Goal: Task Accomplishment & Management: Use online tool/utility

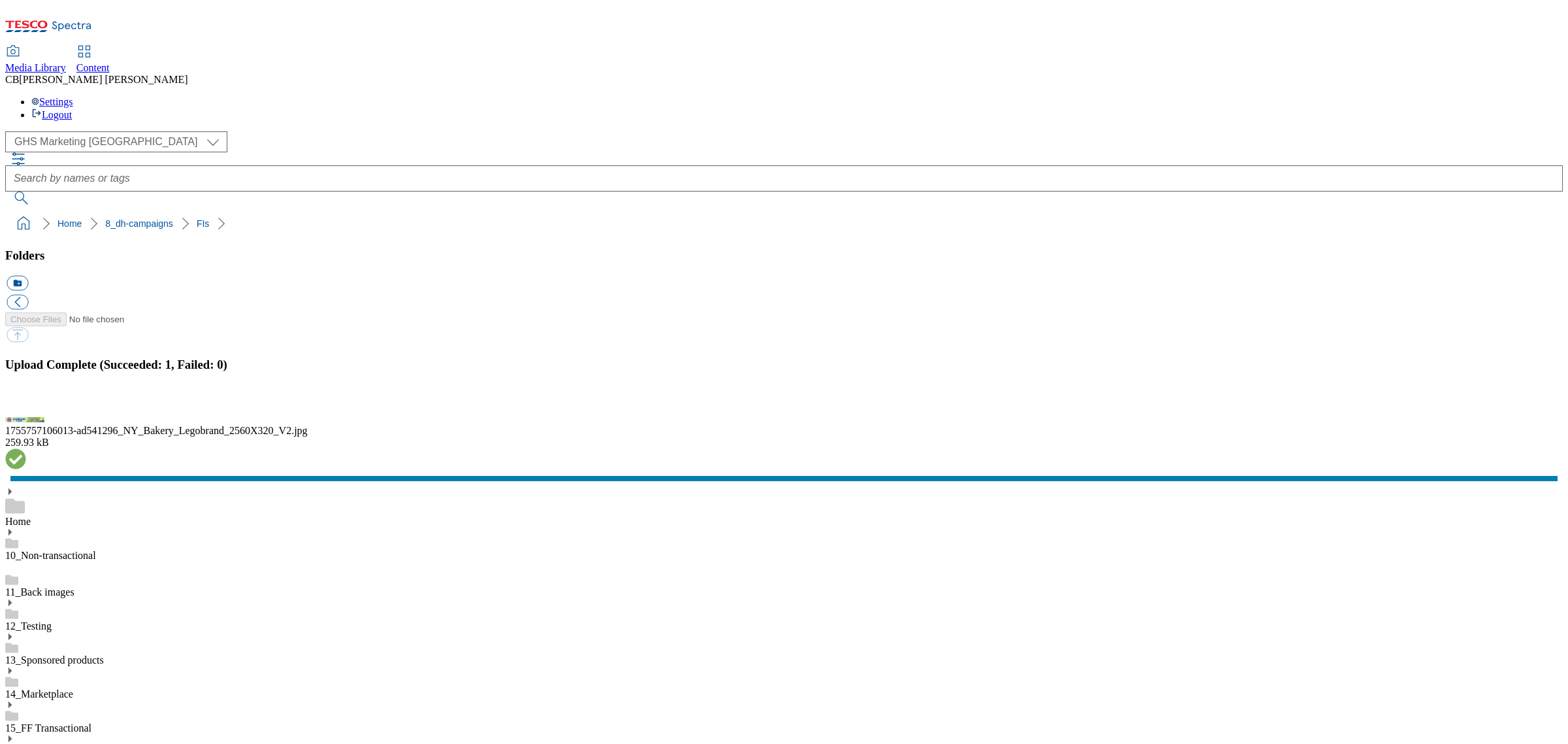
click at [26, 412] on button "button" at bounding box center [16, 405] width 19 height 12
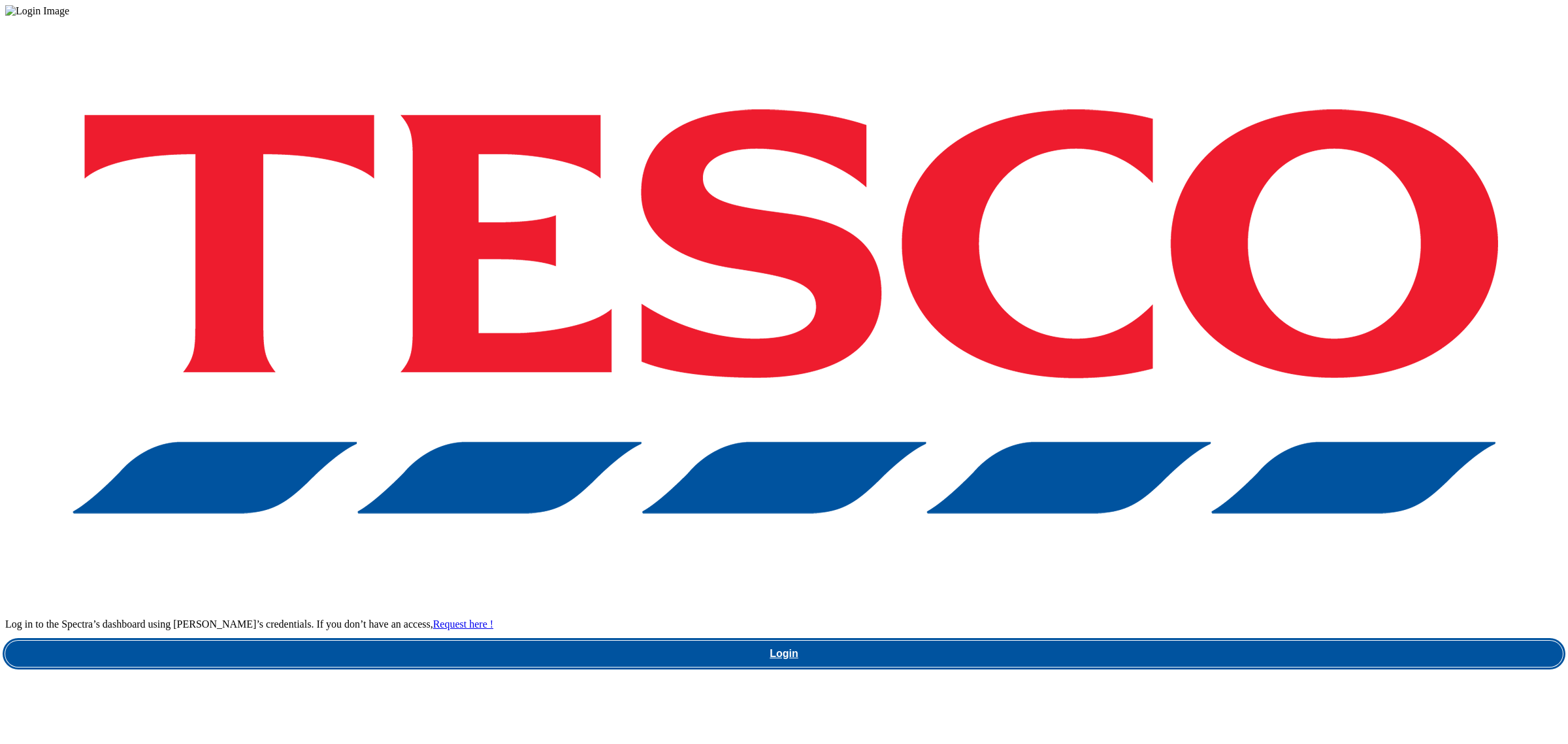
click at [1216, 641] on link "Login" at bounding box center [784, 654] width 1557 height 26
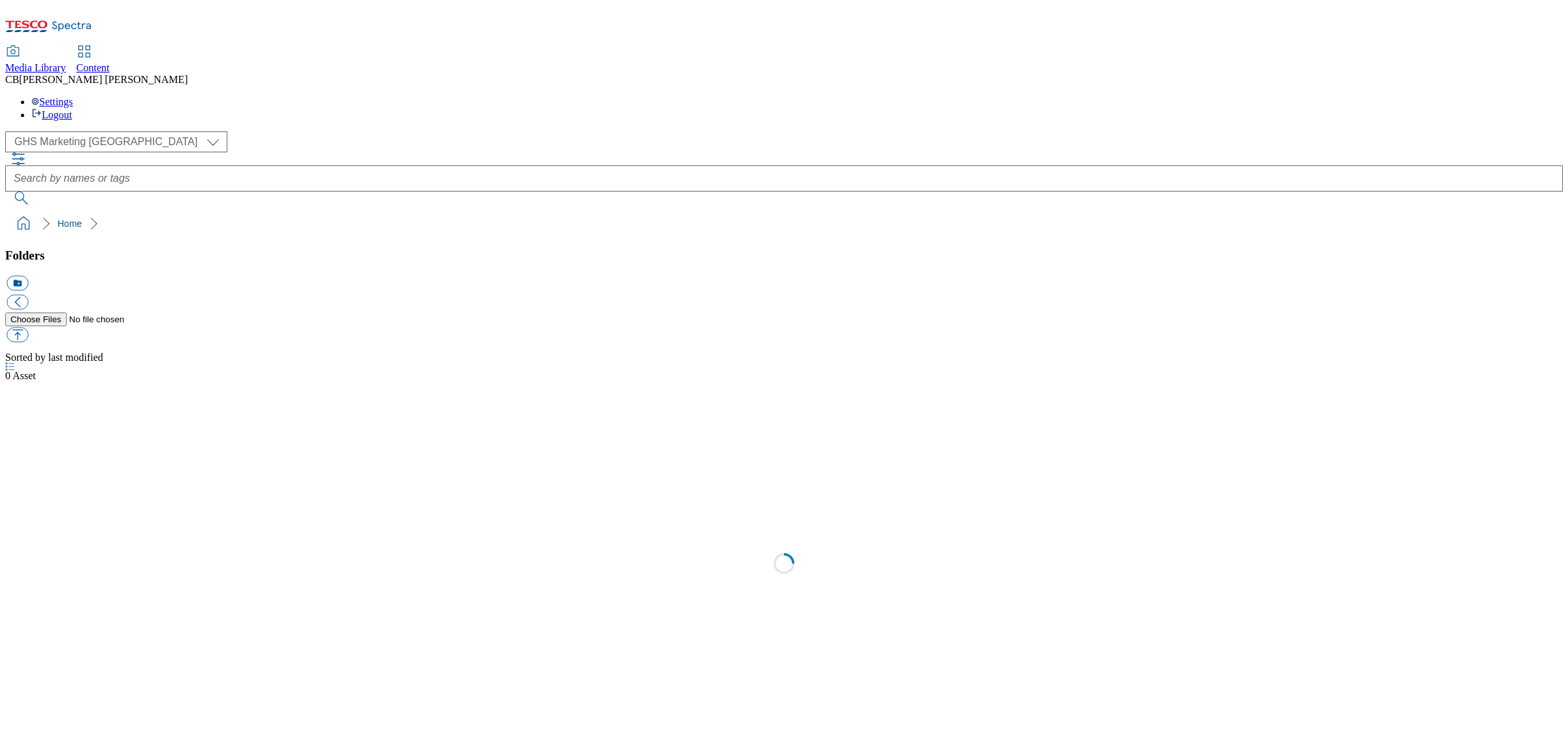
scroll to position [1, 0]
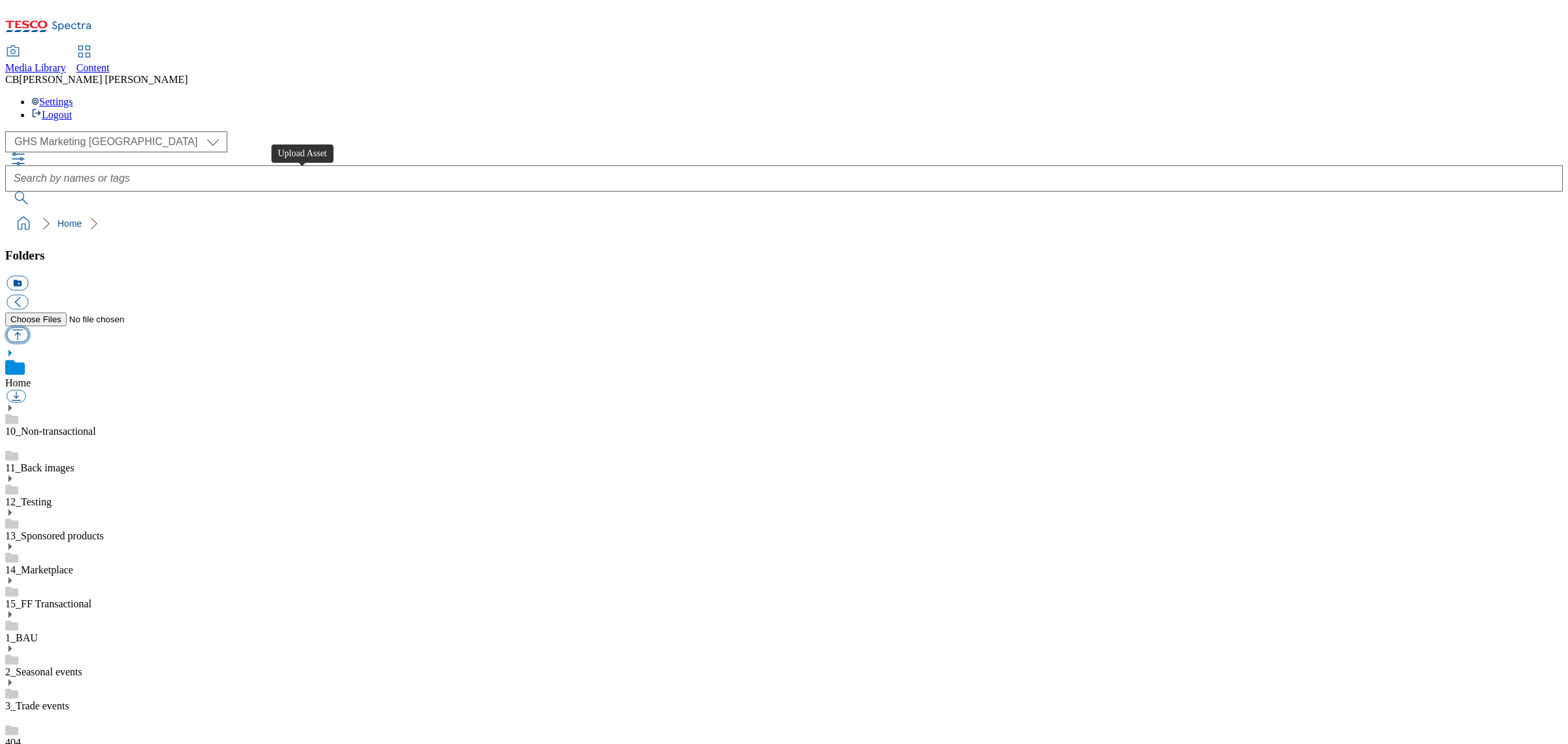
click at [28, 328] on button "button" at bounding box center [17, 335] width 21 height 15
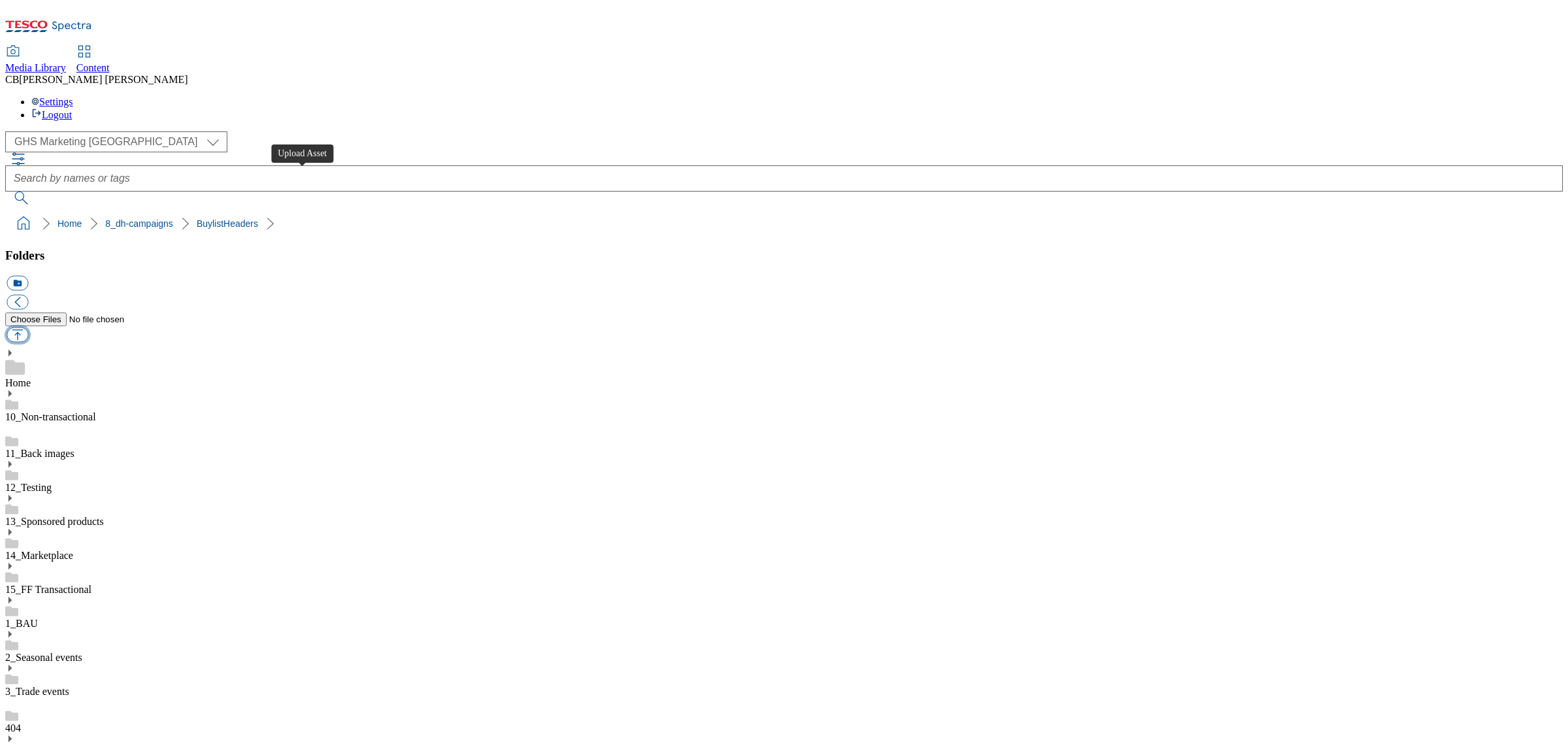
click at [28, 328] on button "button" at bounding box center [17, 335] width 21 height 15
type input "C:\fakepath\1755598050191-ad541624_Vivera_LegoBrand_H_1184x333_V1.jpg"
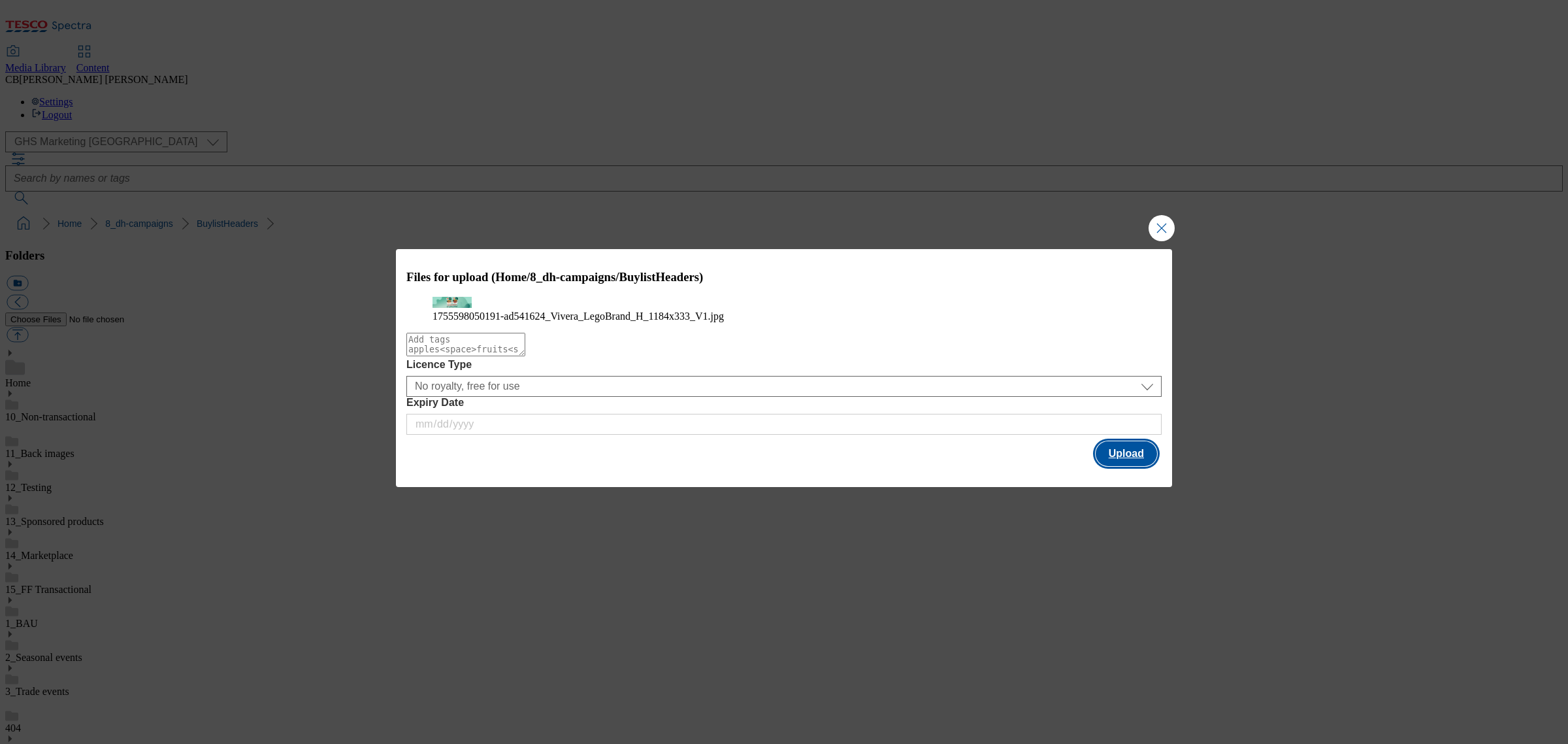
click at [1110, 466] on button "Upload" at bounding box center [1127, 454] width 62 height 25
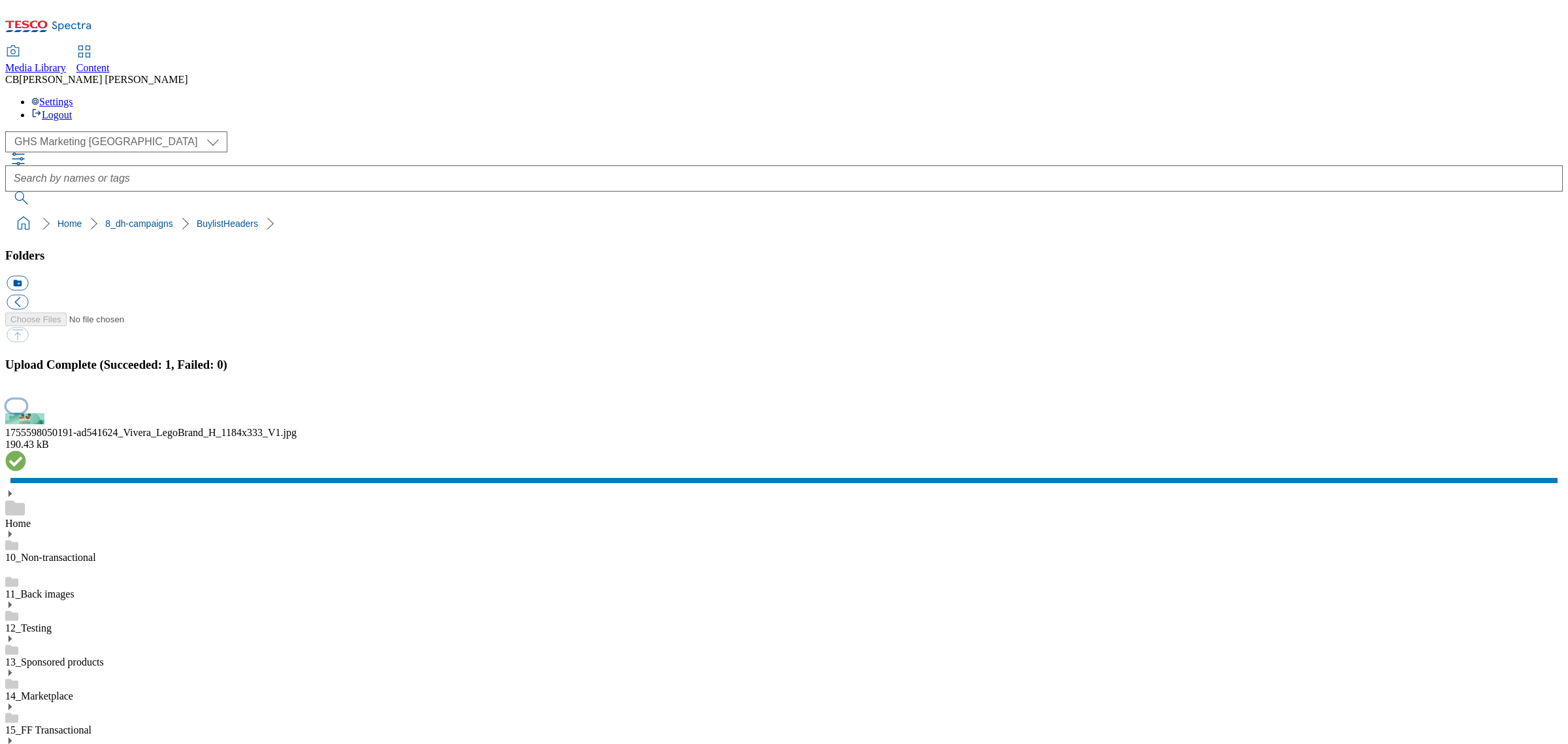
click at [26, 412] on button "button" at bounding box center [16, 405] width 19 height 12
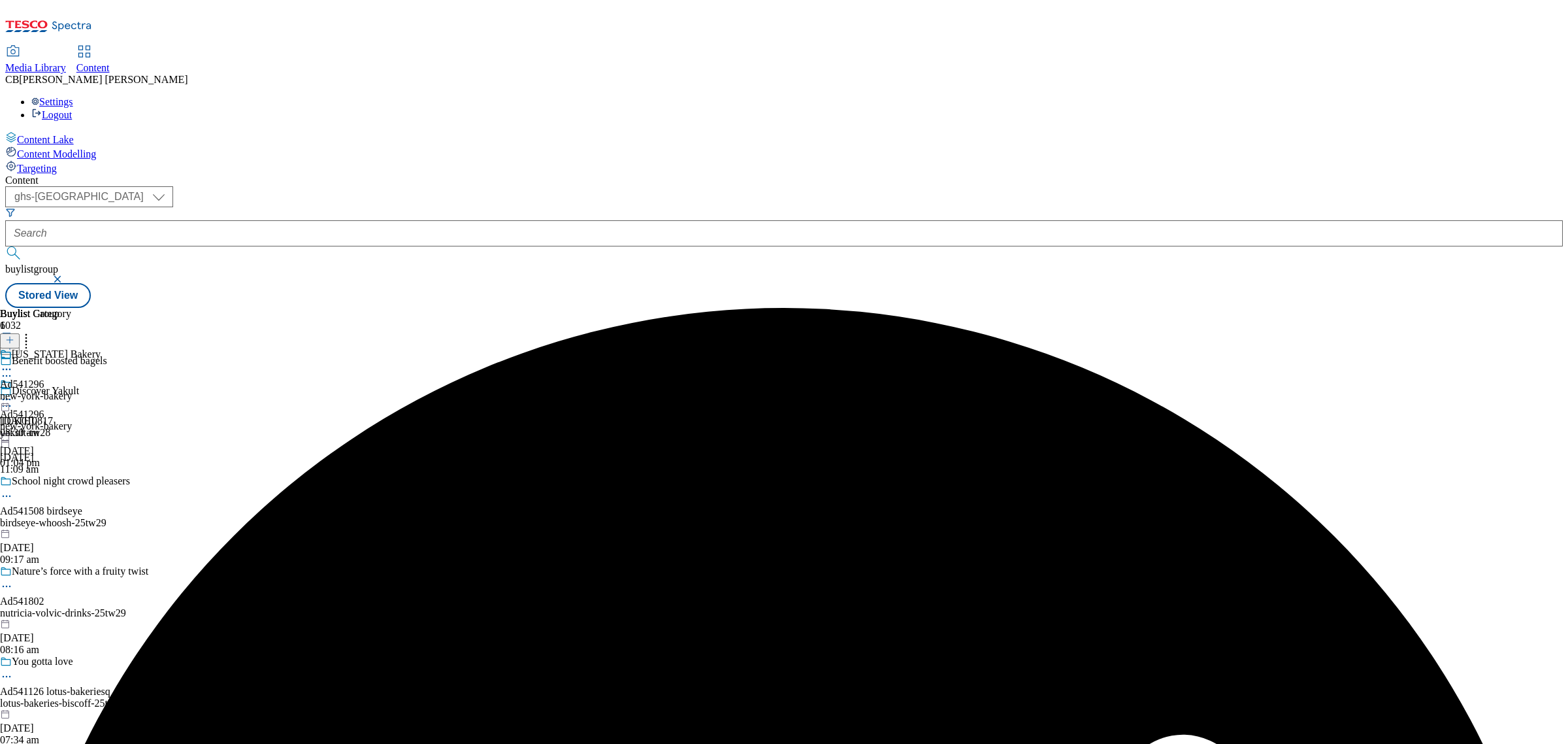
select select "ghs-[GEOGRAPHIC_DATA]"
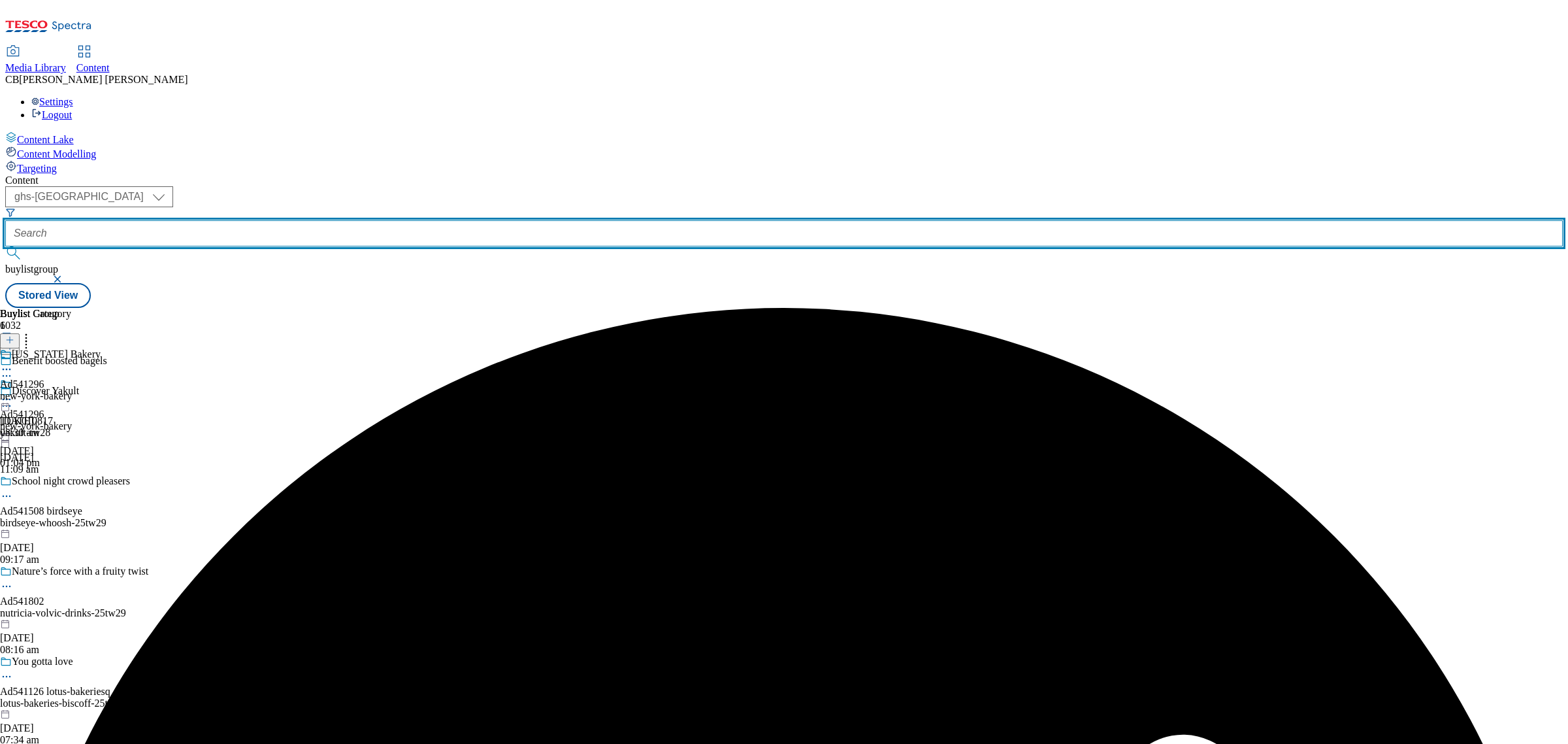
click at [324, 220] on input "text" at bounding box center [784, 233] width 1557 height 26
paste input "vivera-grilled-meals-25tw26"
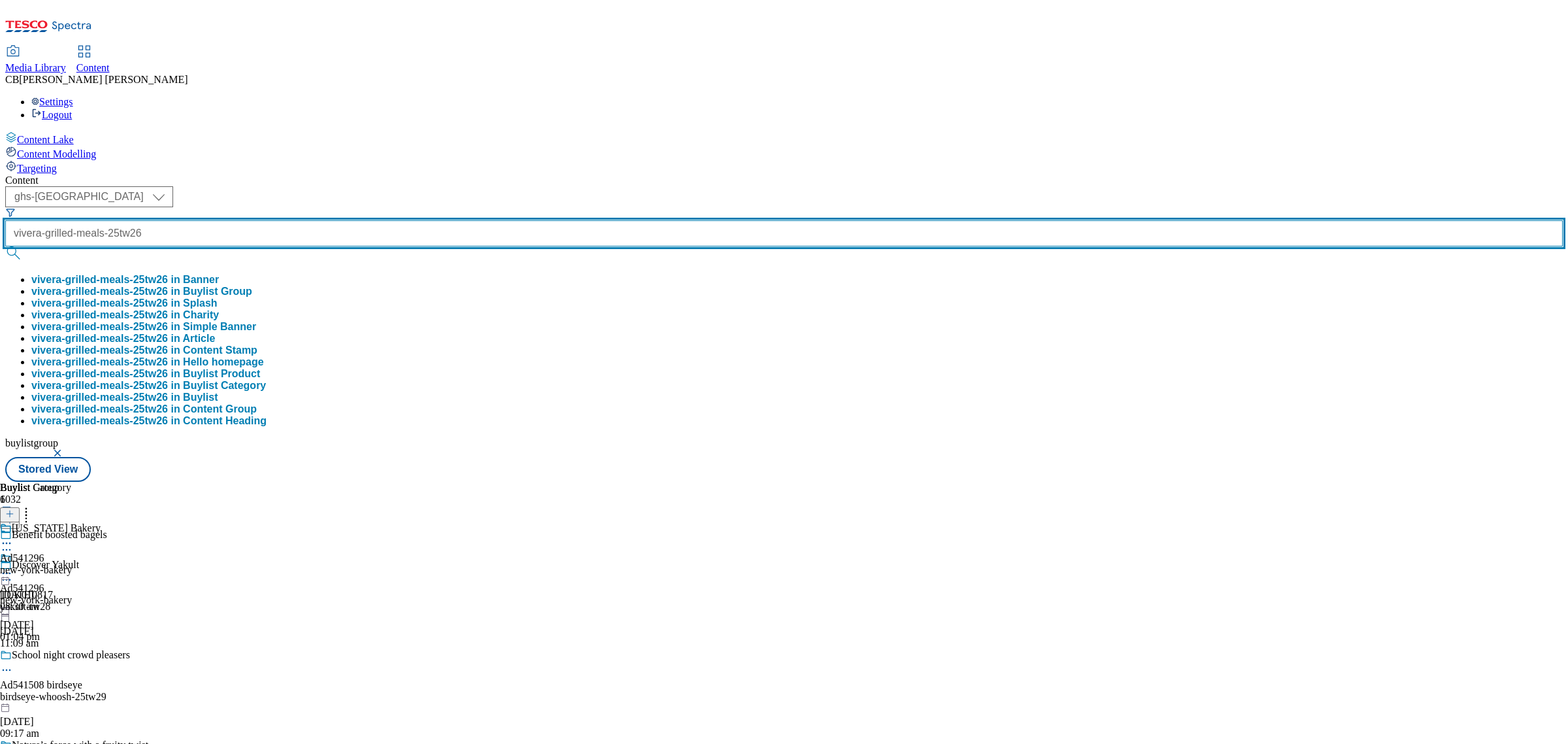
type input "vivera-grilled-meals-25tw26"
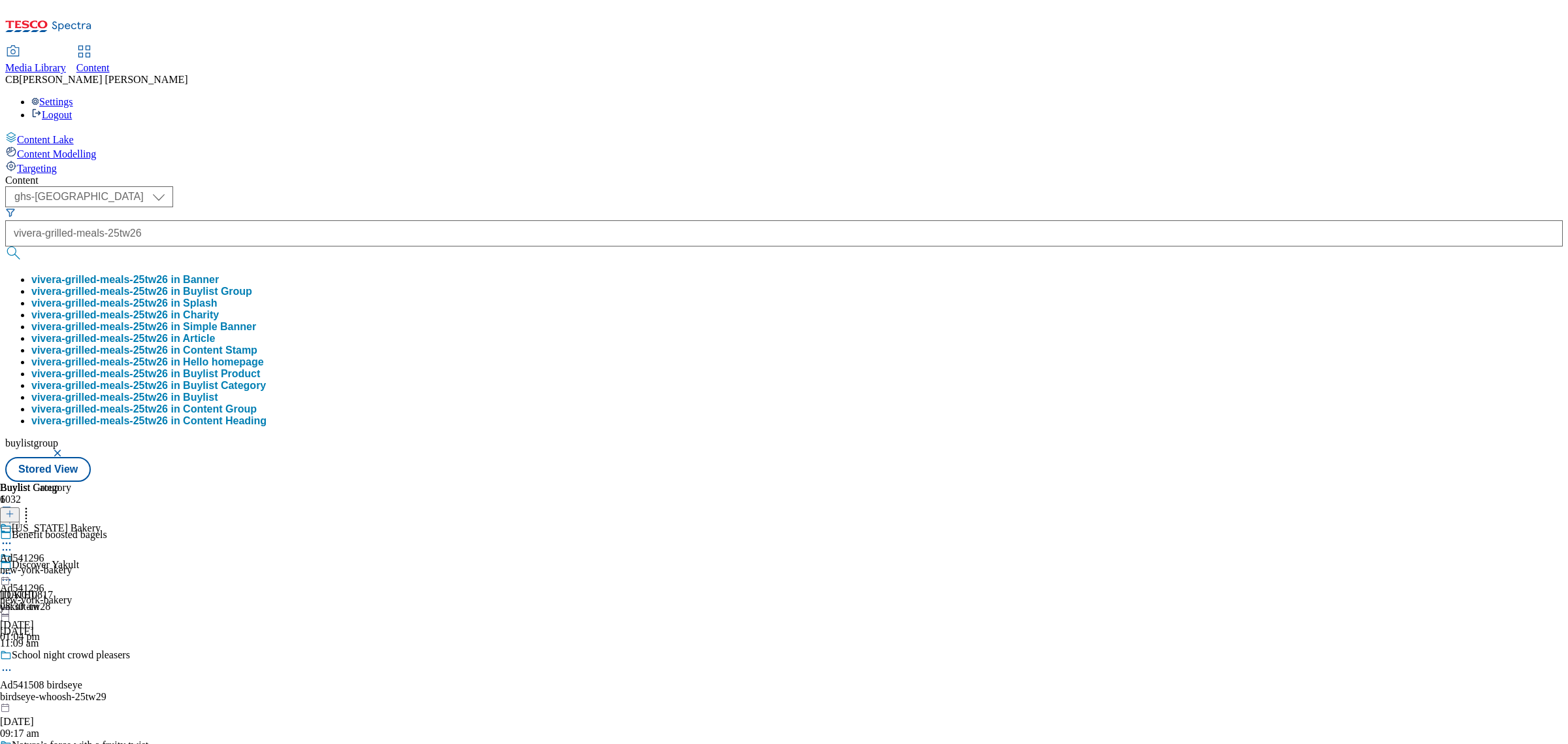
click at [252, 286] on button "vivera-grilled-meals-25tw26 in Buylist Group" at bounding box center [142, 292] width 221 height 11
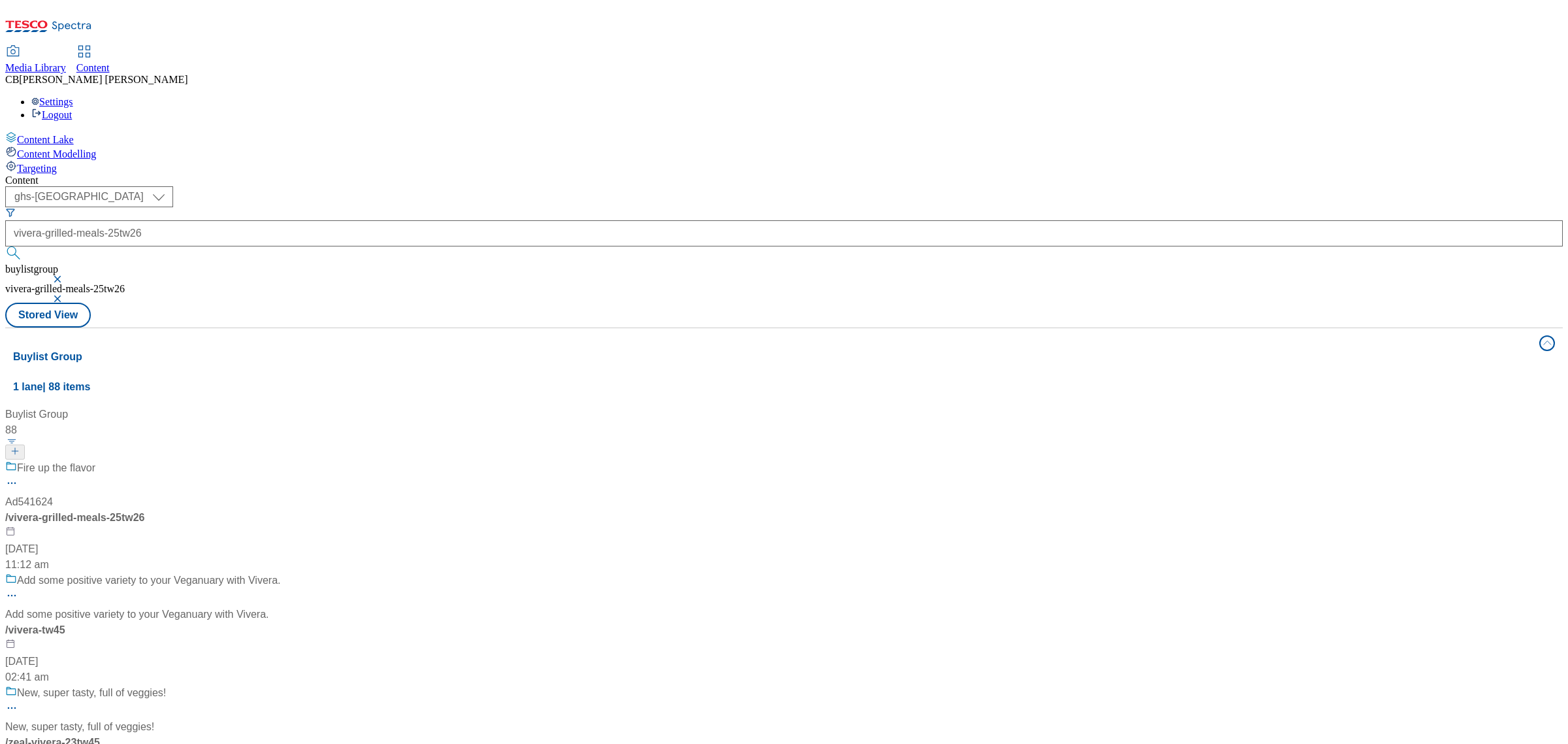
click at [280, 460] on div "Fire up the flavor Ad541624 / vivera-grilled-meals-25tw26 19 Aug 2025 11:12 am" at bounding box center [143, 516] width 275 height 113
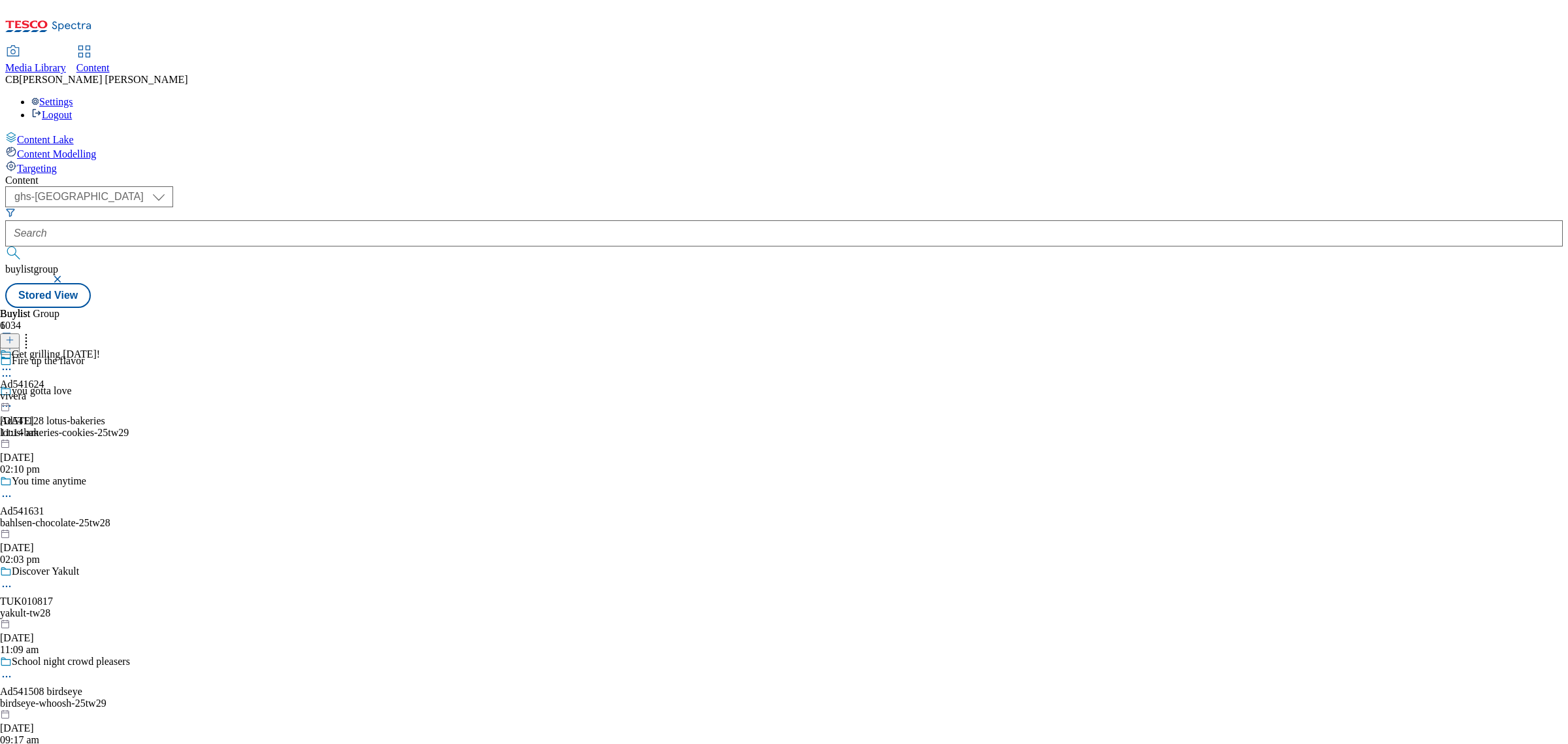
click at [13, 363] on icon at bounding box center [6, 369] width 13 height 13
click at [61, 389] on button "Edit" at bounding box center [43, 396] width 34 height 15
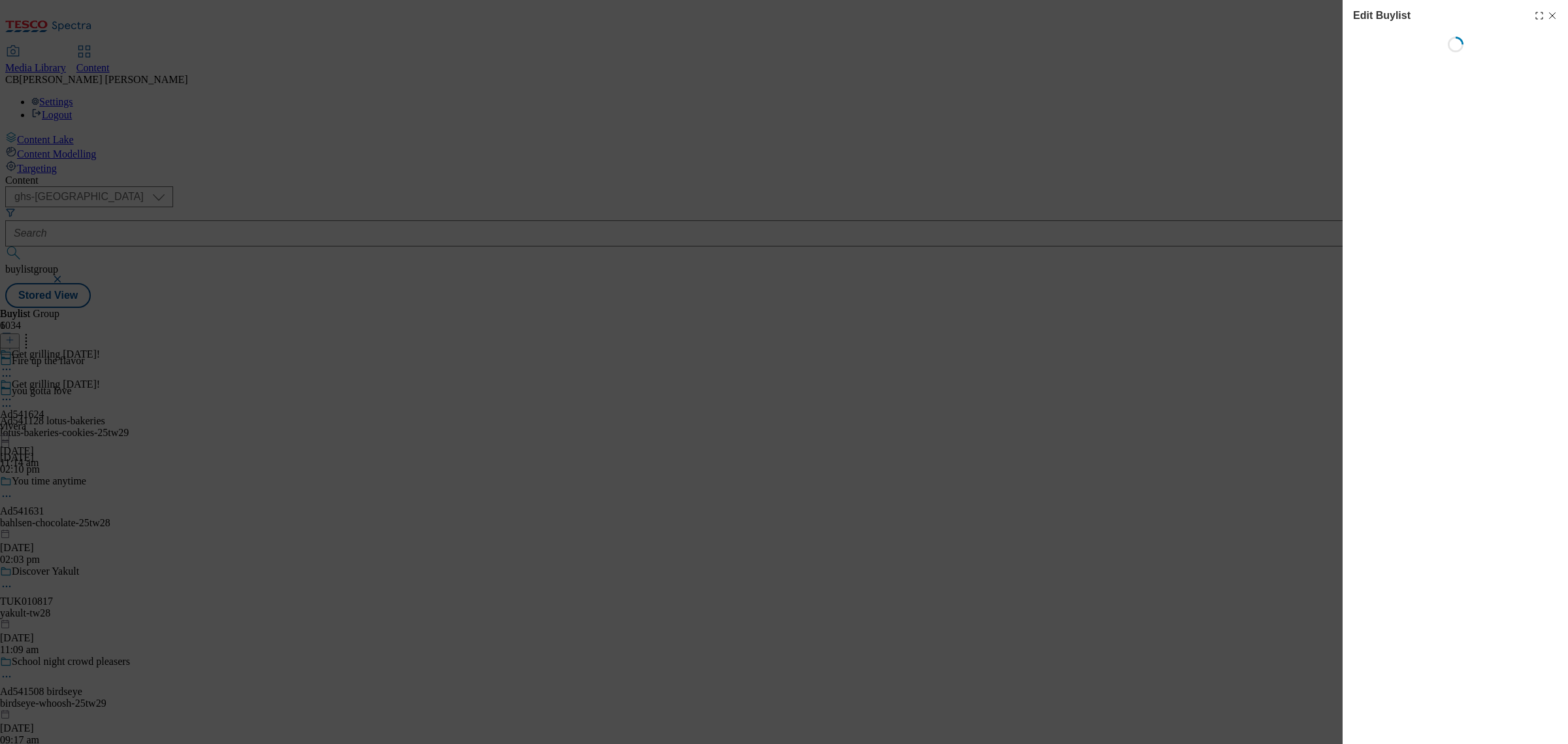
select select "tactical"
select select "supplier funded short term 1-3 weeks"
select select "dunnhumby"
select select "Banner"
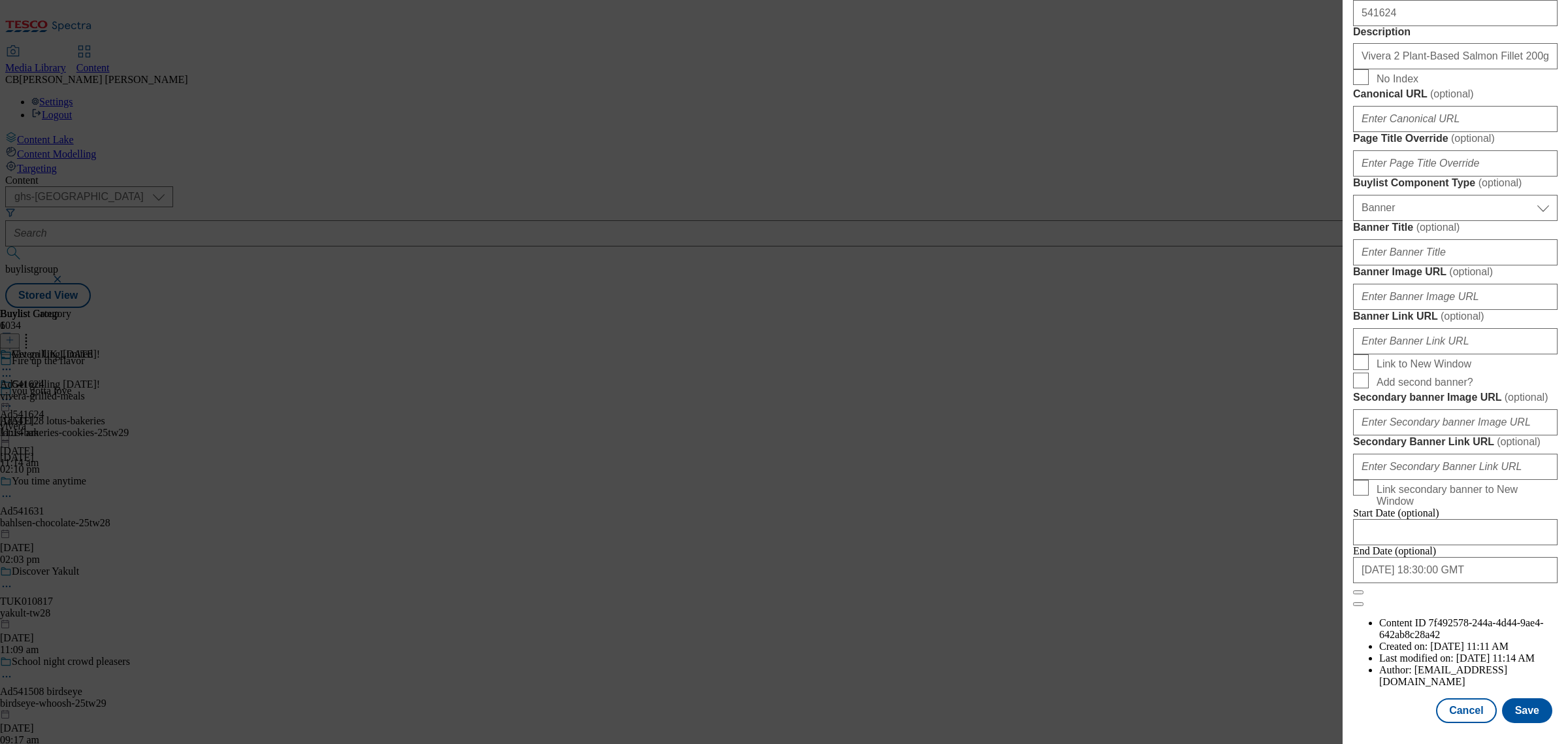
scroll to position [899, 0]
click at [1483, 310] on input "Banner Image URL ( optional )" at bounding box center [1455, 297] width 204 height 26
paste input "https://www.tesco.com/groceries/en-GB/buylists/vivera-grilled-meals-25tw26/vive…"
type input "https://www.tesco.com/groceries/en-GB/buylists/vivera-grilled-meals-25tw26/vive…"
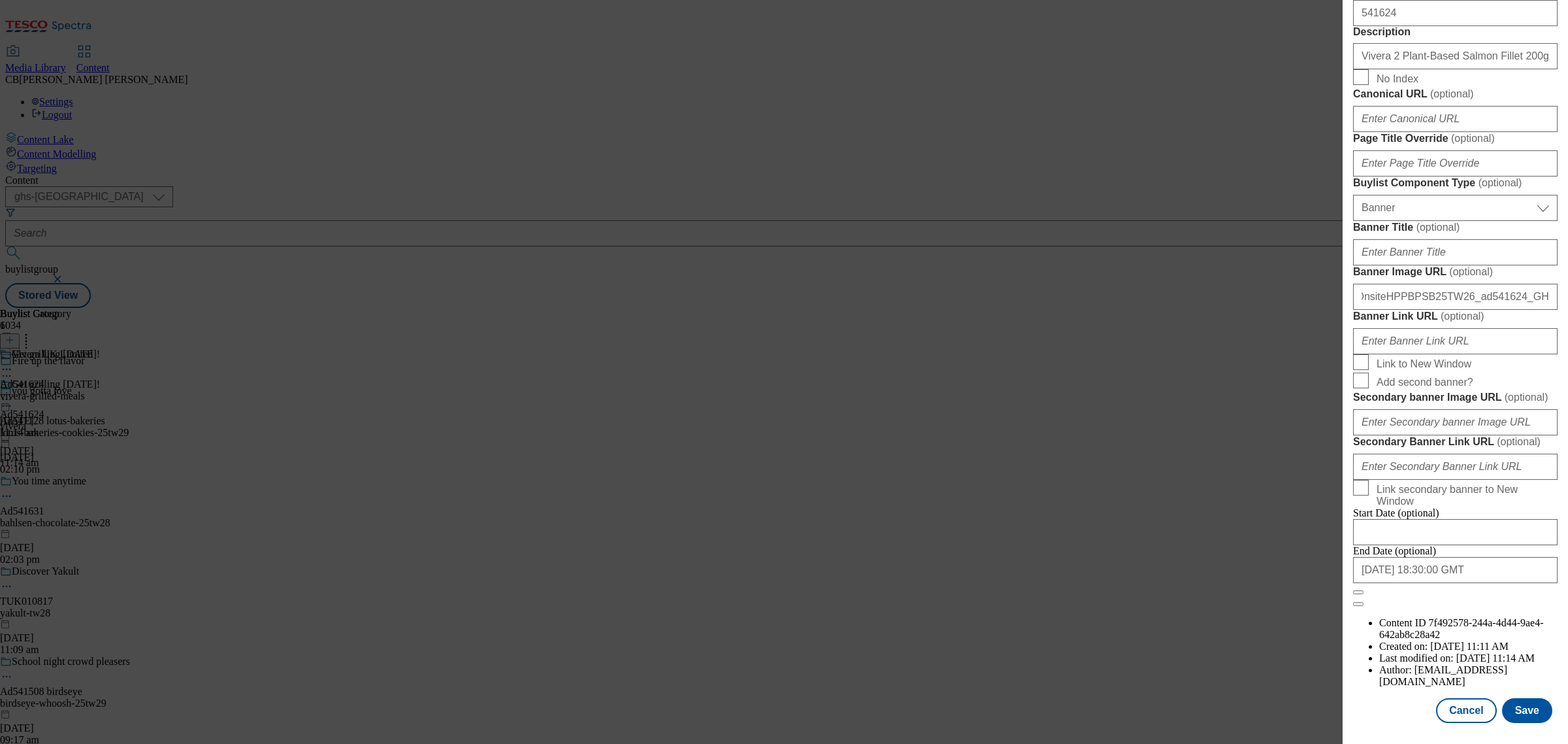
click at [1507, 323] on label "Banner Link URL ( optional )" at bounding box center [1455, 316] width 204 height 13
click at [1507, 354] on input "Banner Link URL ( optional )" at bounding box center [1455, 341] width 204 height 26
click at [1517, 698] on button "Save" at bounding box center [1527, 710] width 50 height 25
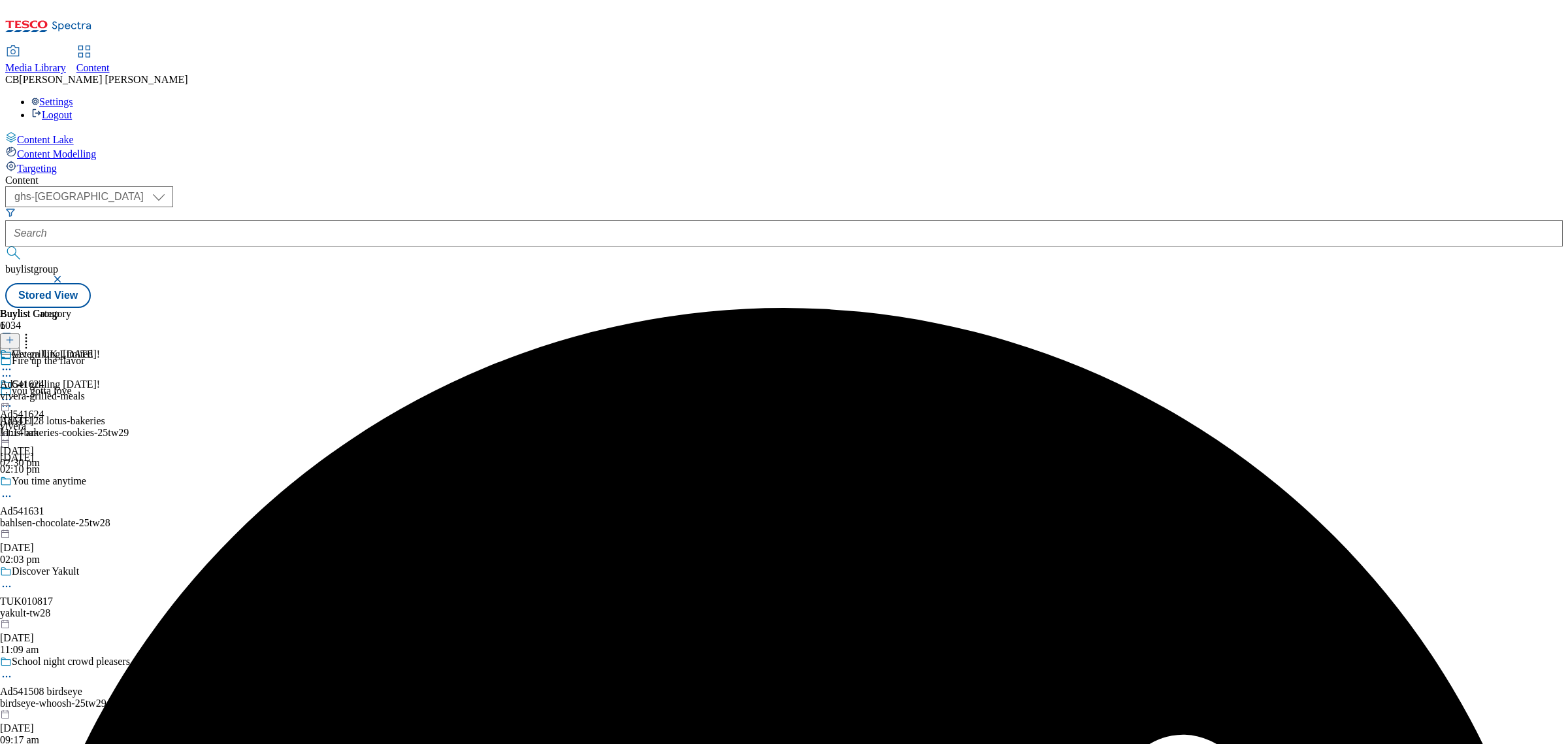
click at [13, 393] on icon at bounding box center [6, 399] width 13 height 13
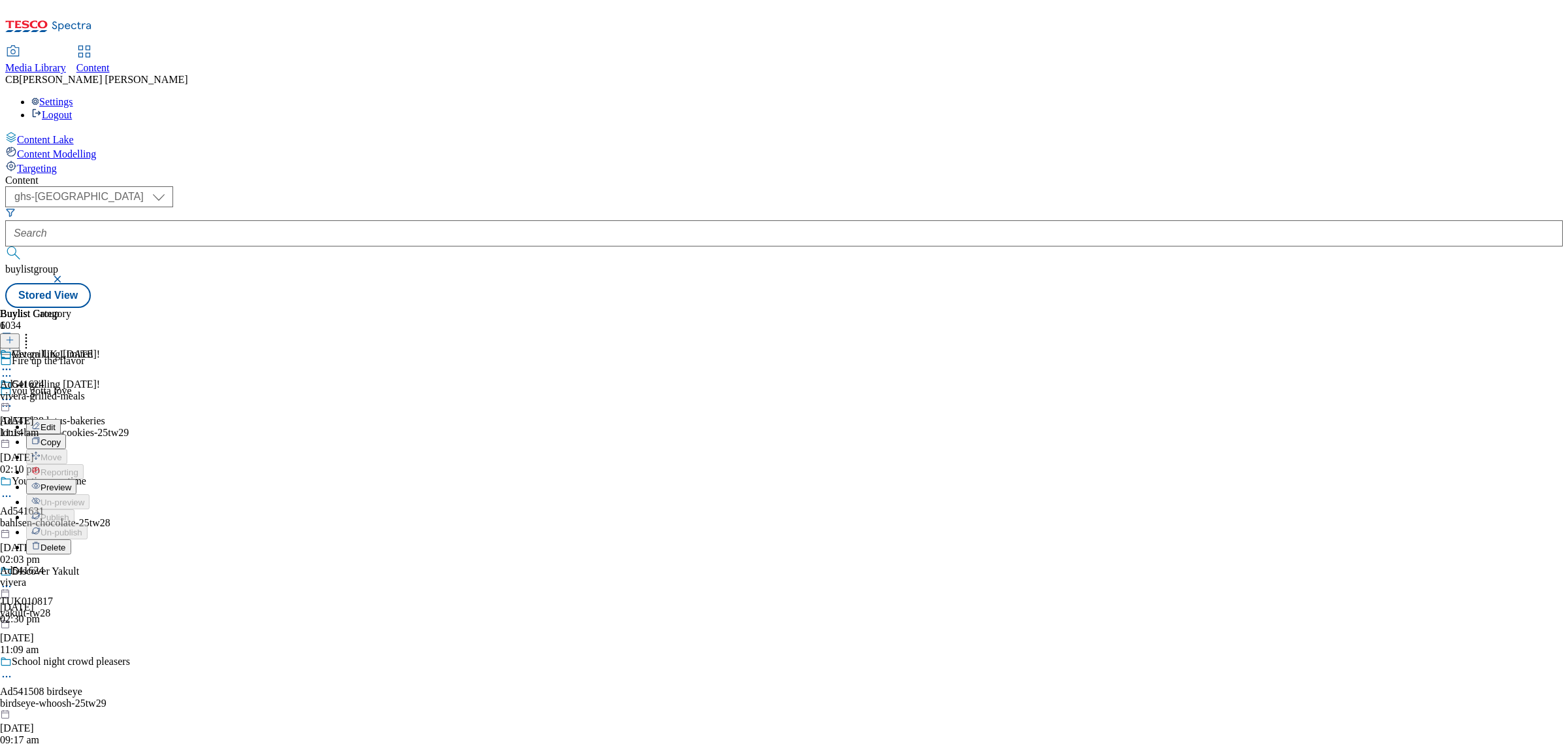
click at [71, 482] on span "Preview" at bounding box center [56, 487] width 31 height 10
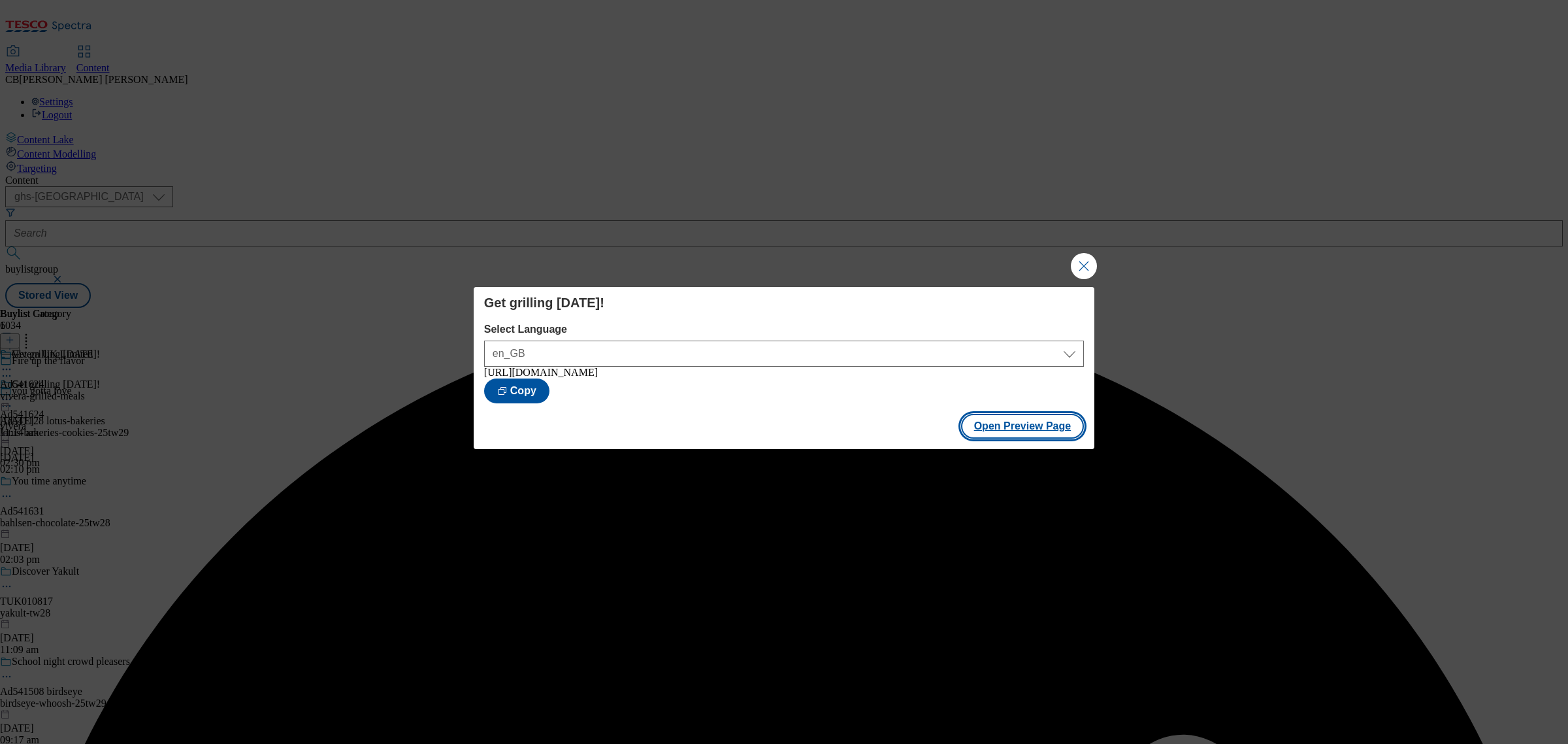
click at [985, 431] on button "Open Preview Page" at bounding box center [1023, 426] width 123 height 25
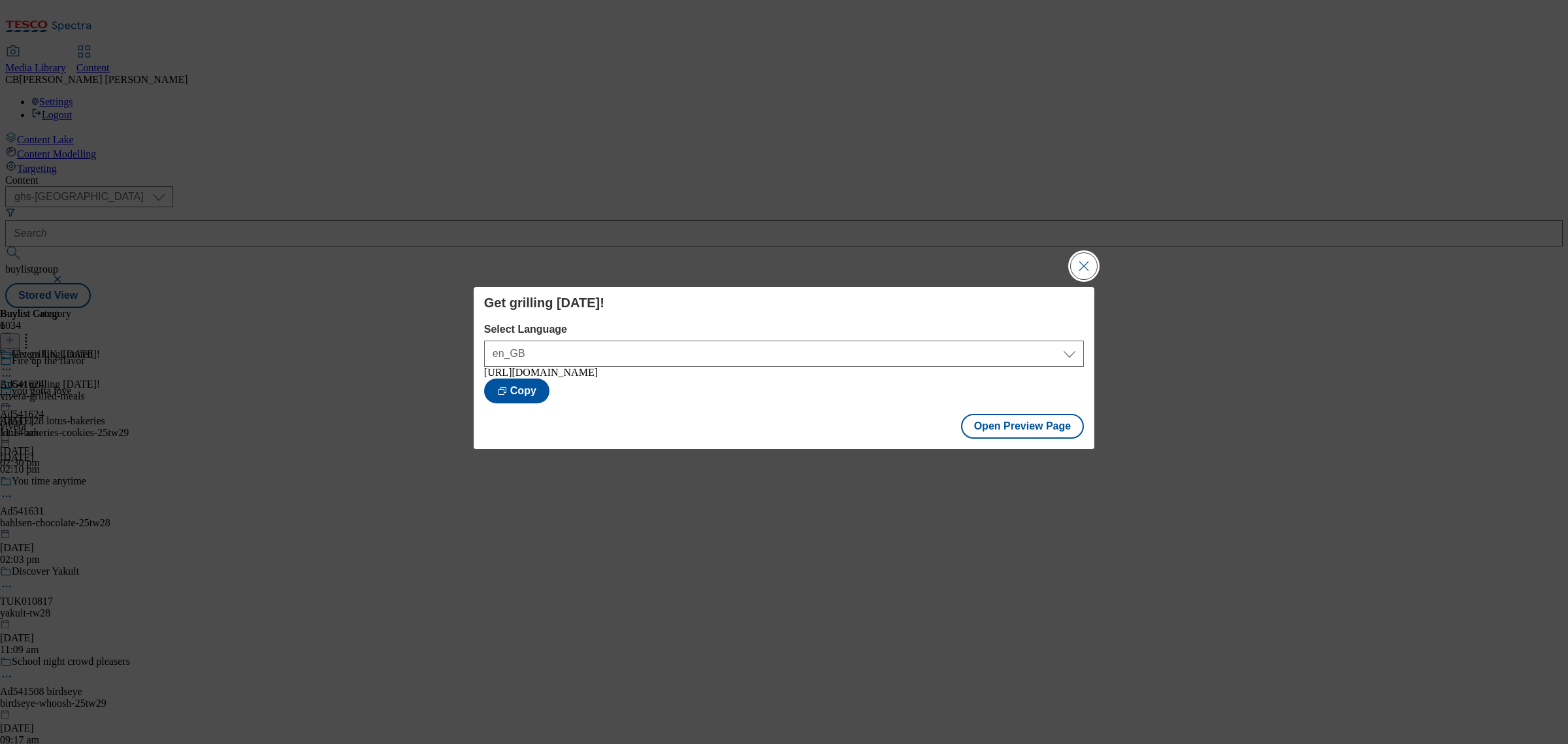
click at [1085, 268] on button "Close Modal" at bounding box center [1084, 266] width 26 height 26
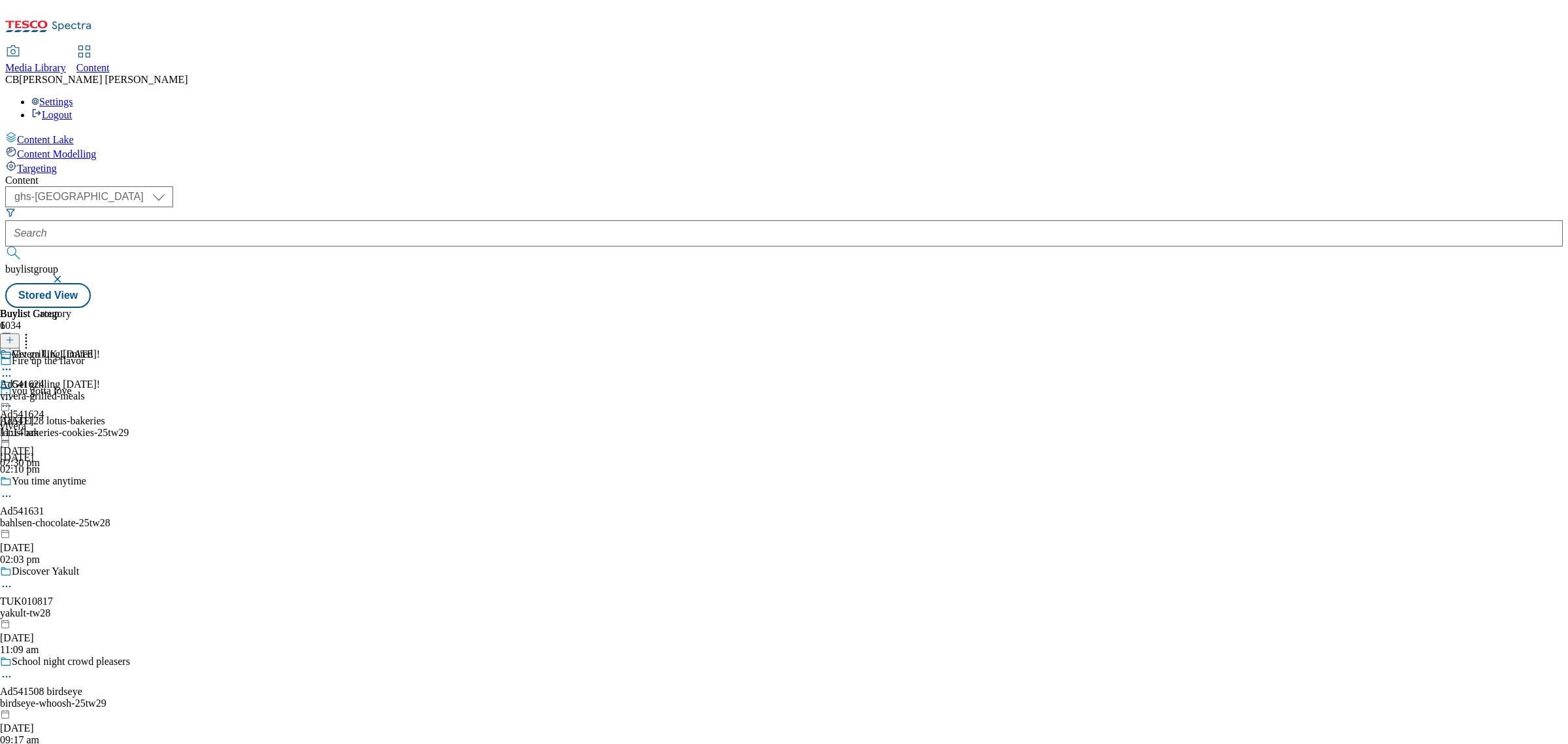
click at [13, 393] on icon at bounding box center [6, 399] width 13 height 13
click at [61, 419] on button "Edit" at bounding box center [43, 426] width 34 height 15
select select "tactical"
select select "supplier funded short term 1-3 weeks"
select select "dunnhumby"
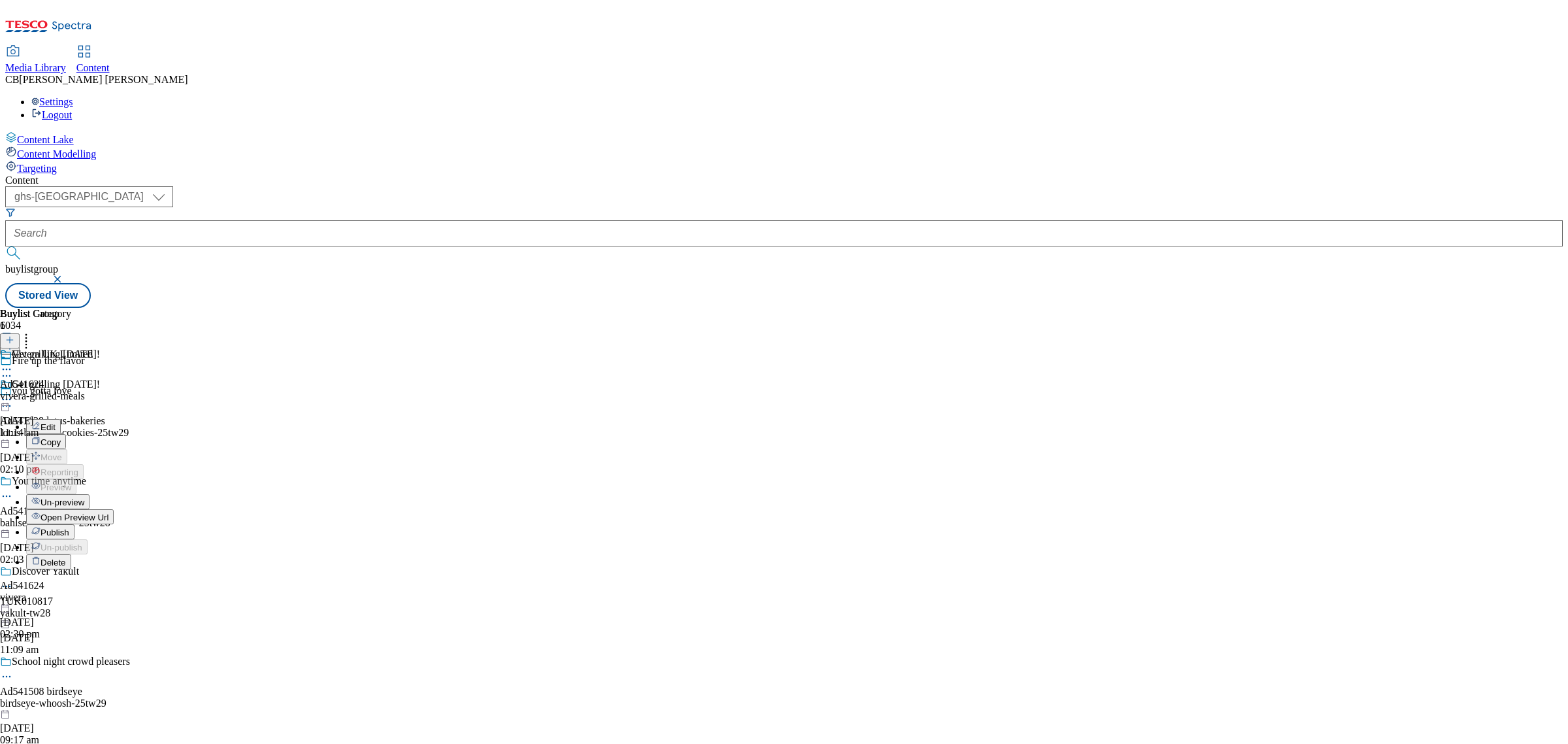
select select "Banner"
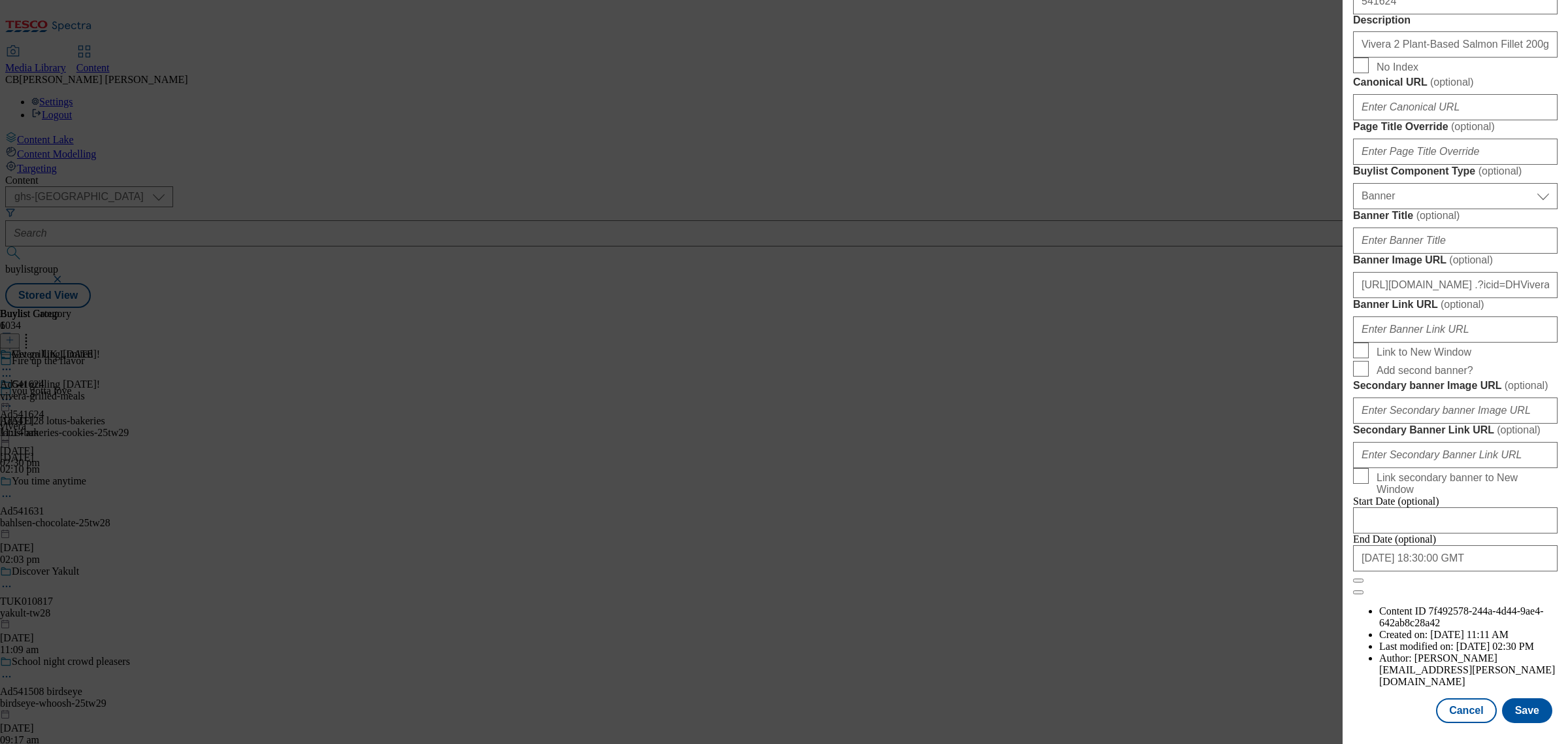
scroll to position [1074, 0]
click at [1476, 298] on input "https://www.tesco.com/groceries/en-GB/buylists/vivera-grilled-meals-25tw26/vive…" at bounding box center [1455, 285] width 204 height 26
click at [1526, 311] on label "Banner Link URL ( optional )" at bounding box center [1455, 305] width 204 height 13
click at [1526, 343] on input "Banner Link URL ( optional )" at bounding box center [1455, 329] width 204 height 26
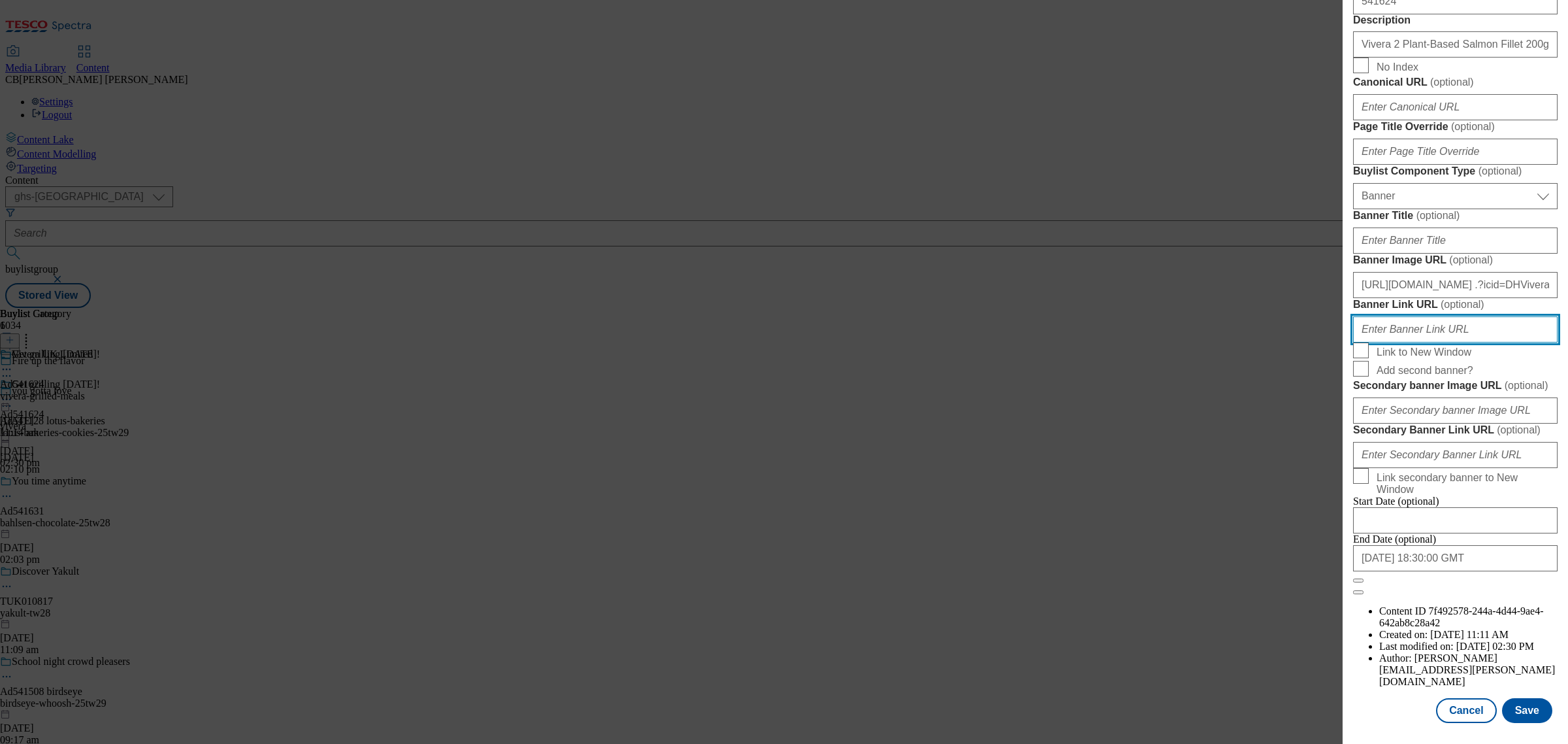
scroll to position [1238, 0]
click at [1518, 698] on button "Save" at bounding box center [1527, 710] width 50 height 25
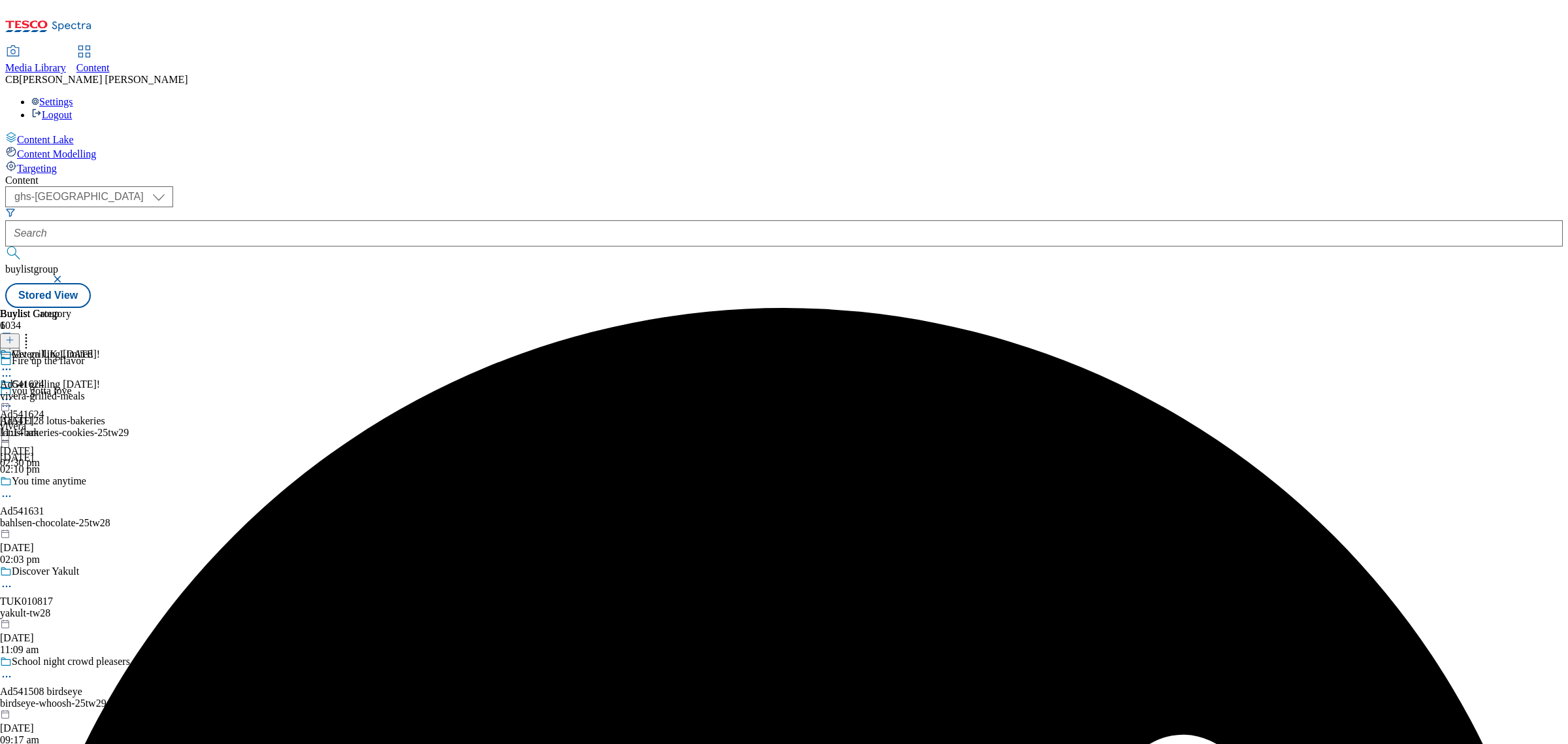
click at [13, 393] on icon at bounding box center [6, 399] width 13 height 13
click at [77, 480] on button "Preview" at bounding box center [51, 487] width 50 height 15
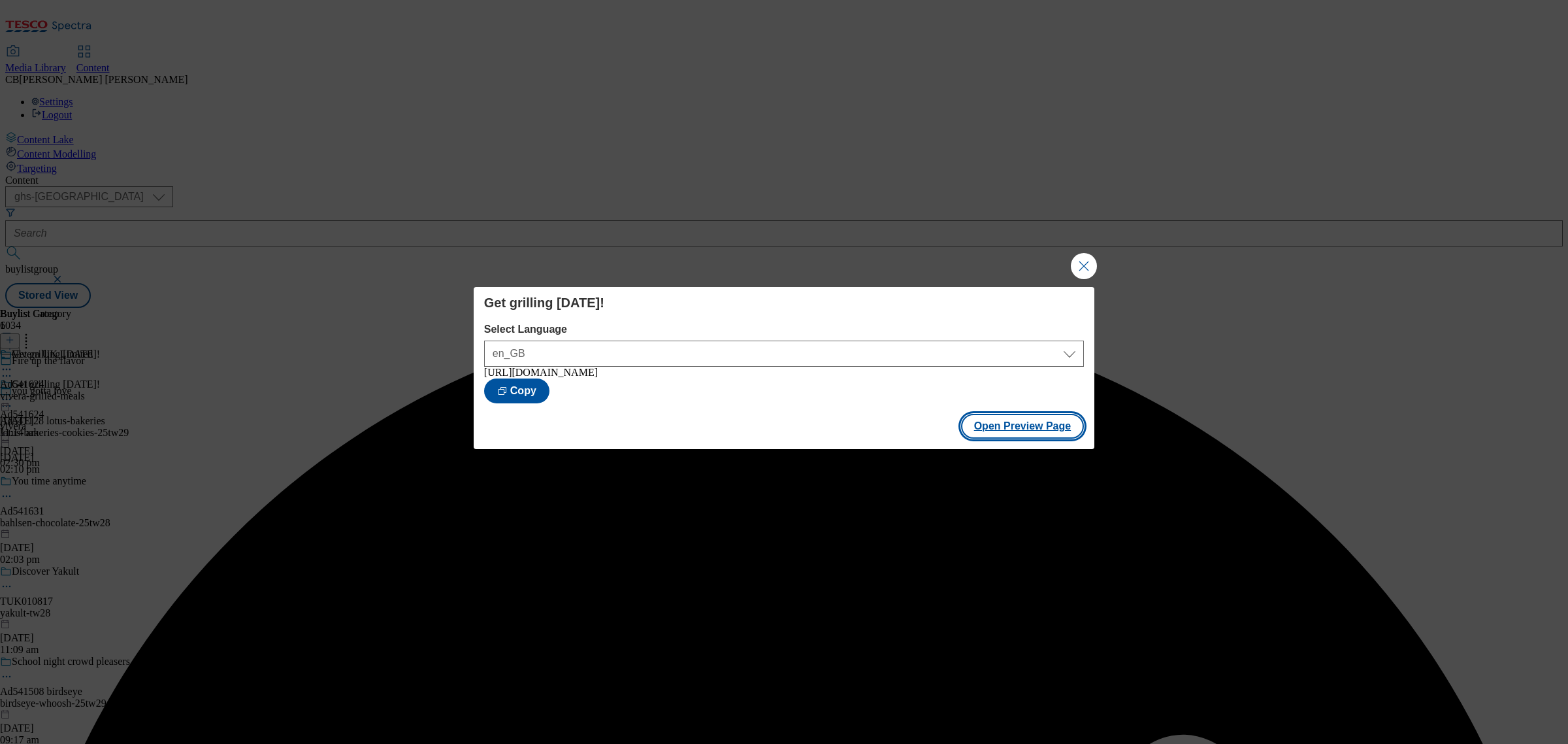
click at [988, 431] on button "Open Preview Page" at bounding box center [1023, 426] width 123 height 25
click at [1080, 259] on button "Close Modal" at bounding box center [1084, 266] width 26 height 26
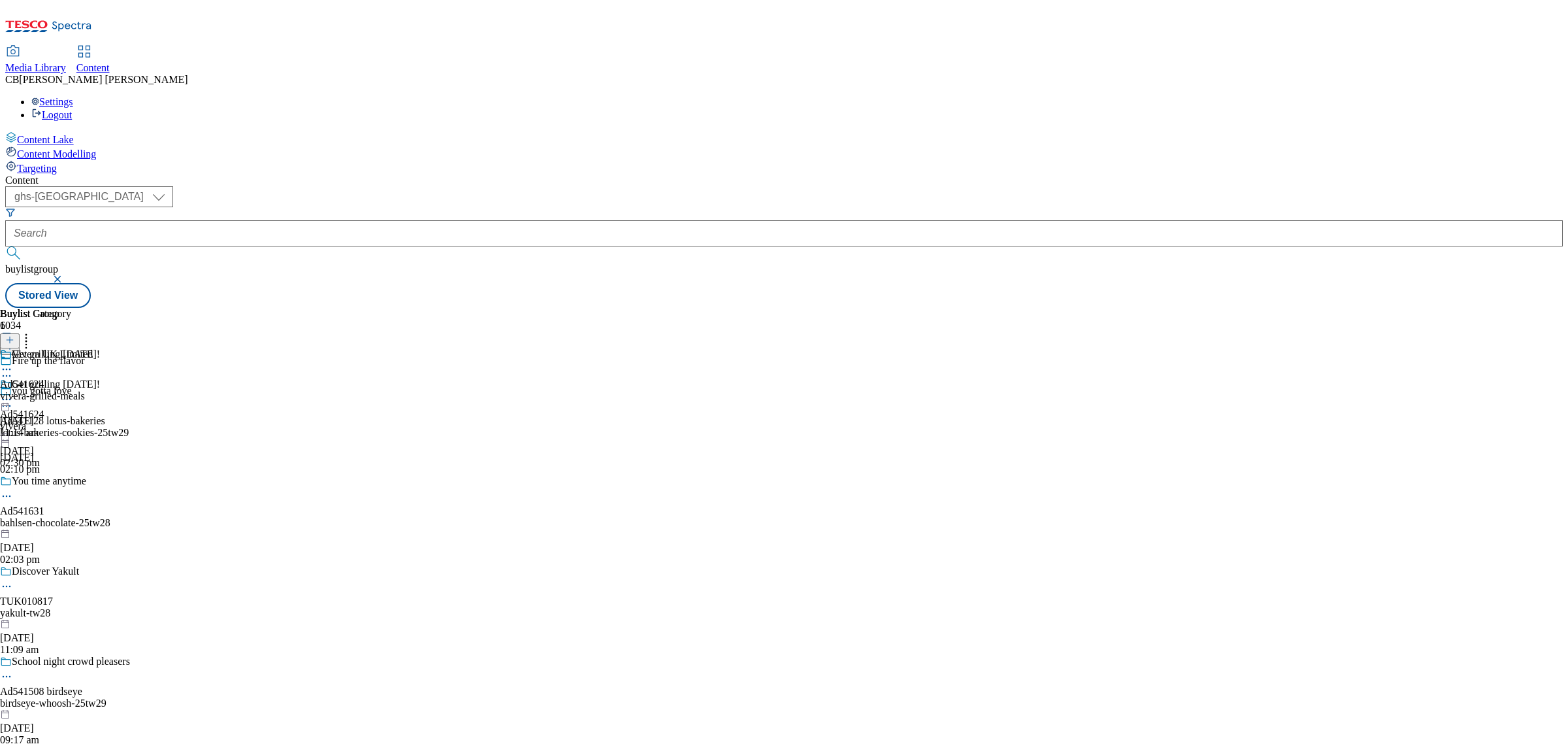
click at [13, 393] on icon at bounding box center [6, 399] width 13 height 13
click at [61, 419] on button "Edit" at bounding box center [43, 426] width 34 height 15
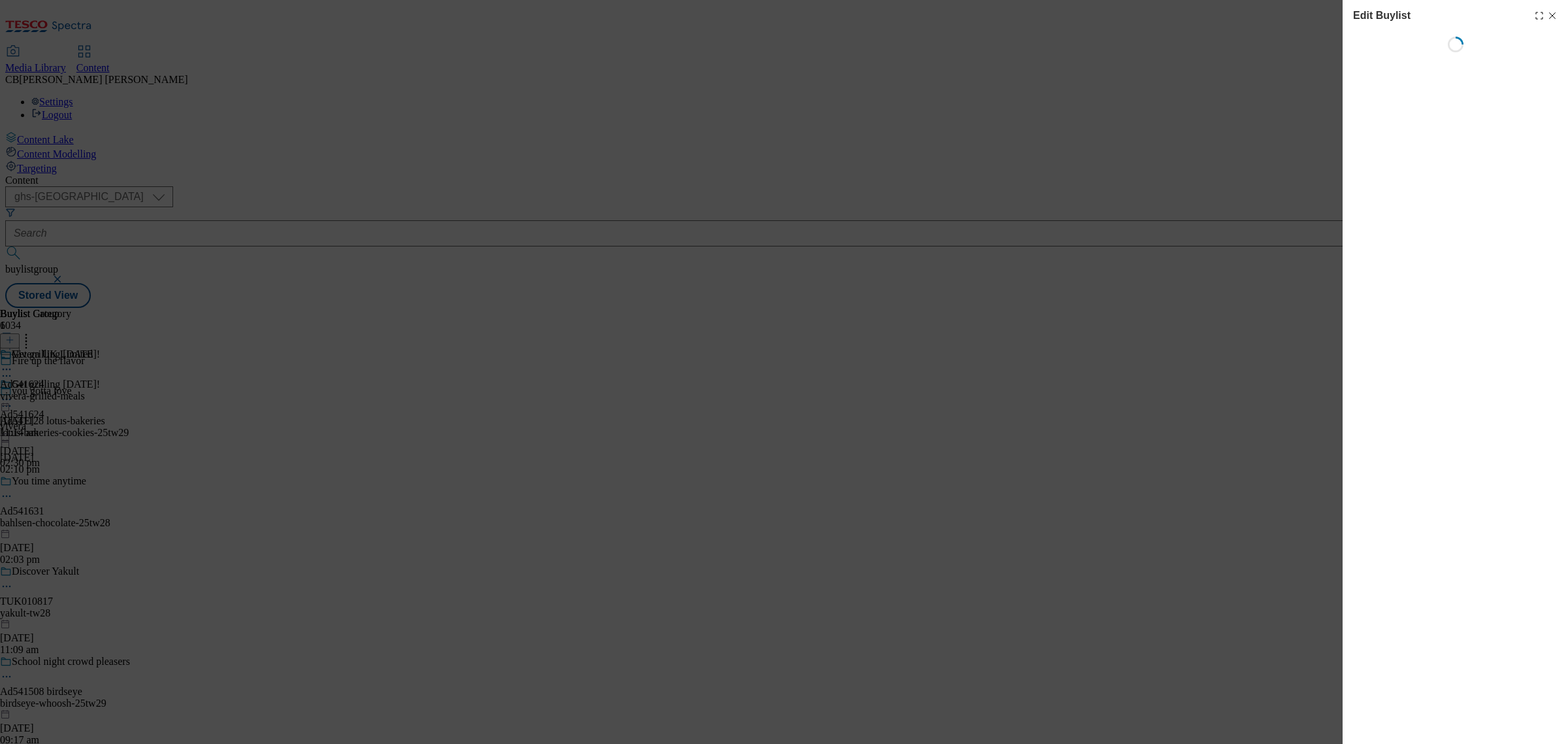
select select "tactical"
select select "supplier funded short term 1-3 weeks"
select select "dunnhumby"
select select "Banner"
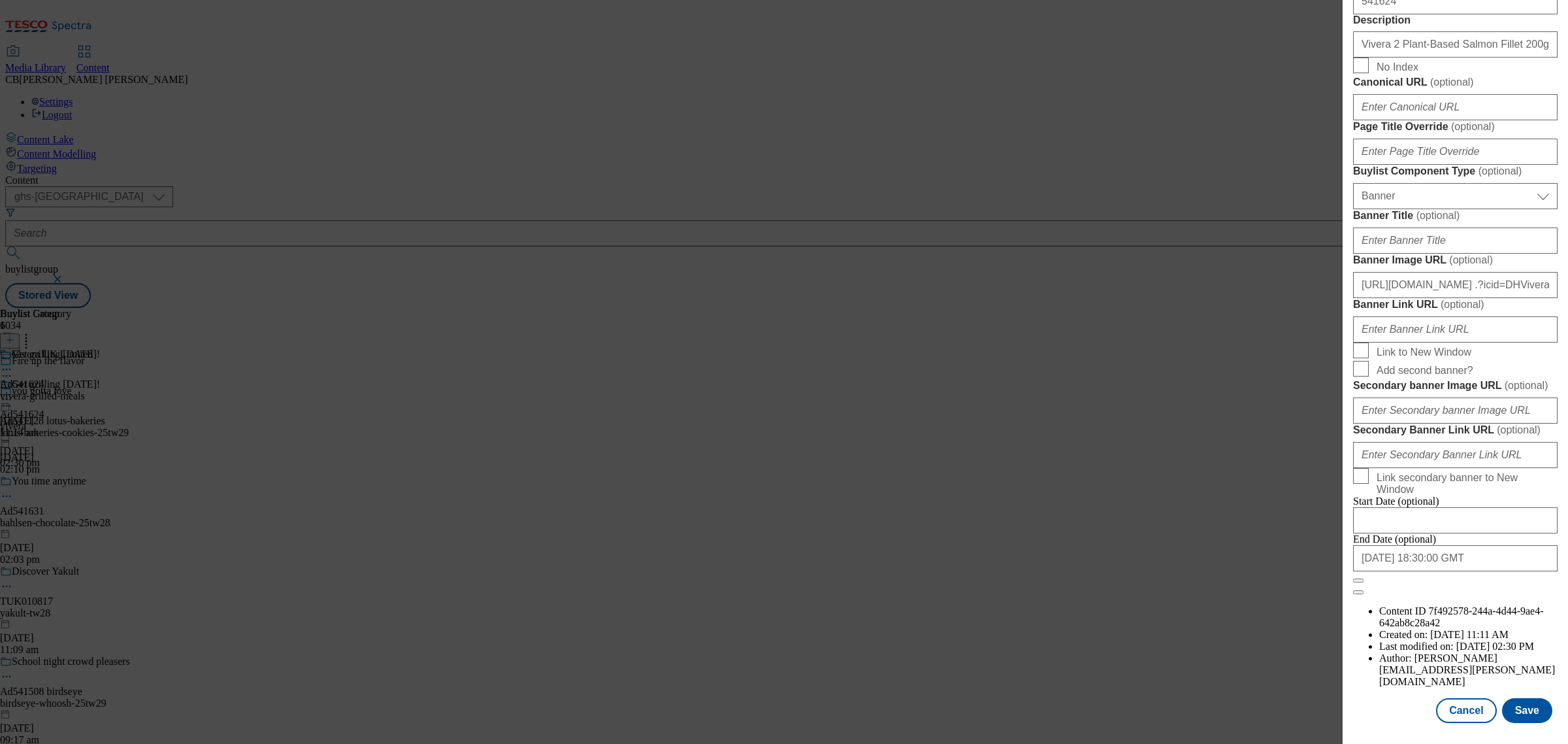
scroll to position [899, 0]
click at [1508, 298] on input "https://www.tesco.com/groceries/en-GB/buylists/vivera-grilled-meals-25tw26/vive…" at bounding box center [1455, 285] width 204 height 26
paste input "digitalcontent.api.tesco.com/v2/media/ghs-mktg/402f58f1-44c0-4af7-9e2f-424ce662…"
type input "https://digitalcontent.api.tesco.com/v2/media/ghs-mktg/402f58f1-44c0-4af7-9e2f-…"
click at [1511, 267] on label "Banner Image URL ( optional )" at bounding box center [1455, 260] width 204 height 13
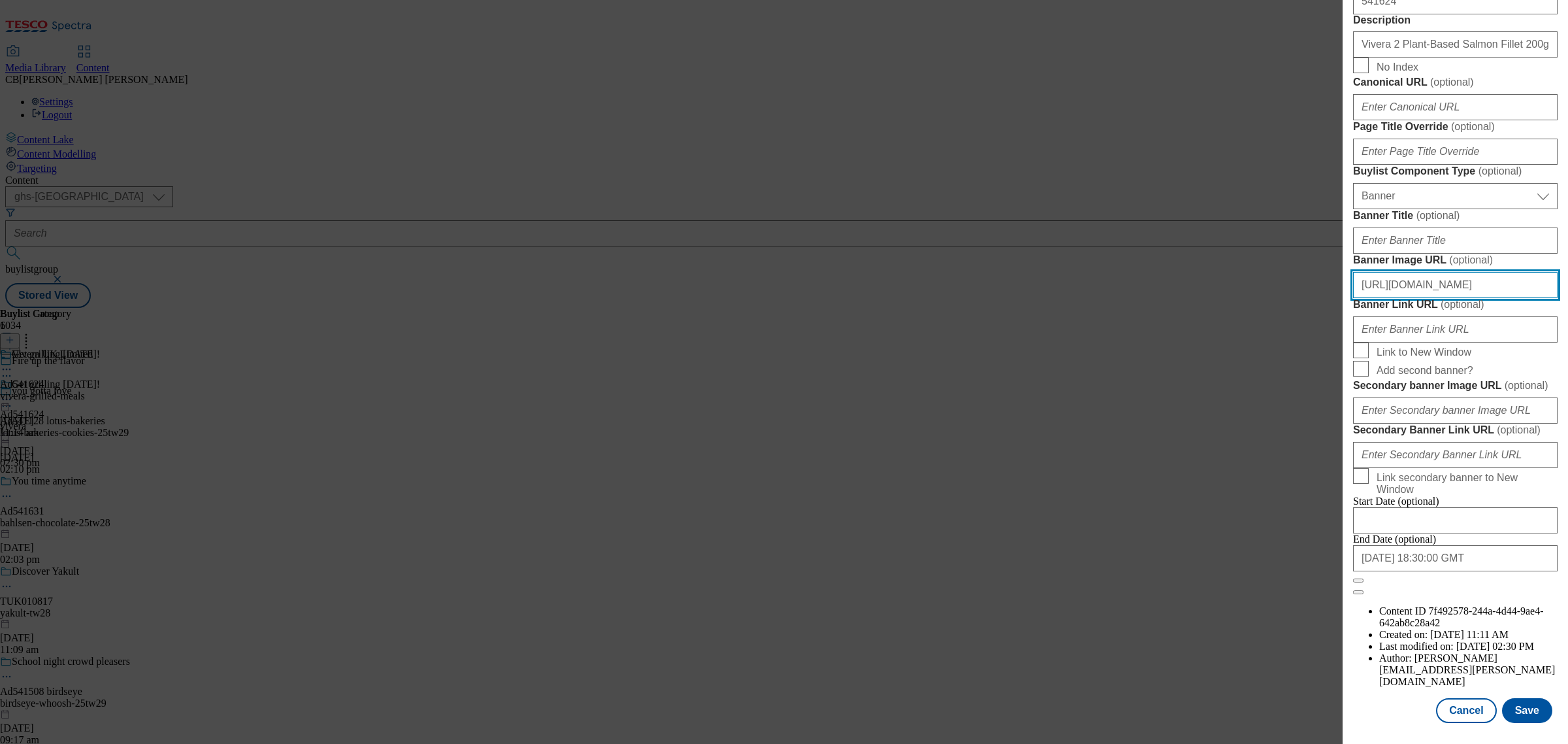
click at [1511, 298] on input "https://digitalcontent.api.tesco.com/v2/media/ghs-mktg/402f58f1-44c0-4af7-9e2f-…" at bounding box center [1455, 285] width 204 height 26
click at [1514, 701] on button "Save" at bounding box center [1527, 710] width 50 height 25
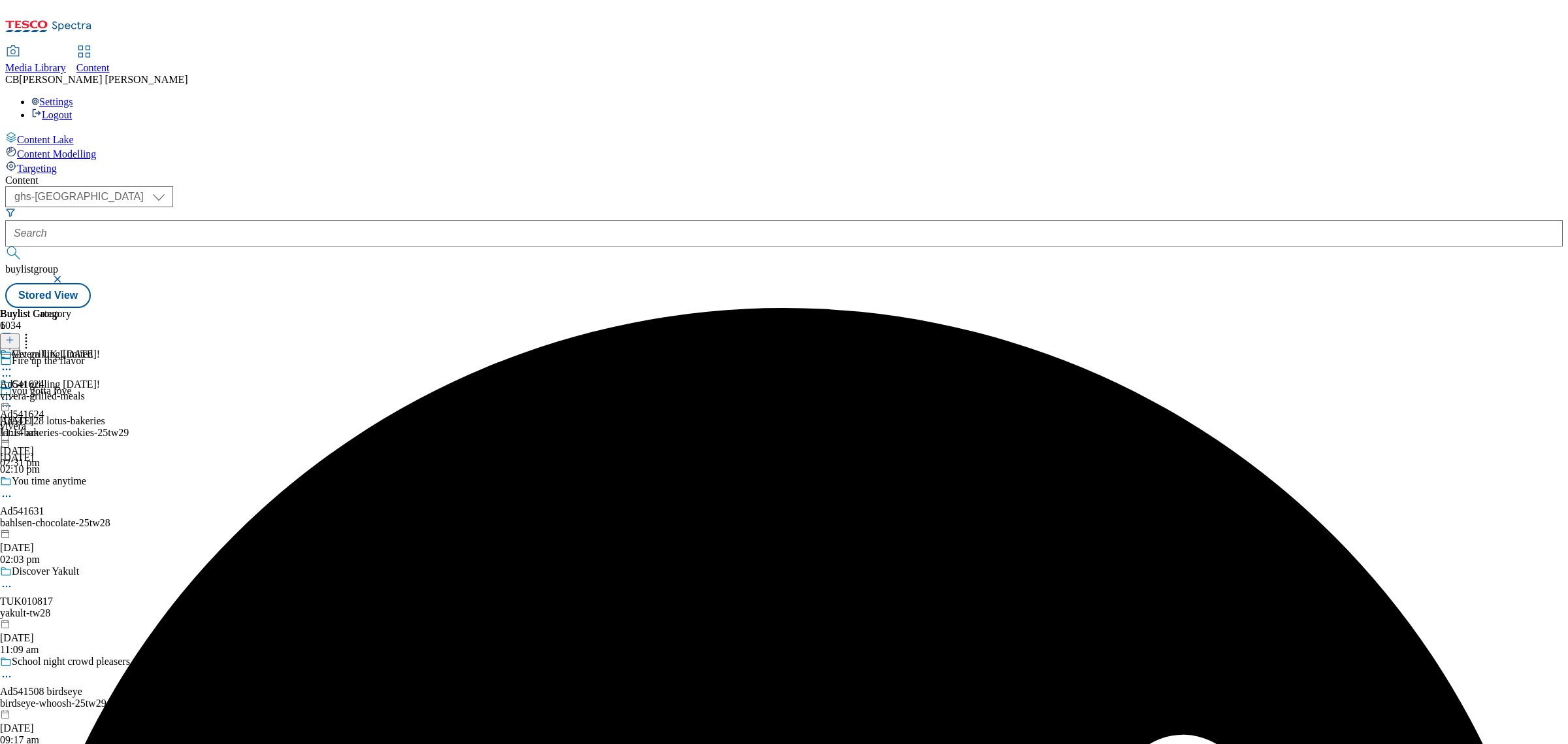
click at [11, 399] on circle at bounding box center [10, 399] width 2 height 2
click at [71, 482] on span "Preview" at bounding box center [56, 487] width 31 height 10
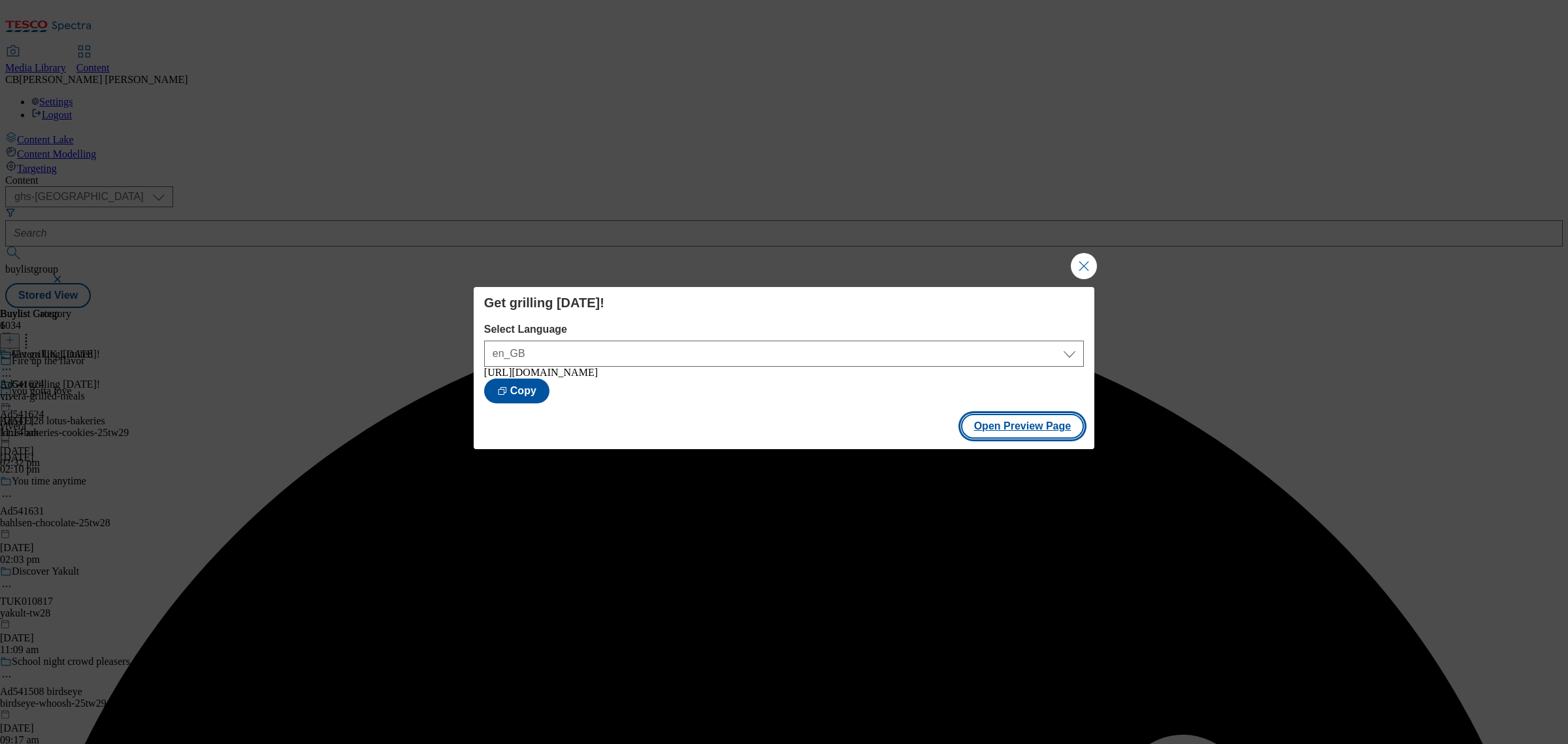
click at [1005, 431] on button "Open Preview Page" at bounding box center [1023, 426] width 123 height 25
click at [1091, 264] on button "Close Modal" at bounding box center [1084, 266] width 26 height 26
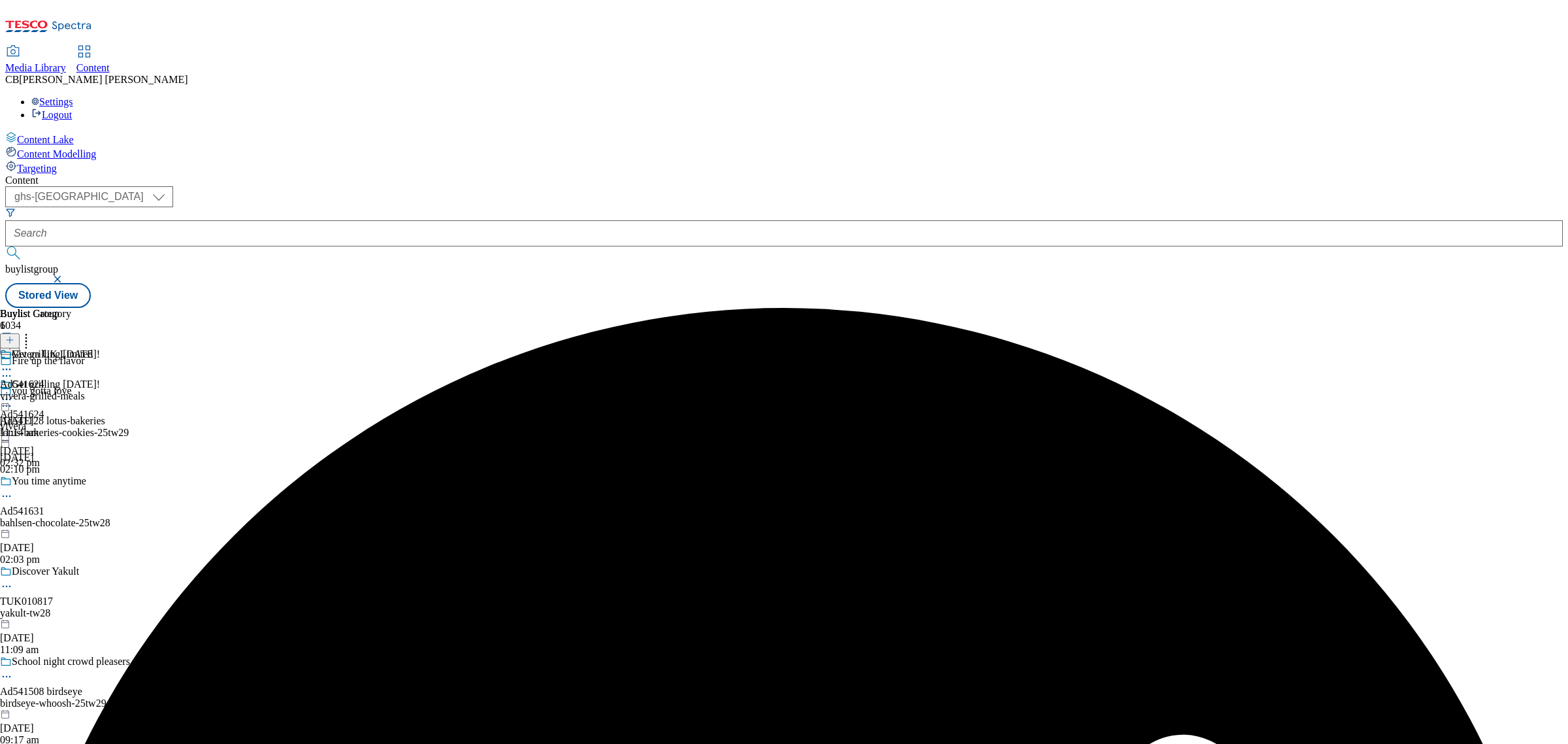
click at [11, 399] on circle at bounding box center [10, 399] width 2 height 2
click at [74, 524] on button "Publish" at bounding box center [49, 531] width 48 height 15
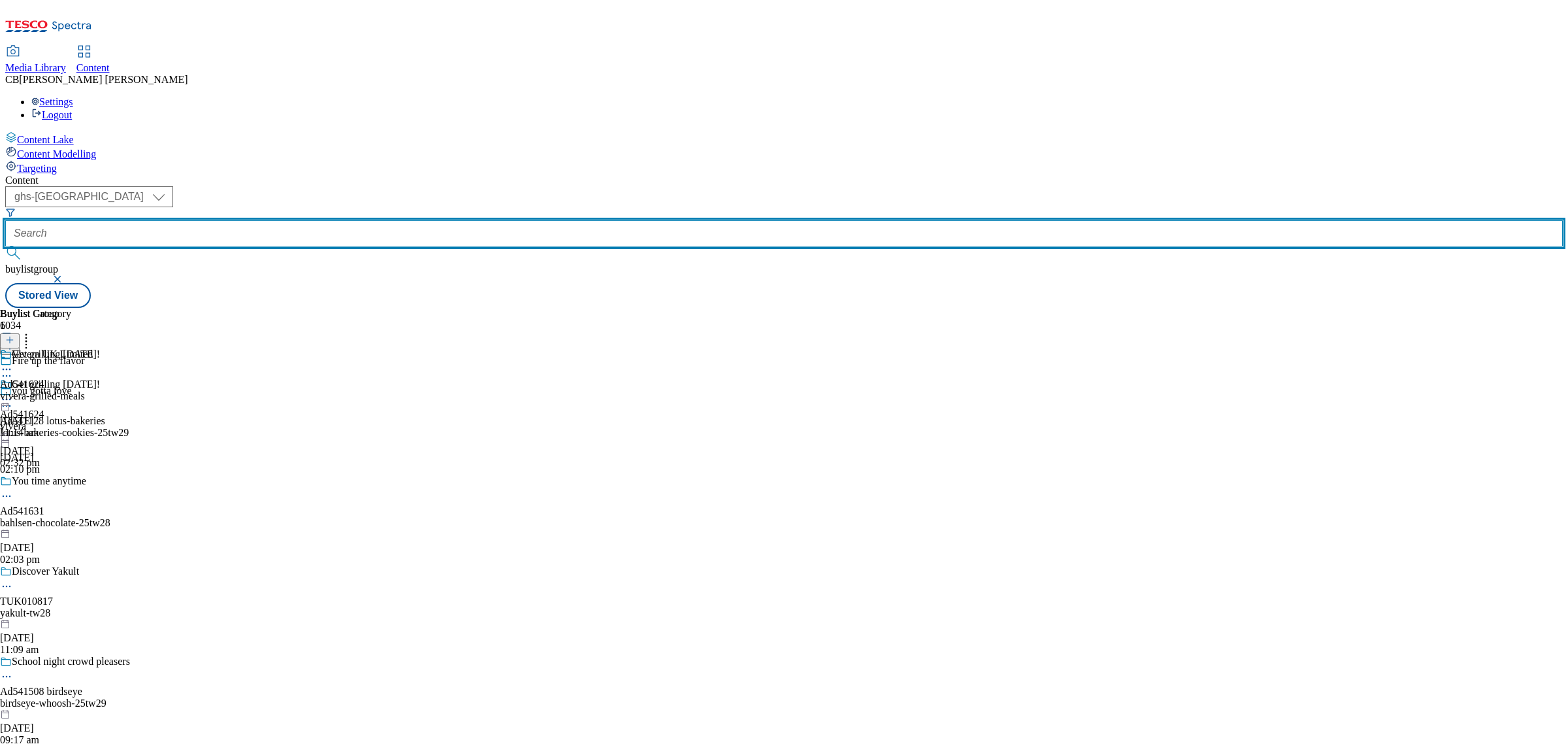
click at [292, 220] on input "text" at bounding box center [784, 233] width 1557 height 26
paste input "whoosh-summer"
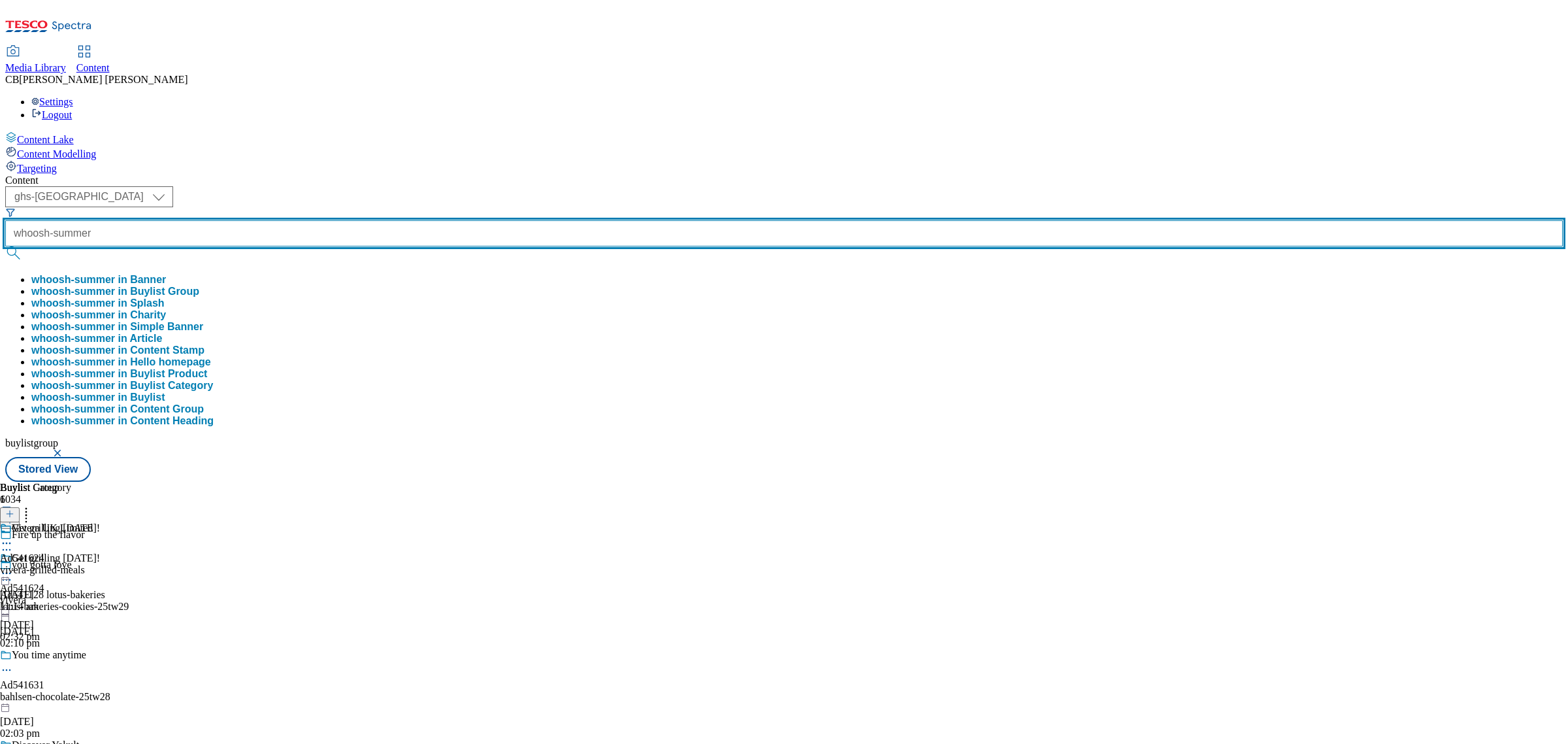
type input "whoosh-summer"
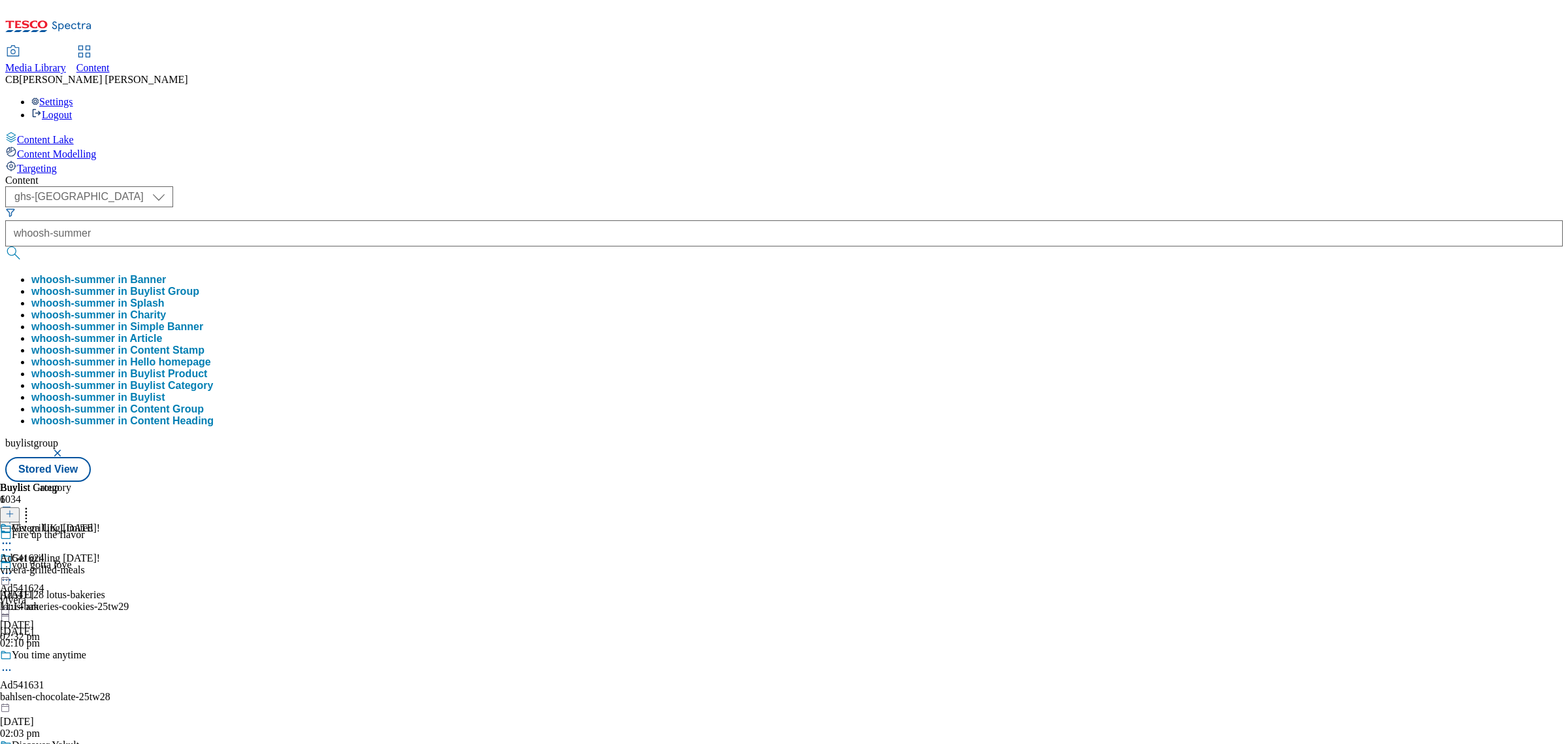
click at [199, 286] on button "whoosh-summer in Buylist Group" at bounding box center [115, 292] width 168 height 11
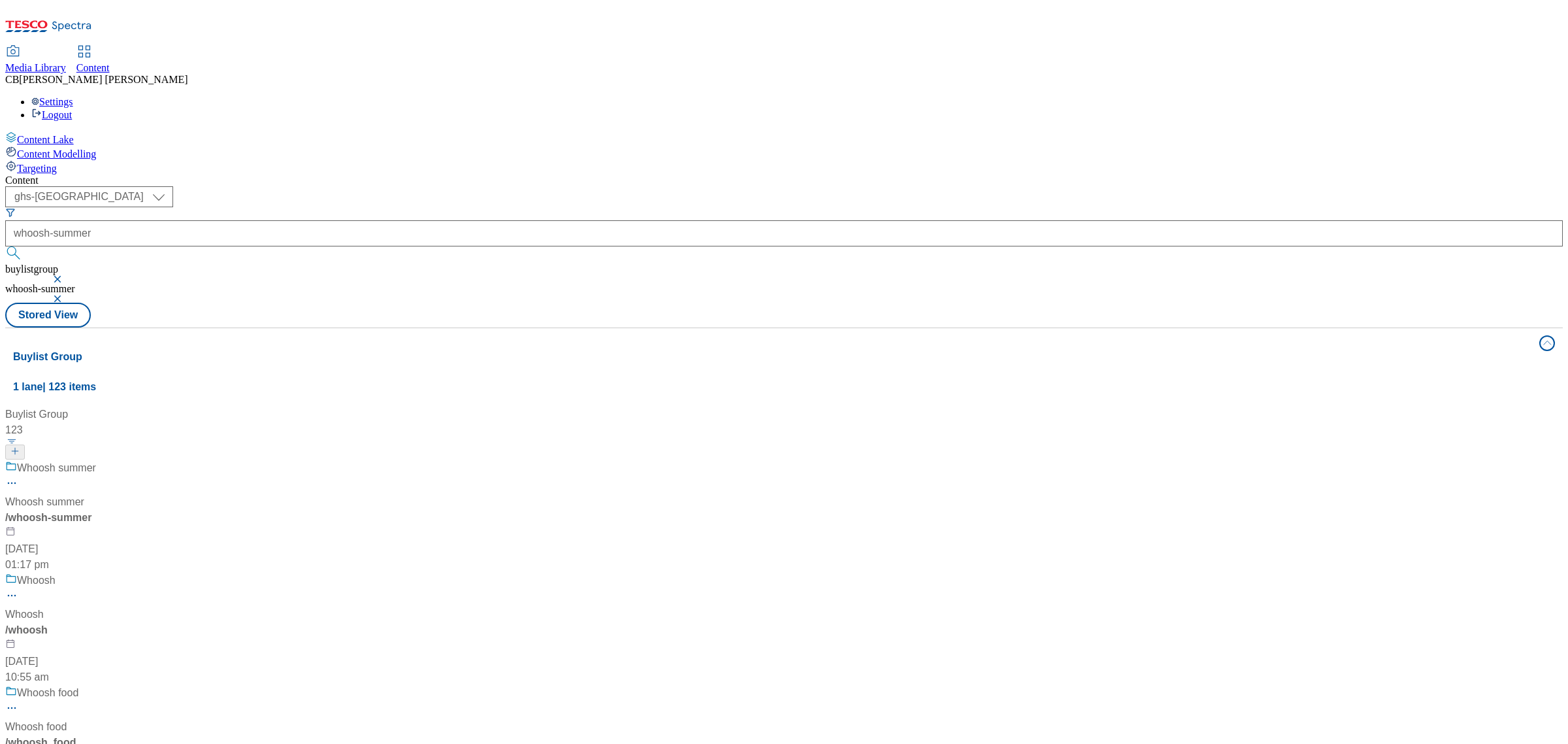
click at [173, 460] on div "Whoosh summer Whoosh summer / whoosh-summer 29 May 2024 01:17 pm" at bounding box center [88, 516] width 167 height 113
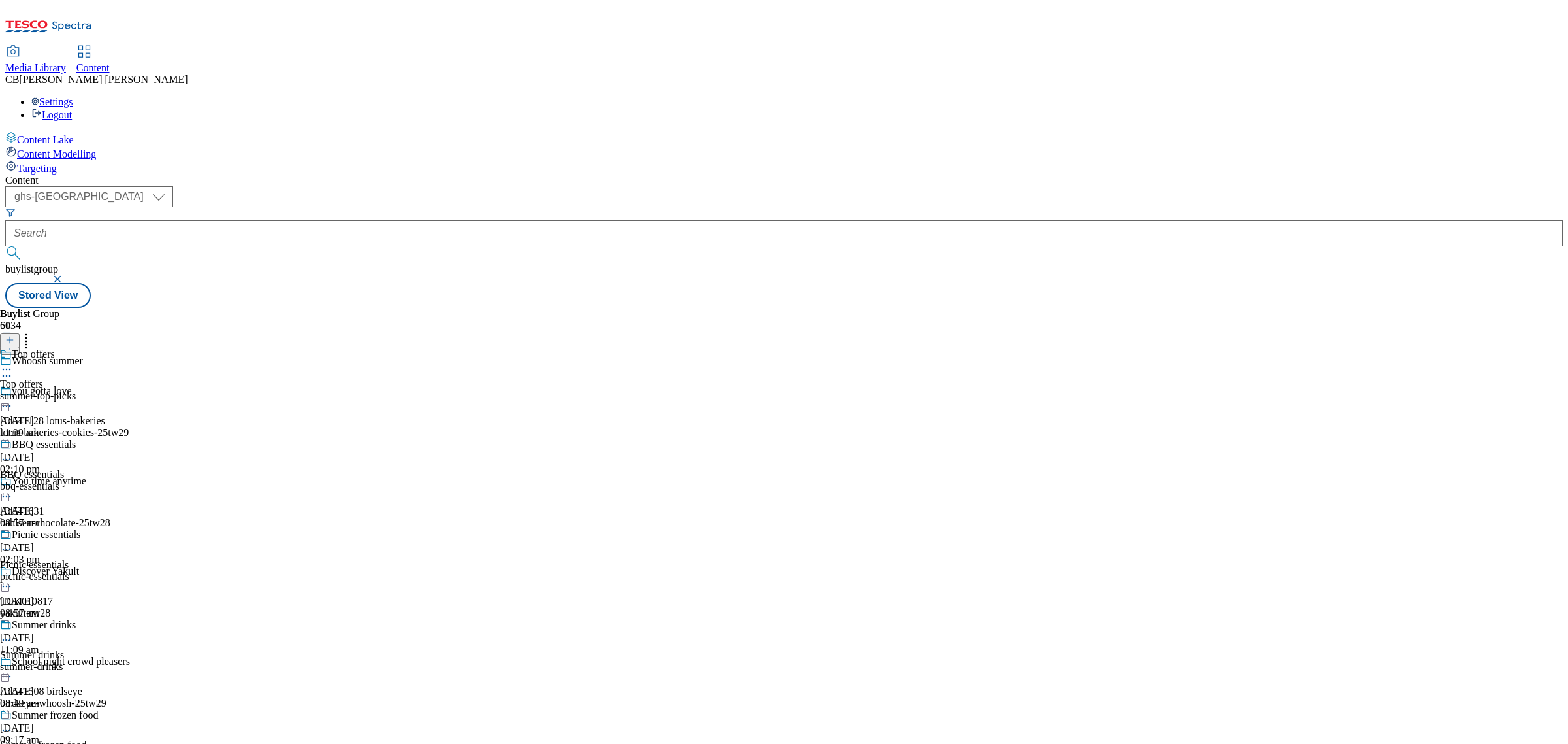
click at [13, 363] on icon at bounding box center [6, 369] width 13 height 13
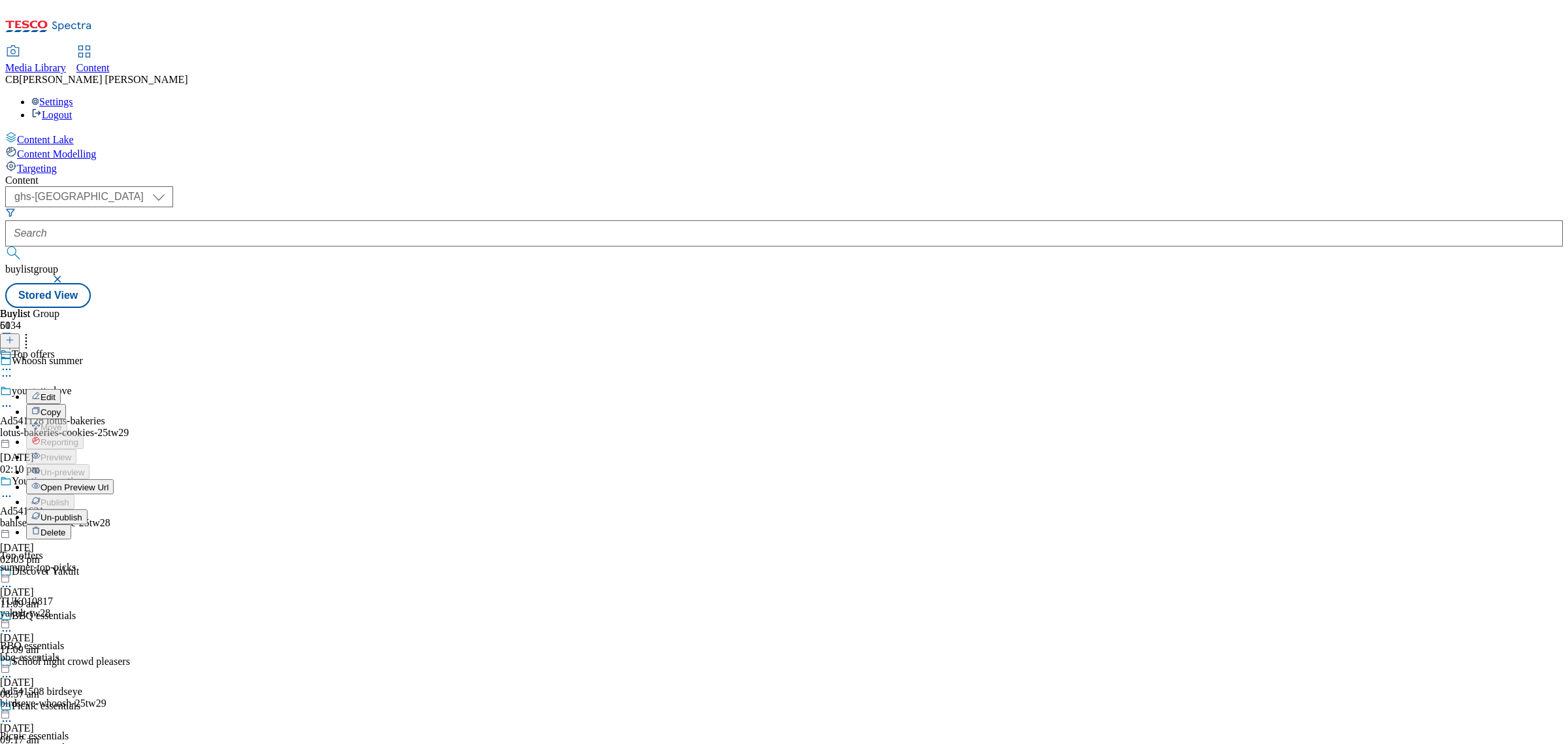
click at [114, 389] on li "Edit" at bounding box center [69, 396] width 87 height 15
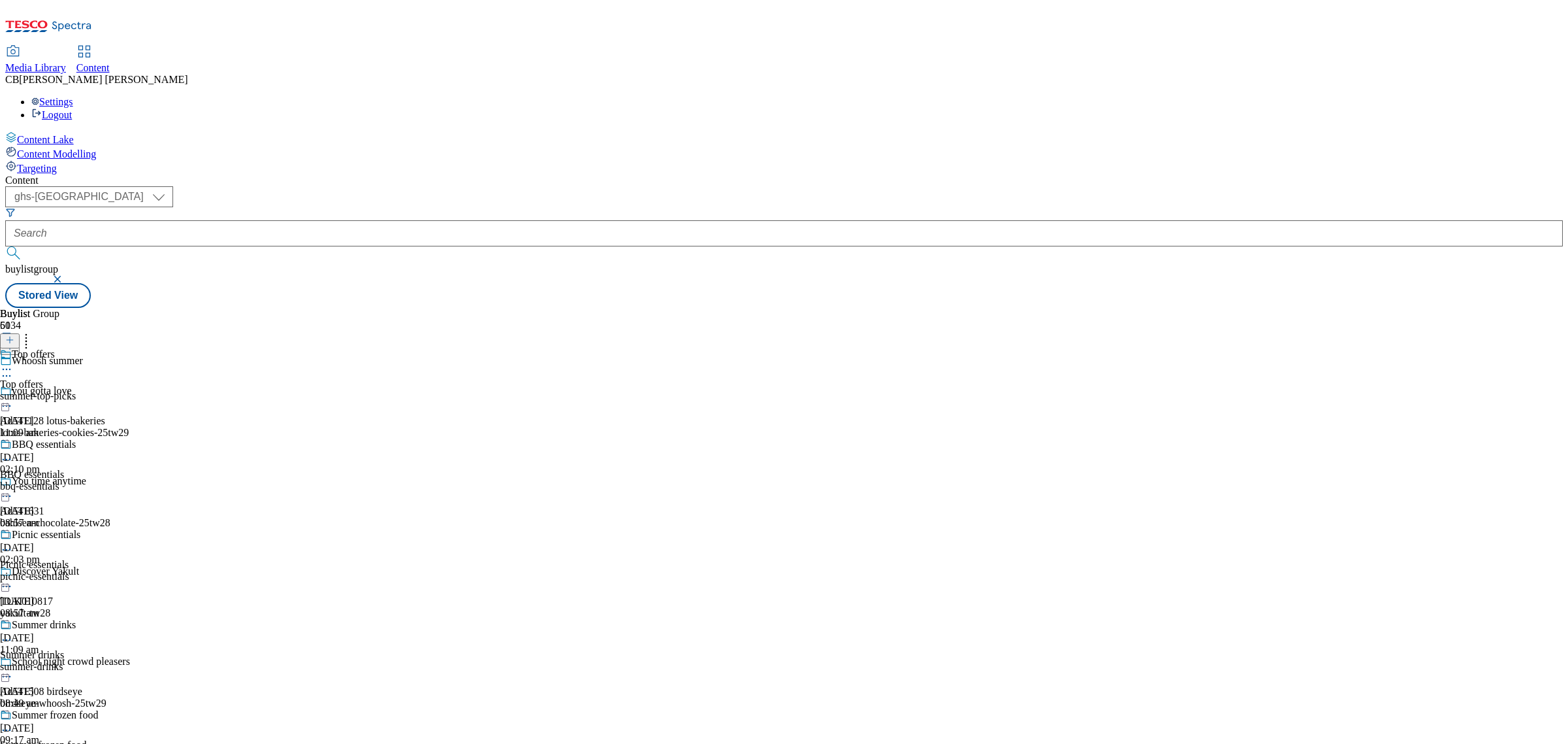
click at [13, 363] on icon at bounding box center [6, 369] width 13 height 13
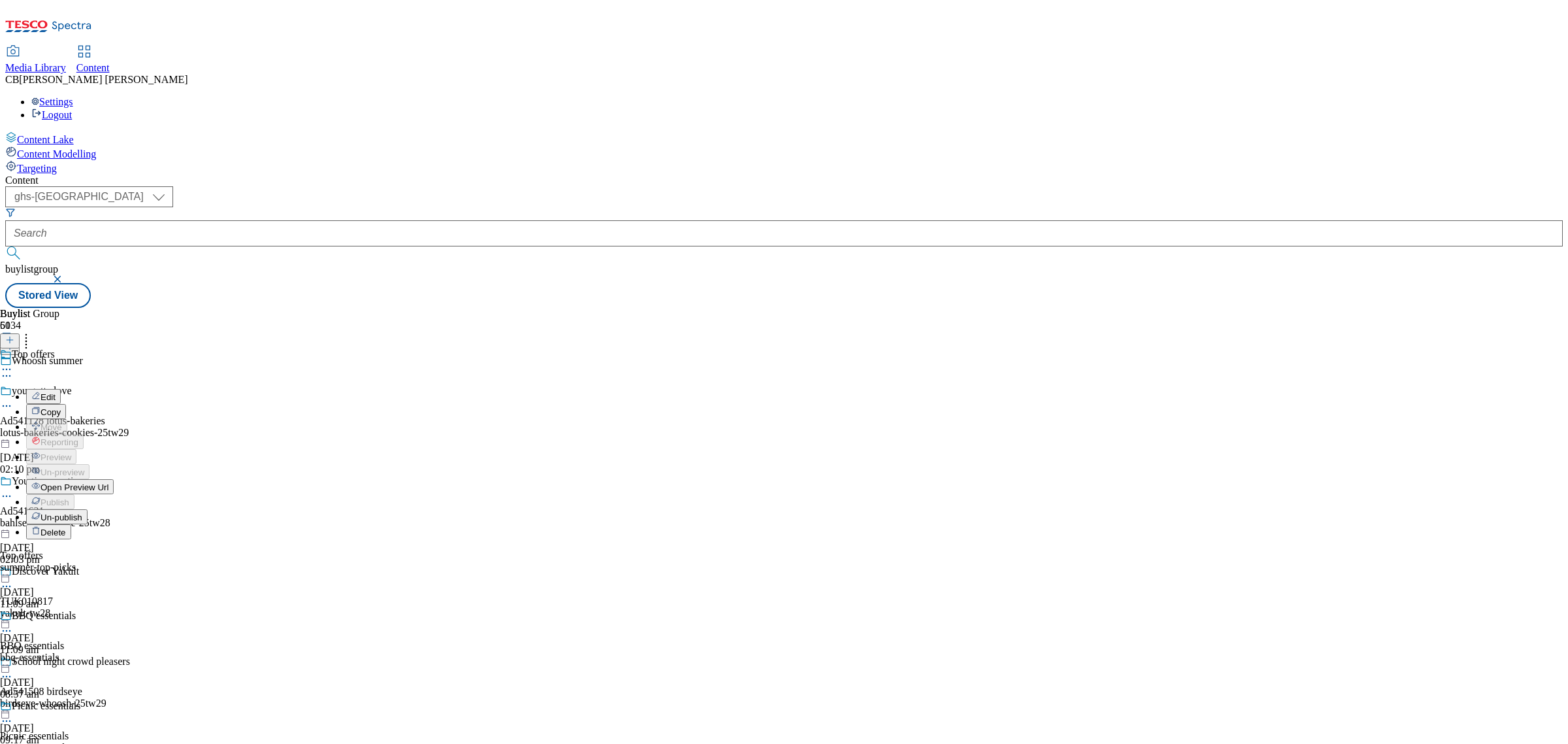
click at [61, 389] on button "Edit" at bounding box center [43, 396] width 34 height 15
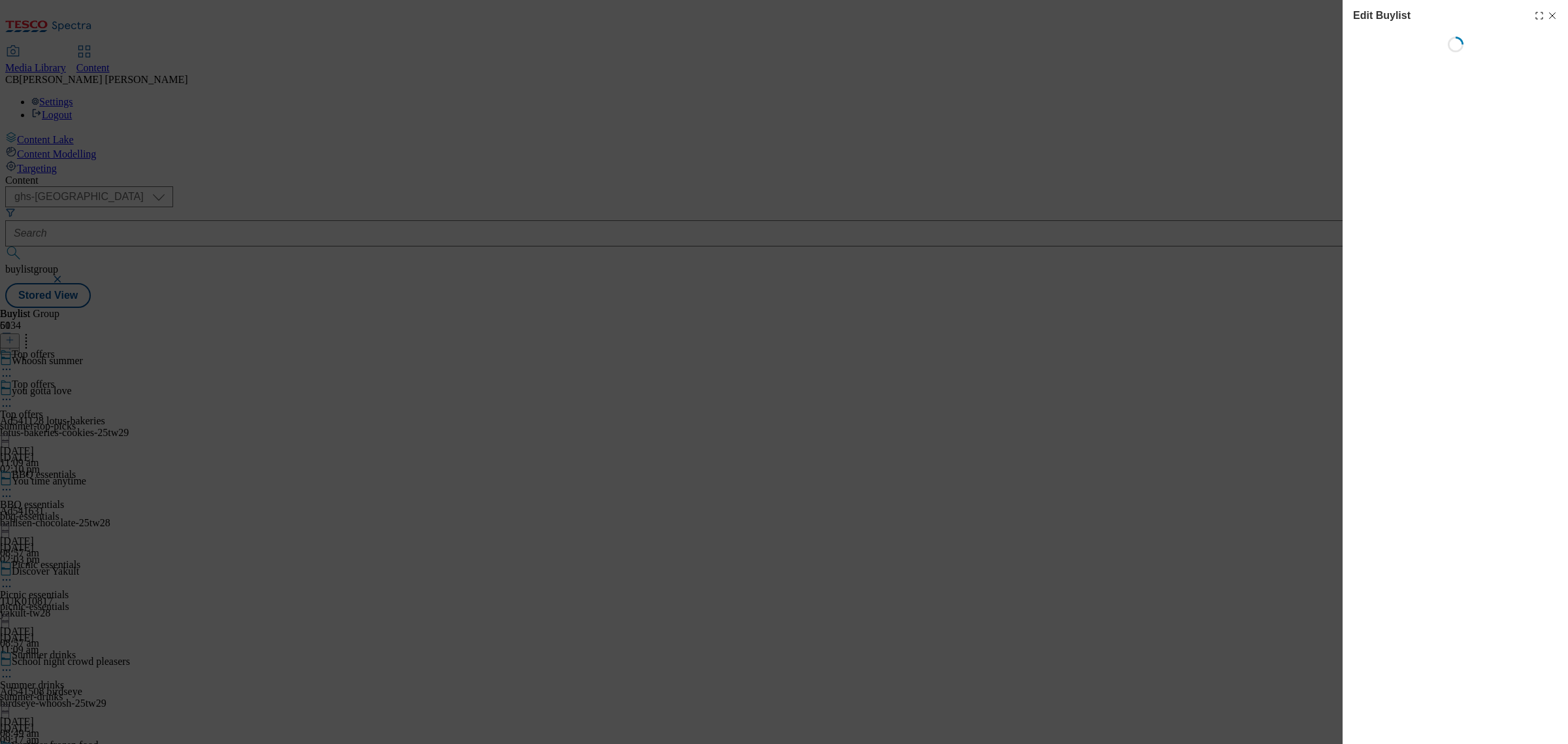
select select "evergreen"
select select "Banner"
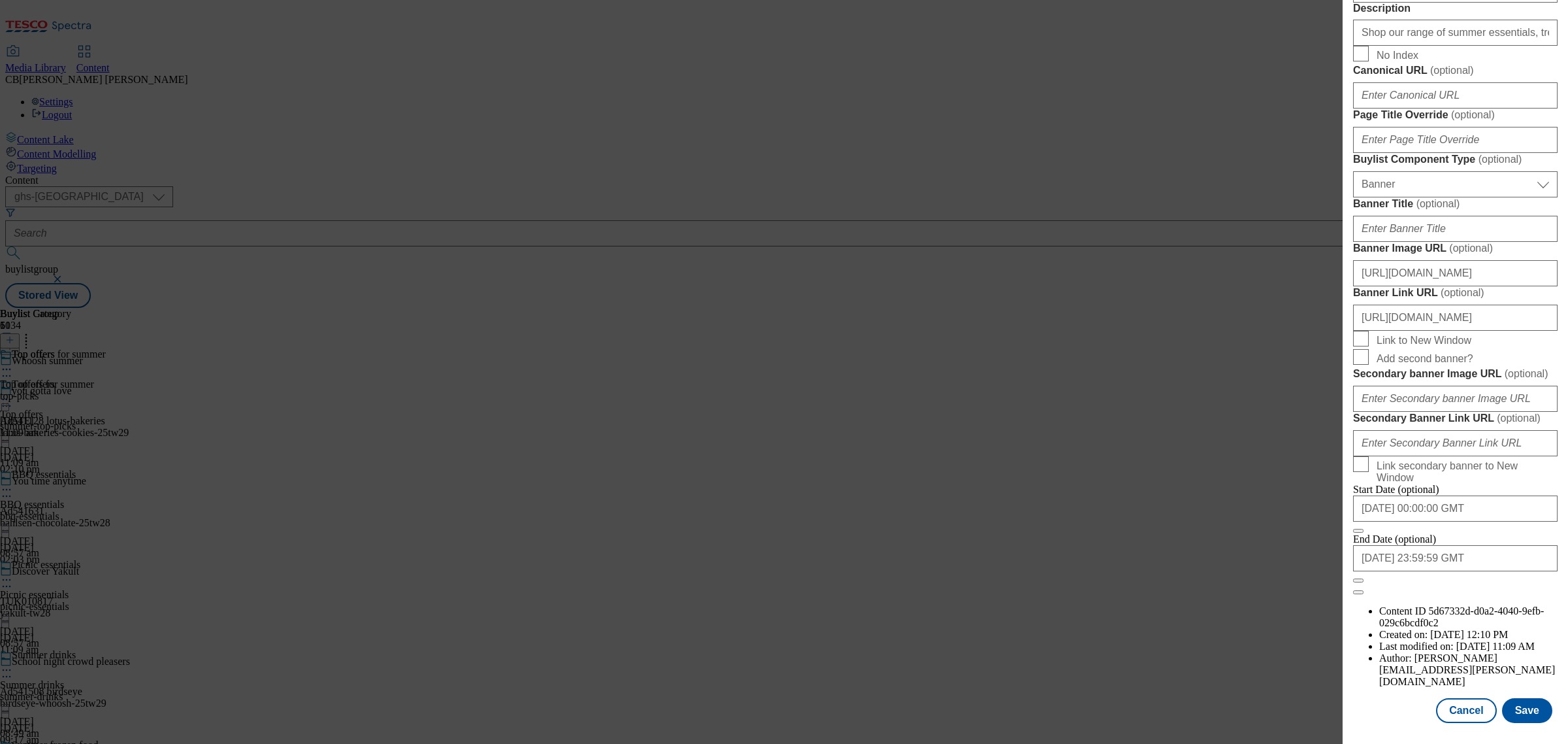
scroll to position [1238, 0]
click at [1461, 703] on button "Cancel" at bounding box center [1466, 710] width 60 height 25
select select "evergreen"
select select "Banner"
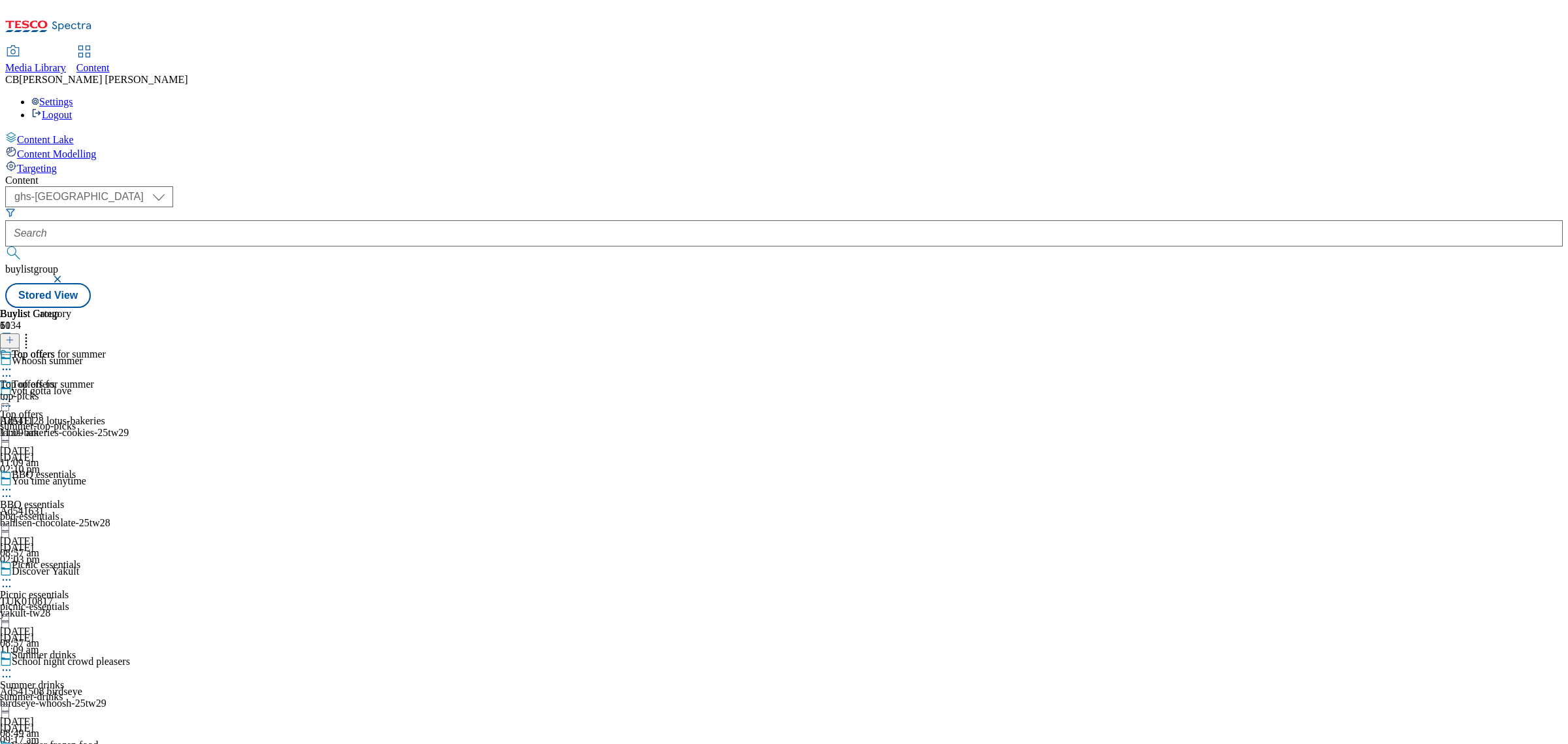
scroll to position [945, 0]
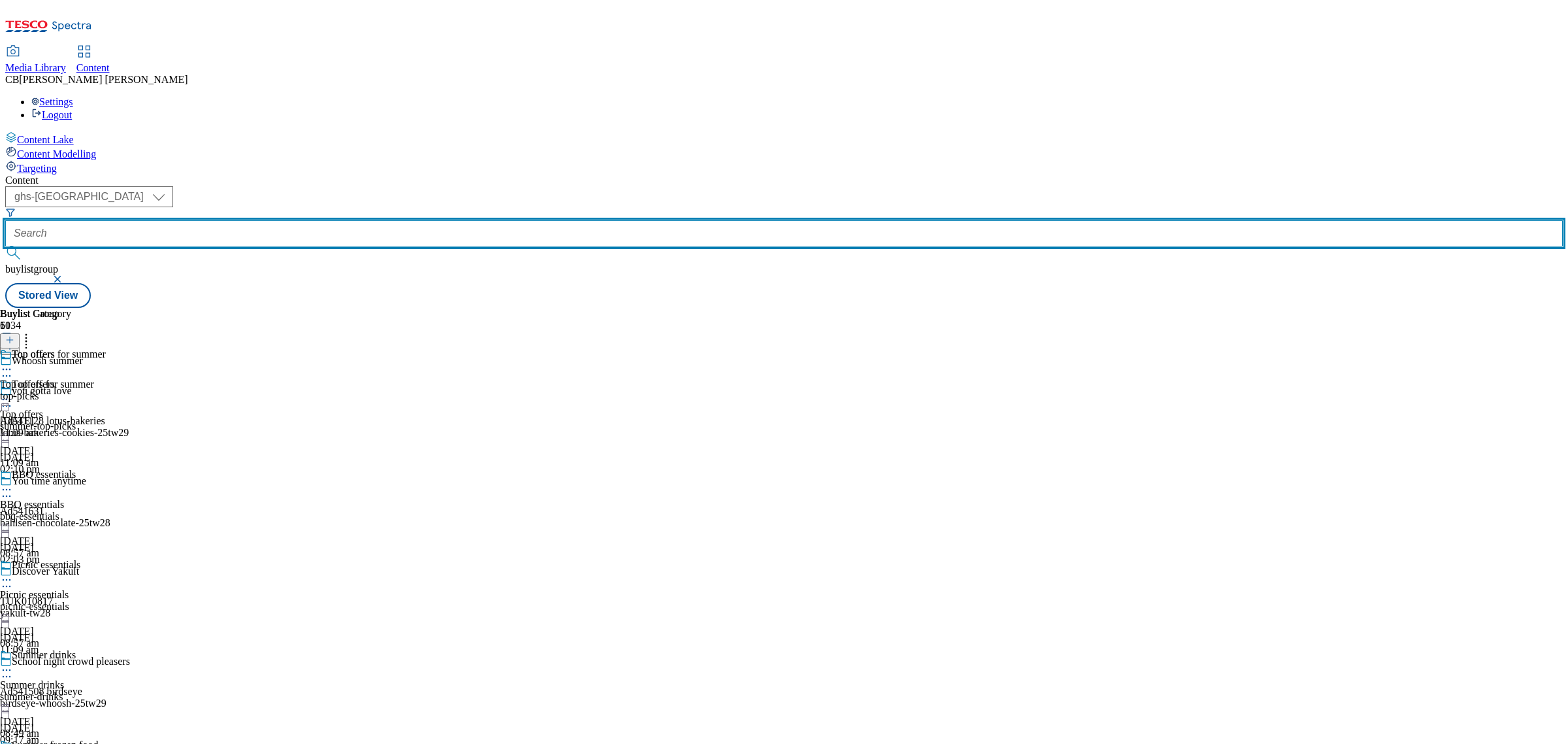
click at [338, 220] on input "text" at bounding box center [784, 233] width 1557 height 26
paste input "twenty-degrees-zespri-kiwi-range-25tw27"
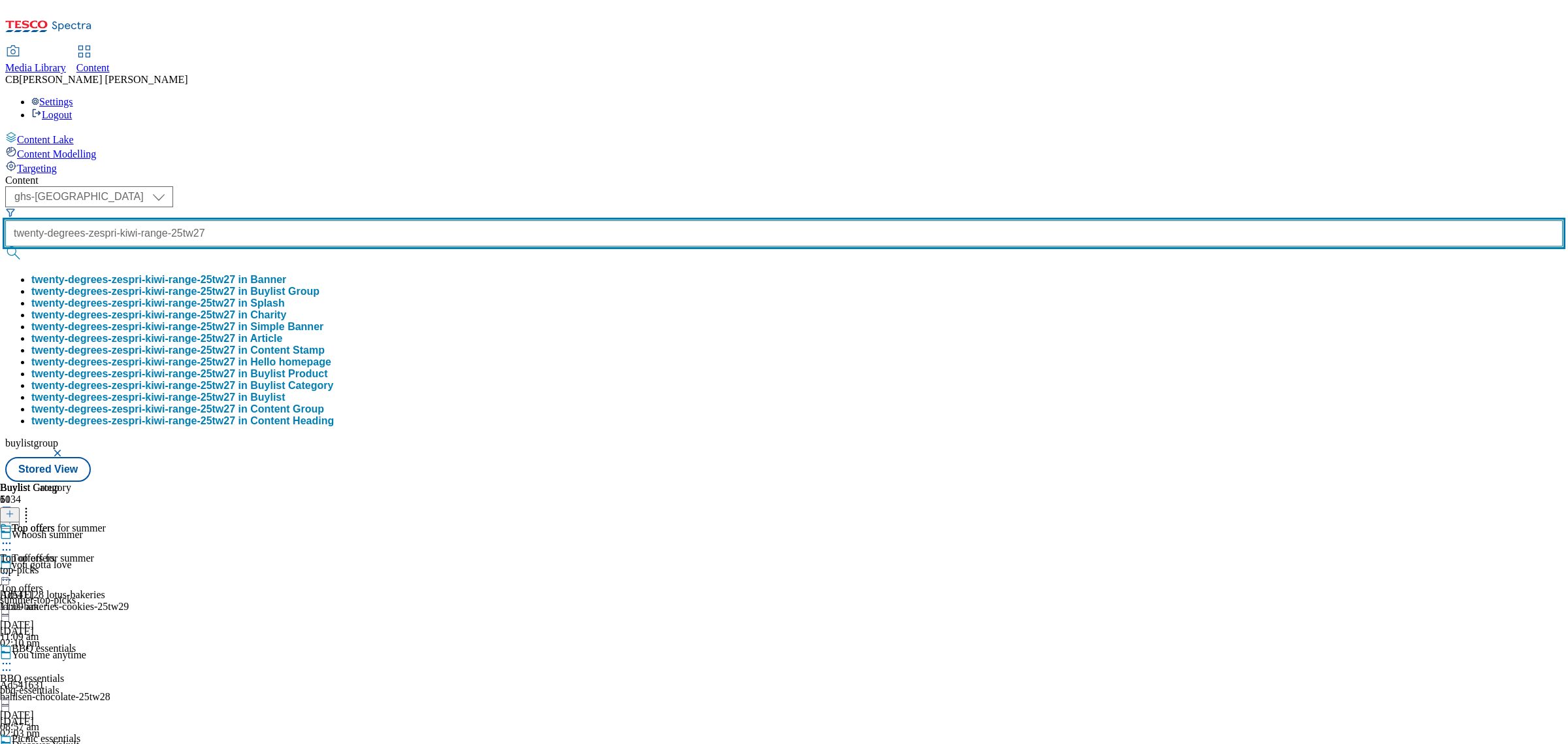
type input "twenty-degrees-zespri-kiwi-range-25tw27"
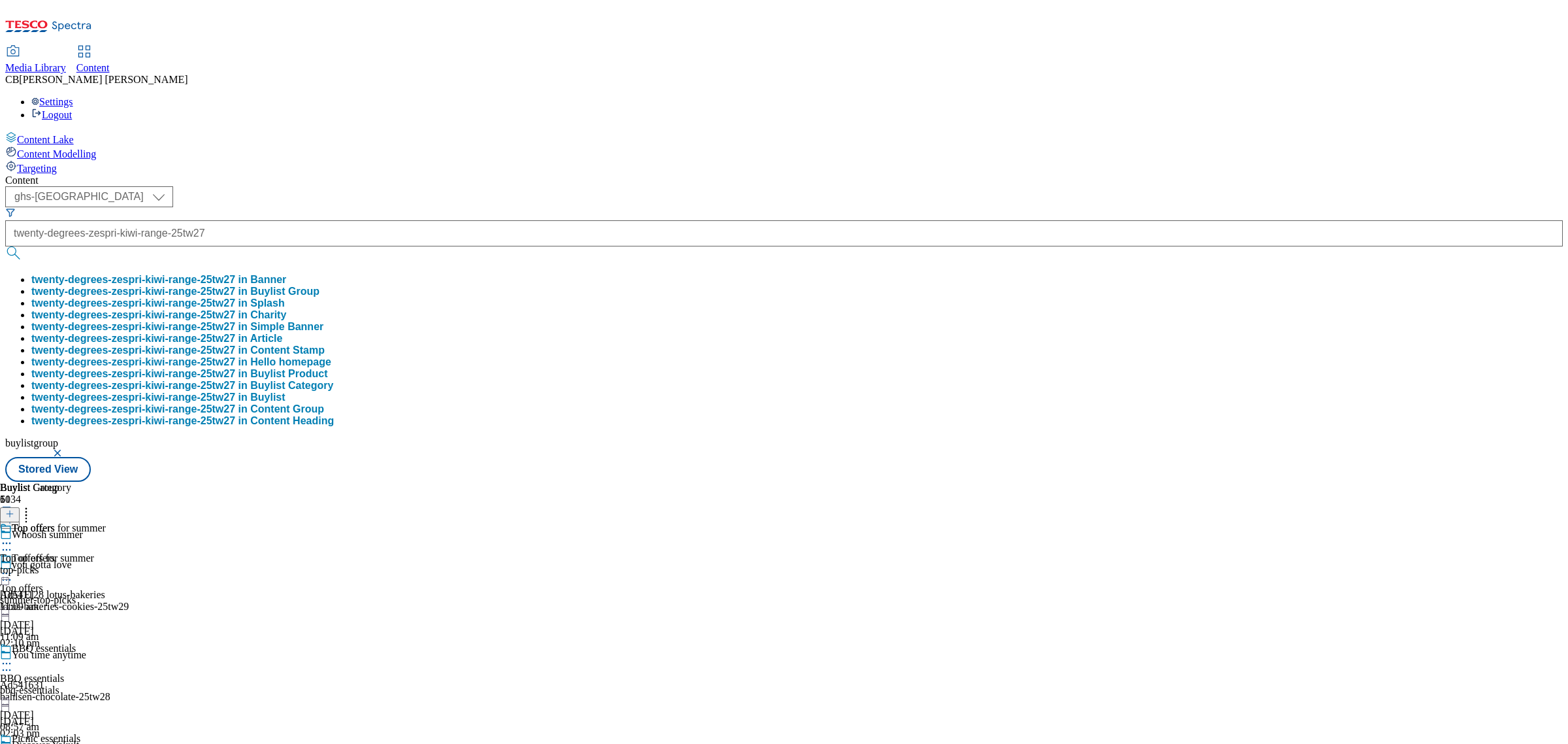
click at [319, 286] on button "twenty-degrees-zespri-kiwi-range-25tw27 in Buylist Group" at bounding box center [175, 292] width 288 height 11
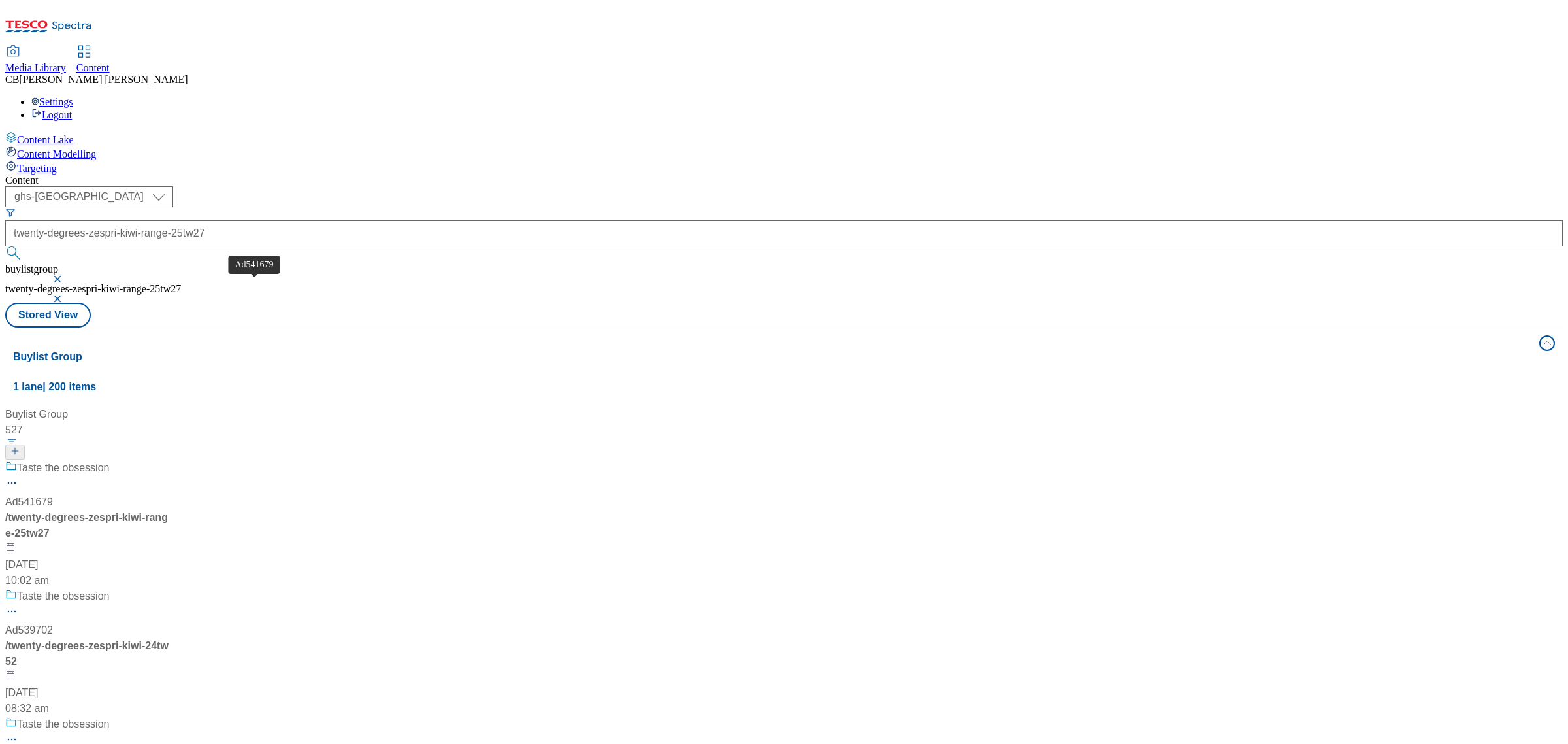
click at [53, 495] on div "Ad541679" at bounding box center [29, 502] width 48 height 16
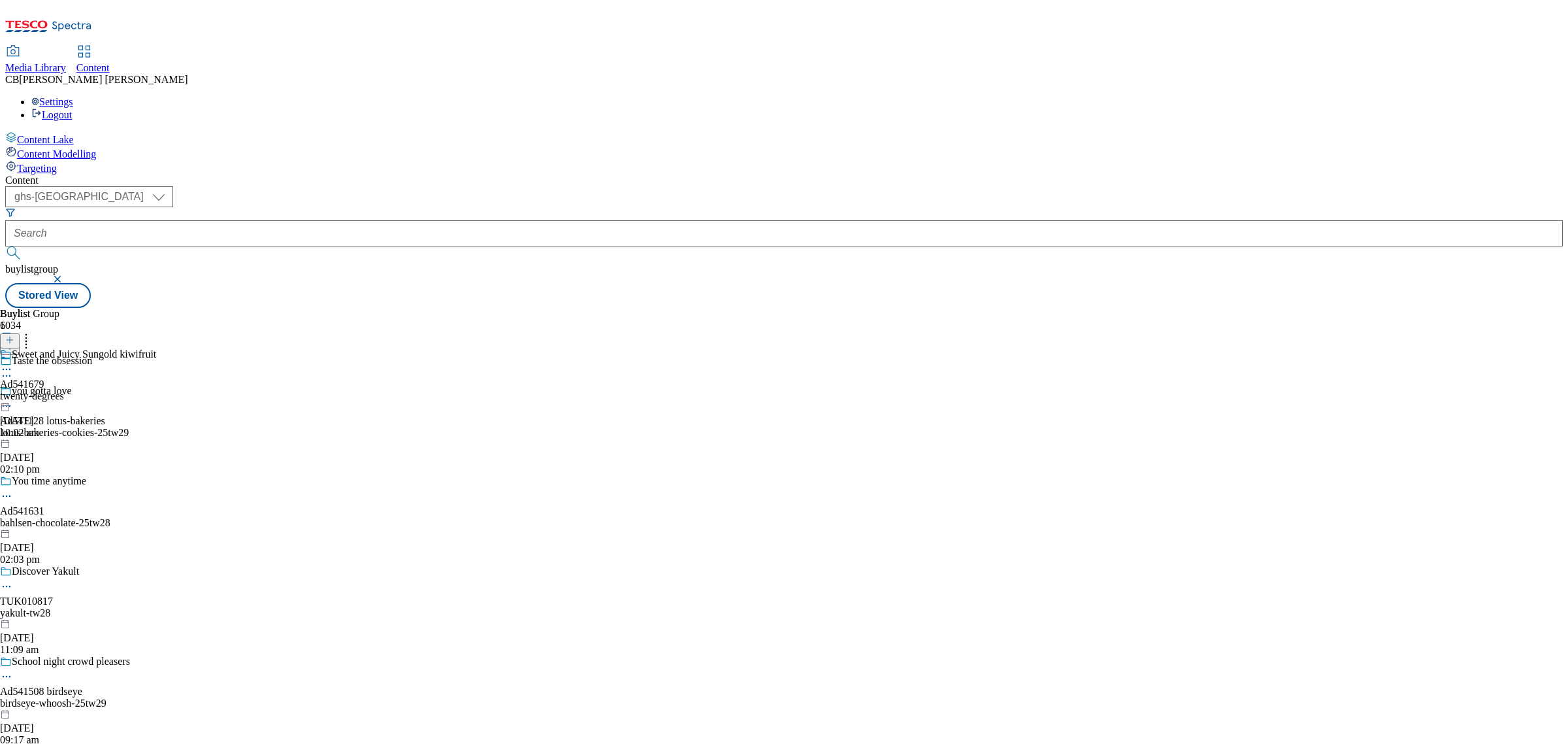
click at [13, 363] on icon at bounding box center [6, 369] width 13 height 13
click at [56, 392] on span "Edit" at bounding box center [48, 397] width 15 height 10
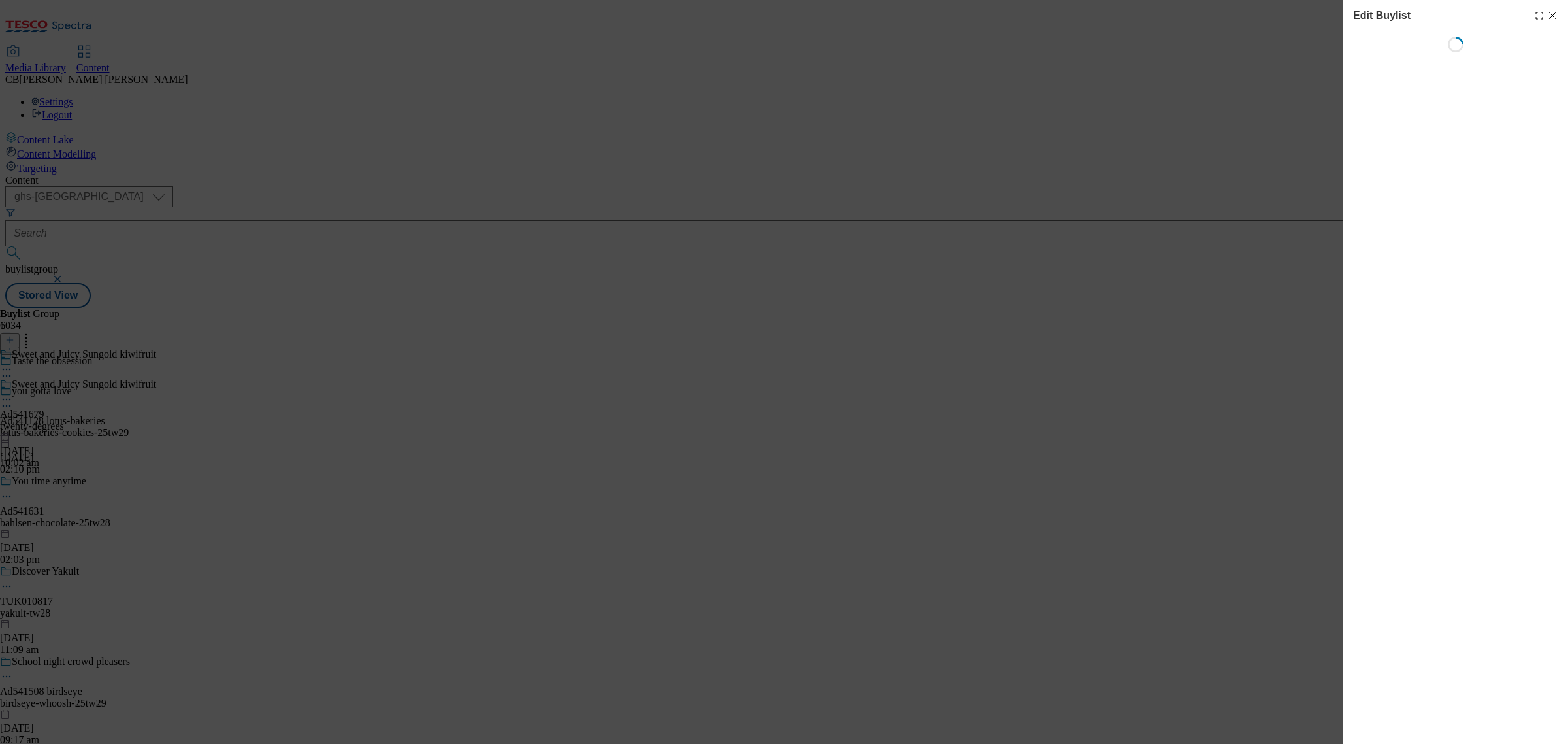
select select "tactical"
select select "supplier funded short term 1-3 weeks"
select select "dunnhumby"
select select "Banner"
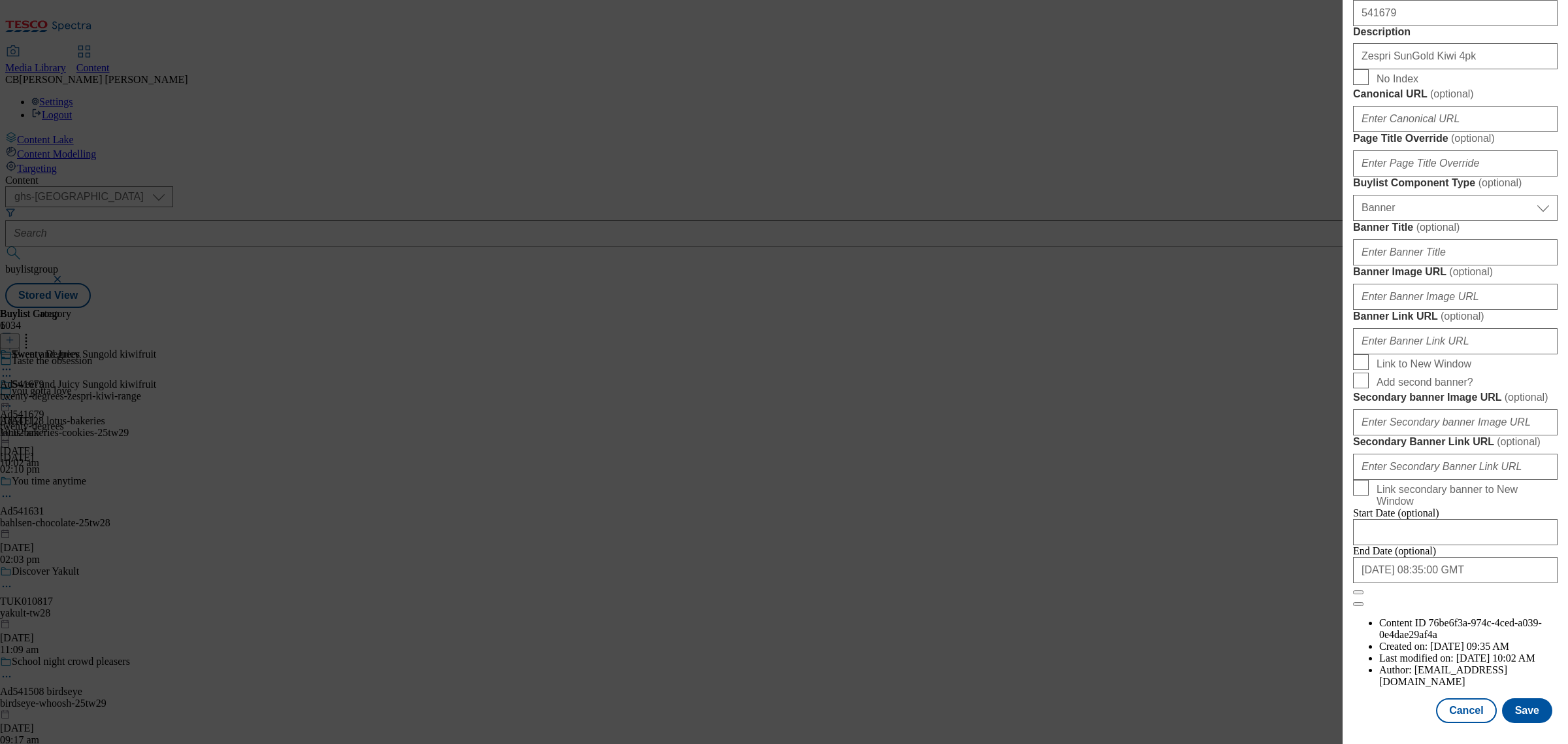
scroll to position [1074, 0]
click at [1466, 310] on input "Banner Image URL ( optional )" at bounding box center [1455, 297] width 204 height 26
paste input "https://digitalcontent.api.tesco.com/v2/media/ghs-mktg/faab1658-8d9f-46d4-bb51-…"
type input "https://digitalcontent.api.tesco.com/v2/media/ghs-mktg/faab1658-8d9f-46d4-bb51-…"
click at [1539, 279] on label "Banner Image URL ( optional )" at bounding box center [1455, 272] width 204 height 13
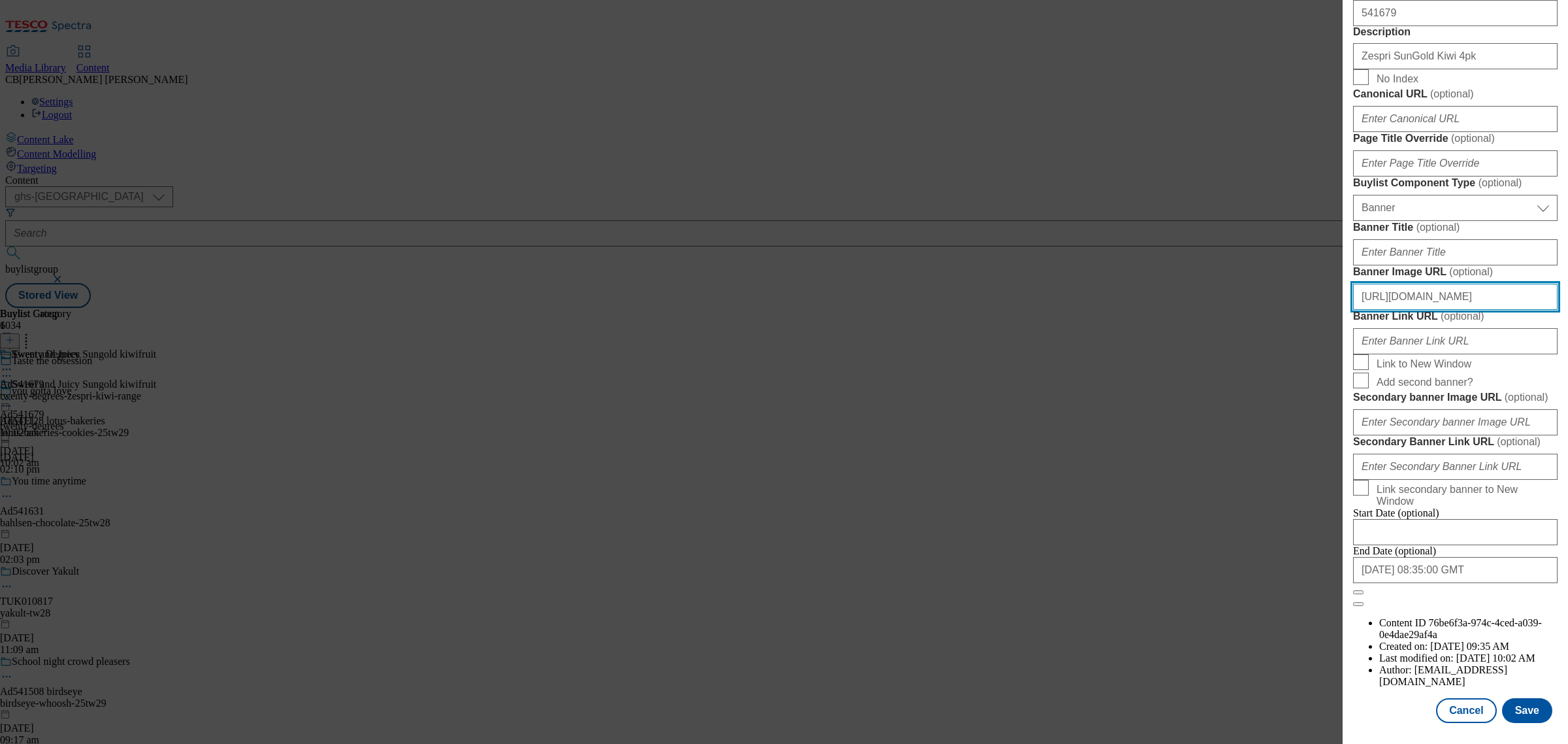
click at [1539, 310] on input "https://digitalcontent.api.tesco.com/v2/media/ghs-mktg/faab1658-8d9f-46d4-bb51-…" at bounding box center [1455, 297] width 204 height 26
click at [1522, 708] on button "Save" at bounding box center [1527, 710] width 50 height 25
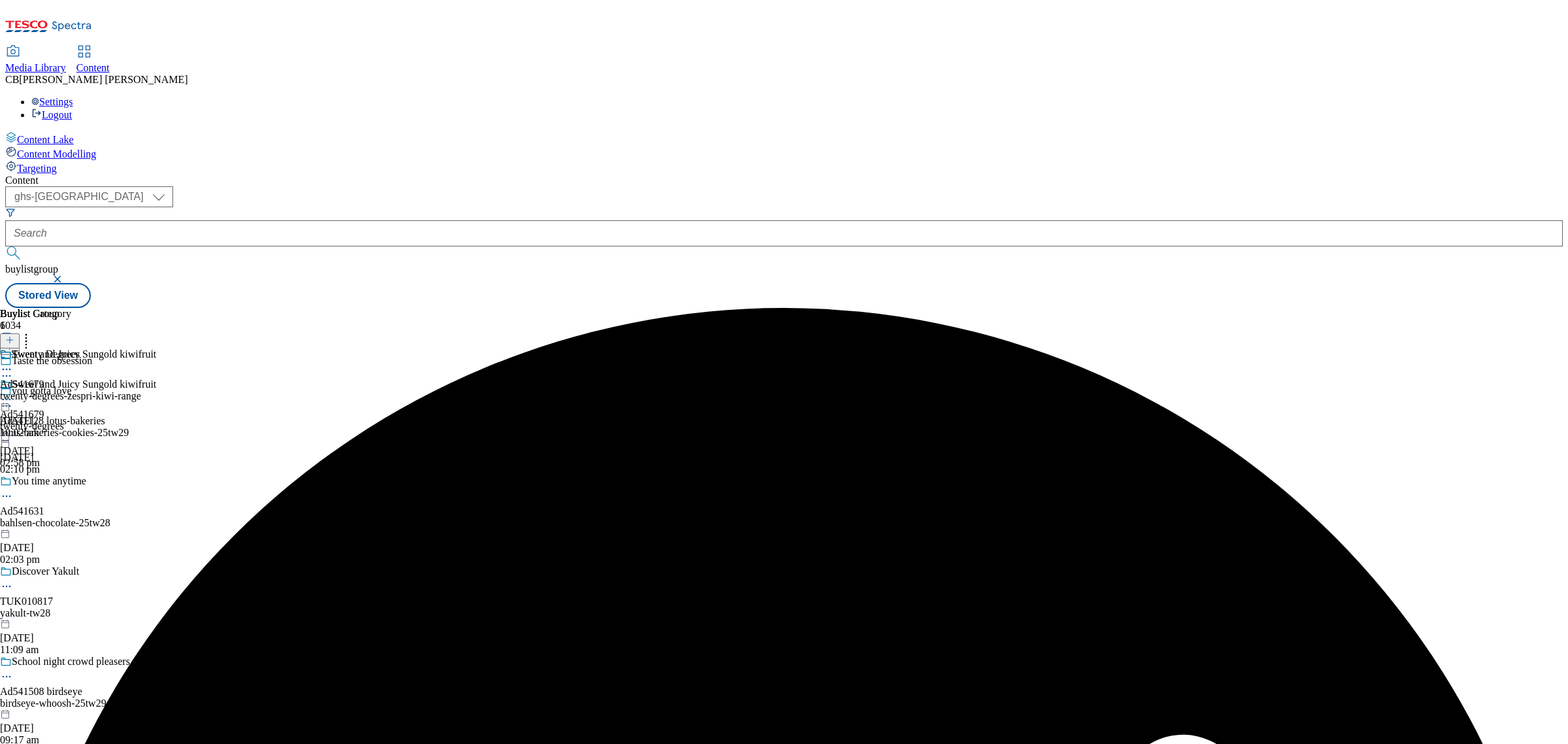
click at [13, 393] on icon at bounding box center [6, 399] width 13 height 13
click at [71, 482] on span "Preview" at bounding box center [56, 487] width 31 height 10
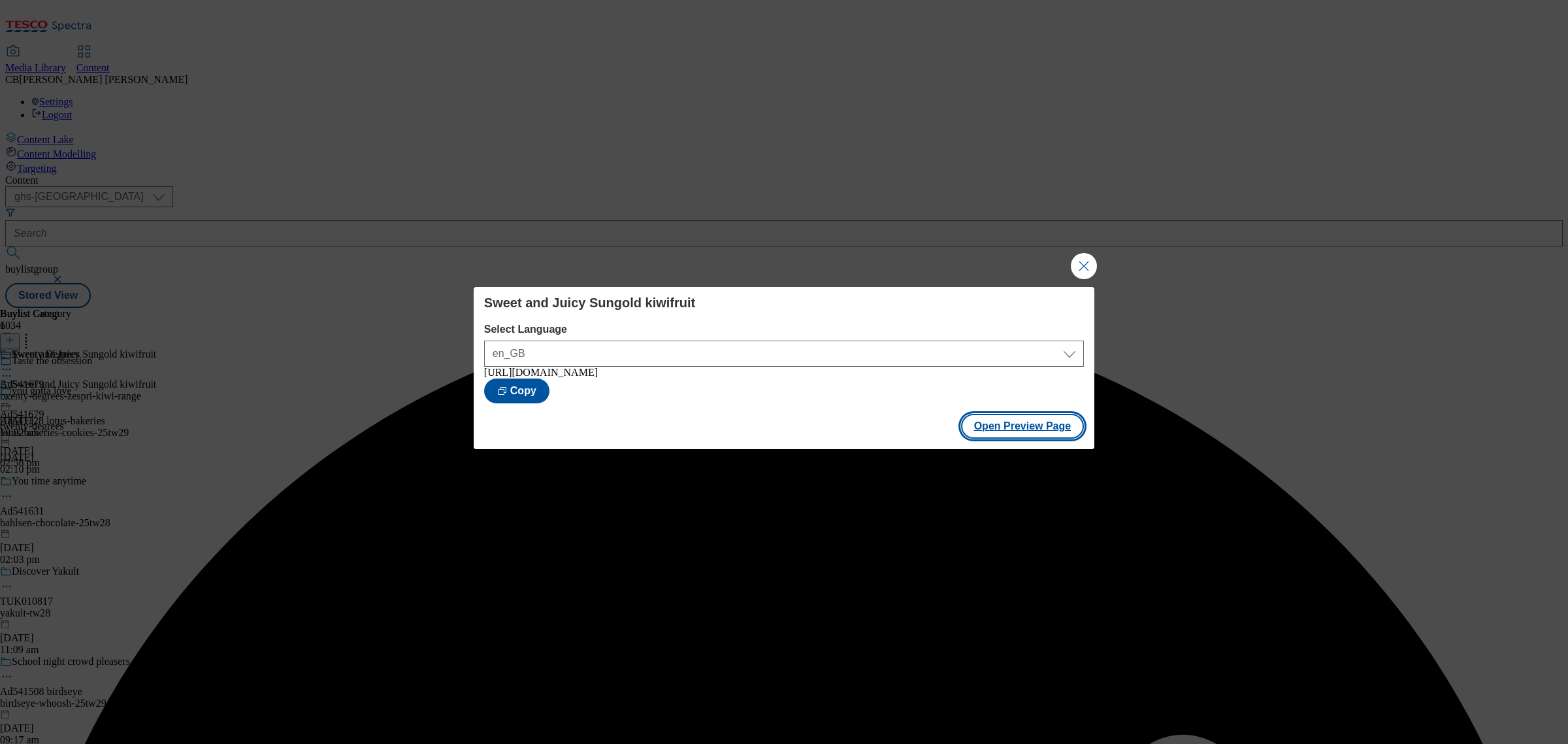
click at [1033, 429] on button "Open Preview Page" at bounding box center [1023, 426] width 123 height 25
click at [1082, 267] on button "Close Modal" at bounding box center [1084, 266] width 26 height 26
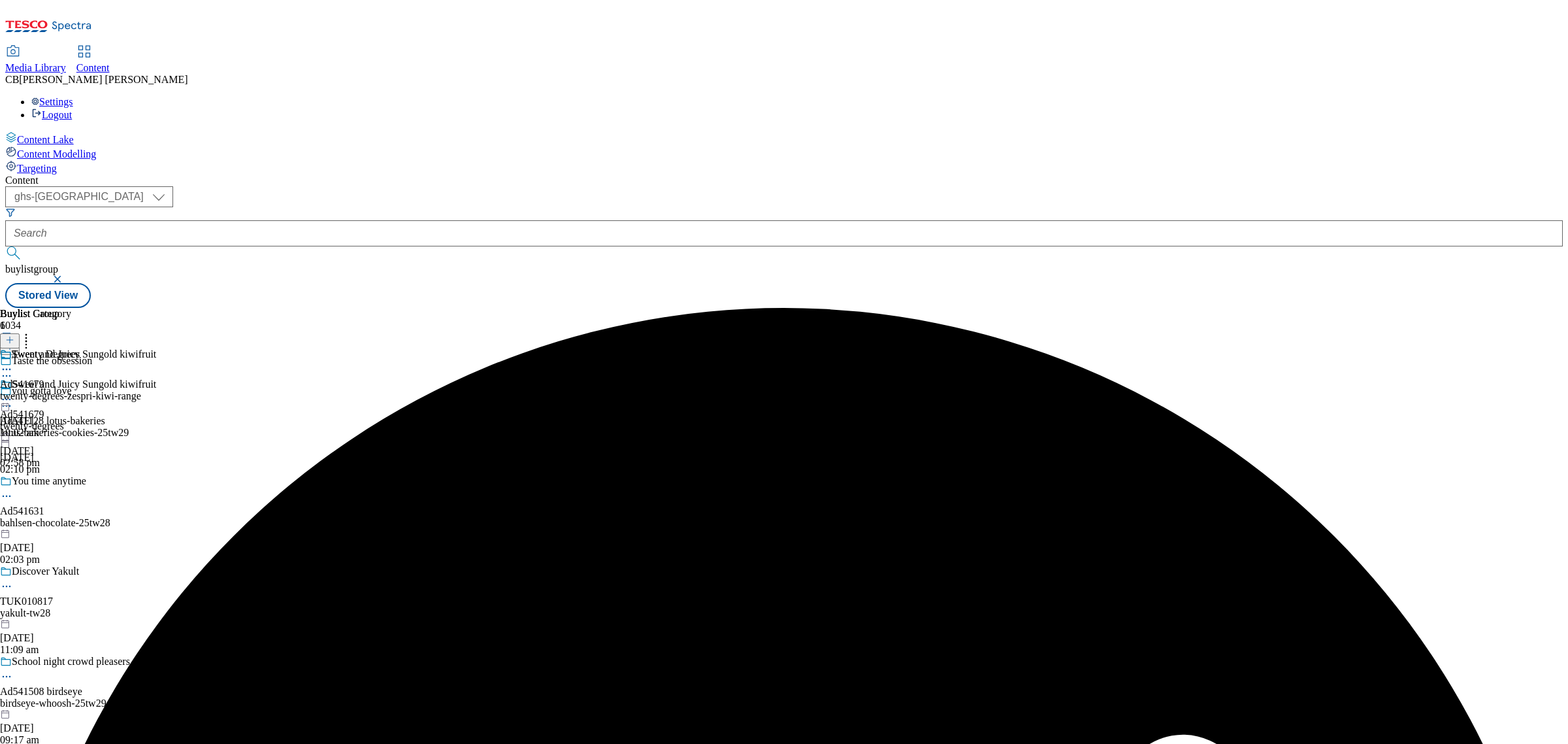
click at [13, 393] on icon at bounding box center [6, 399] width 13 height 13
click at [69, 528] on span "Publish" at bounding box center [55, 533] width 29 height 10
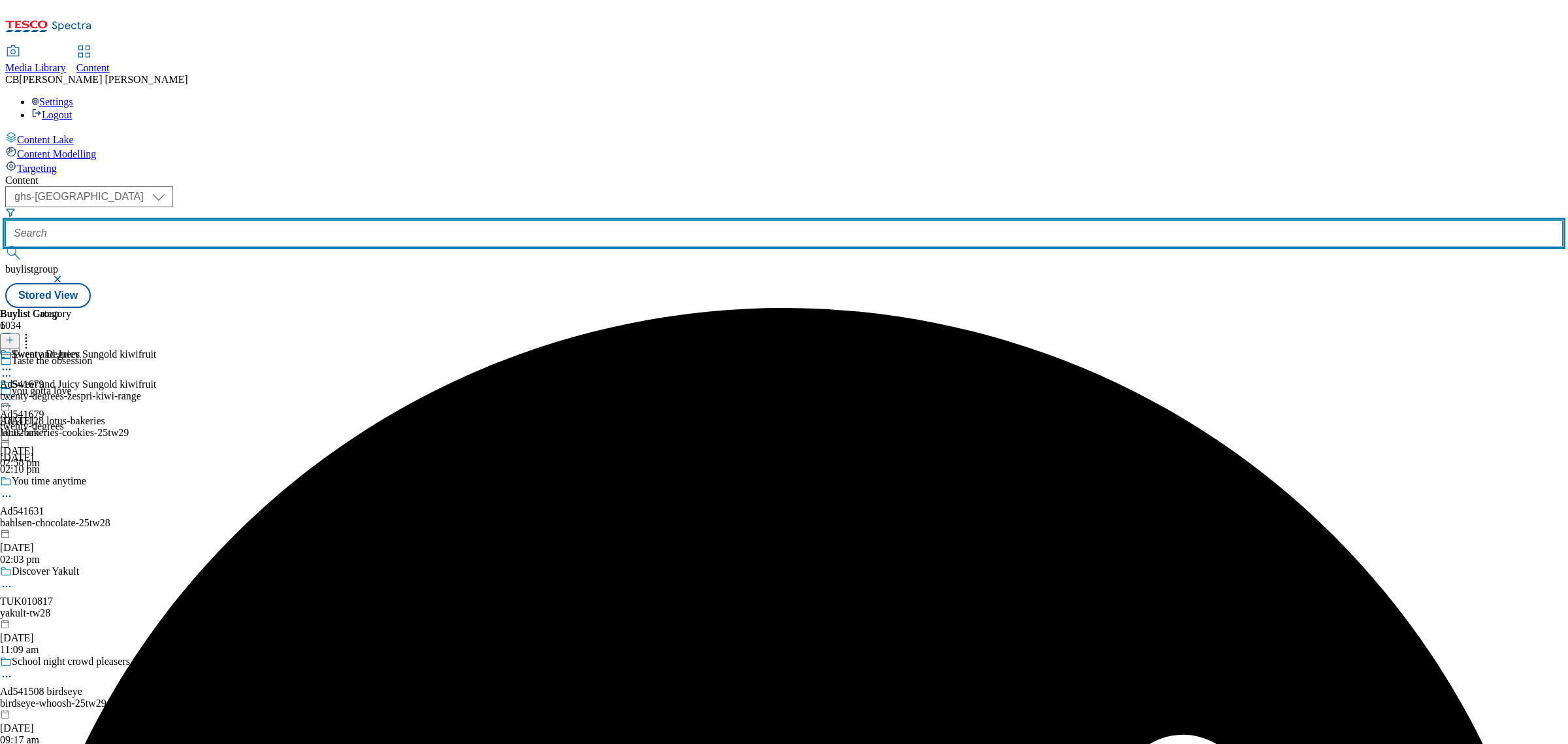
click at [322, 220] on input "text" at bounding box center [784, 233] width 1557 height 26
paste input "beiersdorf-nivea-q10-25tw27"
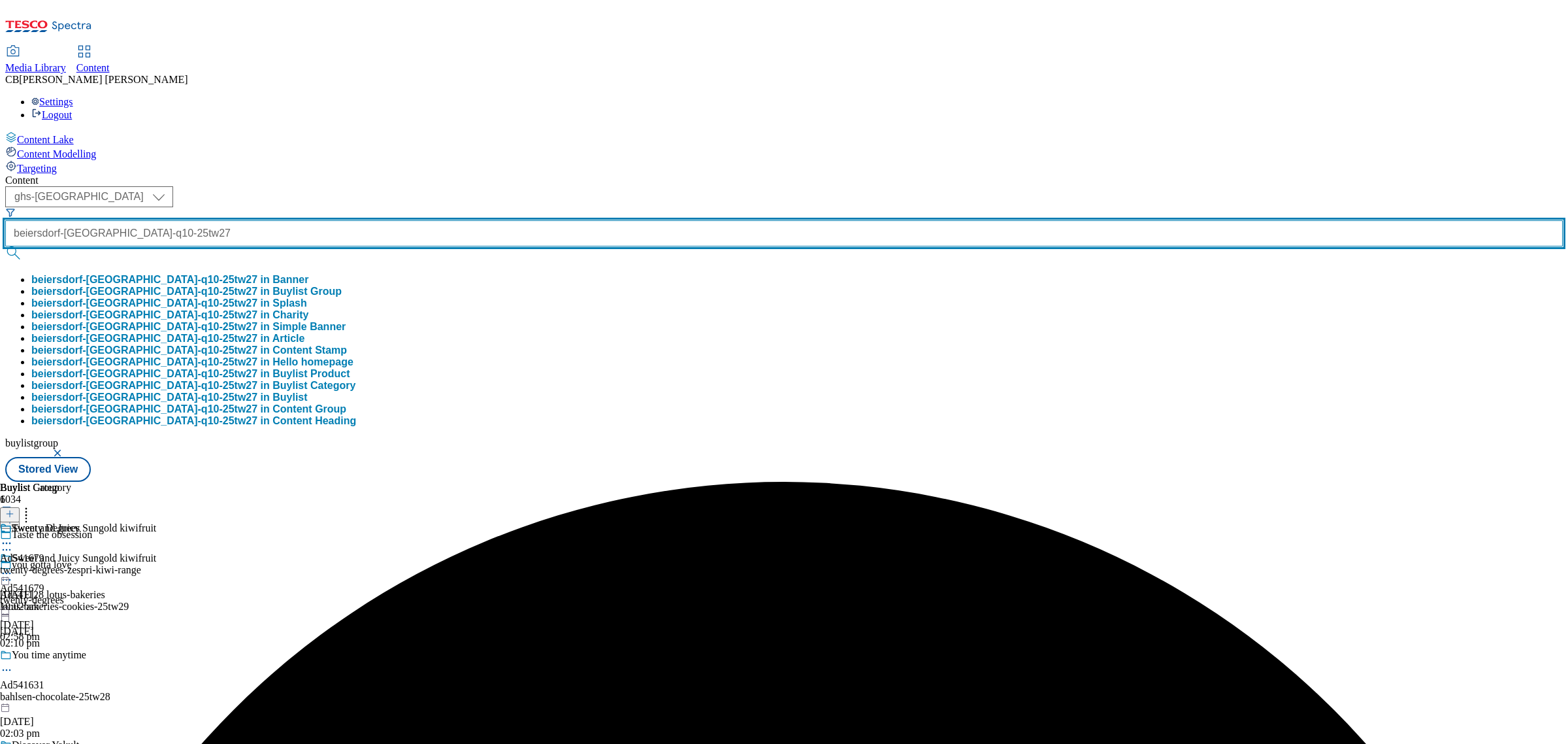
scroll to position [0, 23]
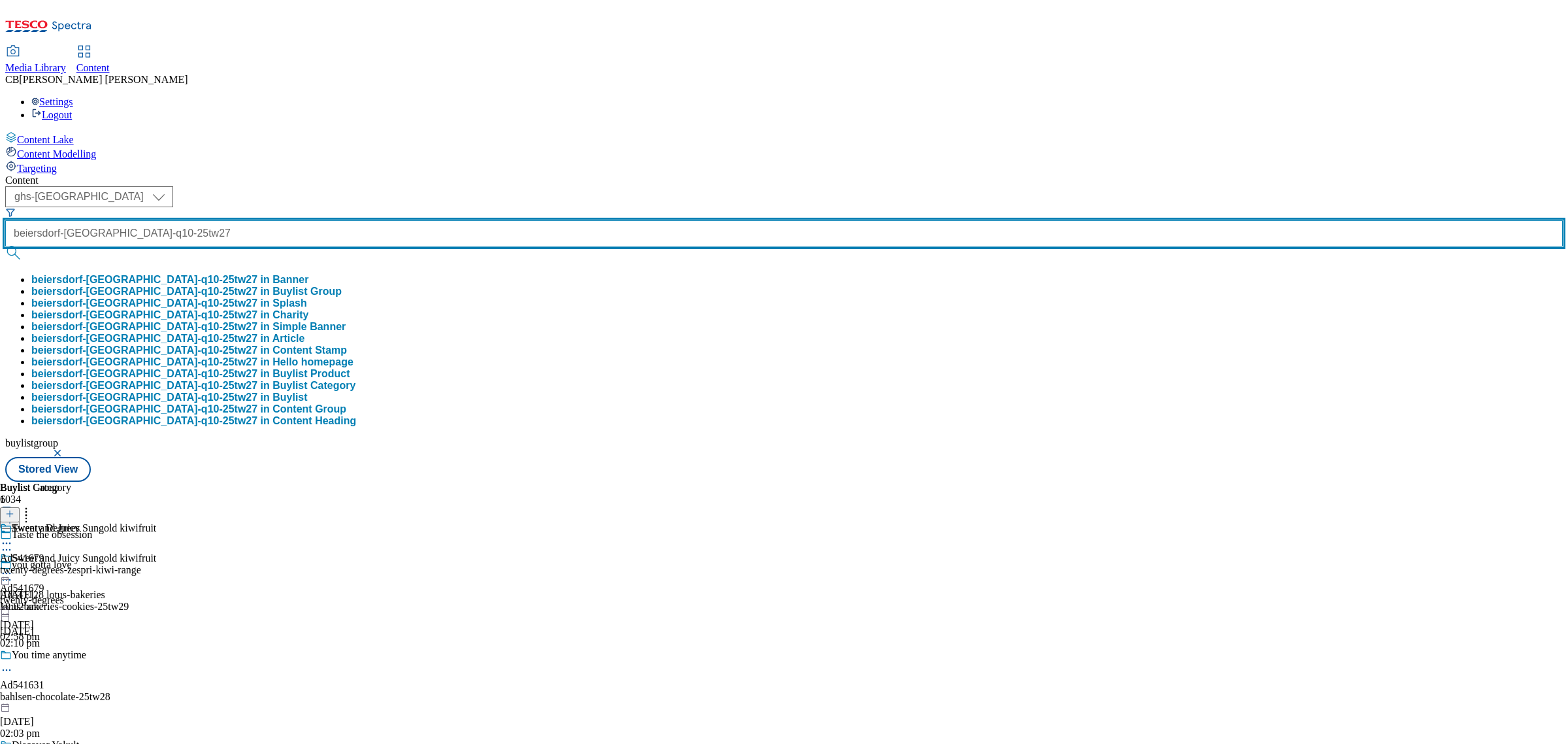
type input "beiersdorf-nivea-q10-25tw27"
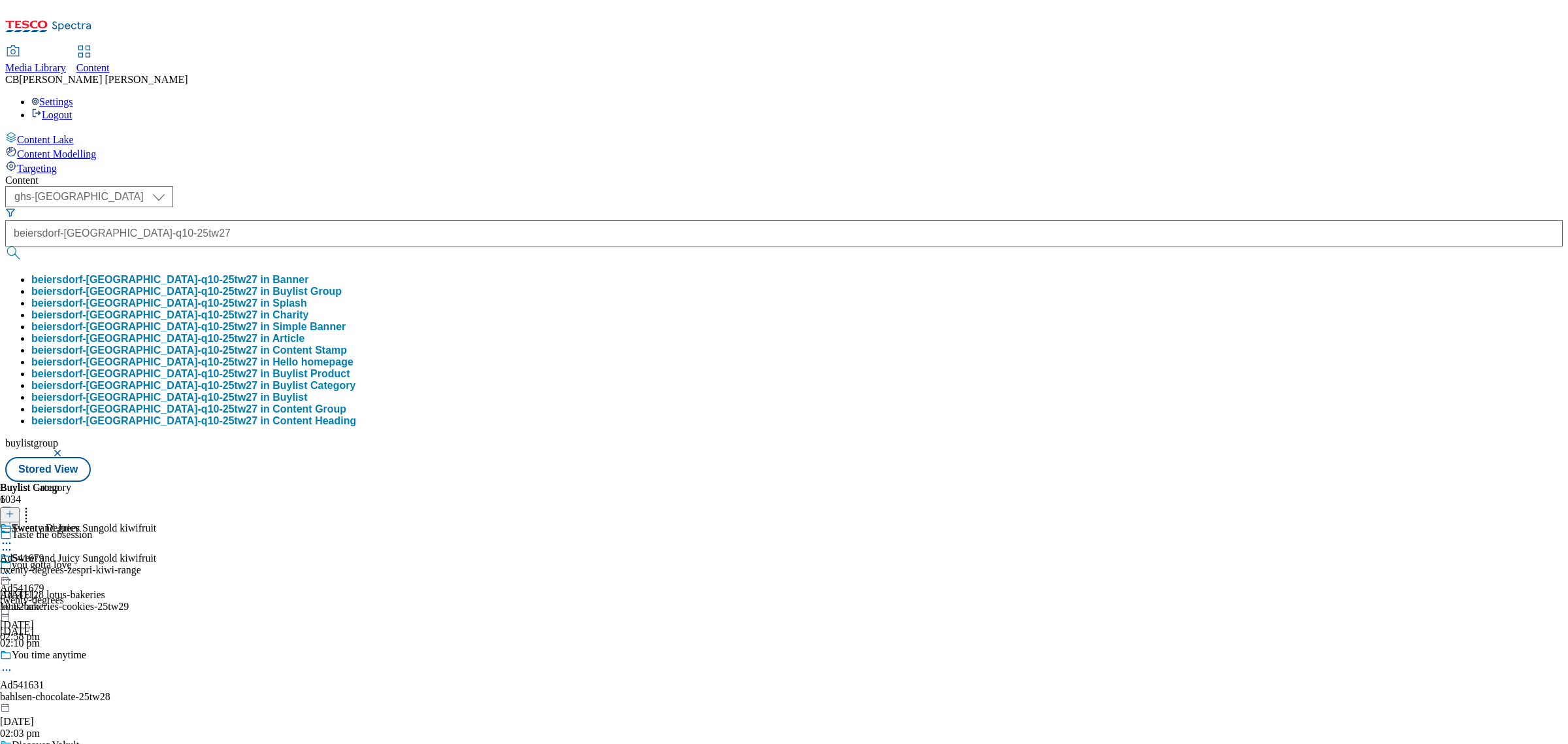
click at [342, 286] on button "beiersdorf-nivea-q10-25tw27 in Buylist Group" at bounding box center [186, 292] width 310 height 11
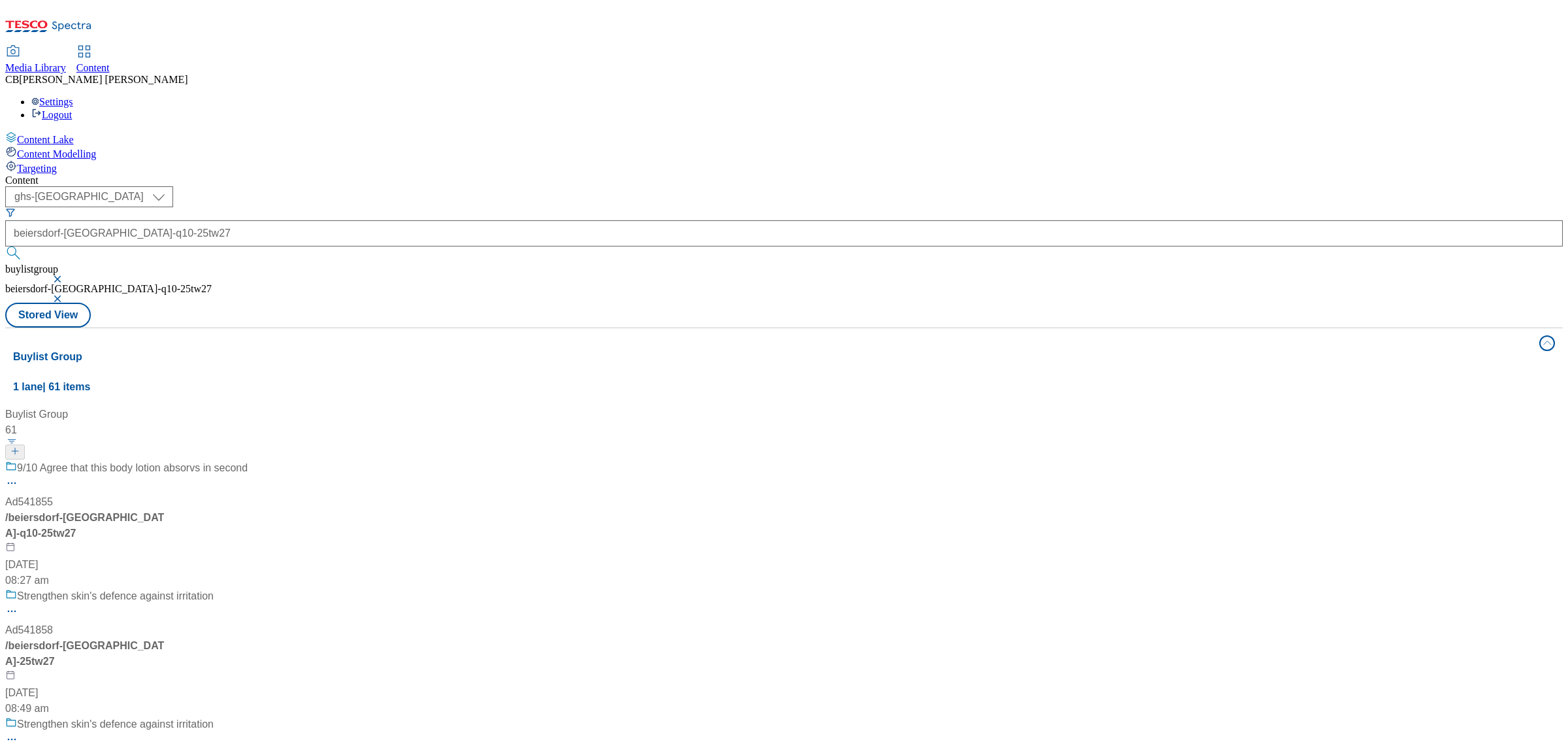
click at [248, 460] on div "9/10 Agree that this body lotion absorvs in second Ad541855 / beiersdorf-nivea-…" at bounding box center [126, 524] width 242 height 128
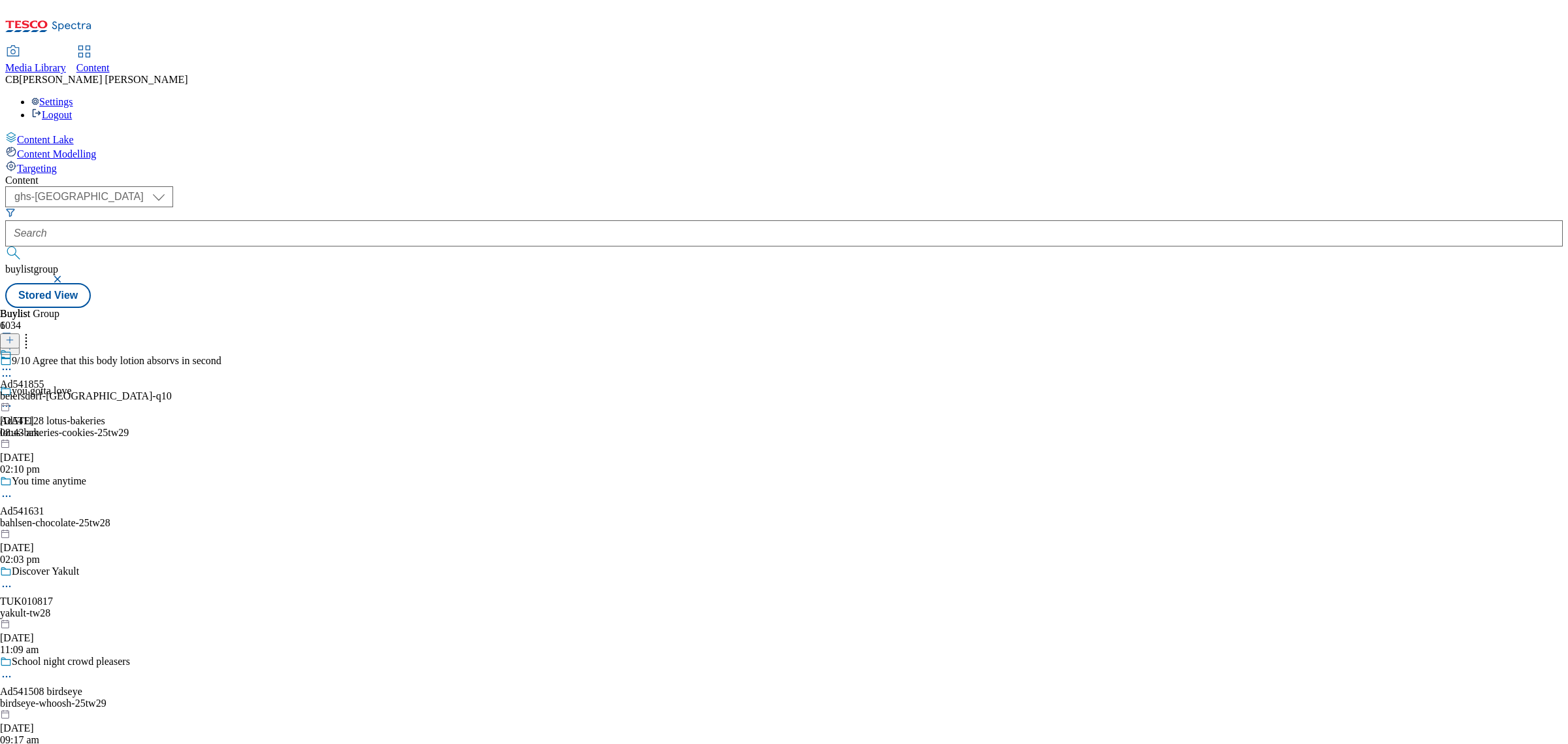
click at [13, 363] on icon at bounding box center [6, 369] width 13 height 13
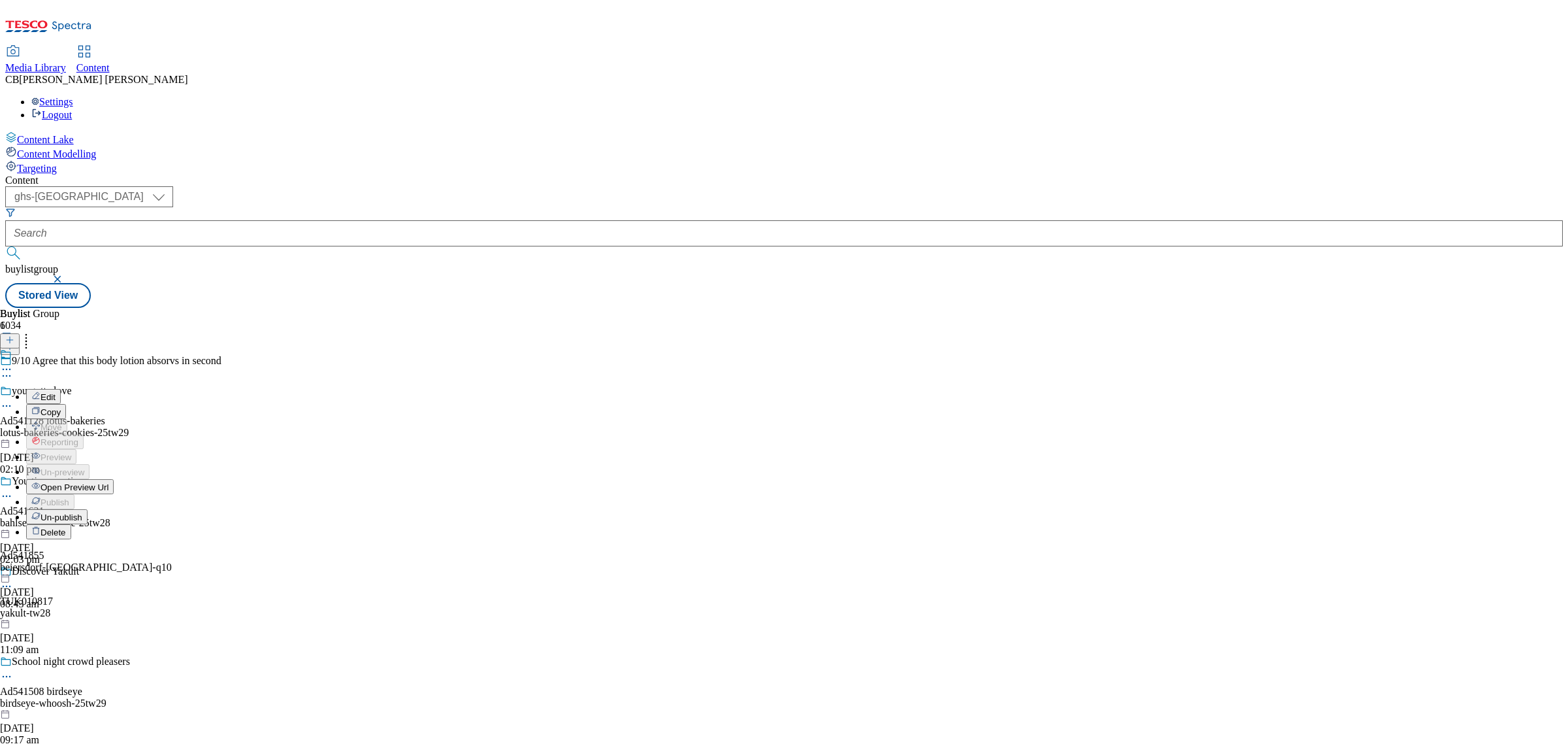
click at [56, 392] on span "Edit" at bounding box center [48, 397] width 15 height 10
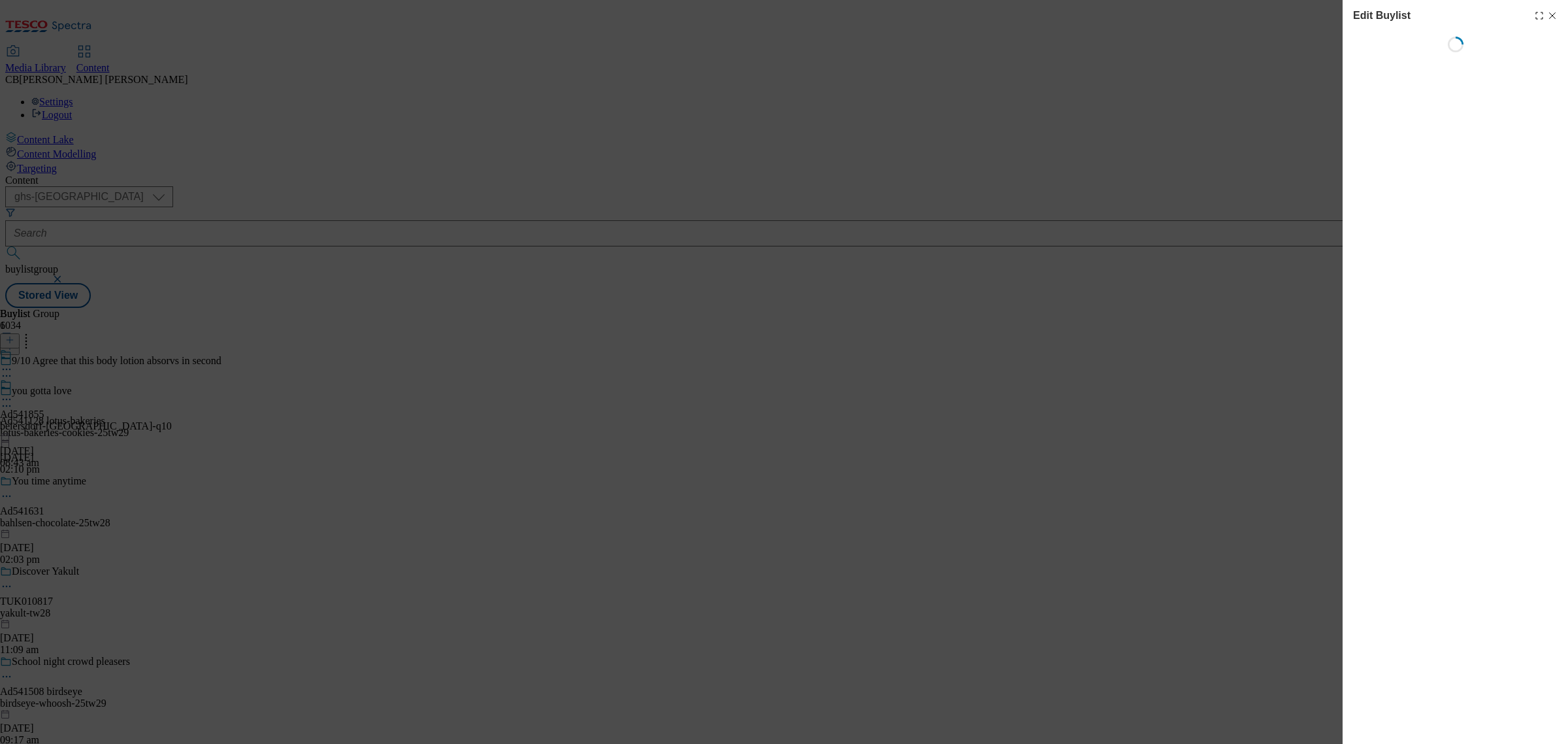
select select "tactical"
select select "supplier funded short term 1-3 weeks"
select select "dunnhumby"
select select "Banner"
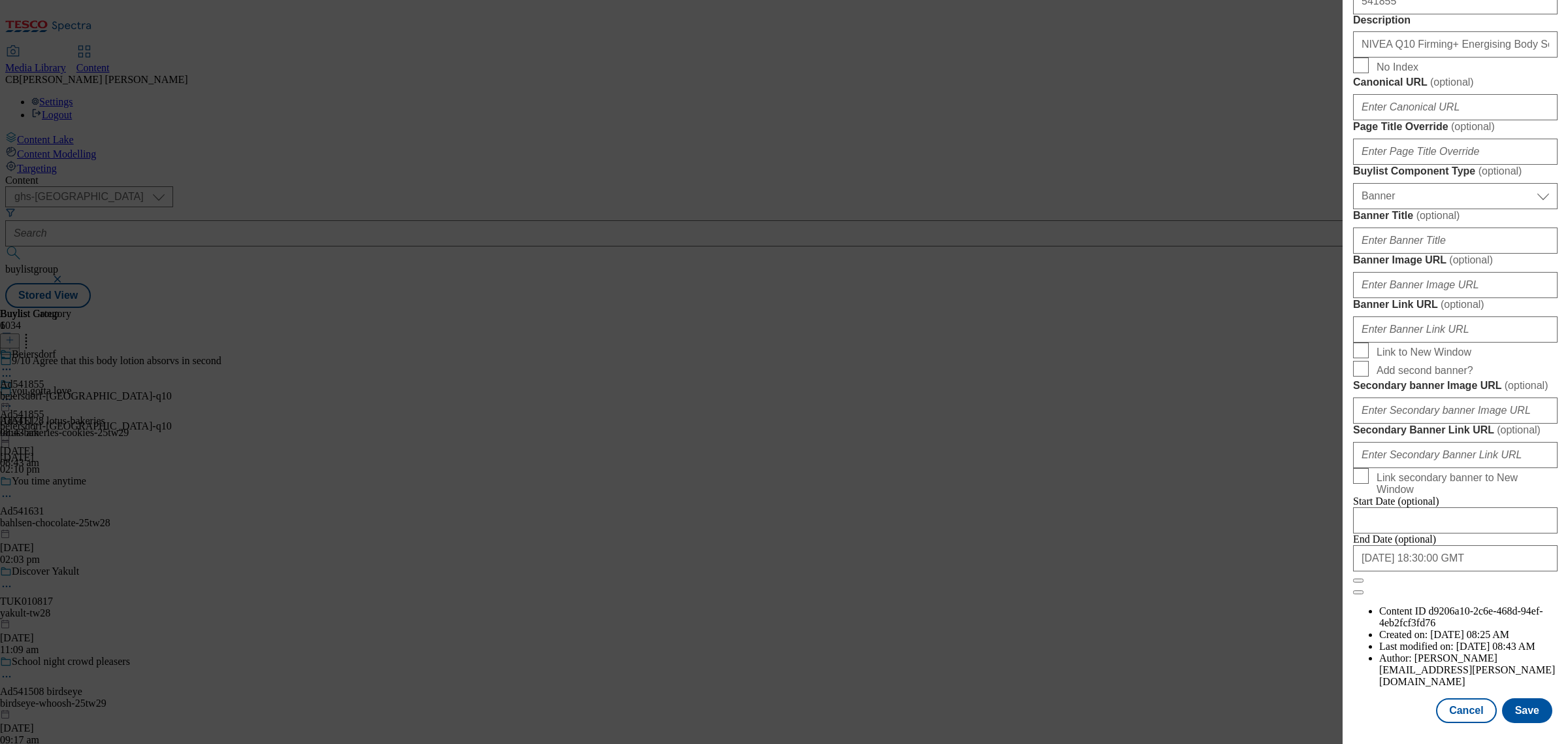
scroll to position [1074, 0]
click at [1488, 298] on input "Banner Image URL ( optional )" at bounding box center [1455, 285] width 204 height 26
paste input "https://digitalcontent.api.tesco.com/v2/media/ghs-mktg/0e9810ad-75d5-4f8b-9486-…"
type input "https://digitalcontent.api.tesco.com/v2/media/ghs-mktg/0e9810ad-75d5-4f8b-9486-…"
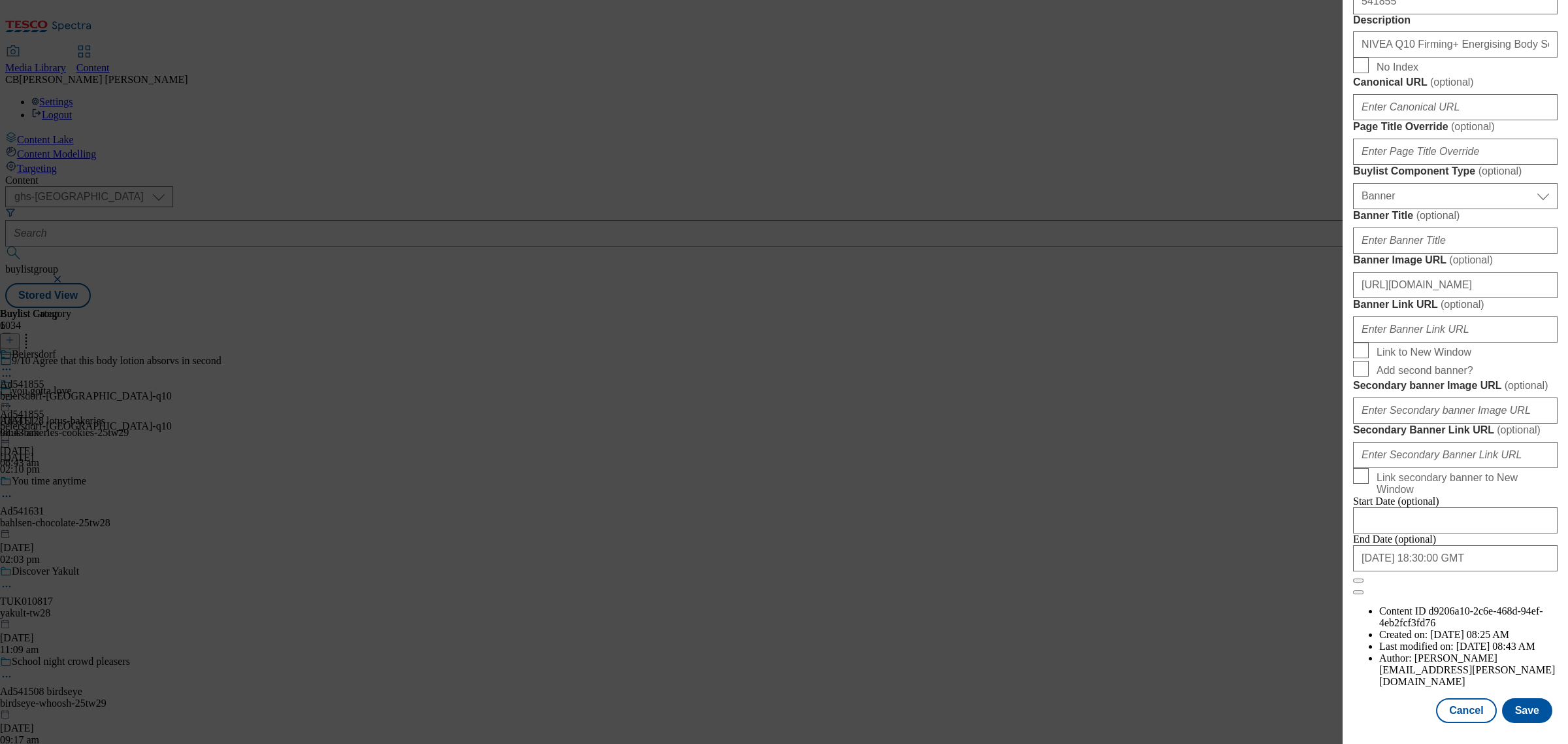
click at [1517, 402] on form "Label Ad541855 Tracking Name DH_AD541855 Friendly Name beiersdorf-nivea-q10 Buy…" at bounding box center [1455, 54] width 204 height 1082
click at [1524, 698] on button "Save" at bounding box center [1527, 710] width 50 height 25
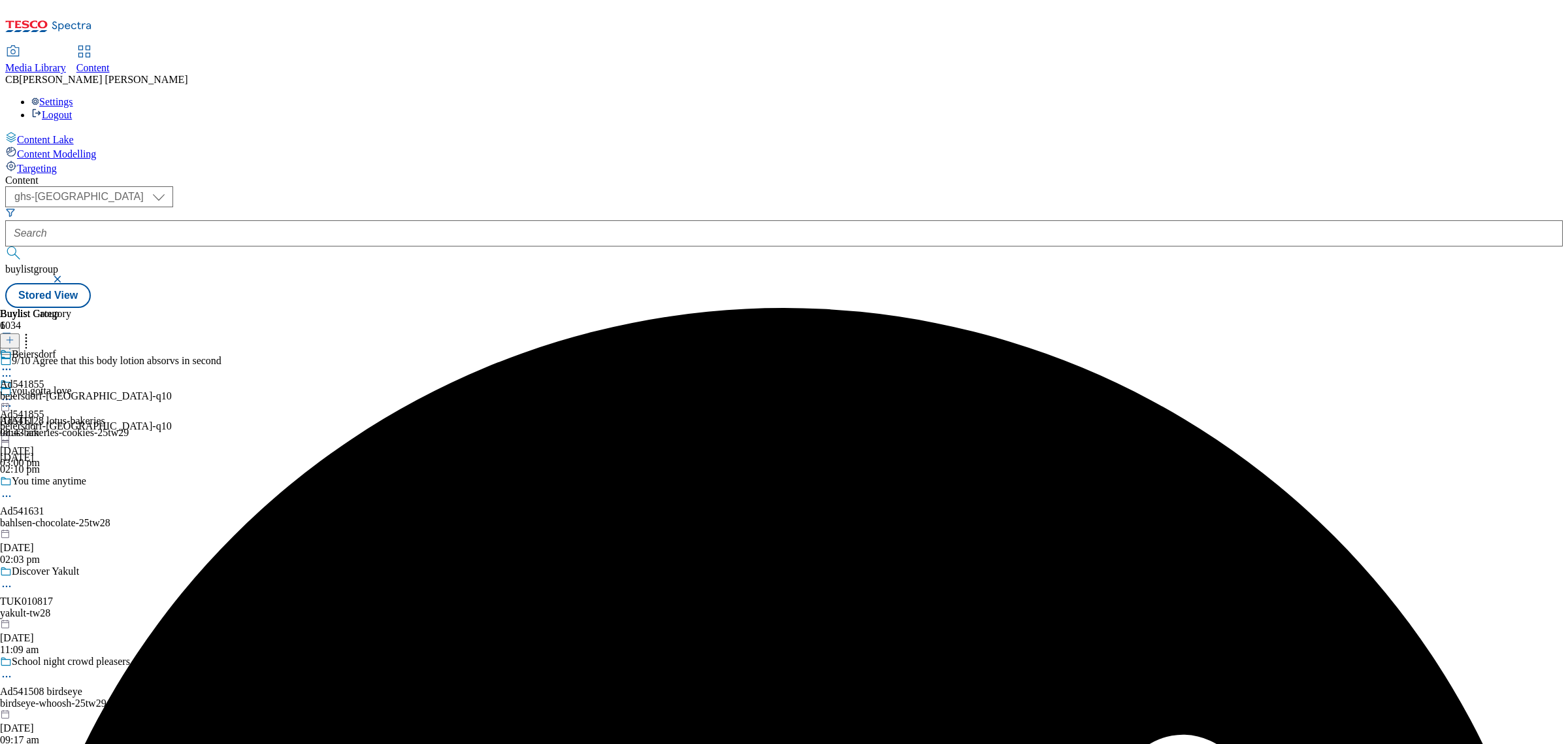
click at [13, 393] on icon at bounding box center [6, 399] width 13 height 13
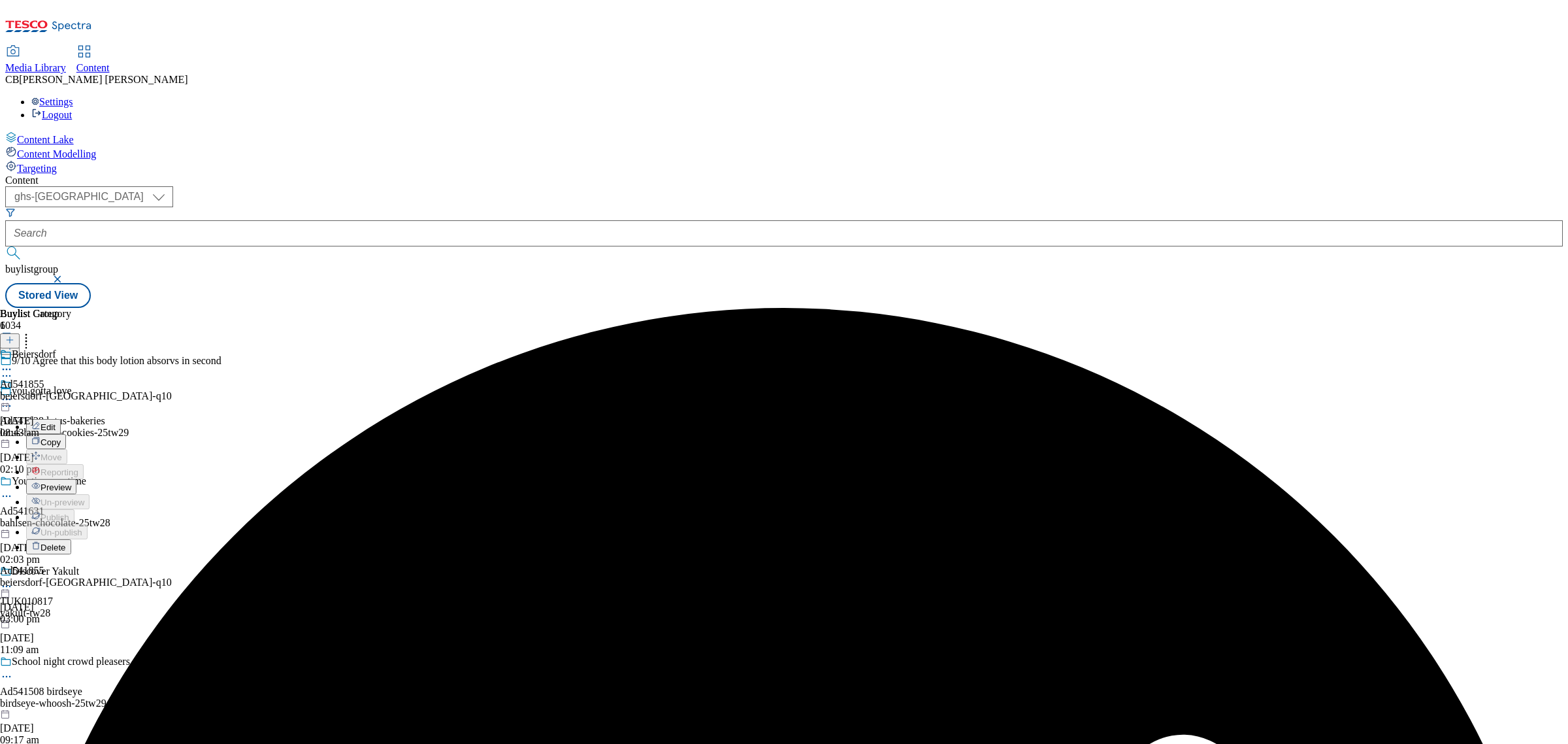
click at [71, 482] on span "Preview" at bounding box center [56, 487] width 31 height 10
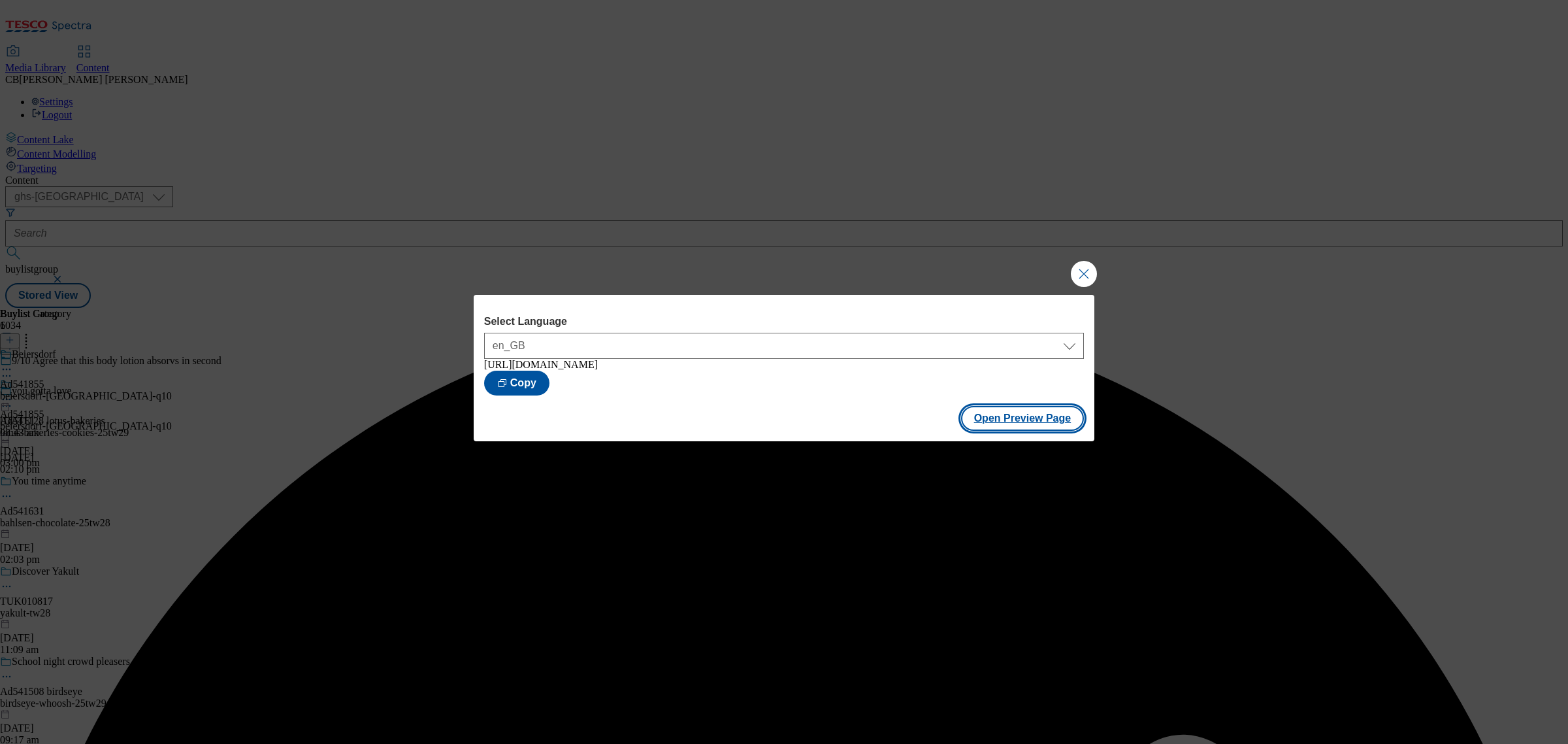
click at [1017, 425] on button "Open Preview Page" at bounding box center [1023, 418] width 123 height 25
click at [1083, 278] on button "Close Modal" at bounding box center [1084, 274] width 26 height 26
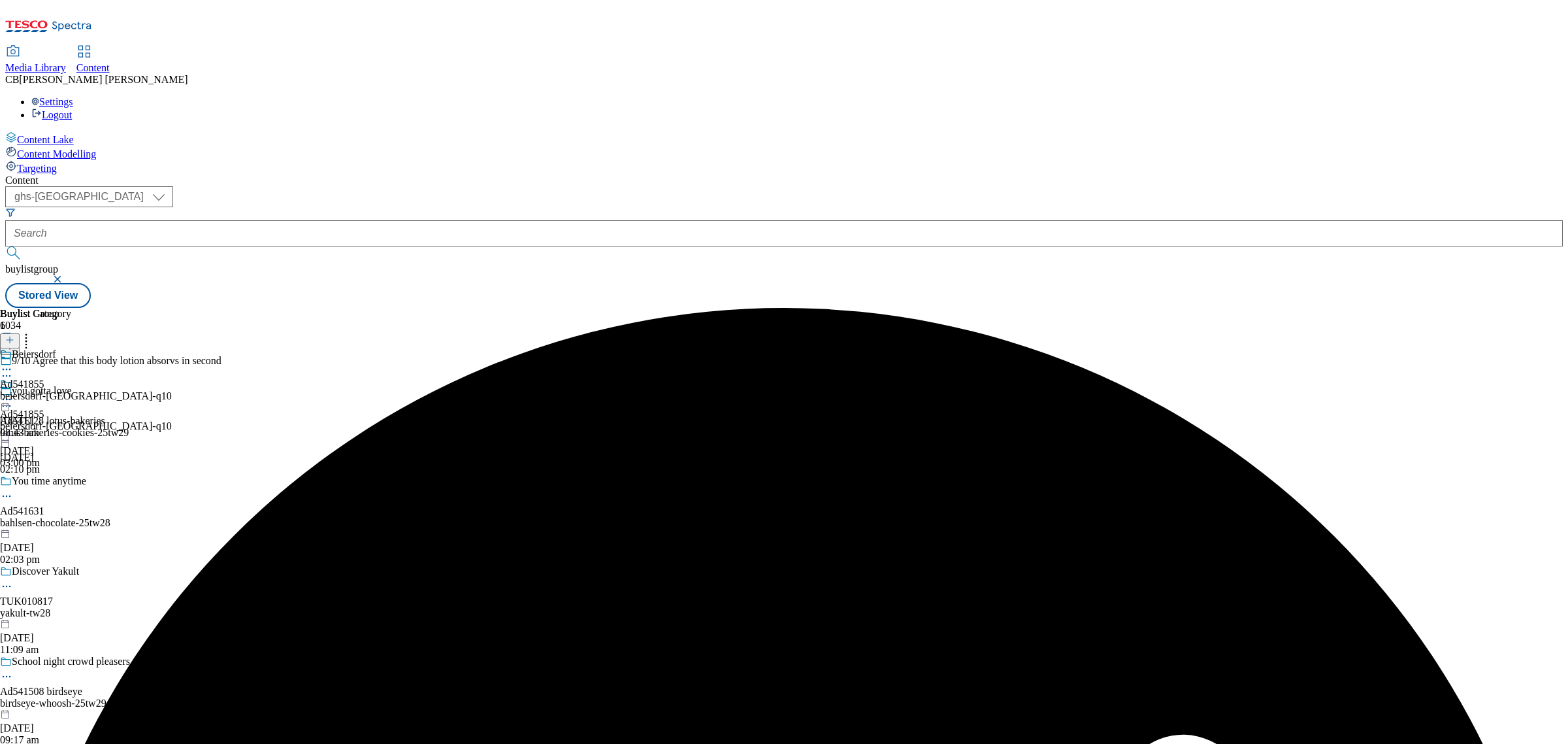
click at [13, 393] on icon at bounding box center [6, 399] width 13 height 13
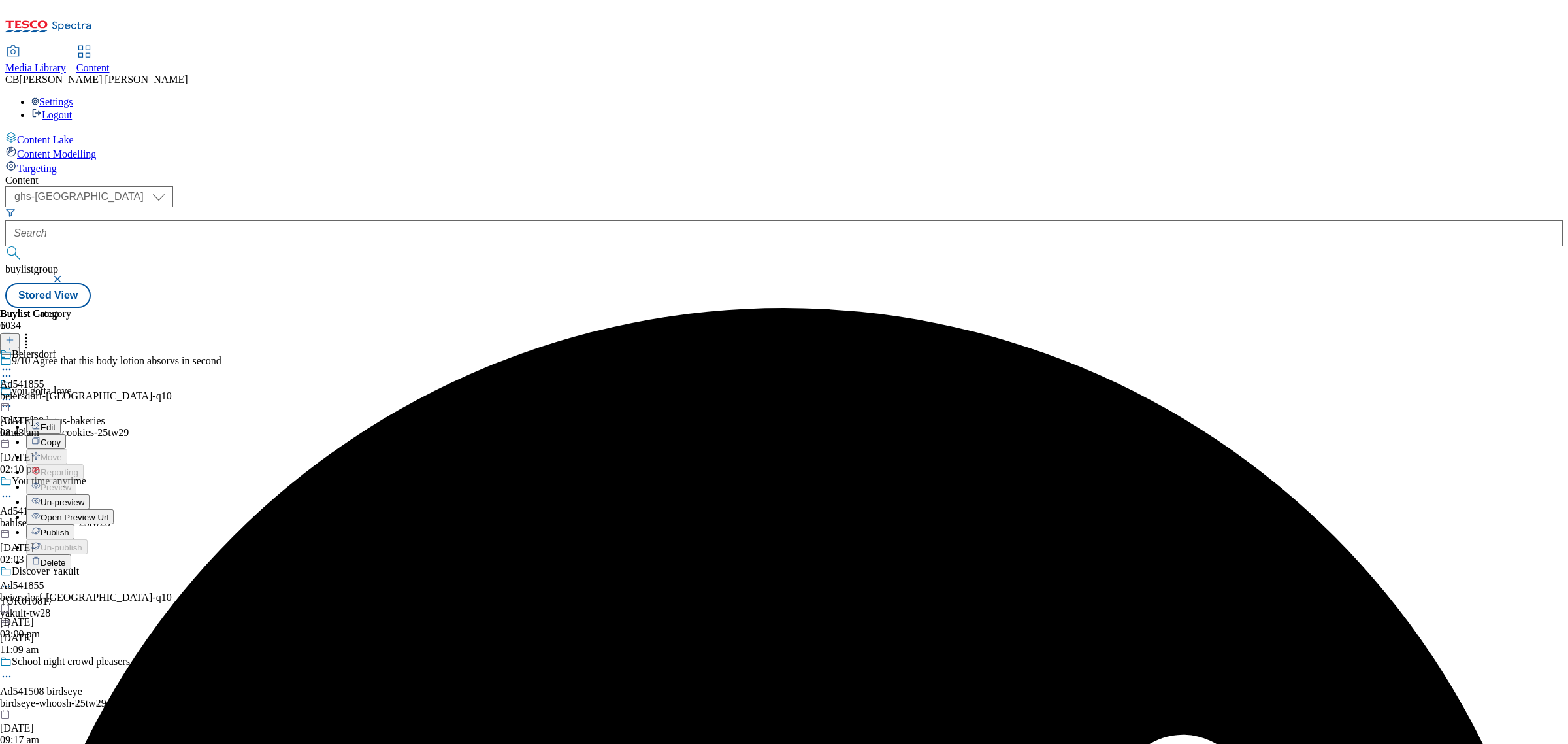
click at [69, 528] on span "Publish" at bounding box center [55, 533] width 29 height 10
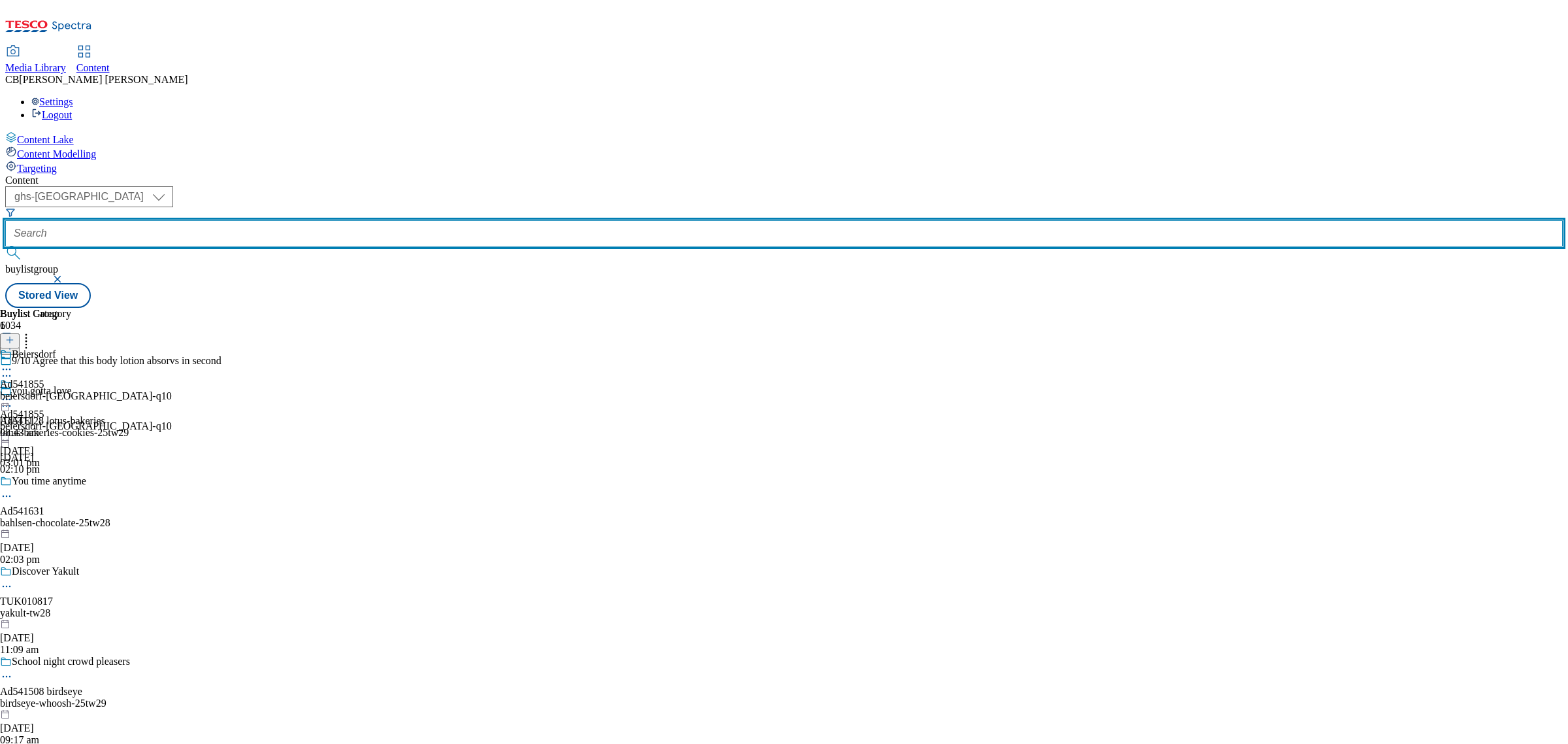
click at [331, 220] on input "text" at bounding box center [784, 233] width 1557 height 26
paste input "beiersdorf-nivea-deo-25tw27"
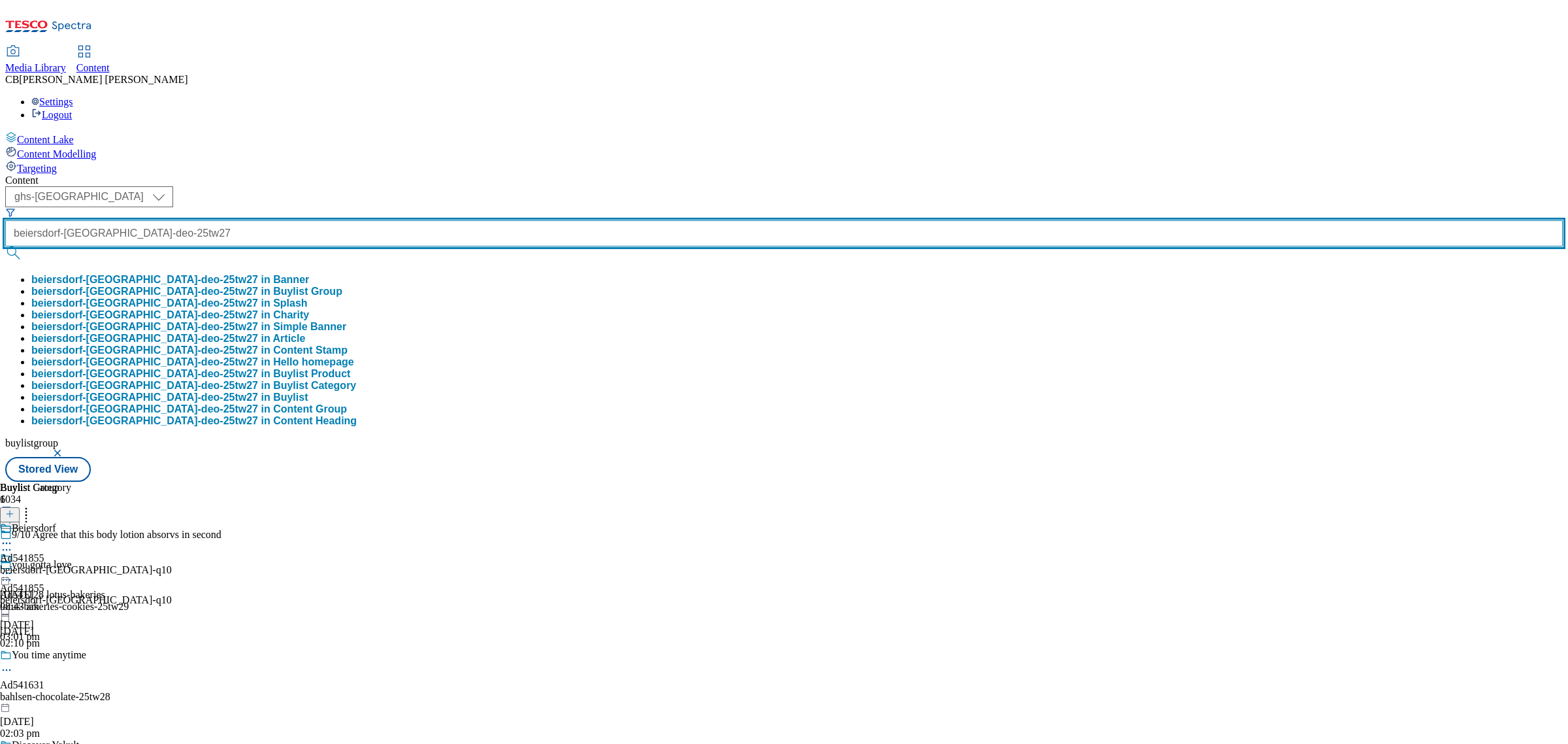
type input "beiersdorf-nivea-deo-25tw27"
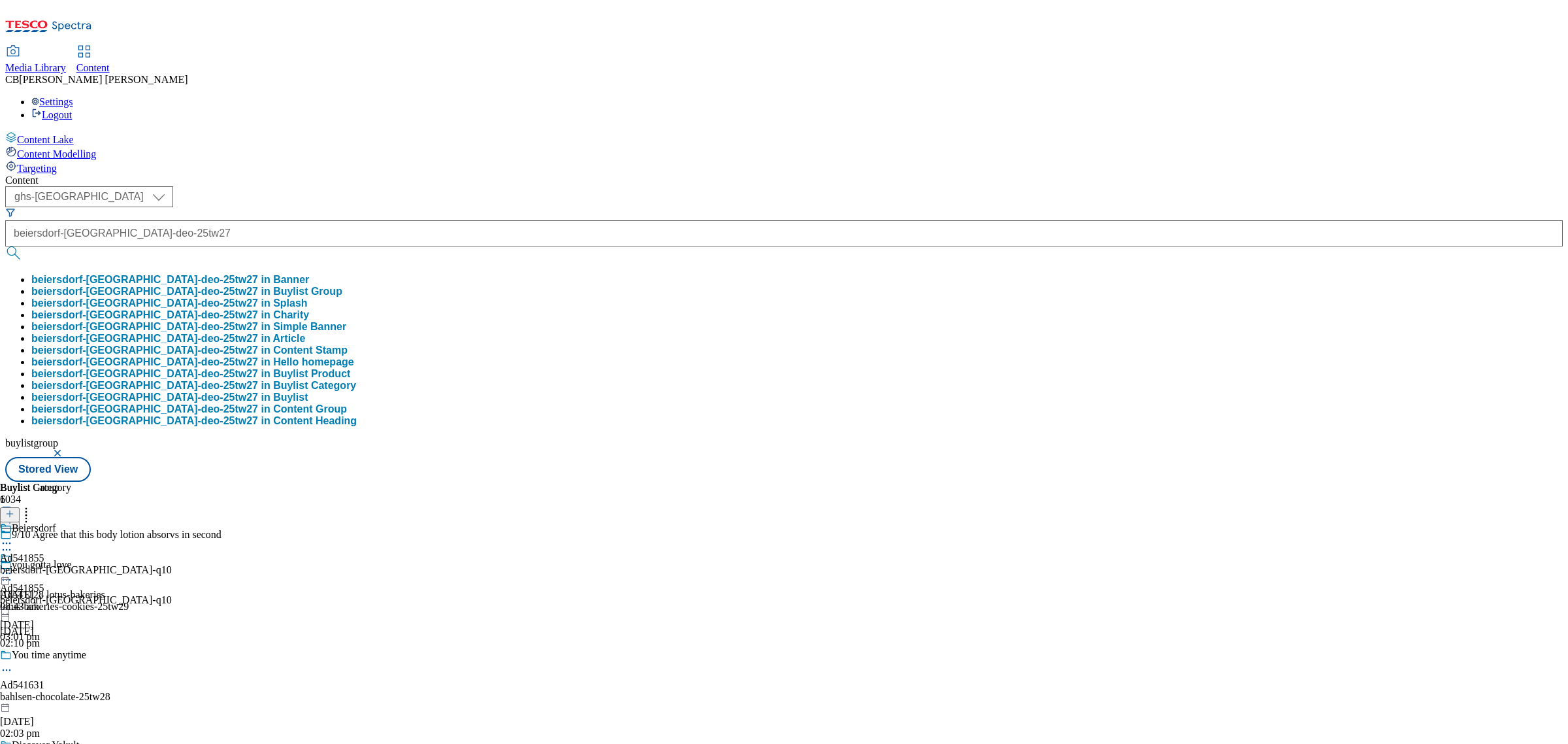
click at [342, 286] on button "beiersdorf-nivea-deo-25tw27 in Buylist Group" at bounding box center [187, 292] width 311 height 11
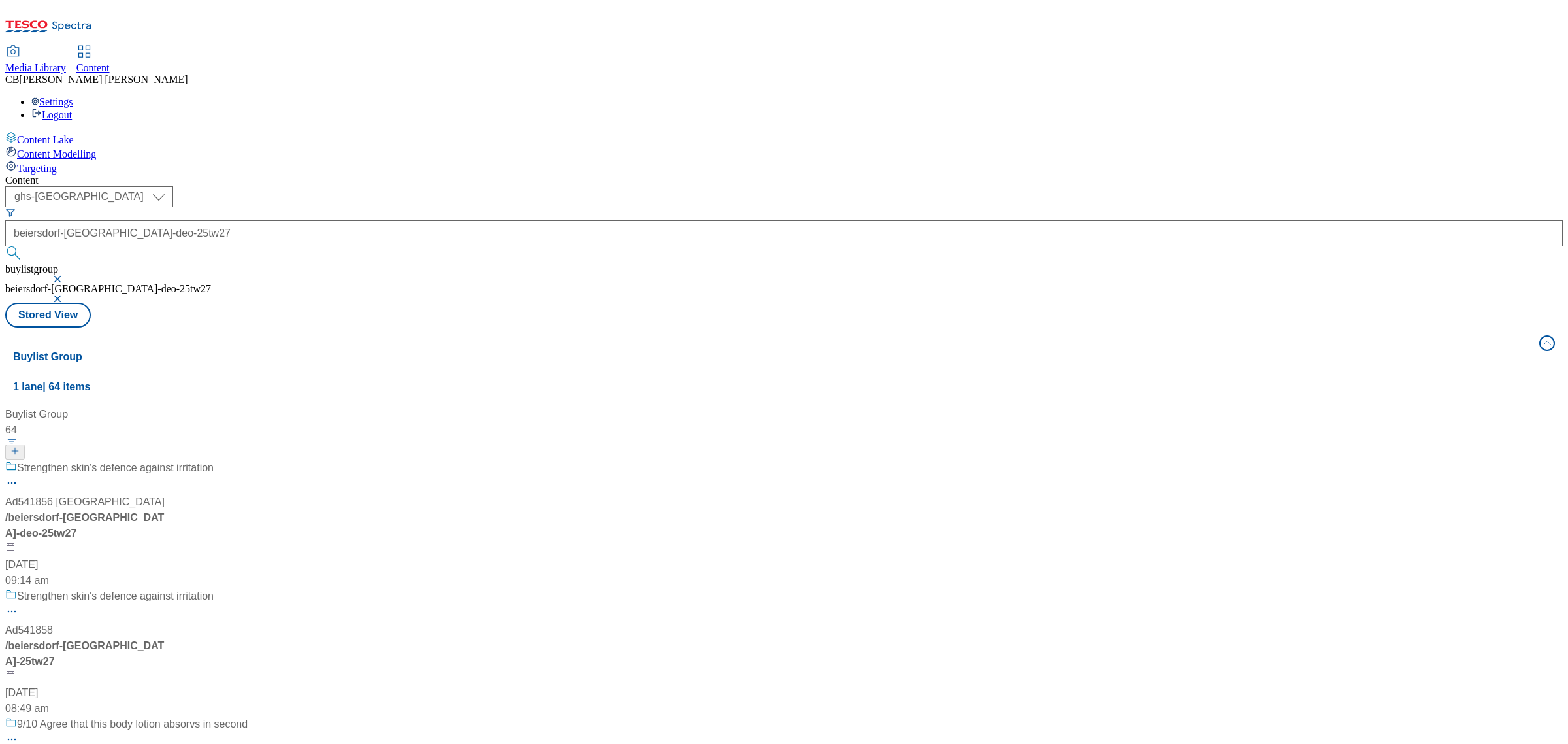
click at [248, 460] on div "Strengthen skin's defence against irritation Ad541856 beiersdorf / beiersdorf-n…" at bounding box center [126, 524] width 242 height 128
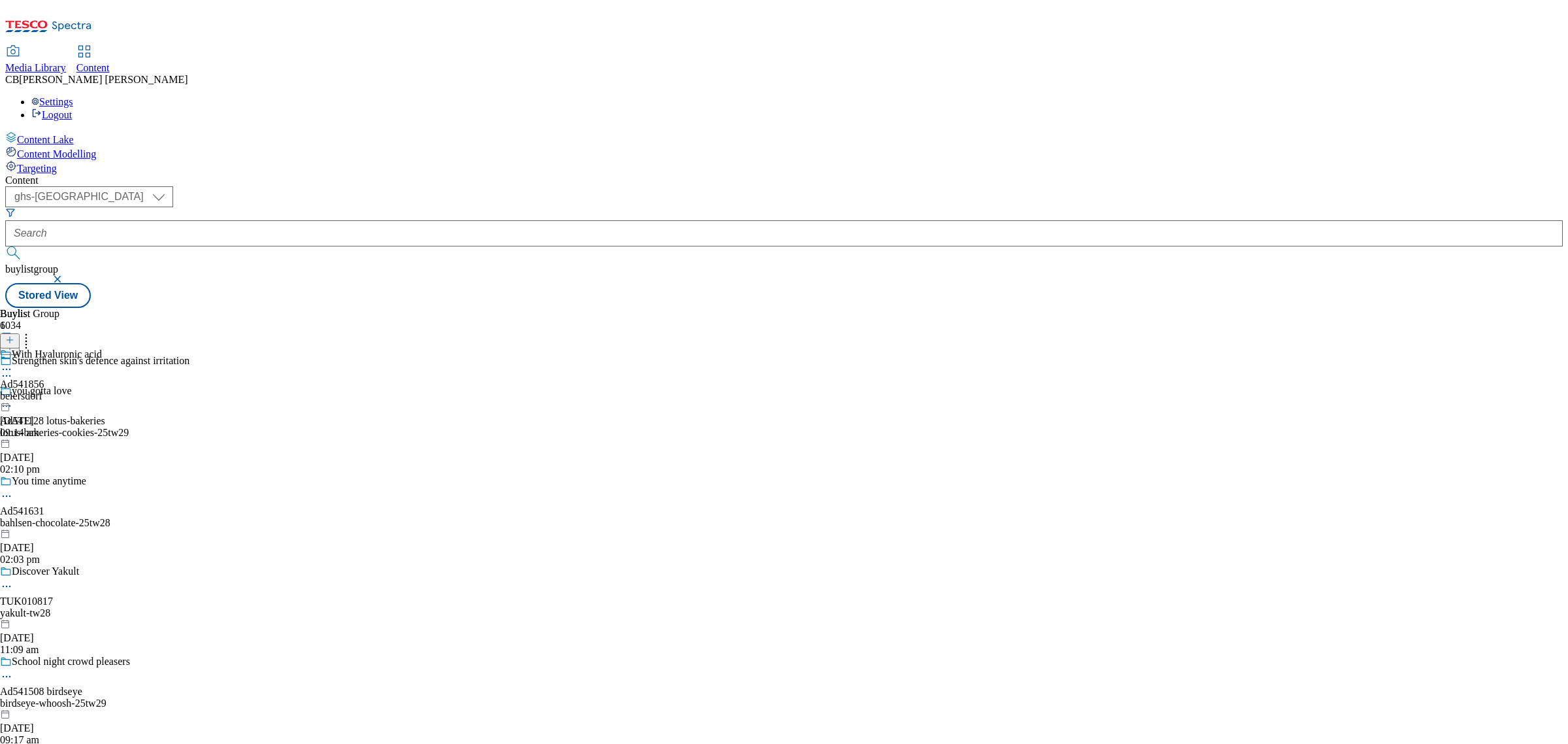
click at [11, 368] on circle at bounding box center [10, 369] width 2 height 2
click at [61, 389] on button "Edit" at bounding box center [43, 396] width 34 height 15
select select "tactical"
select select "supplier funded short term 1-3 weeks"
select select "dunnhumby"
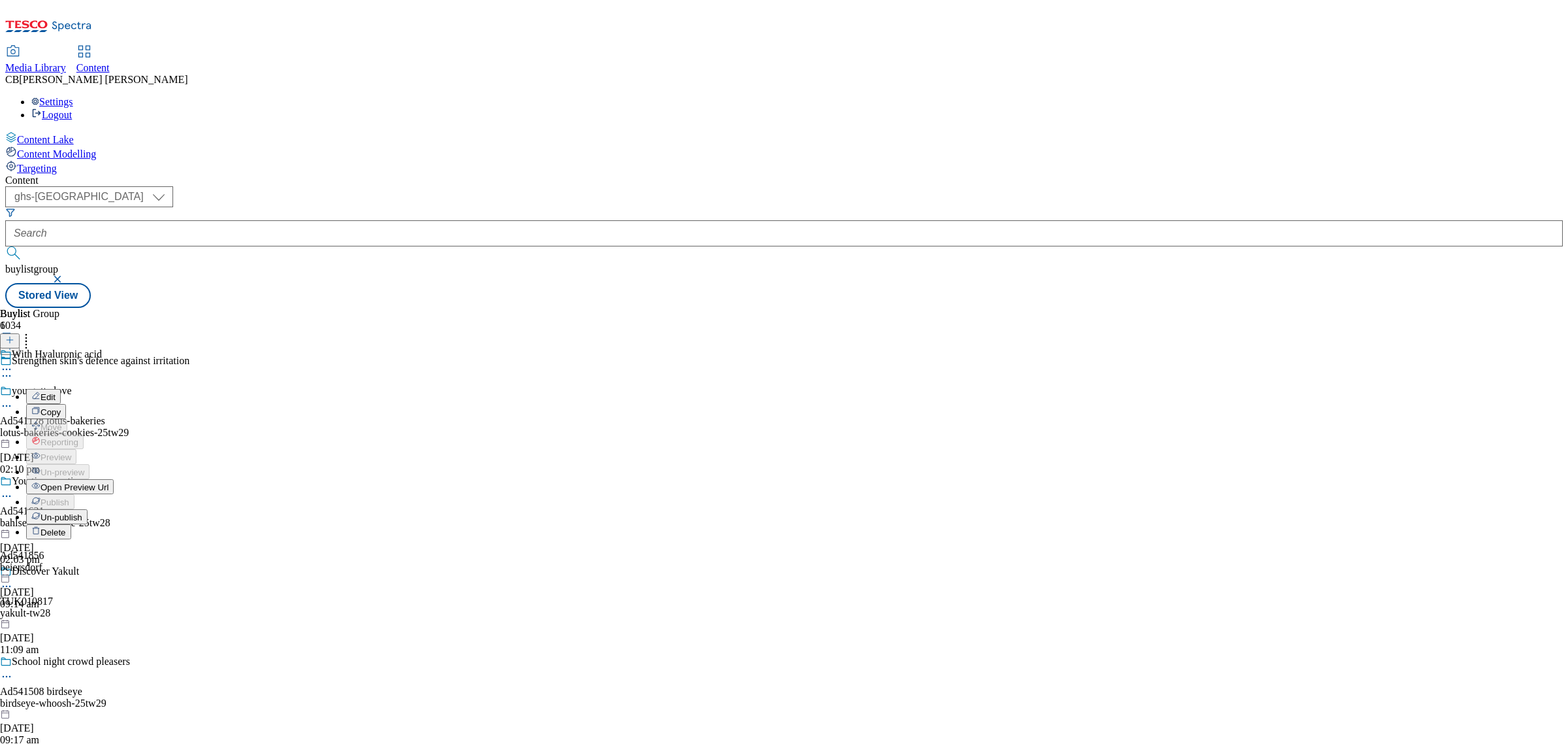
select select "Banner"
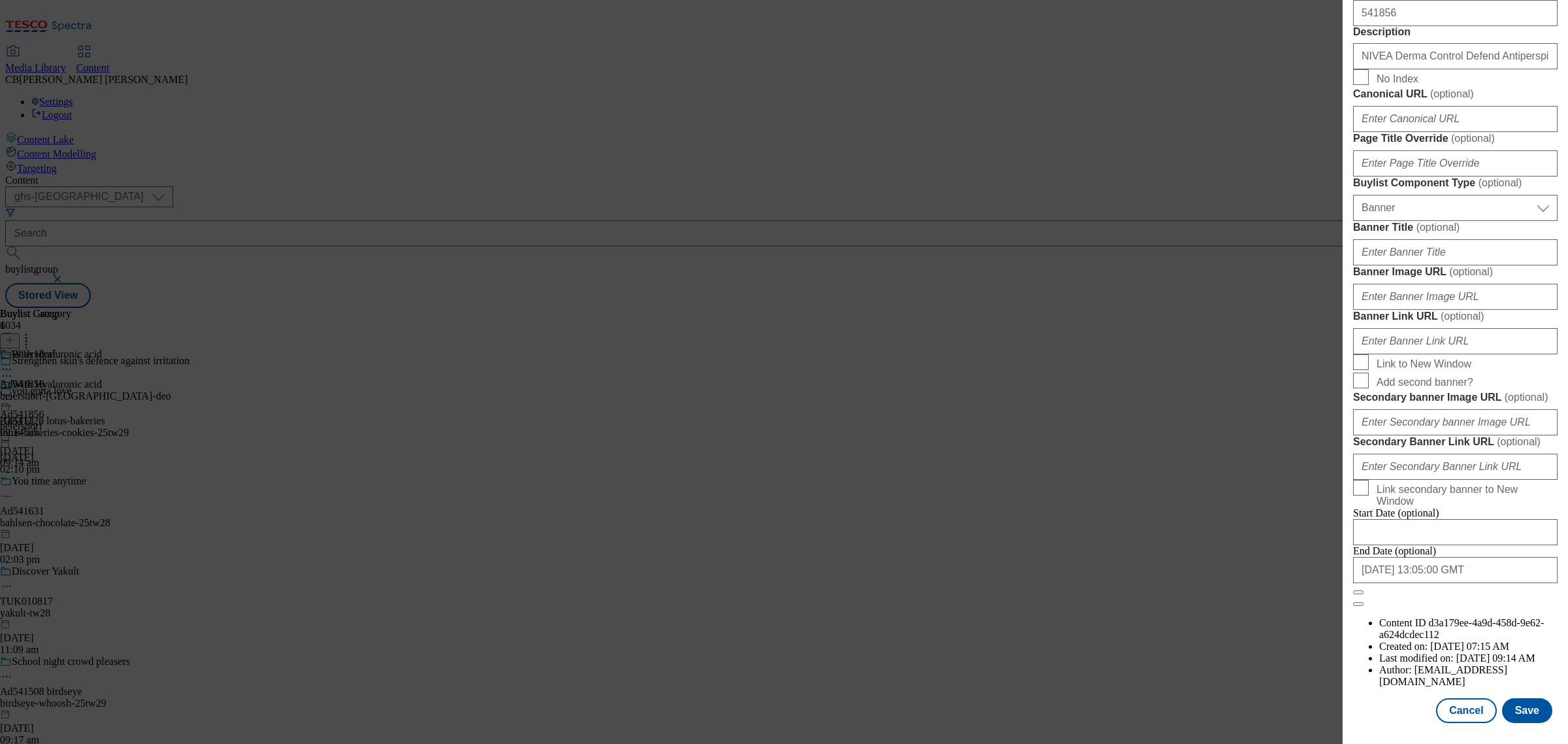
scroll to position [1238, 0]
click at [1451, 328] on input "Banner Link URL ( optional )" at bounding box center [1455, 341] width 204 height 26
click at [1441, 284] on input "Banner Image URL ( optional )" at bounding box center [1455, 297] width 204 height 26
paste input "https://digitalcontent.api.tesco.com/v2/media/ghs-mktg/9485a7c4-97cf-4b96-8806-…"
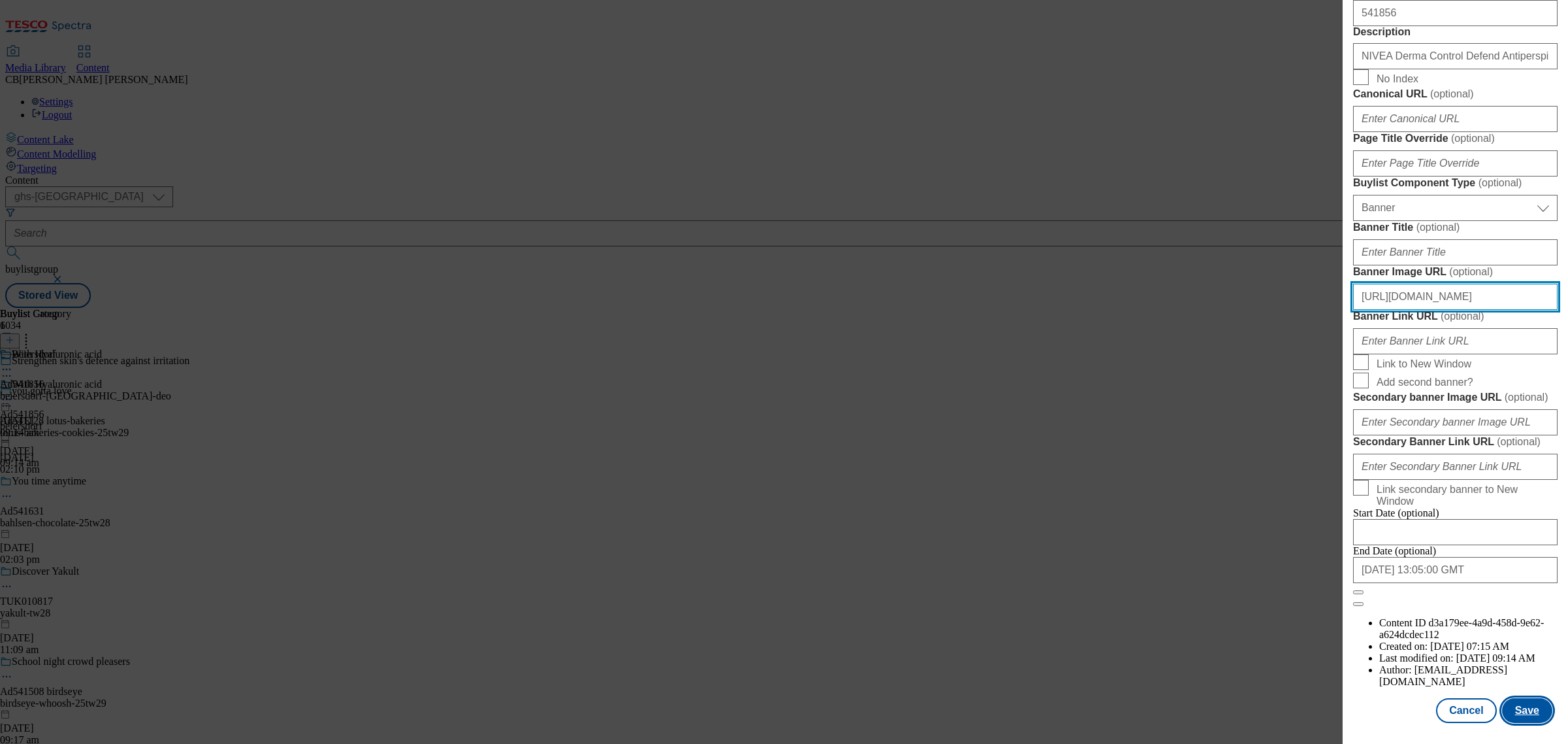
type input "https://digitalcontent.api.tesco.com/v2/media/ghs-mktg/9485a7c4-97cf-4b96-8806-…"
click at [1511, 702] on button "Save" at bounding box center [1527, 710] width 50 height 25
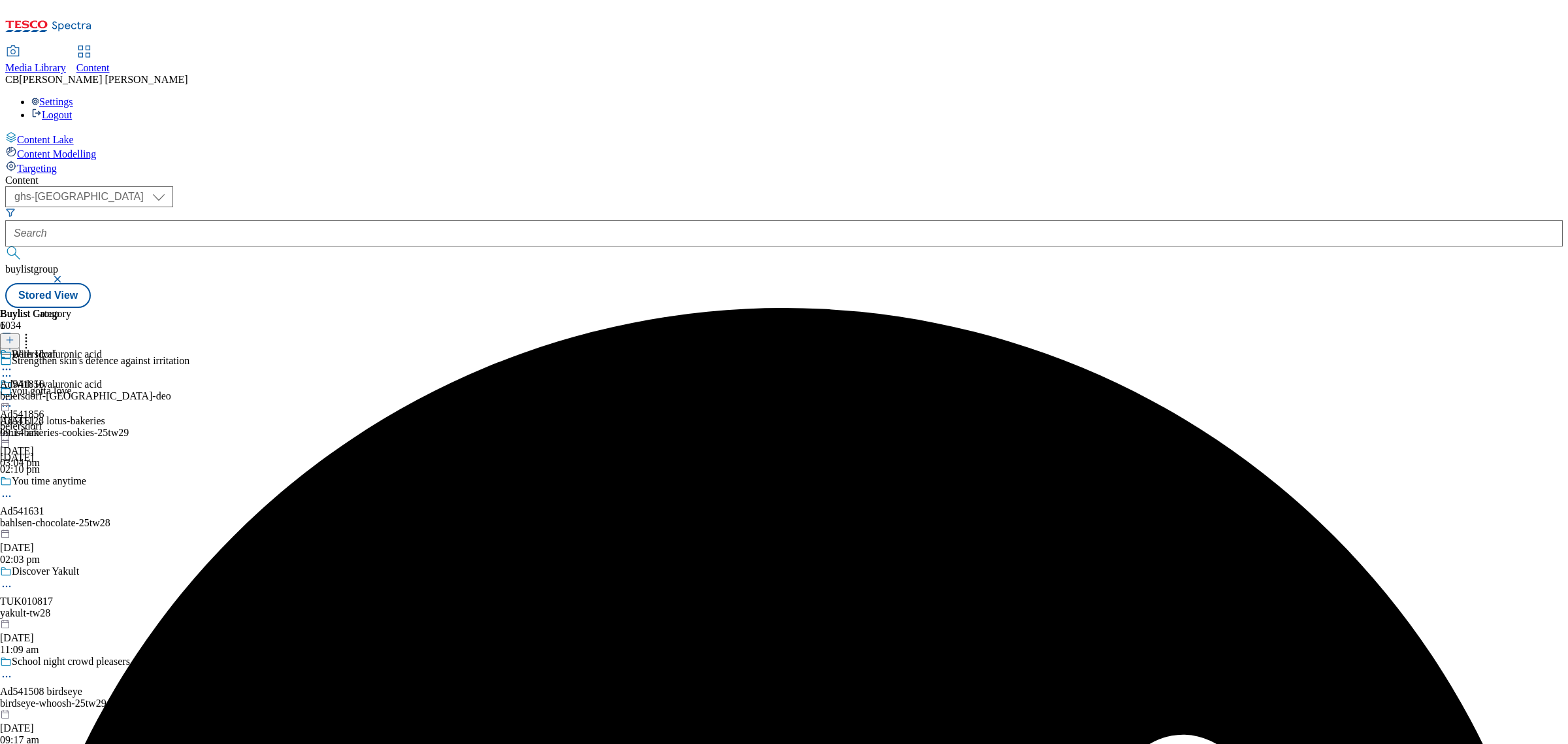
click at [13, 393] on icon at bounding box center [6, 399] width 13 height 13
click at [71, 482] on span "Preview" at bounding box center [56, 487] width 31 height 10
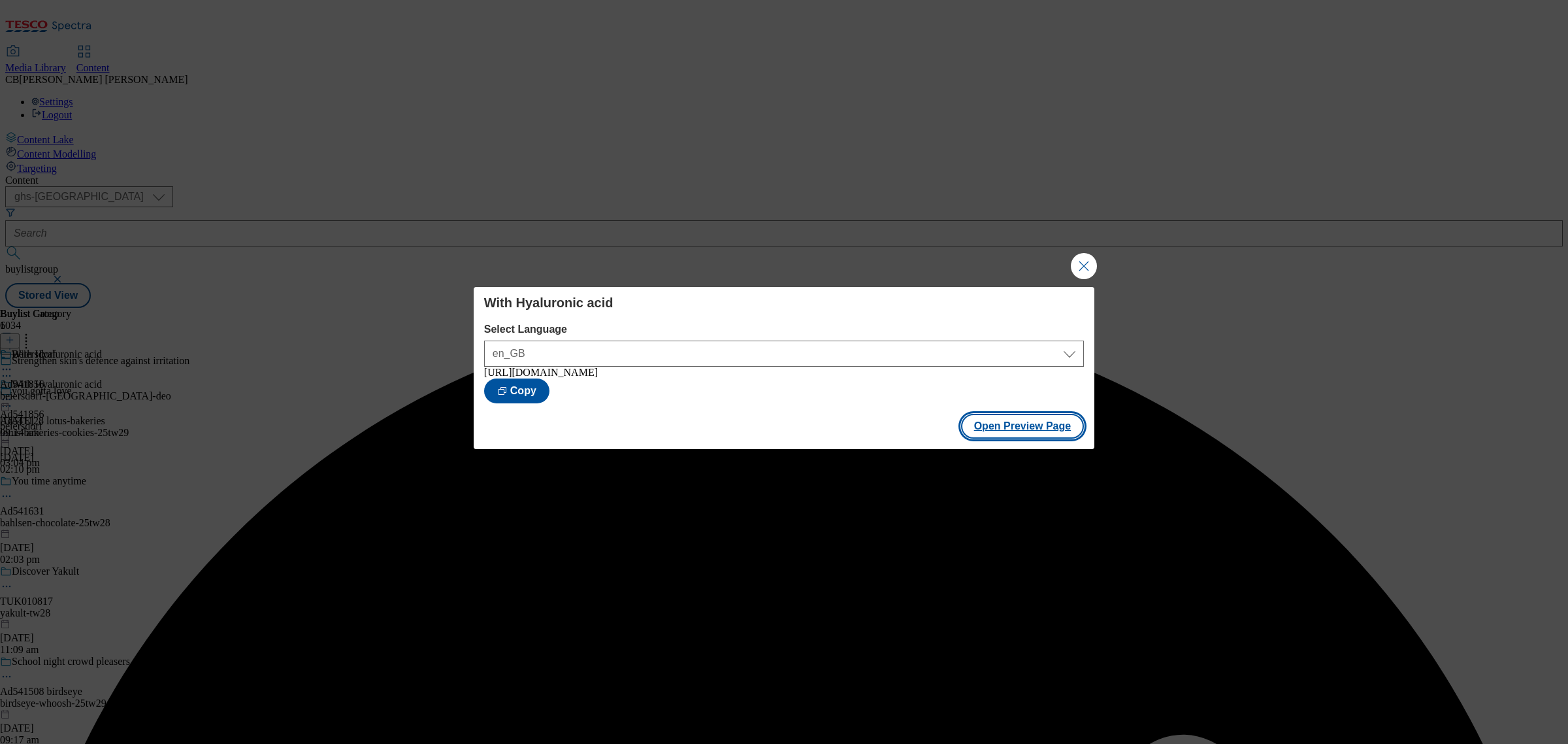
click at [1014, 429] on button "Open Preview Page" at bounding box center [1023, 426] width 123 height 25
click at [1083, 259] on button "Close Modal" at bounding box center [1084, 266] width 26 height 26
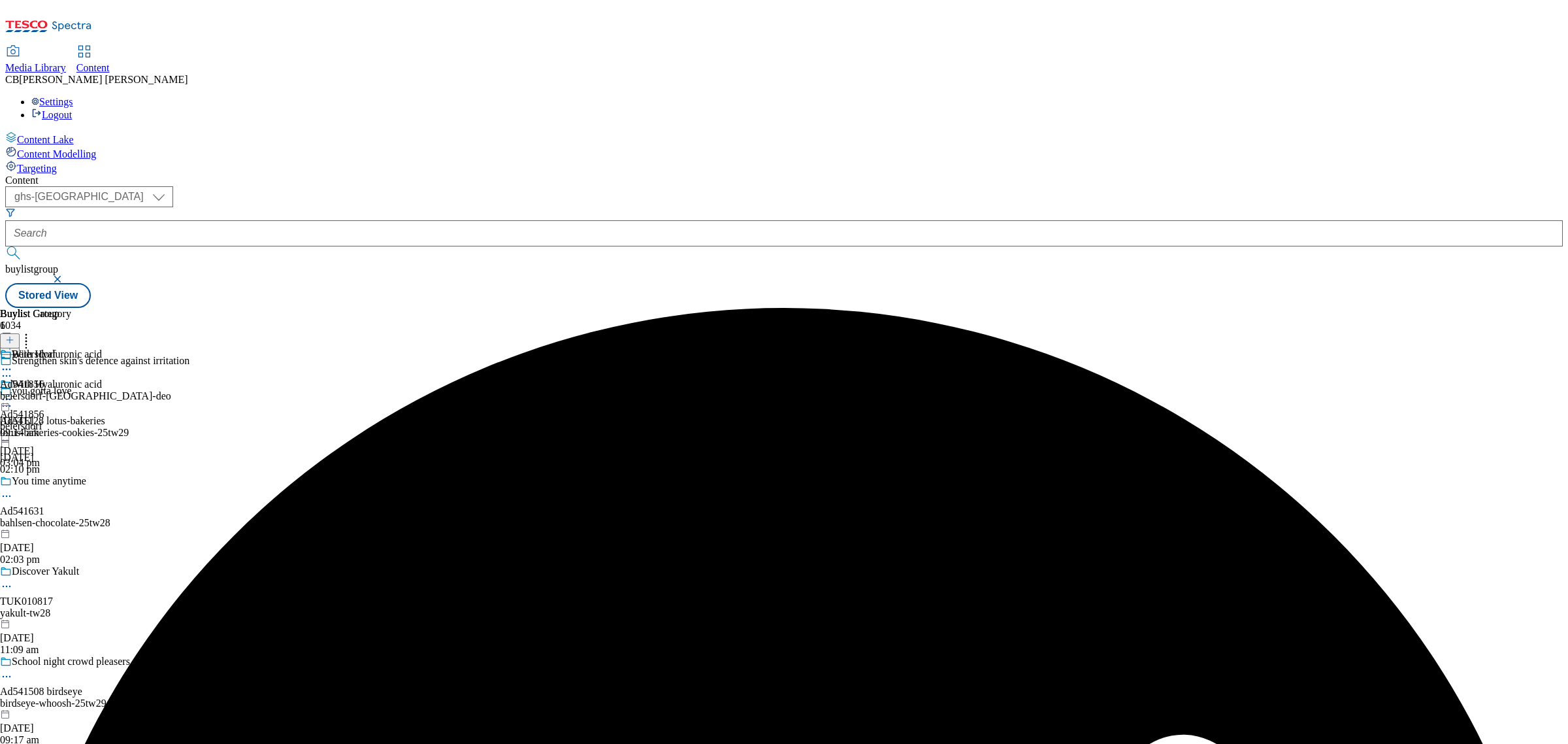
click at [13, 393] on icon at bounding box center [6, 399] width 13 height 13
click at [74, 524] on button "Publish" at bounding box center [49, 531] width 48 height 15
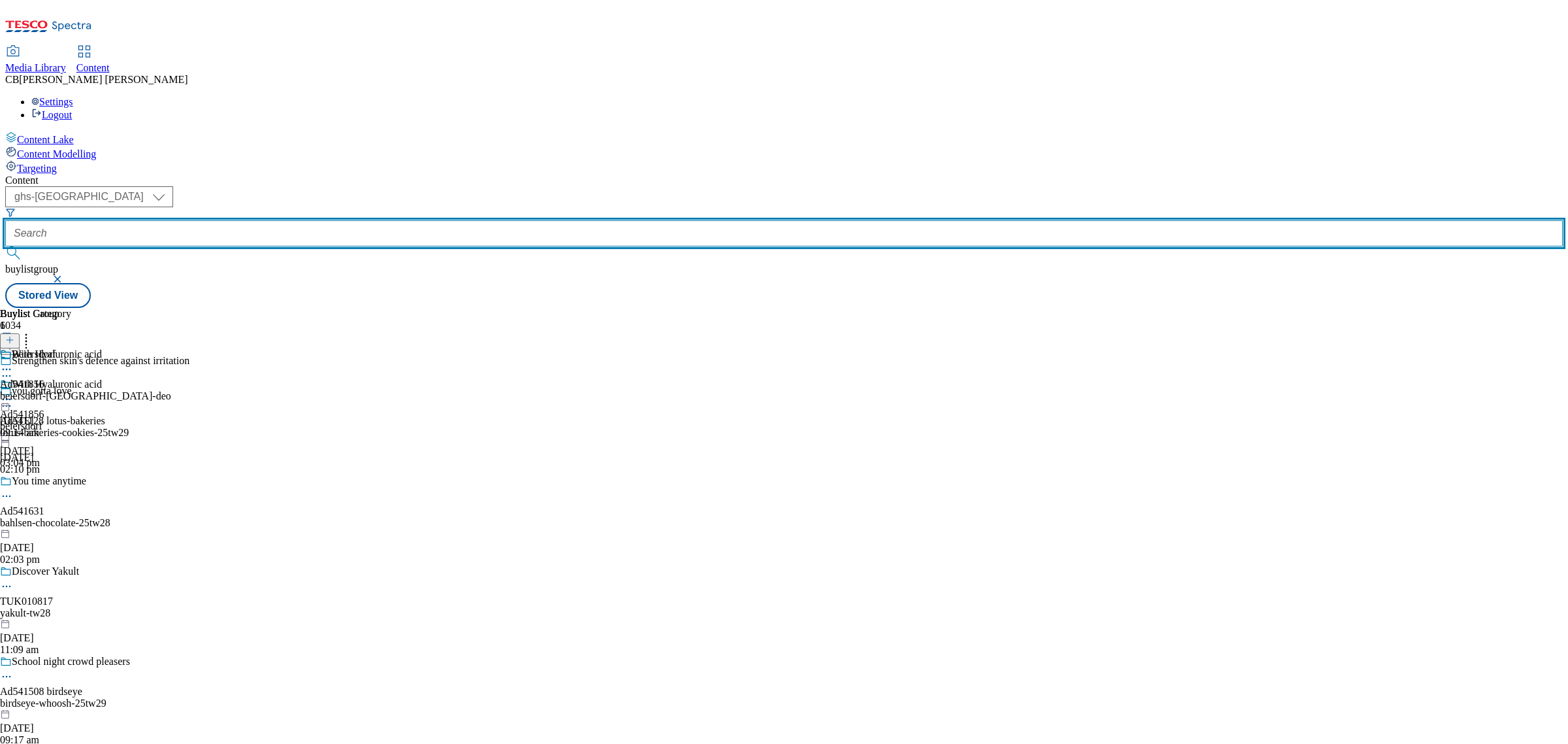
click at [311, 220] on input "text" at bounding box center [784, 233] width 1557 height 26
paste input "beiersdorf-nivea-25tw27"
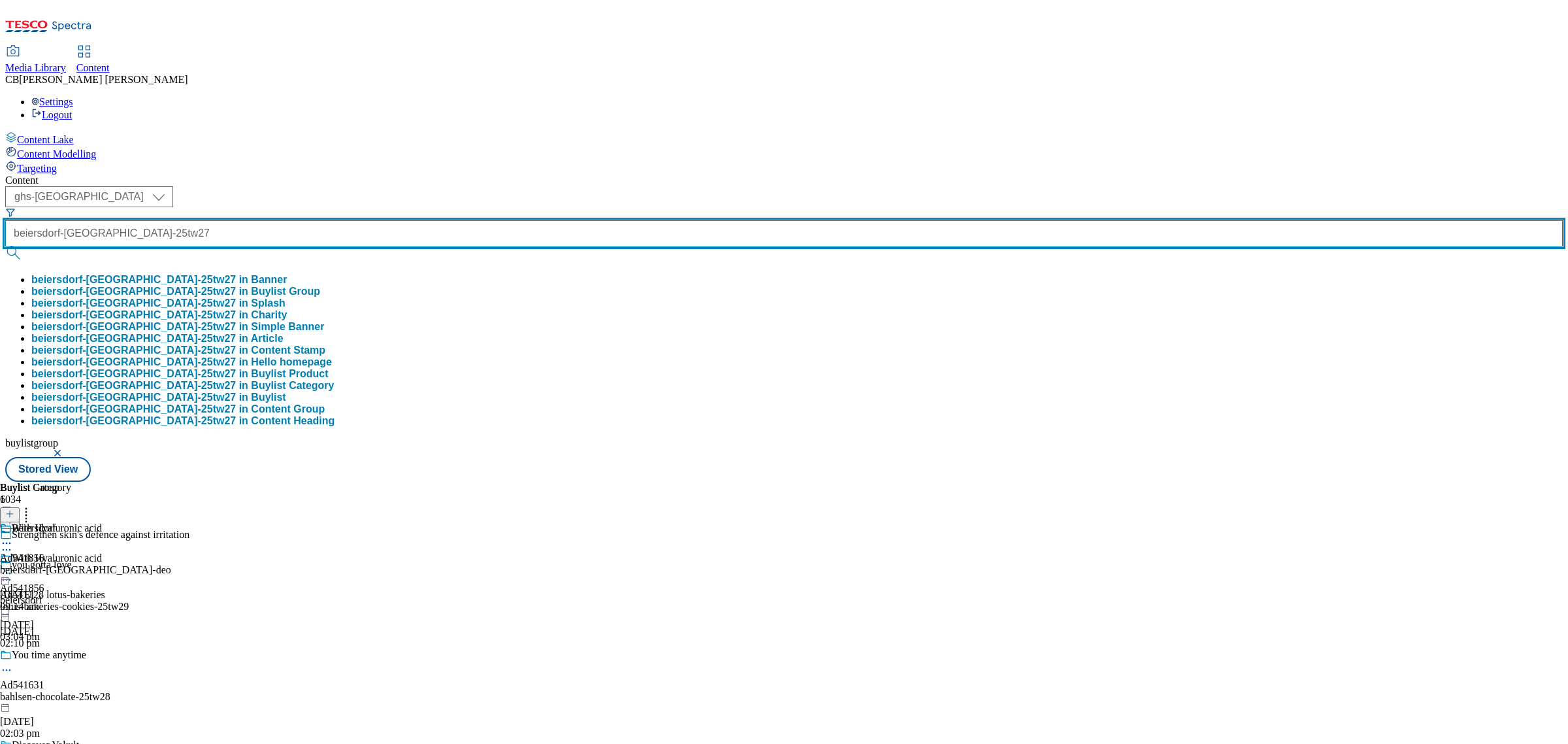
type input "beiersdorf-nivea-25tw27"
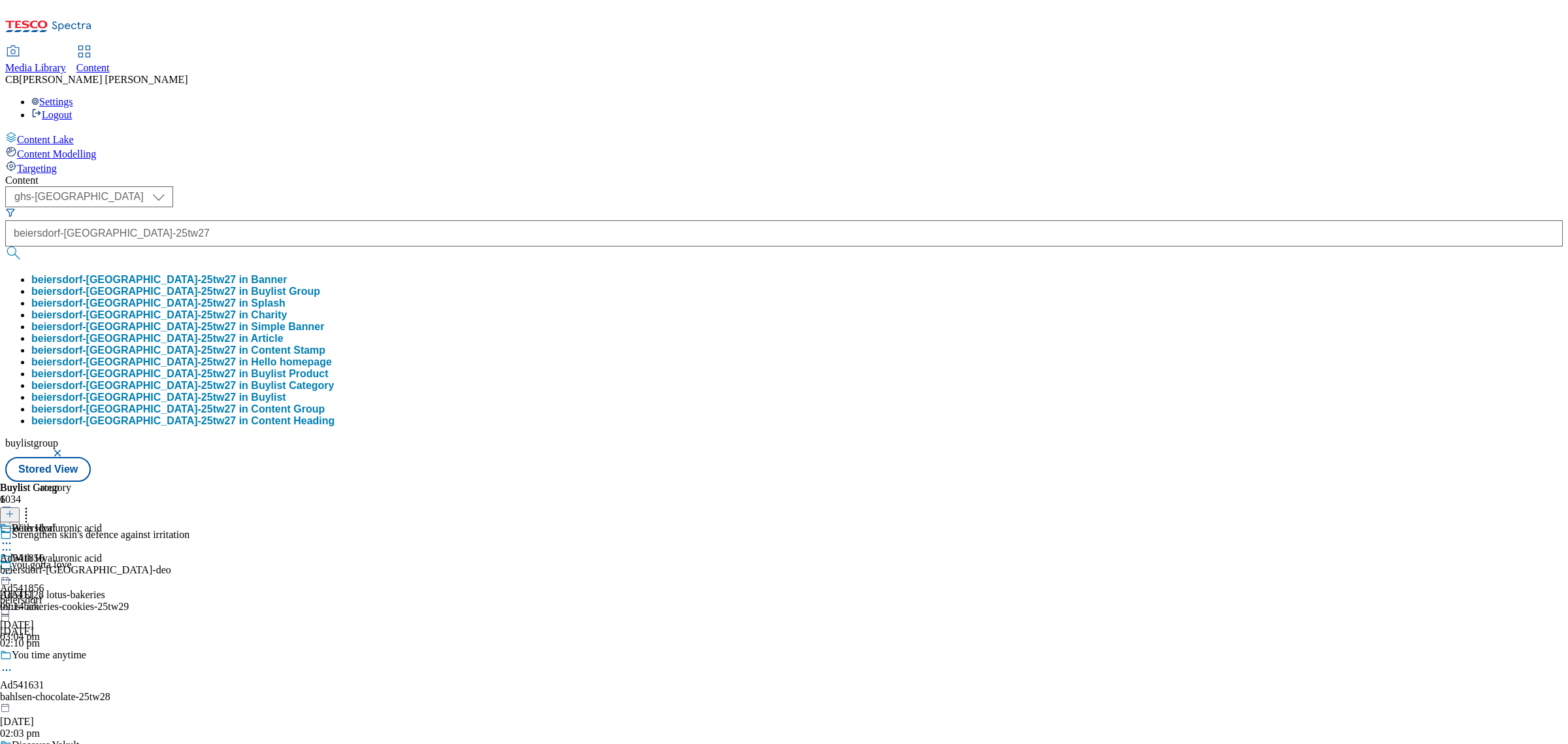
click at [320, 286] on button "beiersdorf-nivea-25tw27 in Buylist Group" at bounding box center [175, 292] width 289 height 11
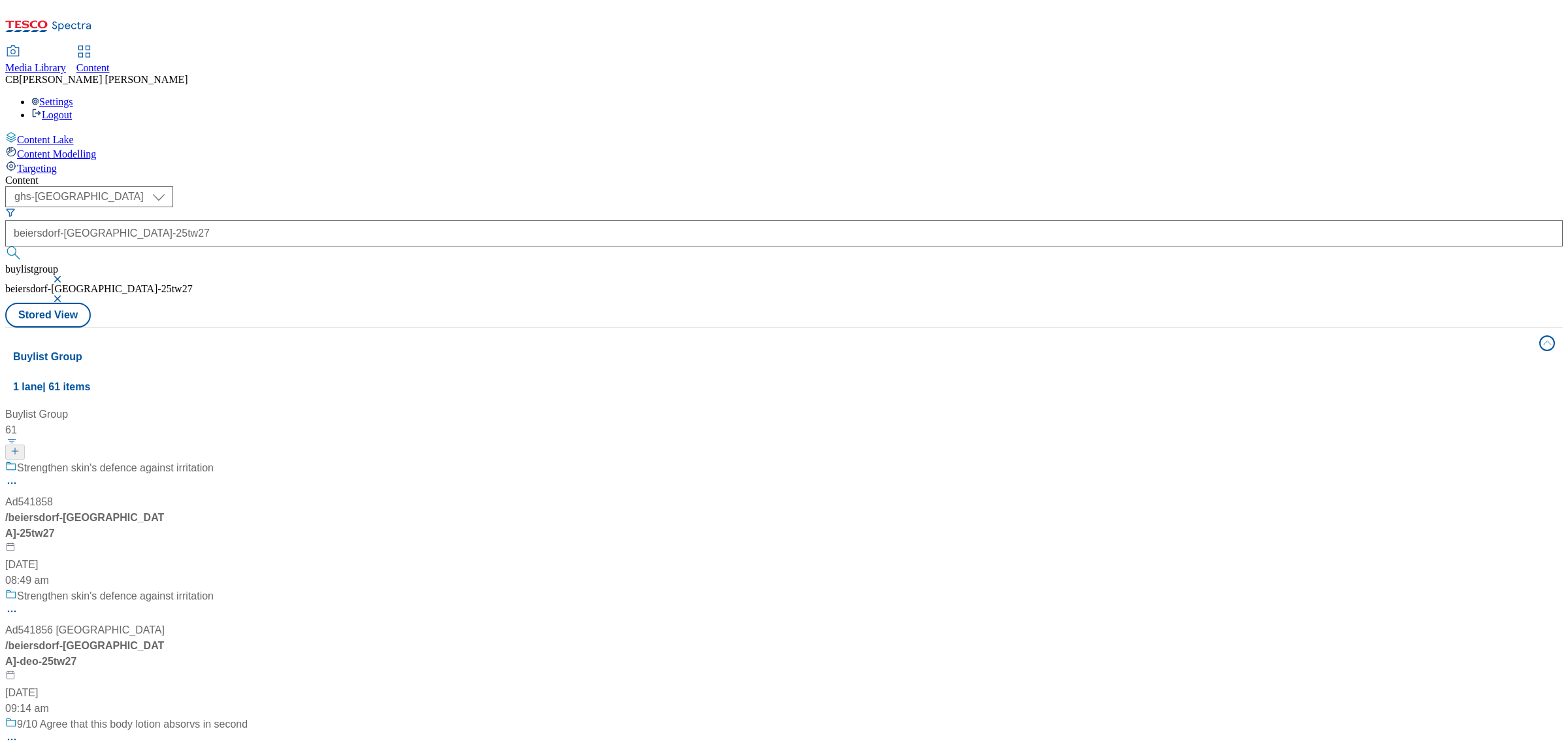
click at [248, 460] on div "Strengthen skin's defence against irritation Ad541858 / beiersdorf-nivea-25tw27…" at bounding box center [126, 524] width 242 height 128
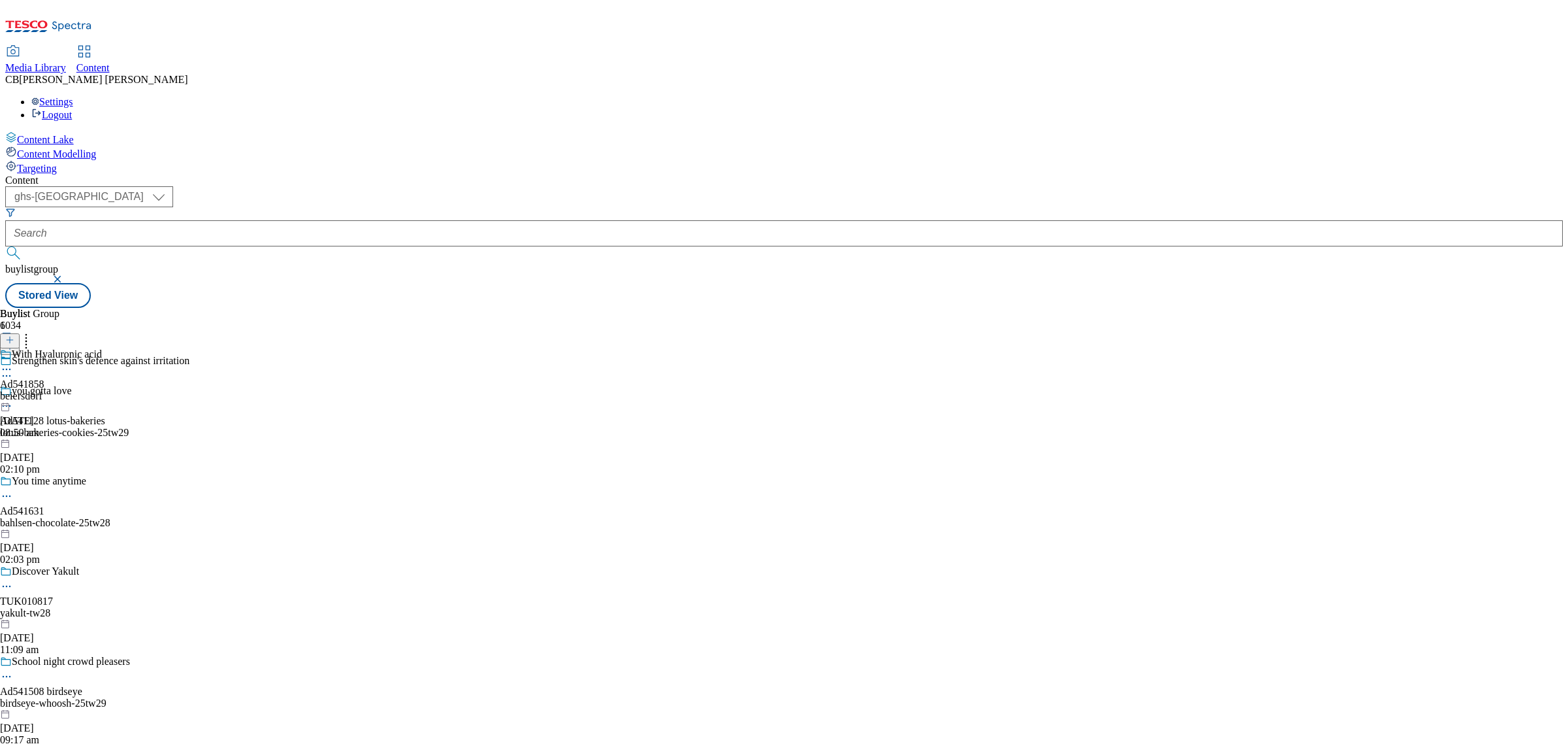
click at [13, 363] on icon at bounding box center [6, 369] width 13 height 13
click at [61, 389] on button "Edit" at bounding box center [43, 396] width 34 height 15
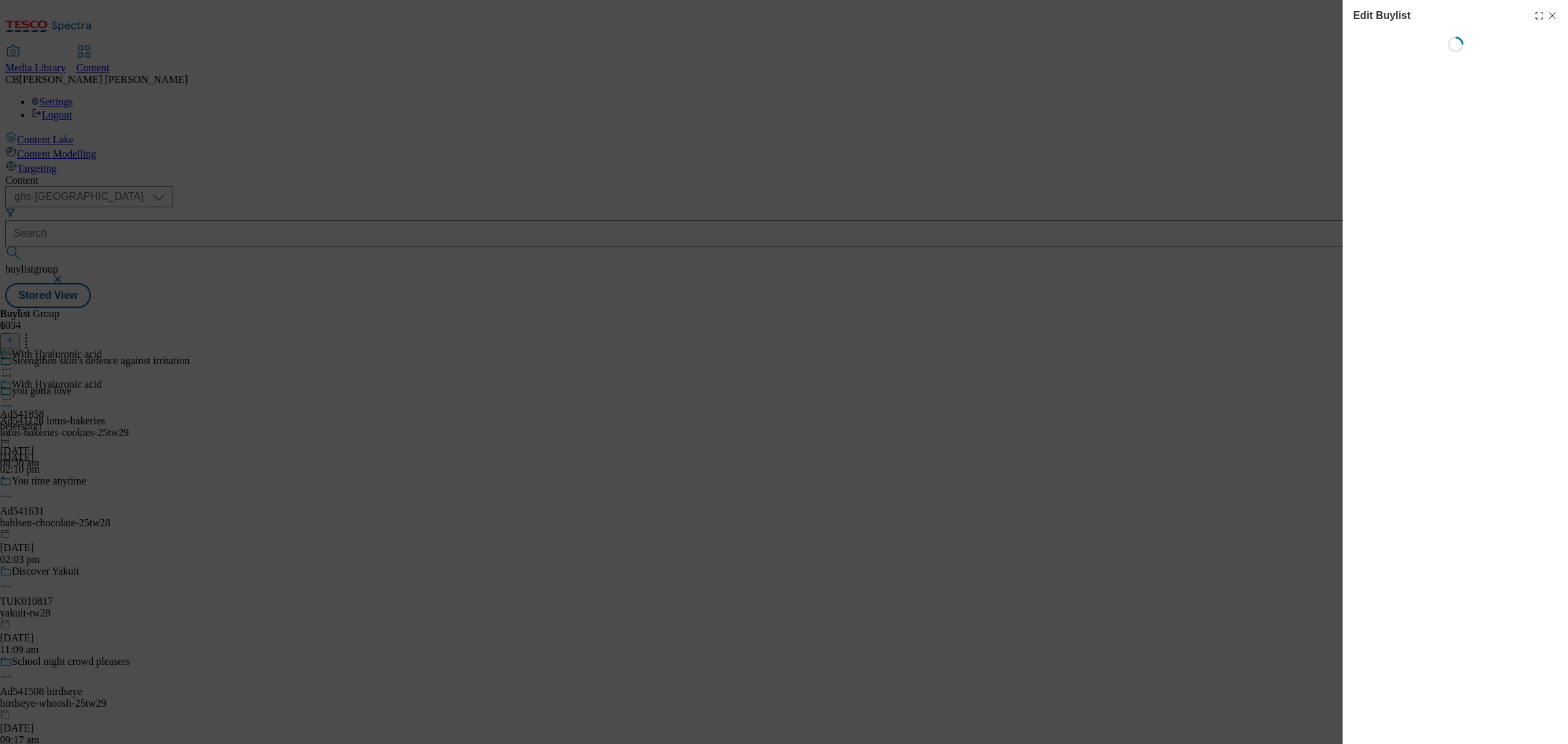
select select "tactical"
select select "supplier funded short term 1-3 weeks"
select select "dunnhumby"
select select "Banner"
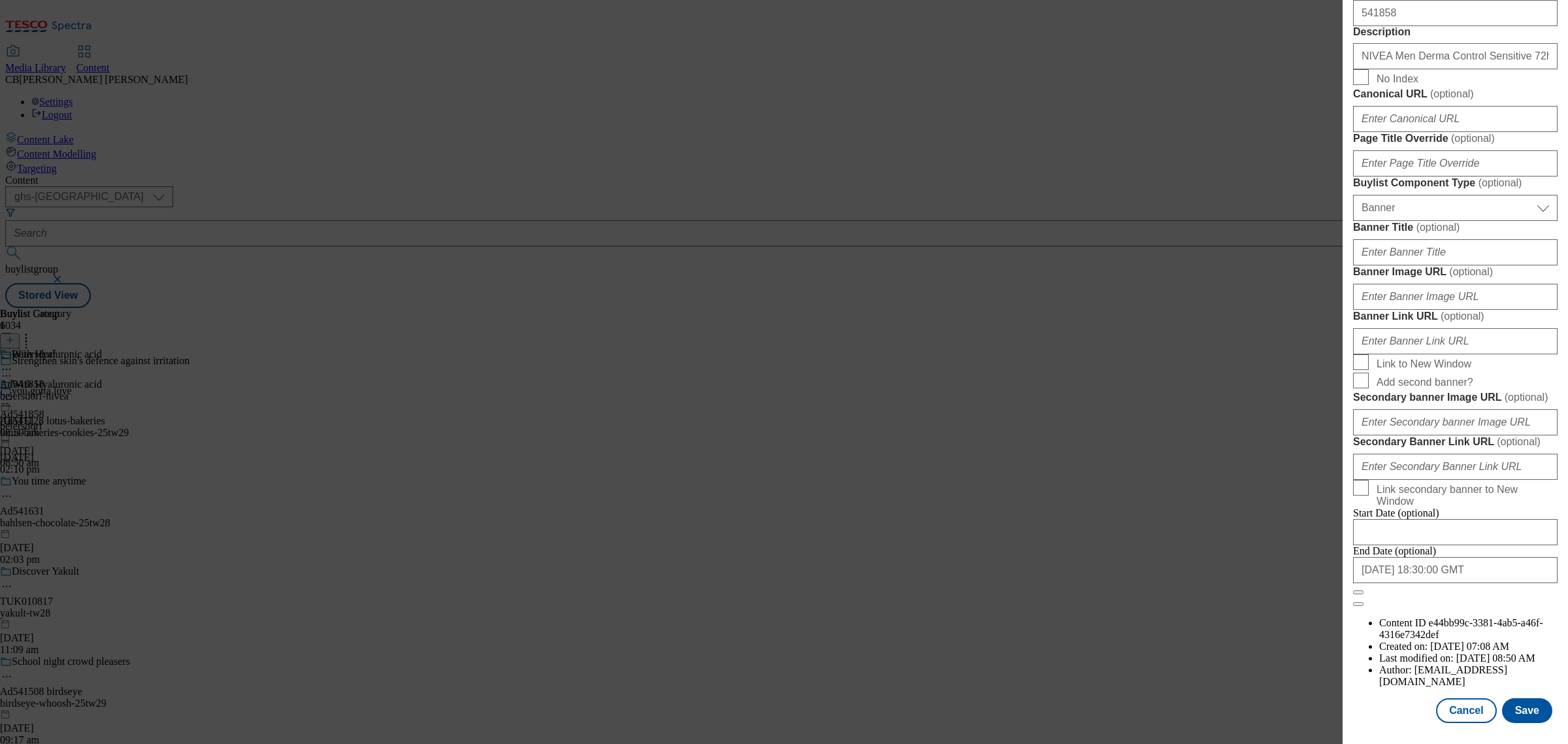
scroll to position [1062, 0]
click at [1456, 310] on input "Banner Image URL ( optional )" at bounding box center [1455, 297] width 204 height 26
paste input "https://digitalcontent.api.tesco.com/v2/media/ghs-mktg/43332771-2cc5-4322-9f62-…"
type input "https://digitalcontent.api.tesco.com/v2/media/ghs-mktg/43332771-2cc5-4322-9f62-…"
click at [1522, 279] on label "Banner Image URL ( optional )" at bounding box center [1455, 272] width 204 height 13
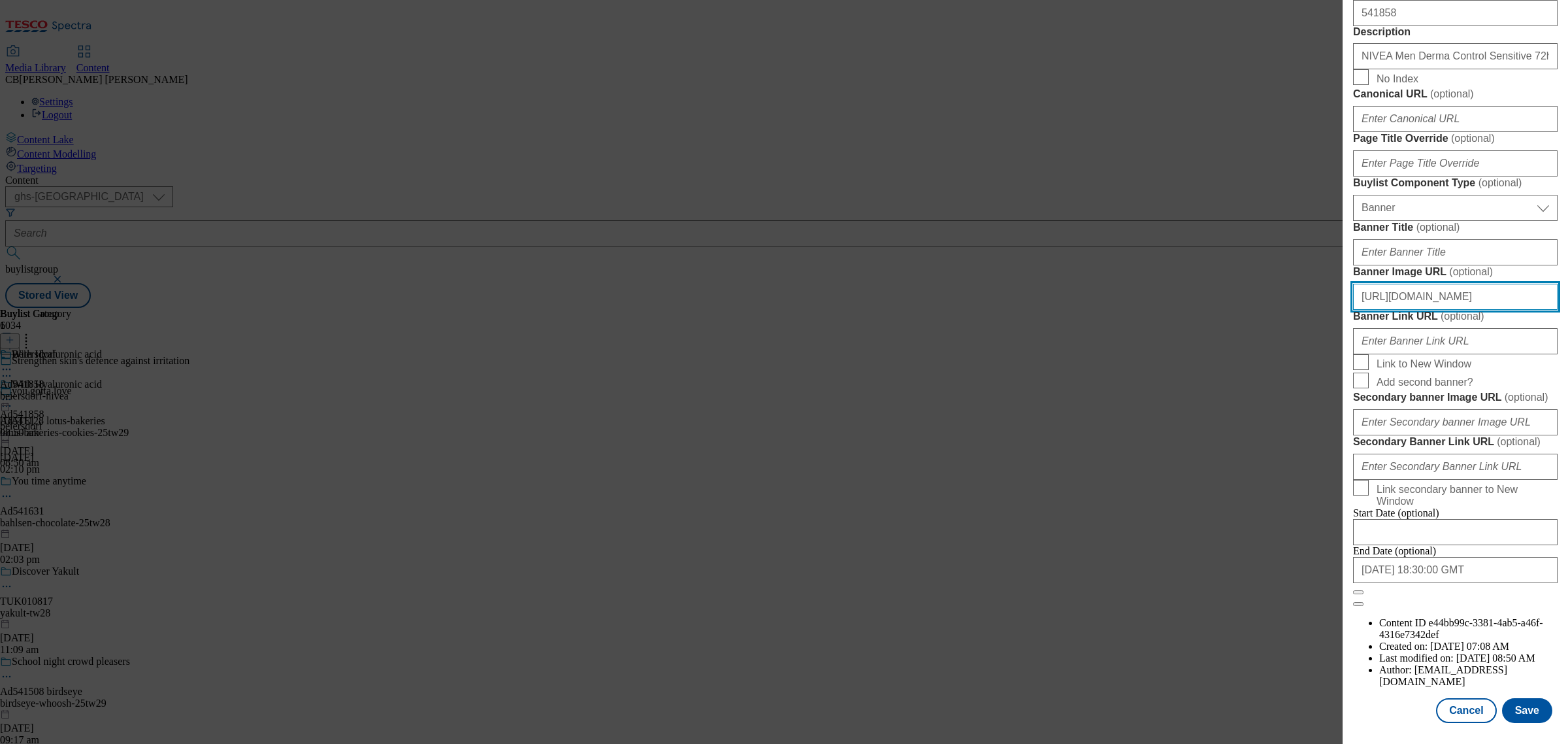
click at [1522, 310] on input "https://digitalcontent.api.tesco.com/v2/media/ghs-mktg/43332771-2cc5-4322-9f62-…" at bounding box center [1455, 297] width 204 height 26
click at [1509, 700] on button "Save" at bounding box center [1527, 710] width 50 height 25
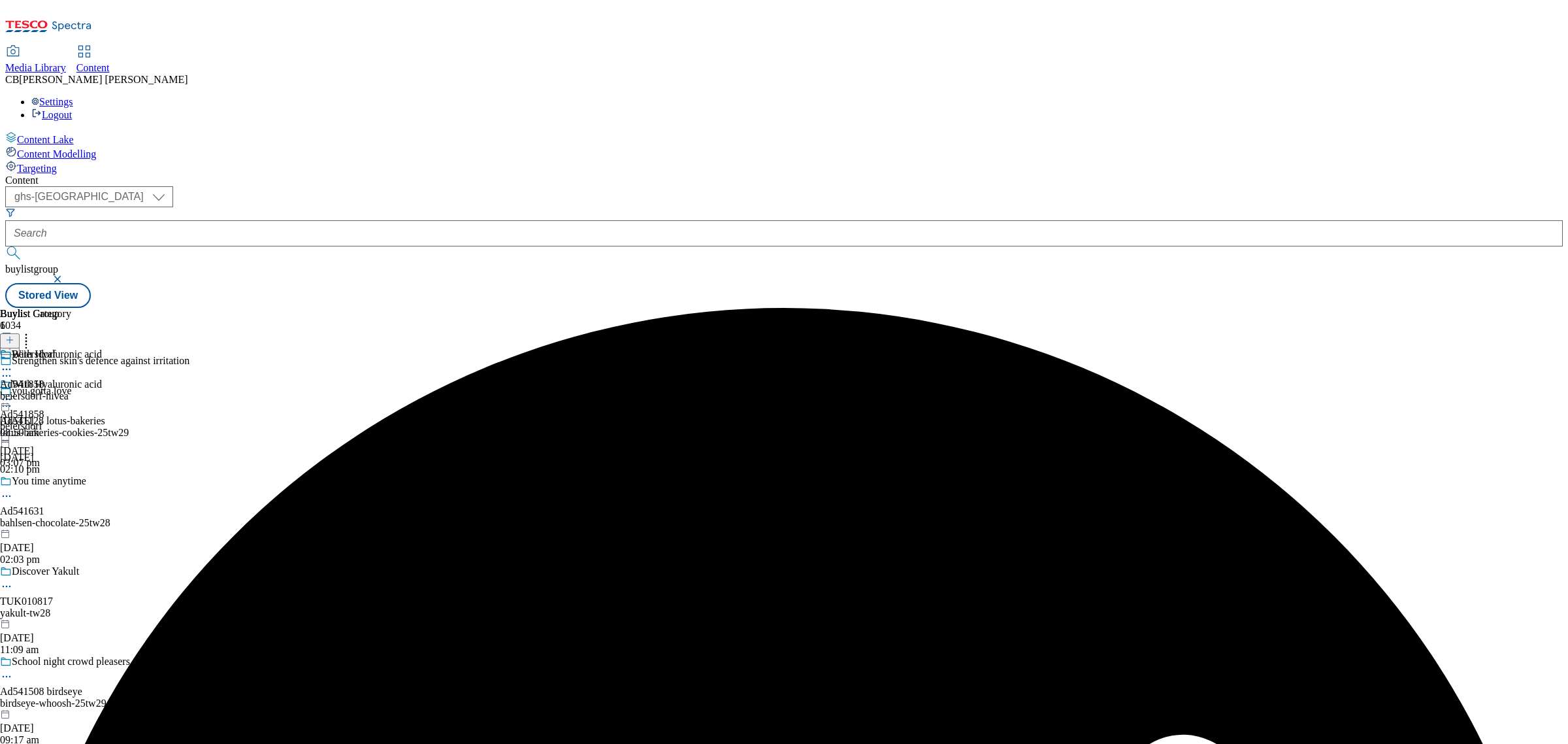
click at [13, 393] on icon at bounding box center [6, 399] width 13 height 13
click at [71, 482] on span "Preview" at bounding box center [56, 487] width 31 height 10
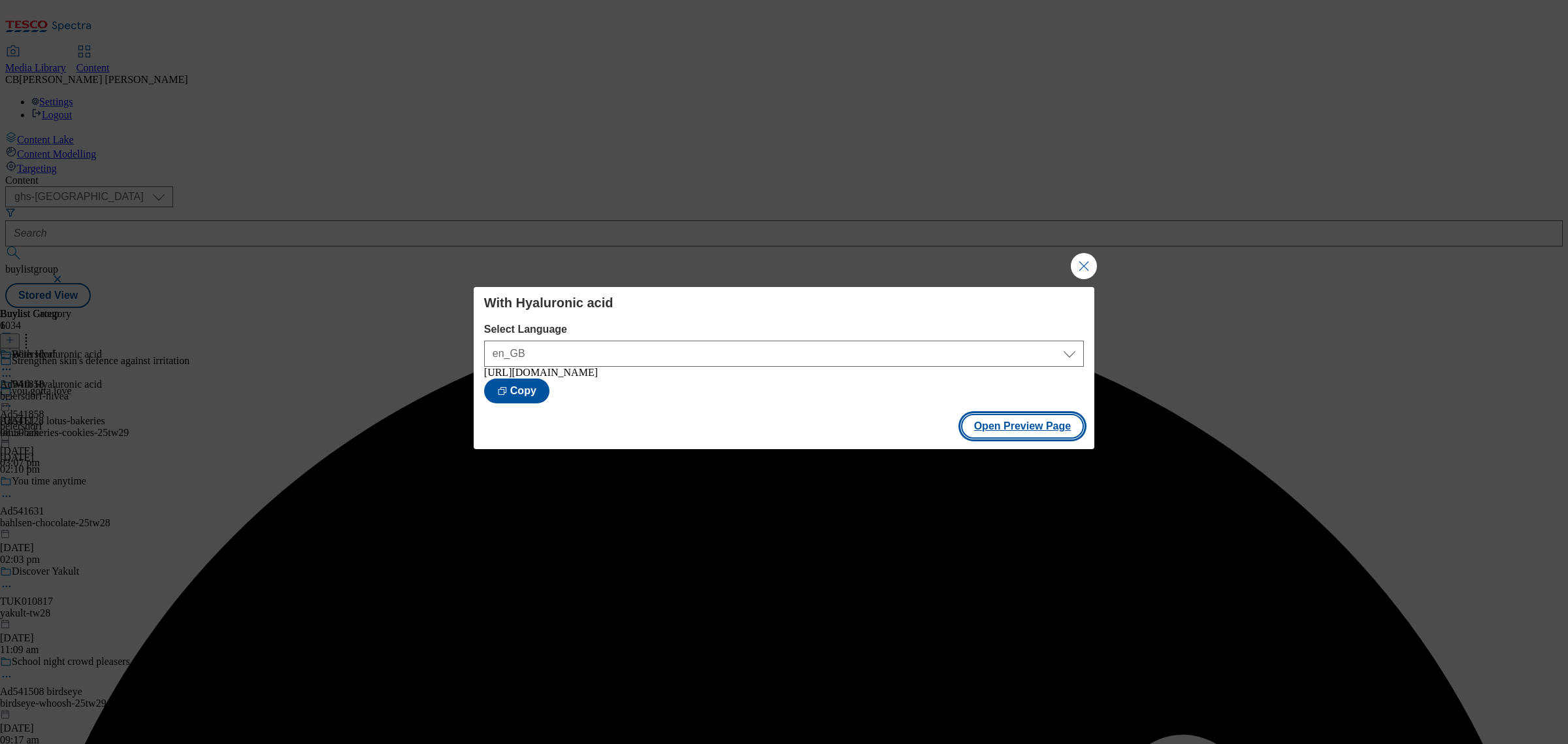
click at [1053, 435] on button "Open Preview Page" at bounding box center [1023, 426] width 123 height 25
click at [1083, 259] on button "Close Modal" at bounding box center [1084, 266] width 26 height 26
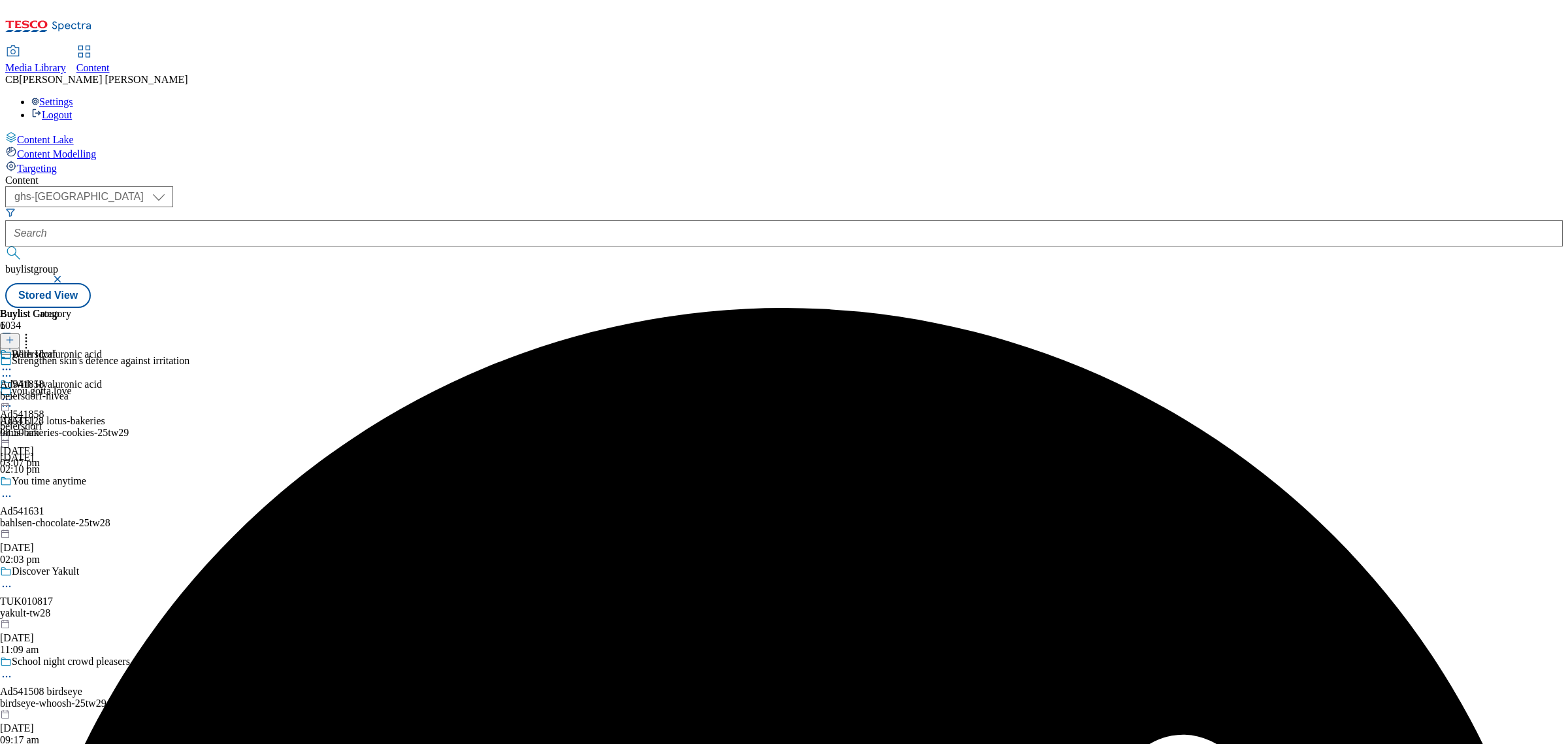
click at [13, 393] on icon at bounding box center [6, 399] width 13 height 13
click at [69, 528] on span "Publish" at bounding box center [55, 533] width 29 height 10
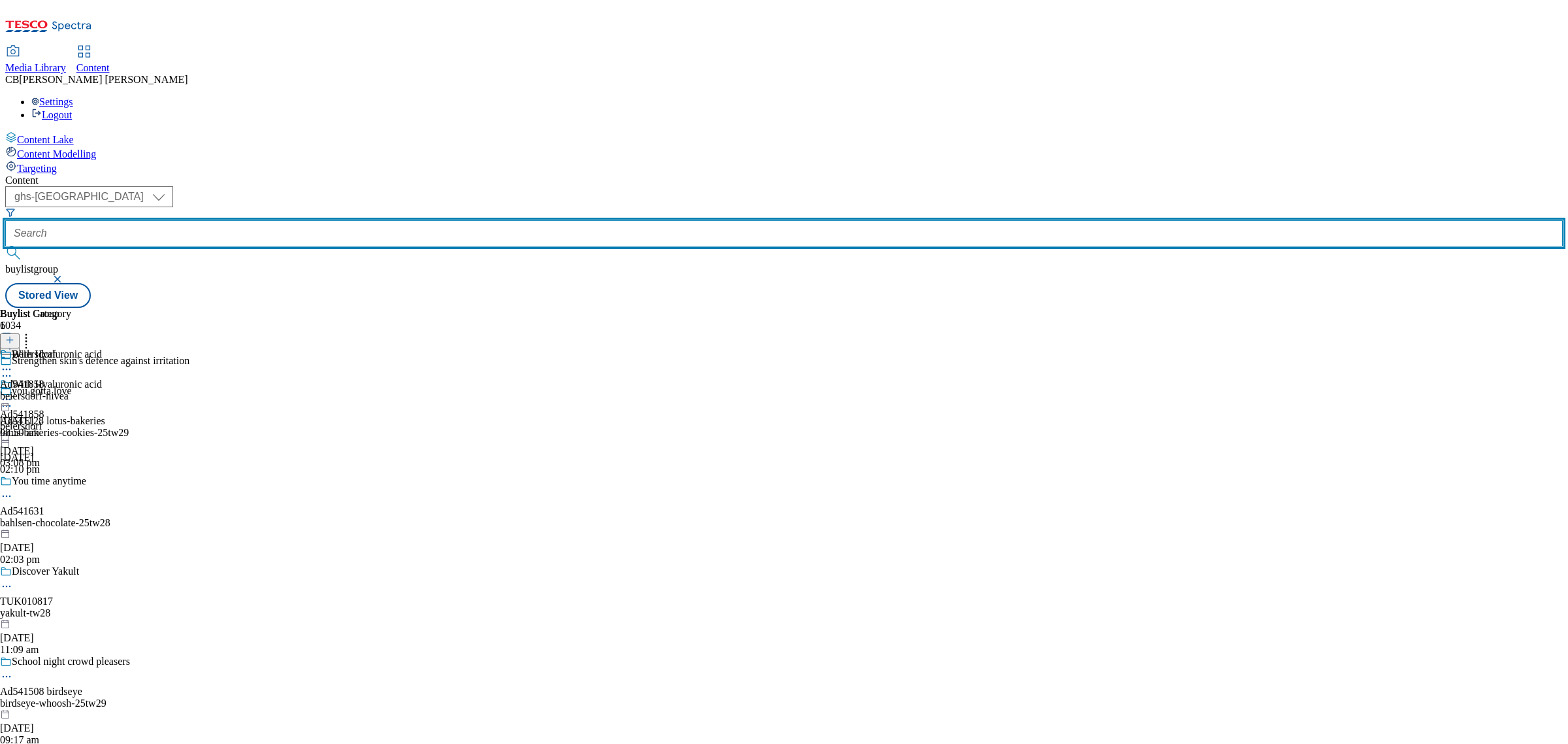
click at [331, 220] on input "text" at bounding box center [784, 233] width 1557 height 26
paste input "biersdorf-nivea-men-women-25tw27"
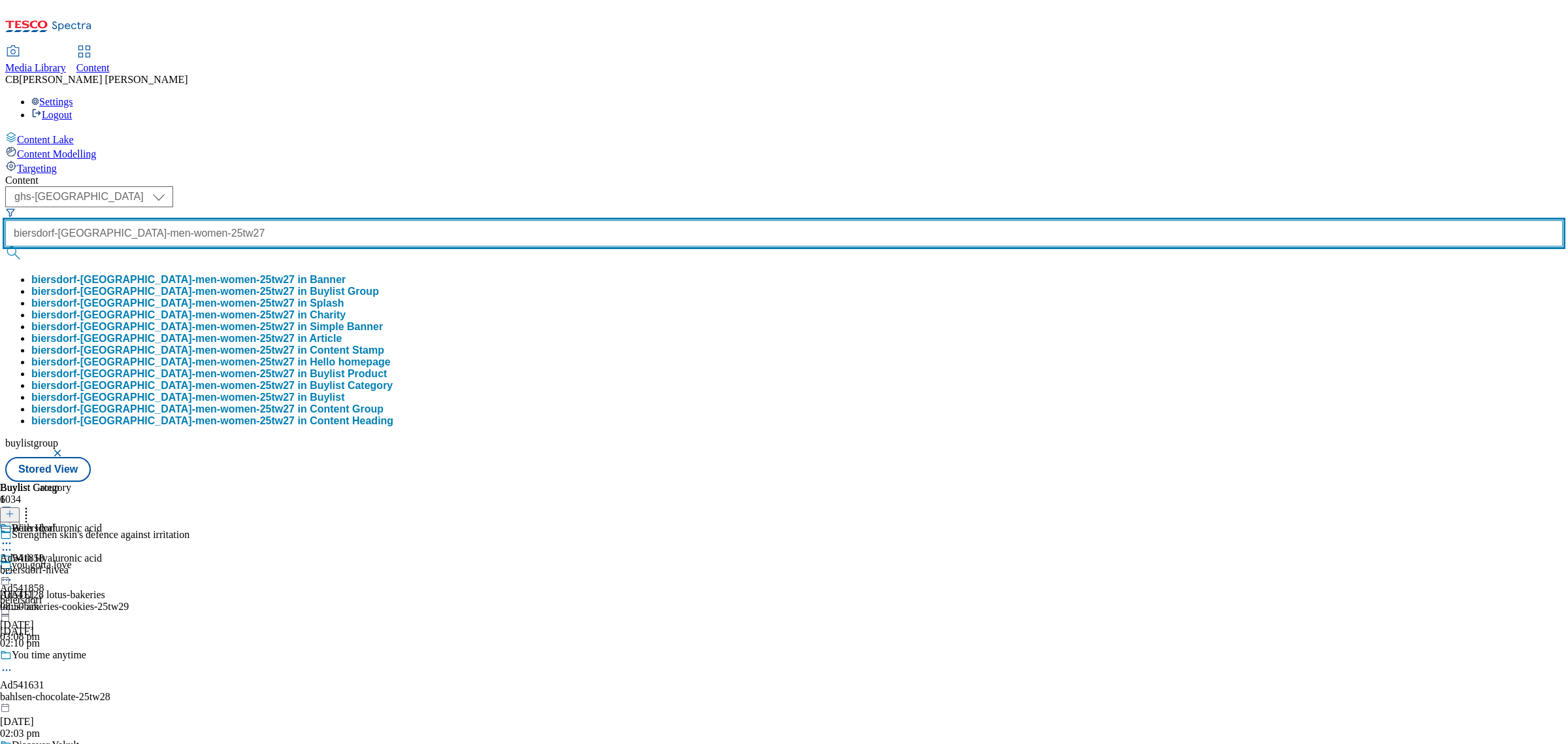
type input "biersdorf-nivea-men-women-25tw27"
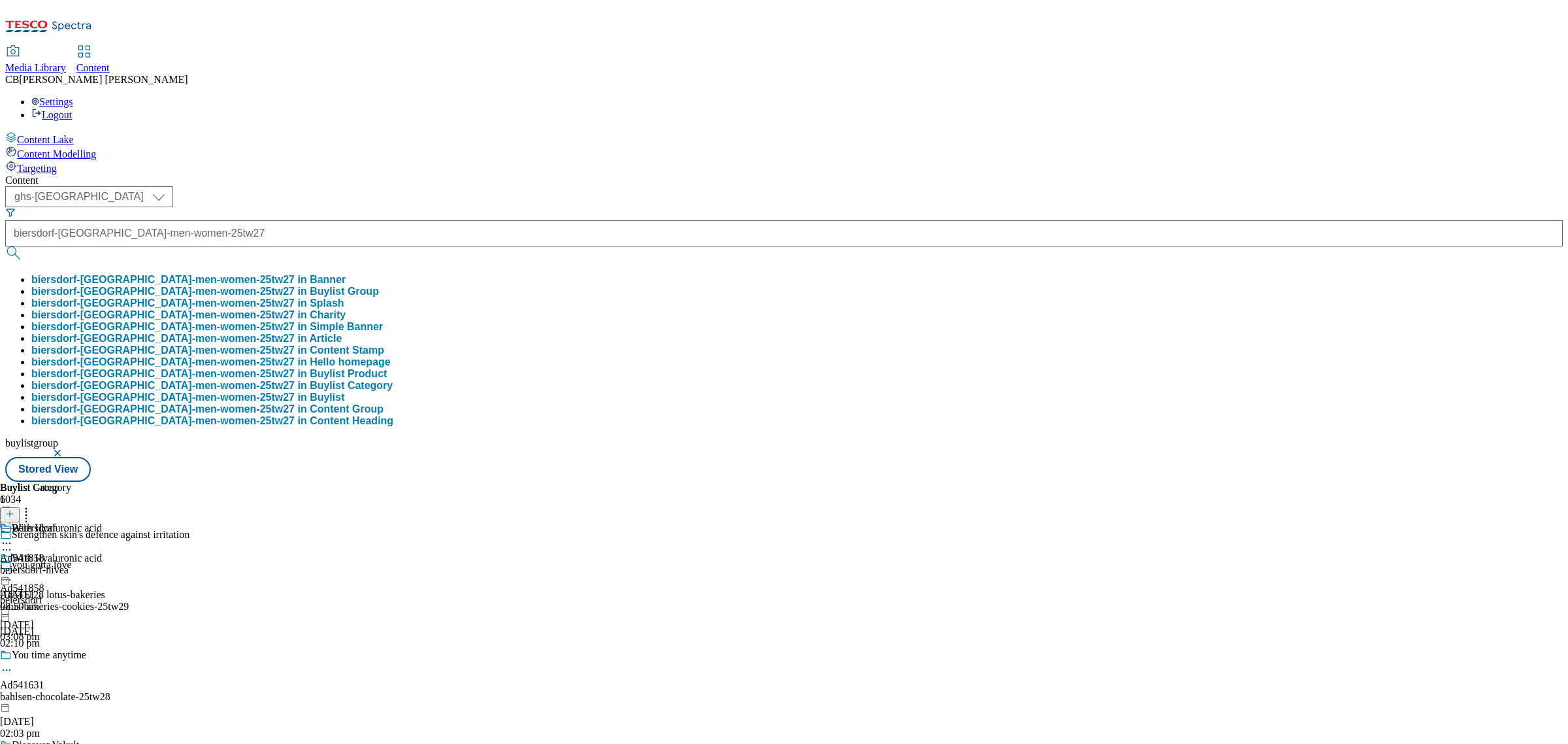
click at [344, 286] on button "biersdorf-nivea-men-women-25tw27 in Buylist Group" at bounding box center [205, 292] width 347 height 11
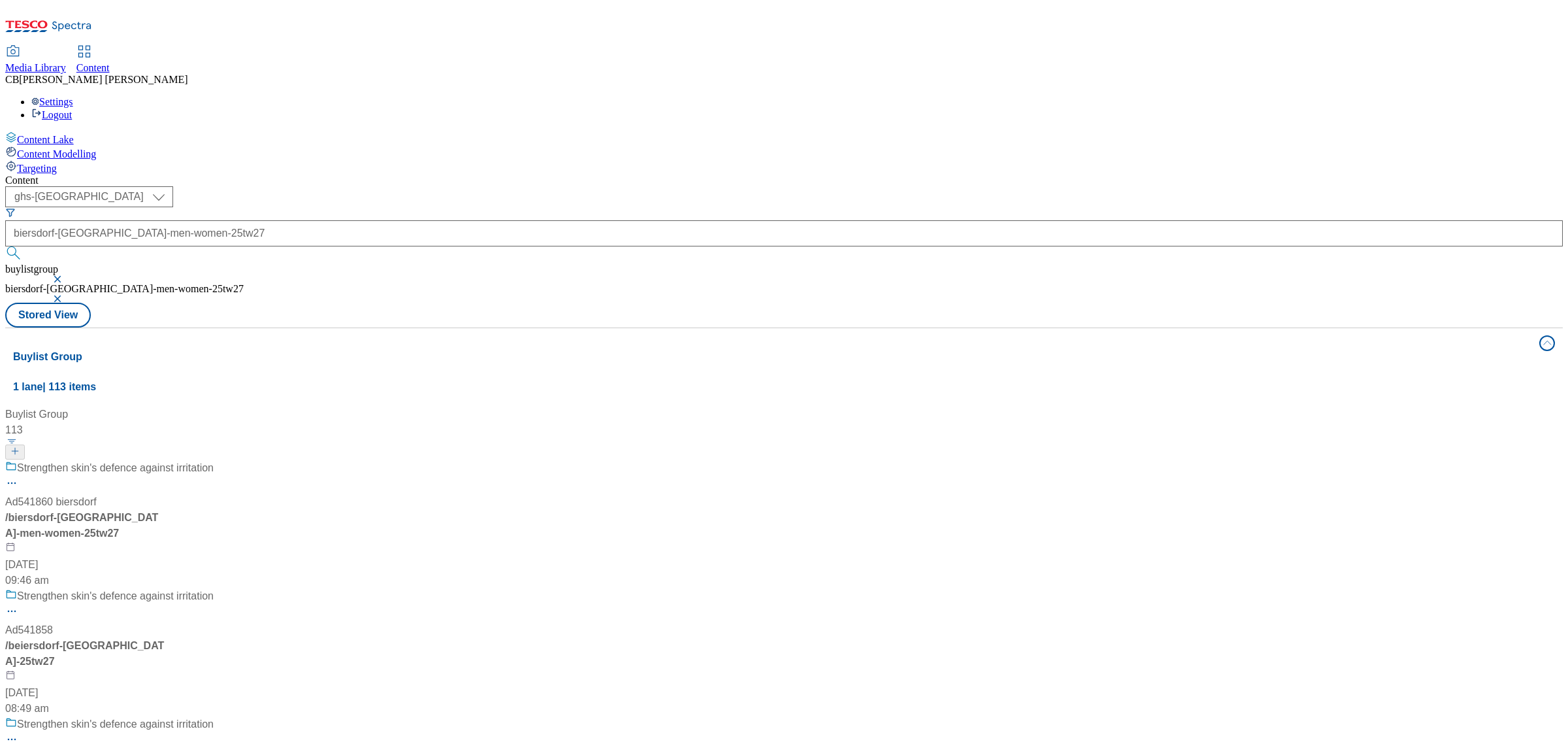
click at [248, 460] on div "Strengthen skin's defence against irritation Ad541860 biersdorf / biersdorf-niv…" at bounding box center [126, 524] width 242 height 128
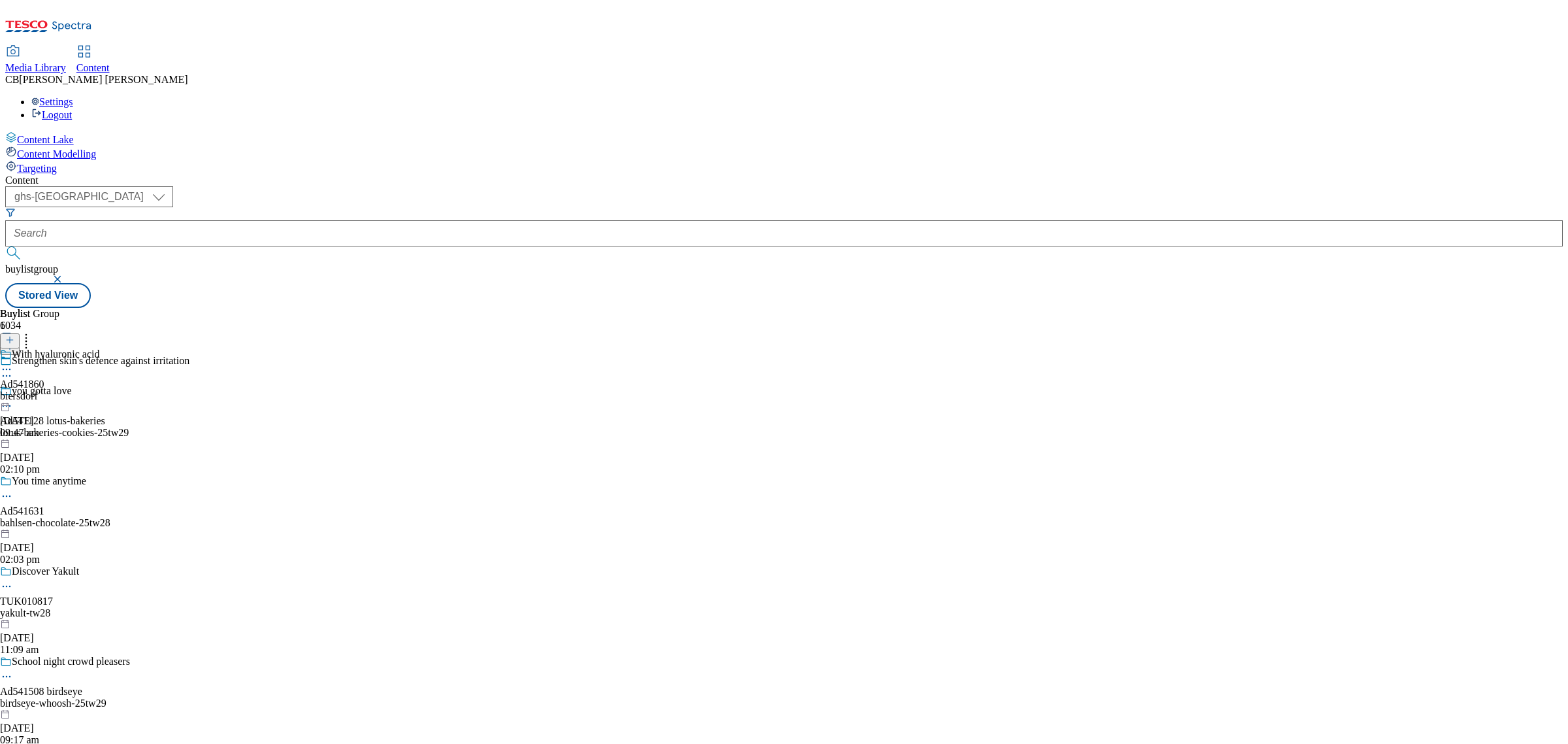
click at [8, 368] on circle at bounding box center [6, 369] width 2 height 2
click at [61, 389] on button "Edit" at bounding box center [43, 396] width 34 height 15
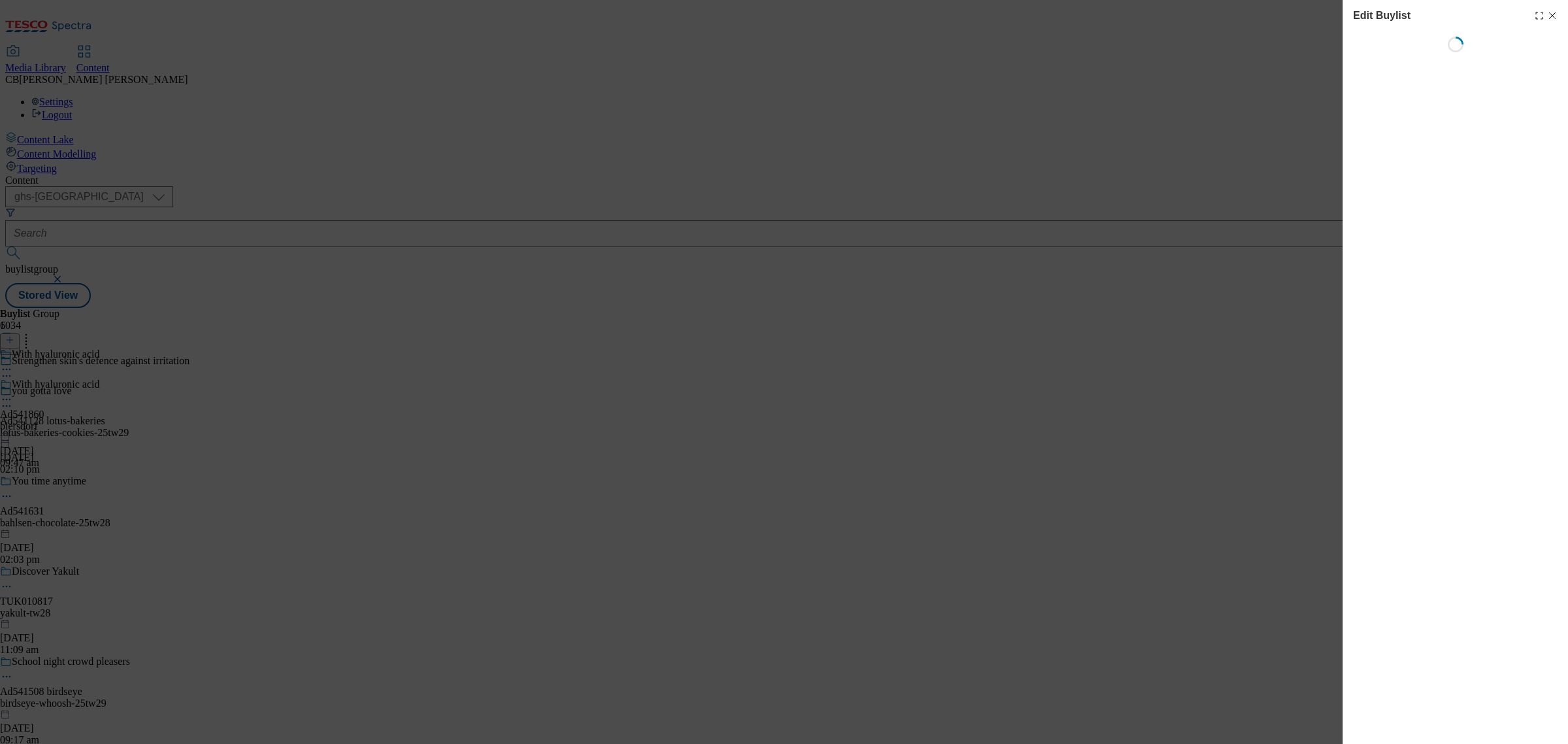
select select "tactical"
select select "supplier funded short term 1-3 weeks"
select select "dunnhumby"
select select "Banner"
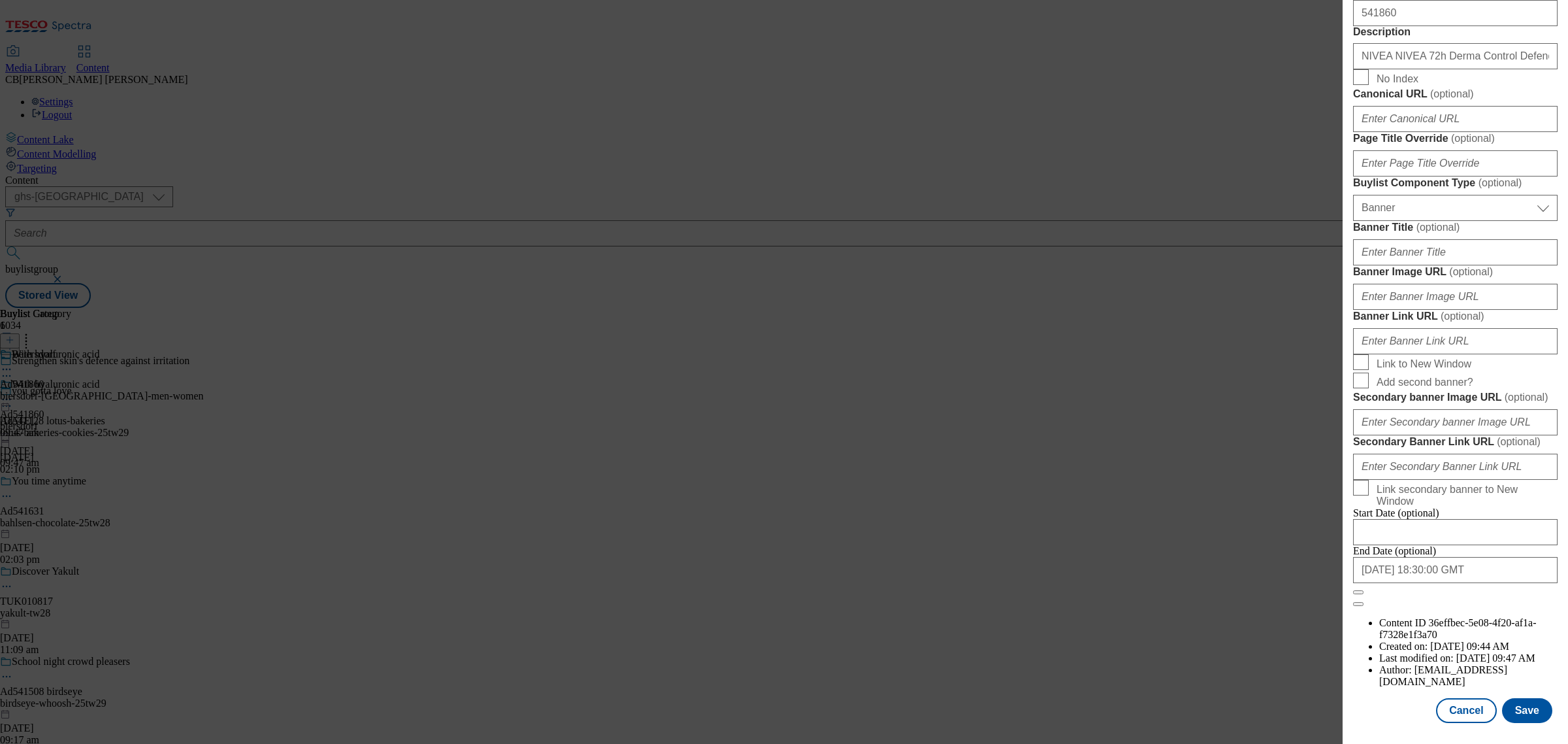
scroll to position [1074, 0]
click at [1483, 310] on input "Banner Image URL ( optional )" at bounding box center [1455, 297] width 204 height 26
paste input "https://digitalcontent.api.tesco.com/v2/media/ghs-mktg/c5a18b90-4991-4b88-a8fe-…"
type input "https://digitalcontent.api.tesco.com/v2/media/ghs-mktg/c5a18b90-4991-4b88-a8fe-…"
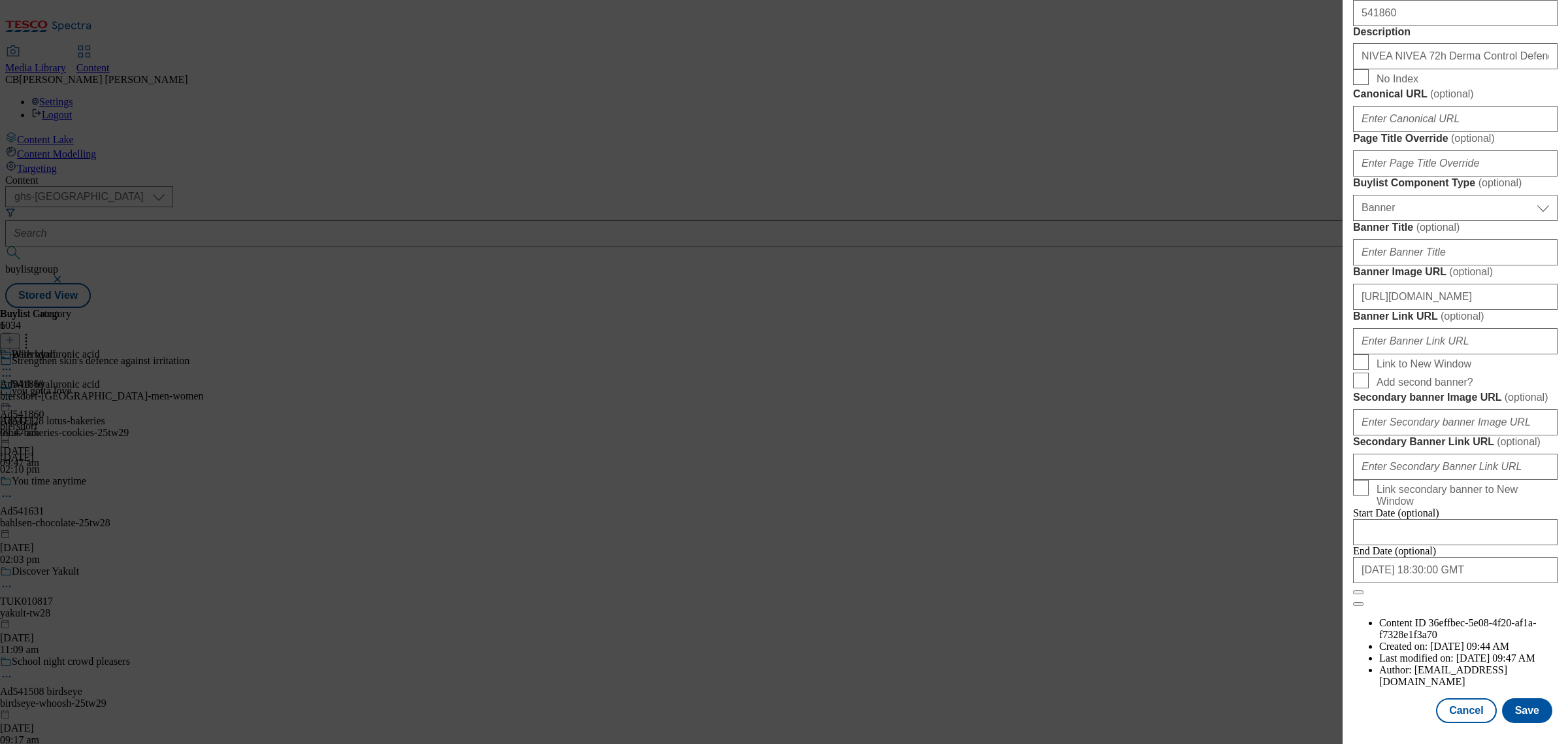
click at [1514, 325] on form "Label Ad541860 Tracking Name DH_AD541860 Friendly Name biersdorf Buylist Lifesp…" at bounding box center [1455, 66] width 204 height 1082
click at [1512, 698] on button "Save" at bounding box center [1527, 710] width 50 height 25
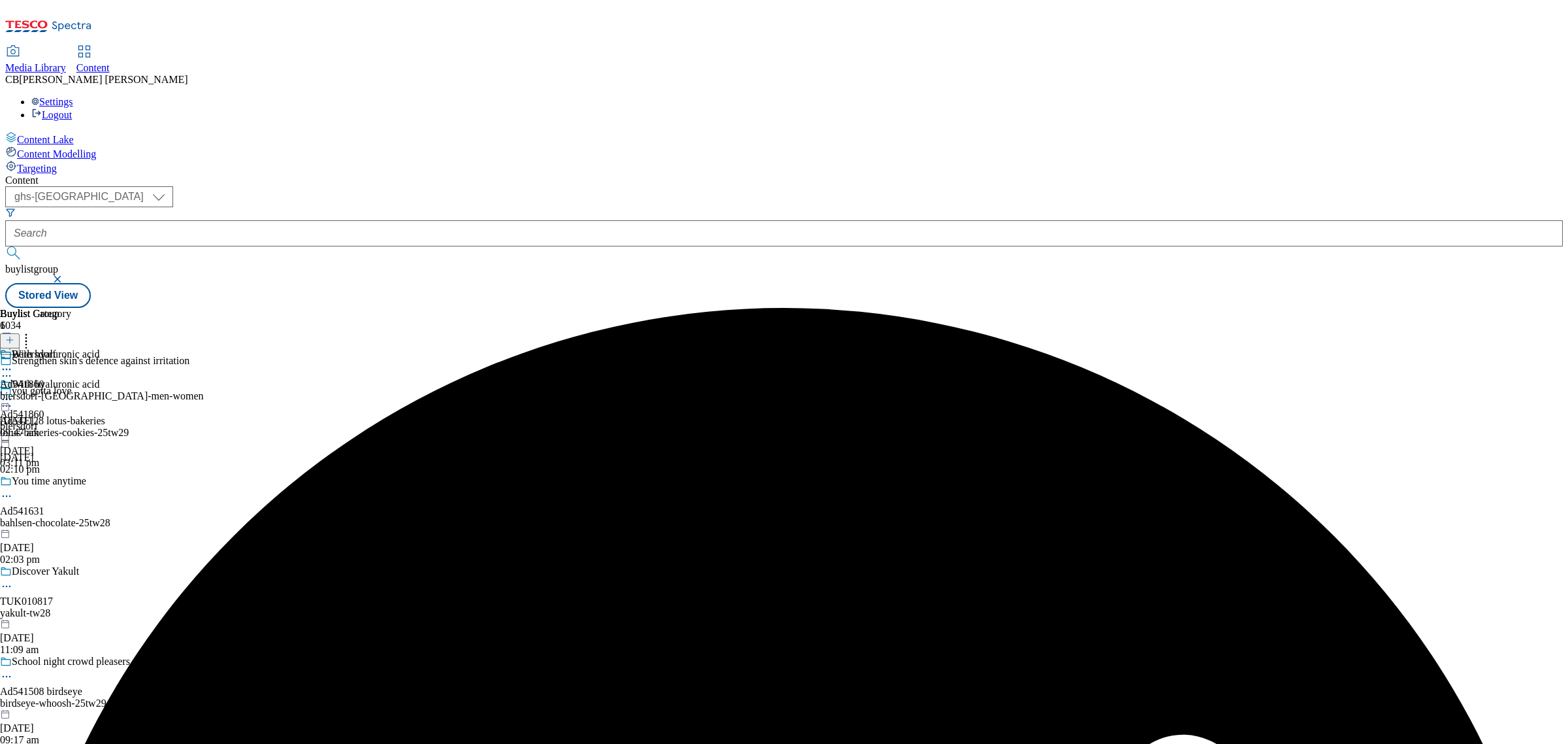
click at [13, 393] on icon at bounding box center [6, 399] width 13 height 13
click at [71, 482] on span "Preview" at bounding box center [56, 487] width 31 height 10
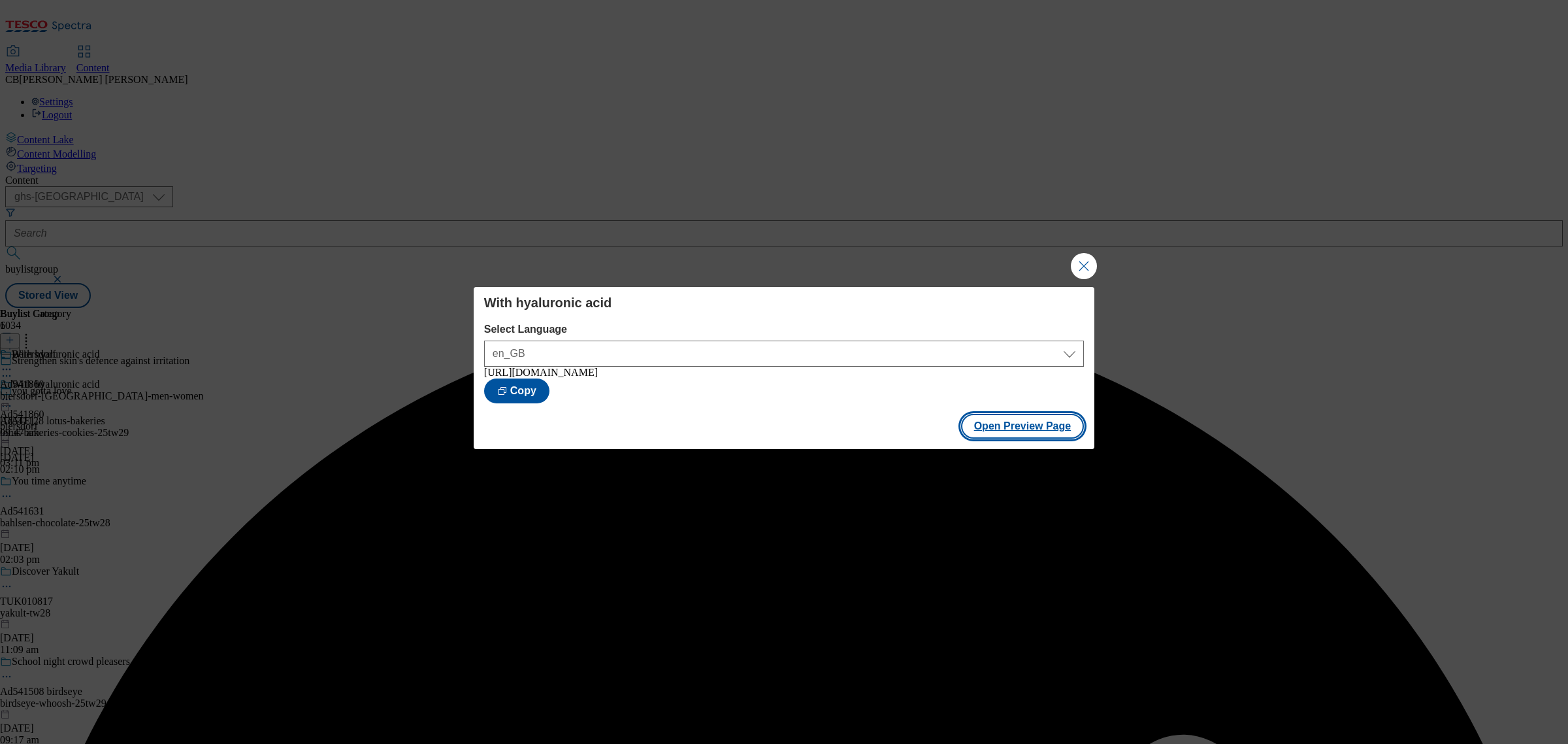
click at [1050, 435] on button "Open Preview Page" at bounding box center [1023, 426] width 123 height 25
click at [1086, 266] on button "Close Modal" at bounding box center [1084, 266] width 26 height 26
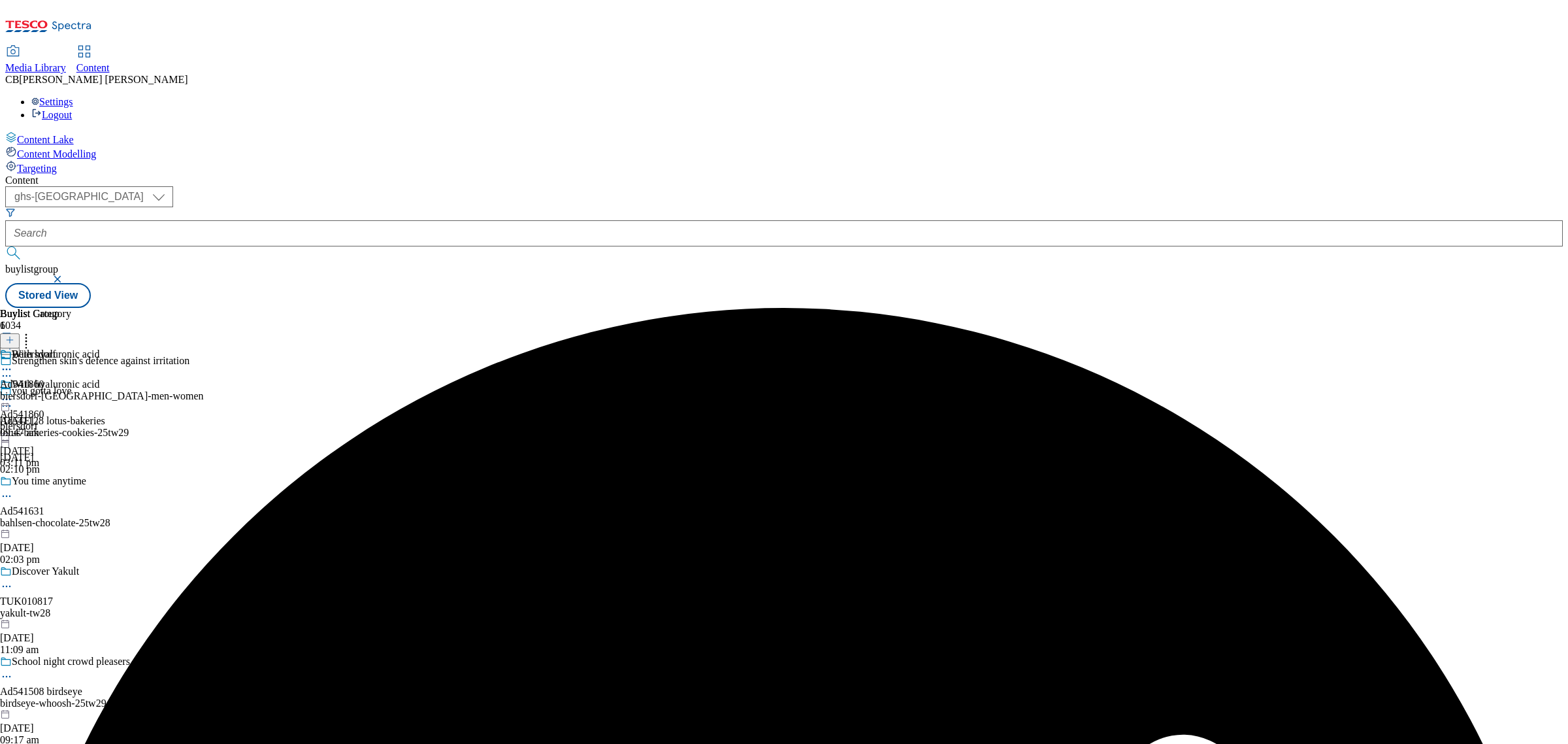
click at [13, 393] on icon at bounding box center [6, 399] width 13 height 13
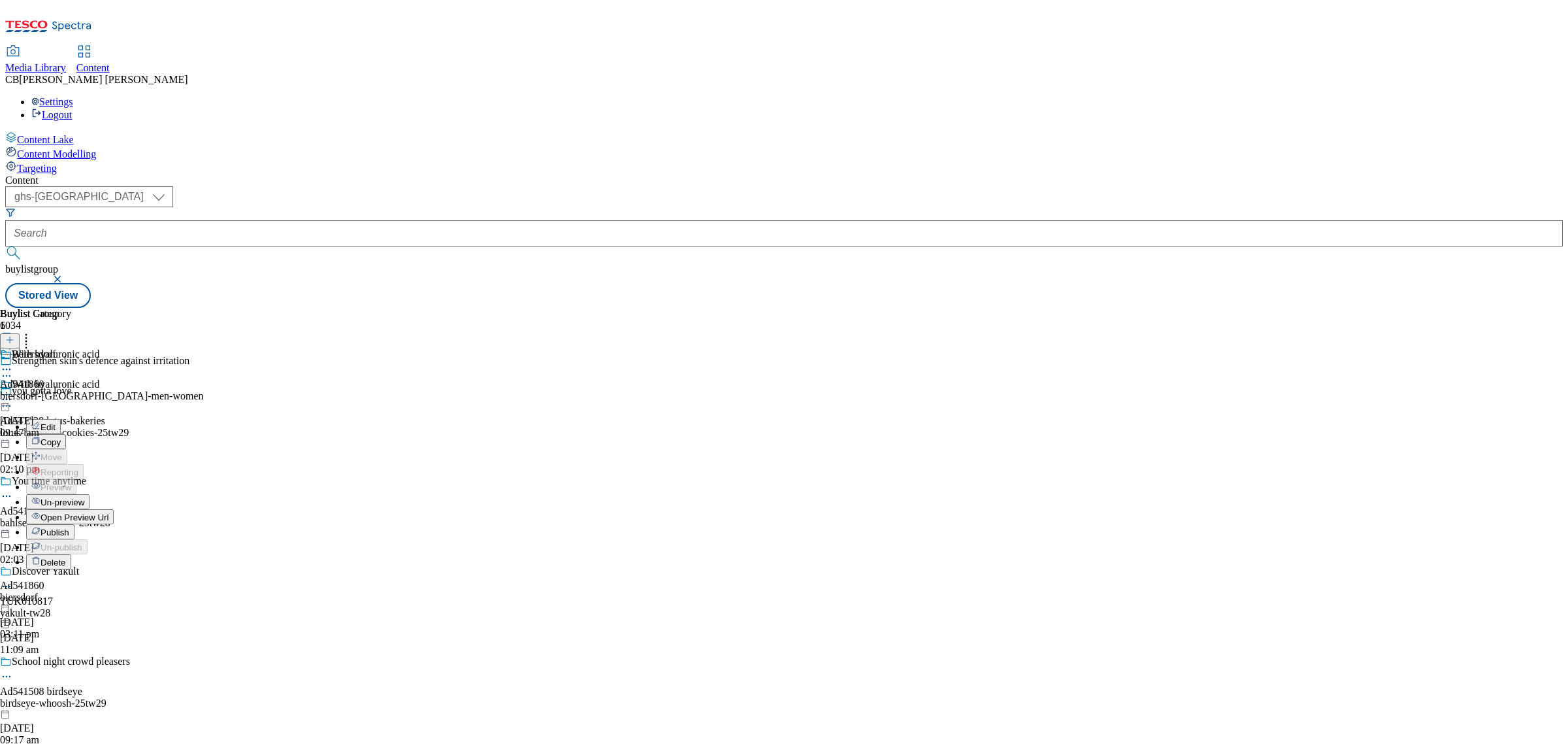
click at [74, 524] on button "Publish" at bounding box center [49, 531] width 48 height 15
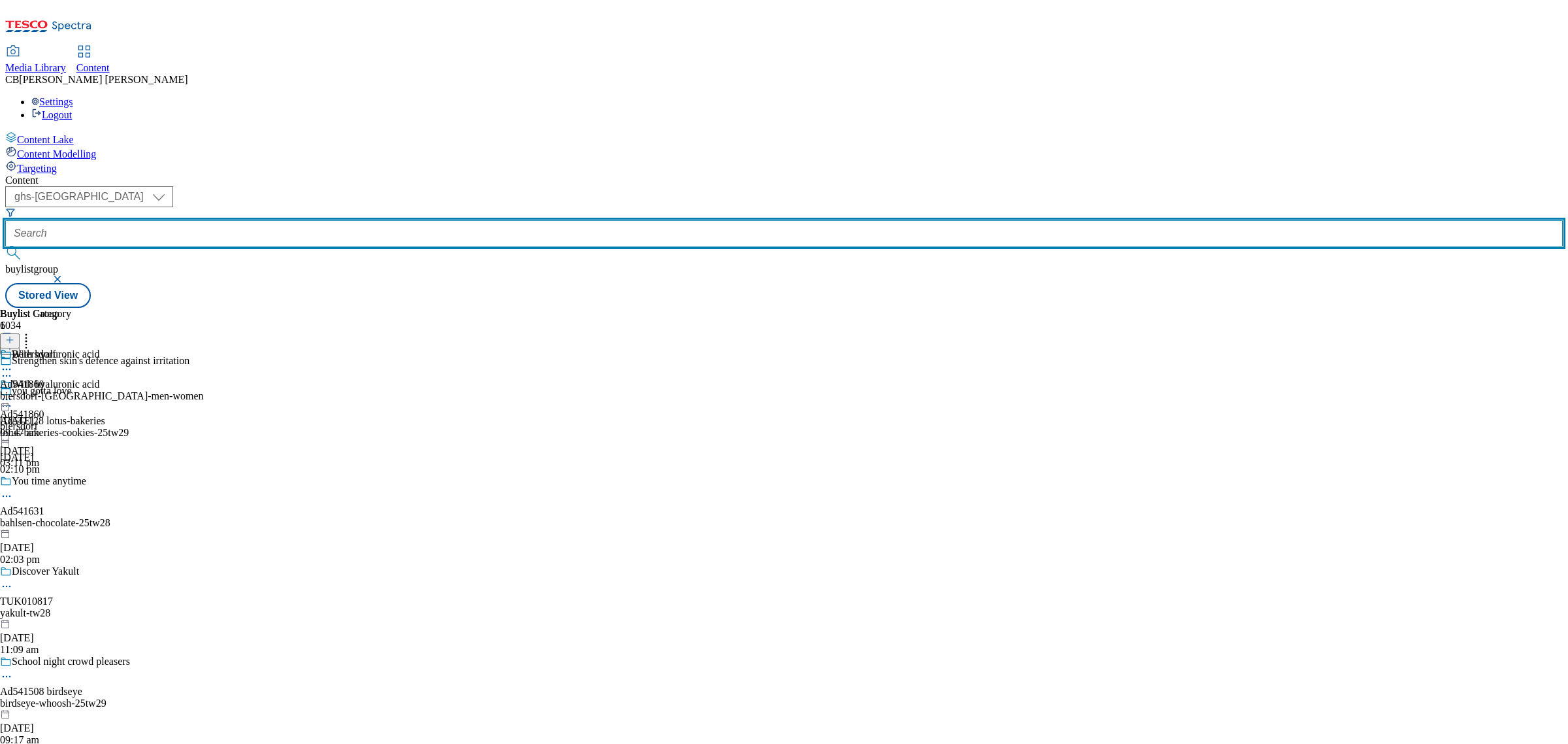
click at [312, 220] on input "text" at bounding box center [784, 233] width 1557 height 26
paste input "https://www.tesco.com/groceries/en-GB/products/322356680?icid=DHAndrosBonneMama…"
type input "https://www.tesco.com/groceries/en-GB/products/322356680?icid=DHAndrosBonneMama…"
drag, startPoint x: 335, startPoint y: 102, endPoint x: 308, endPoint y: 80, distance: 34.8
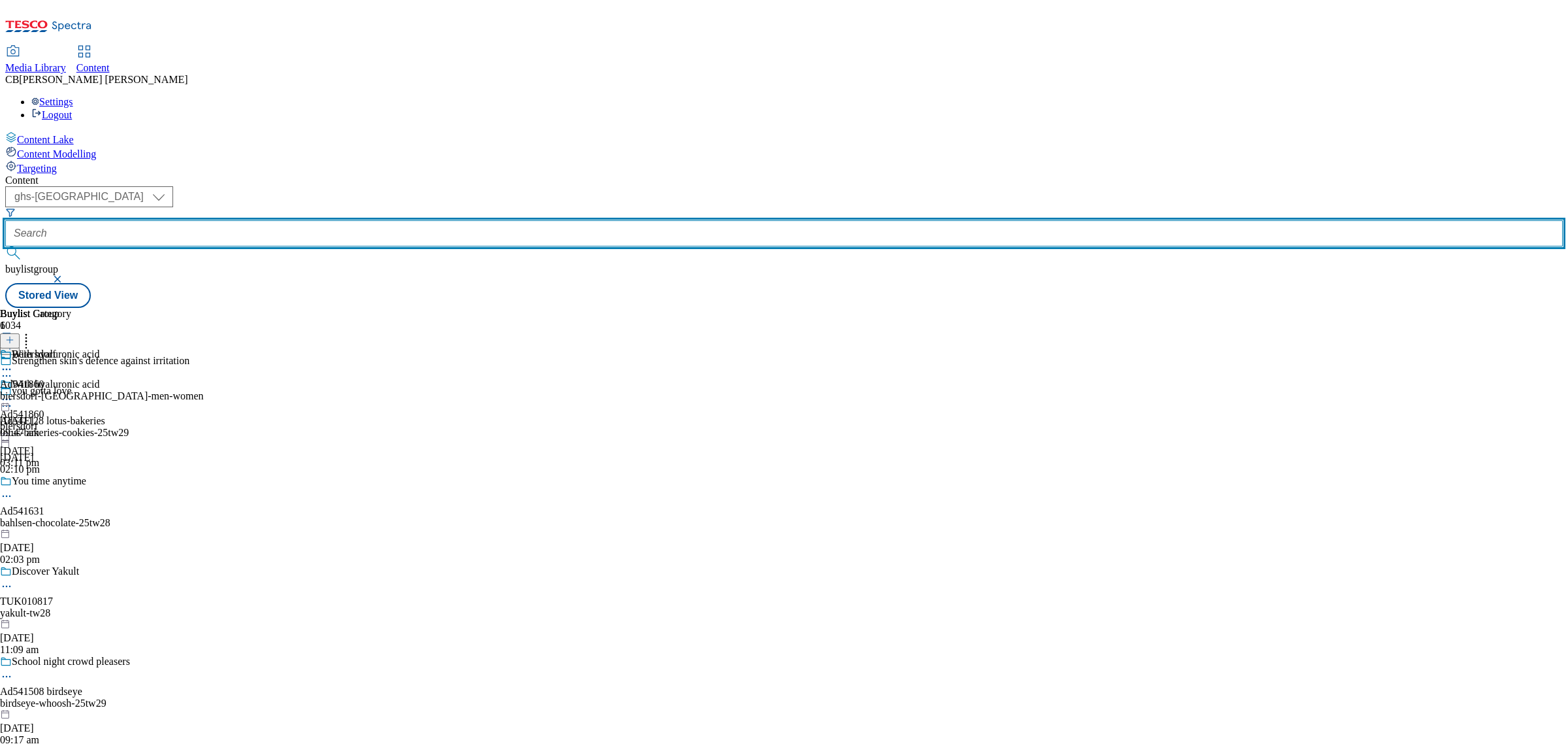
click at [335, 220] on input "text" at bounding box center [784, 233] width 1557 height 26
paste input "mars-pet-whiskas-25tw26"
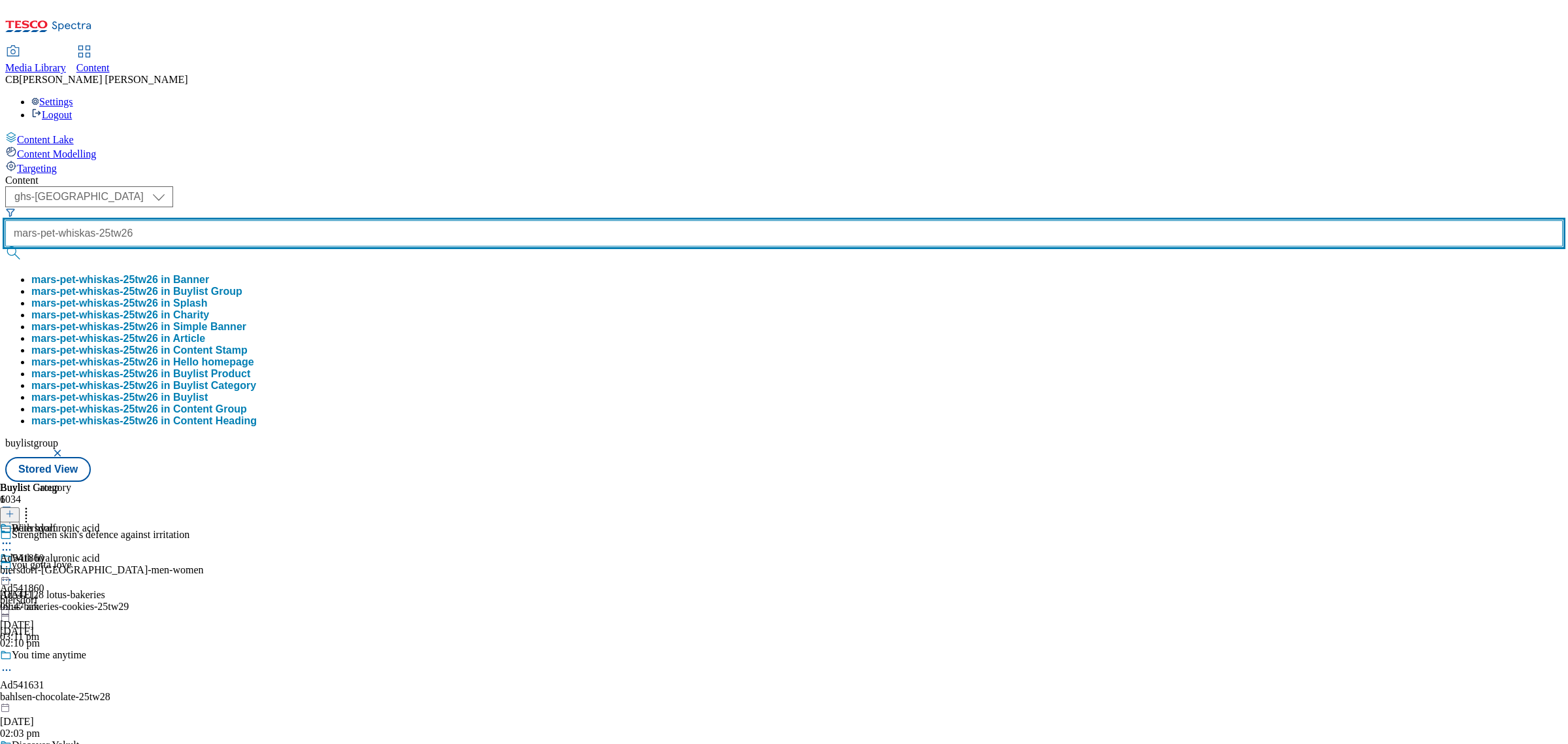
type input "mars-pet-whiskas-25tw26"
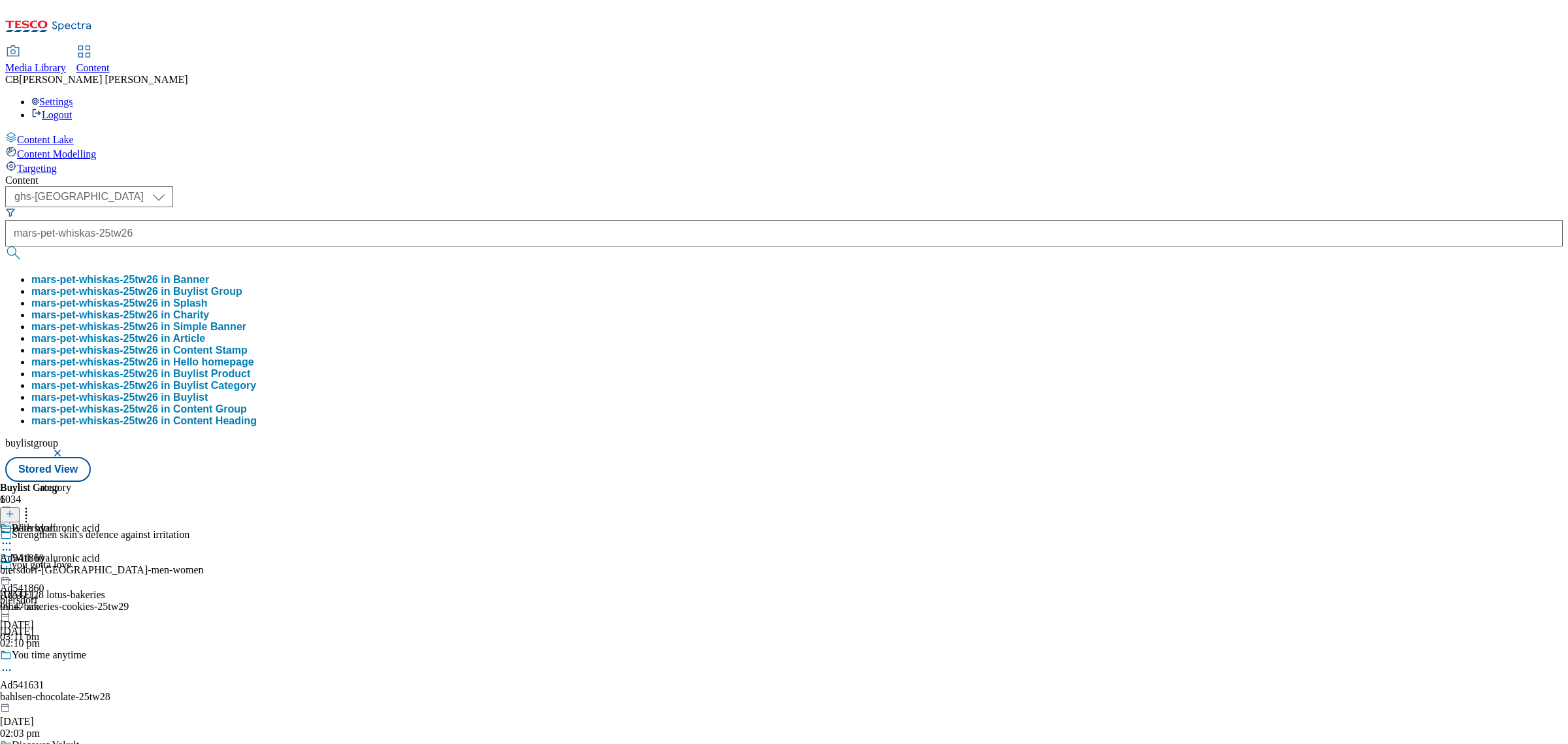
click at [242, 286] on button "mars-pet-whiskas-25tw26 in Buylist Group" at bounding box center [137, 292] width 211 height 11
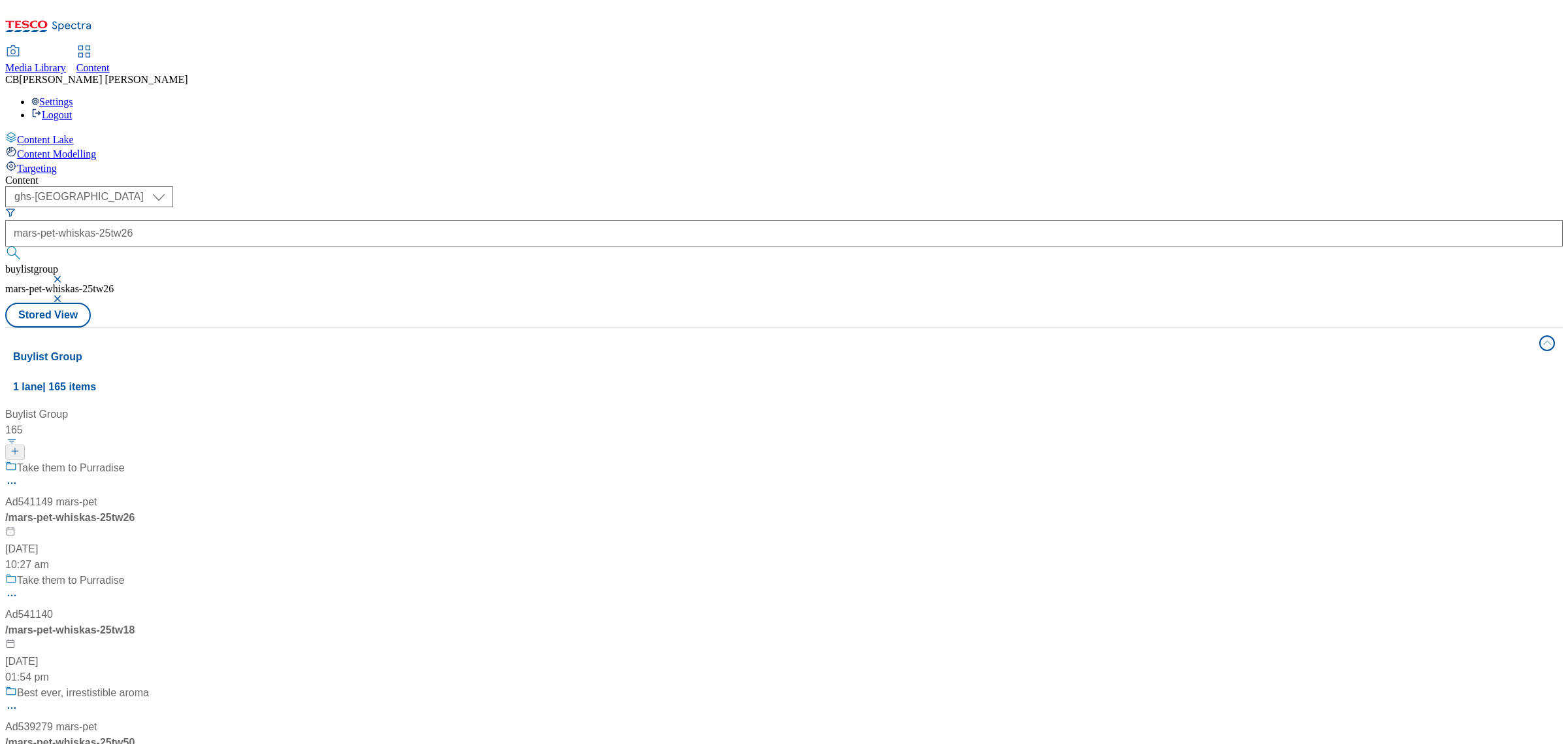
click at [168, 460] on div "Take them to Purradise Ad541149 mars-pet / mars-pet-whiskas-25tw26 21 Aug 2025 …" at bounding box center [87, 516] width 163 height 113
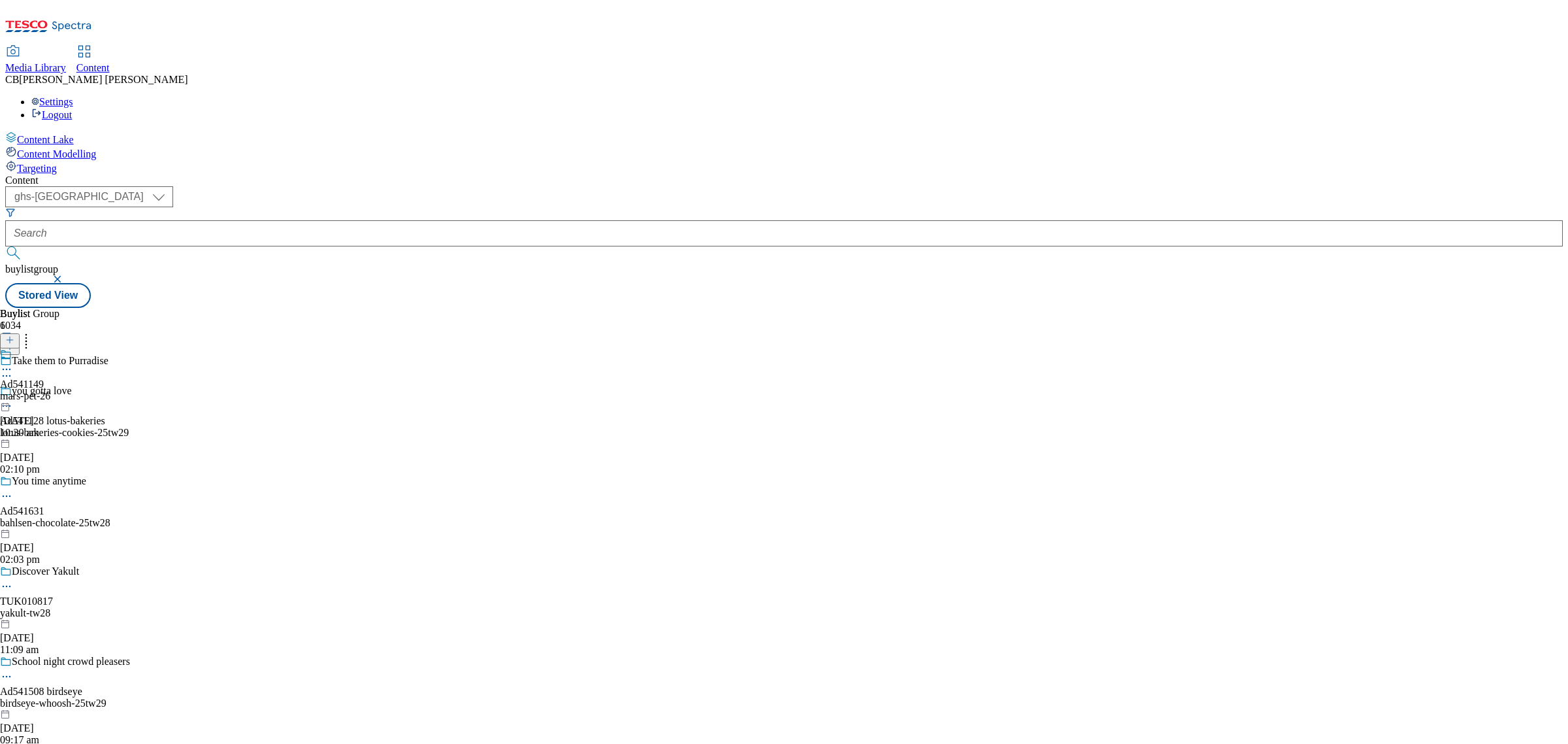
click at [13, 363] on icon at bounding box center [6, 369] width 13 height 13
click at [56, 392] on span "Edit" at bounding box center [48, 397] width 15 height 10
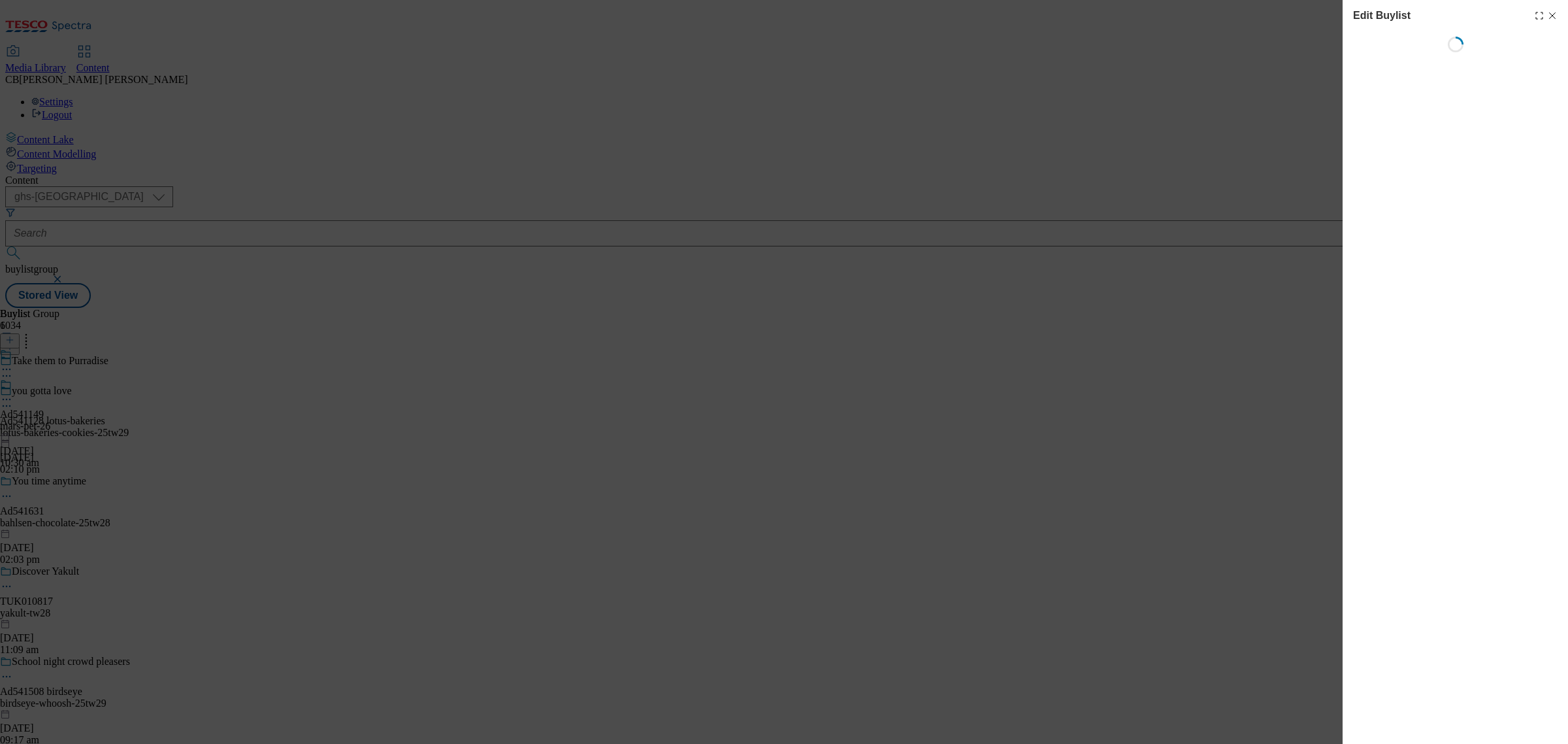
select select "tactical"
select select "supplier funded short term 1-3 weeks"
select select "dunnhumby"
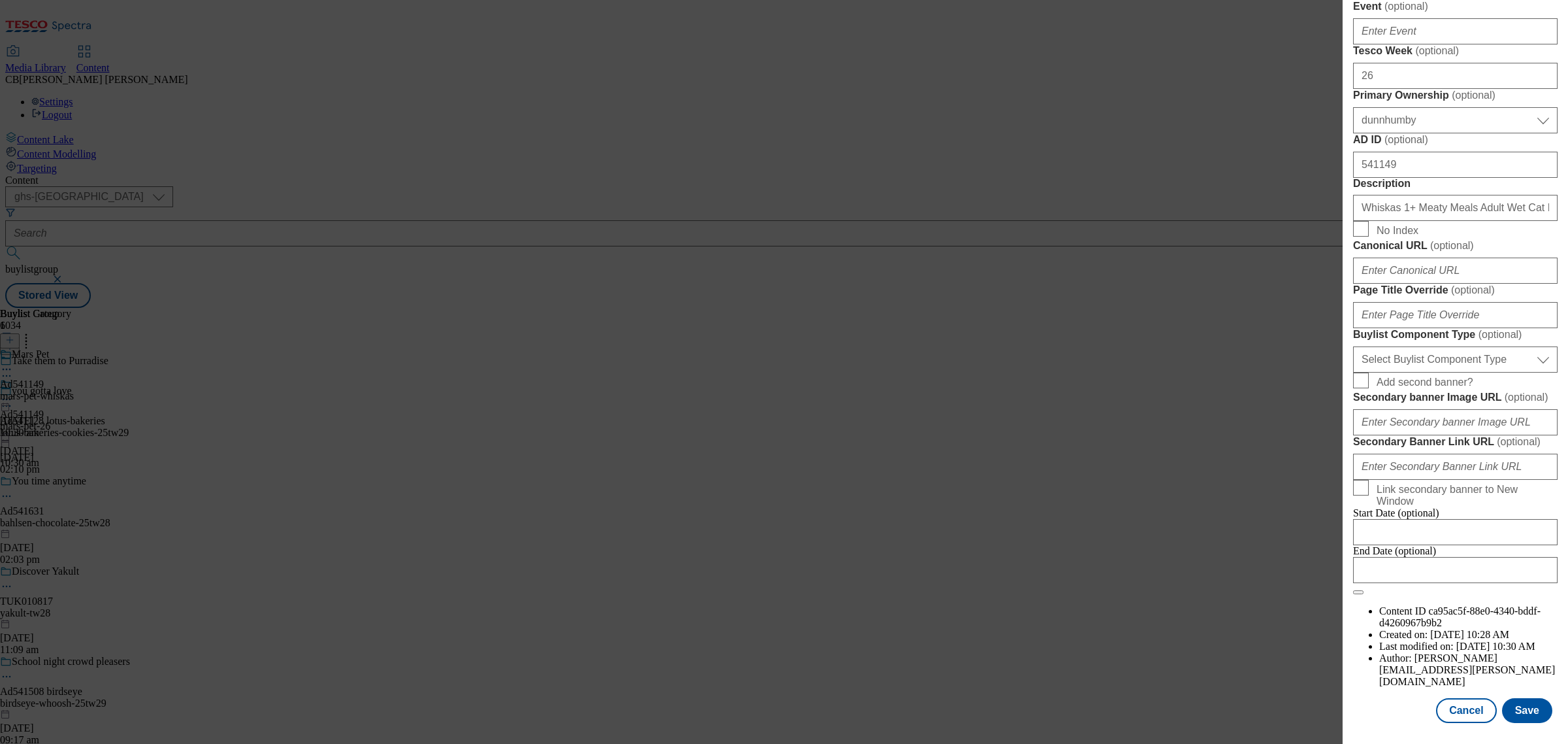
scroll to position [1002, 0]
click at [1468, 346] on select "Select Buylist Component Type Banner Competition Header Meal" at bounding box center [1455, 359] width 204 height 26
select select "Banner"
click at [1353, 346] on select "Select Buylist Component Type Banner Competition Header Meal" at bounding box center [1455, 359] width 204 height 26
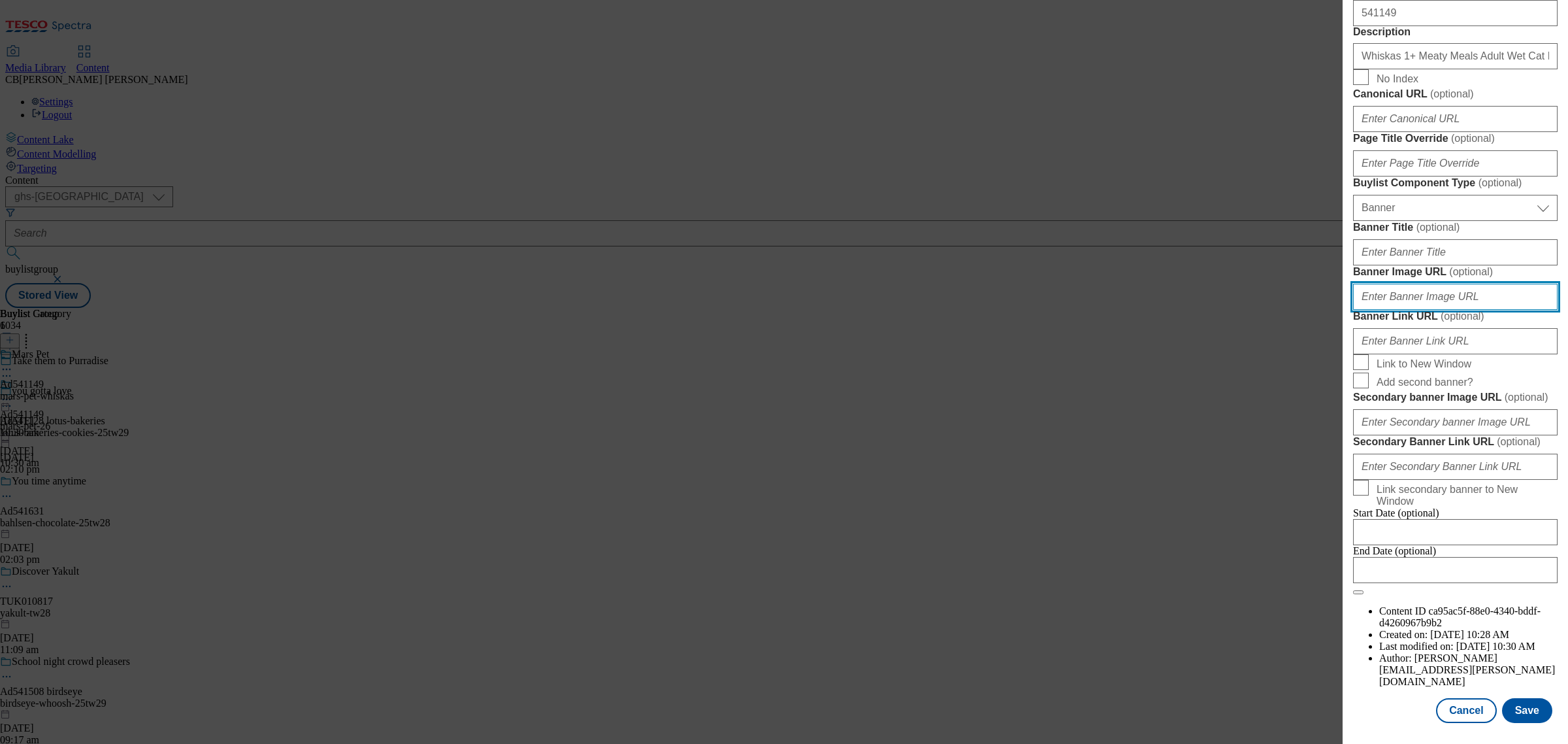
click at [1460, 310] on input "Banner Image URL ( optional )" at bounding box center [1455, 297] width 204 height 26
paste input "https://digitalcontent.api.tesco.com/v2/media/ghs-mktg/d62c3654-84fa-424e-a154-…"
type input "https://digitalcontent.api.tesco.com/v2/media/ghs-mktg/d62c3654-84fa-424e-a154-…"
click at [1520, 698] on button "Save" at bounding box center [1527, 710] width 50 height 25
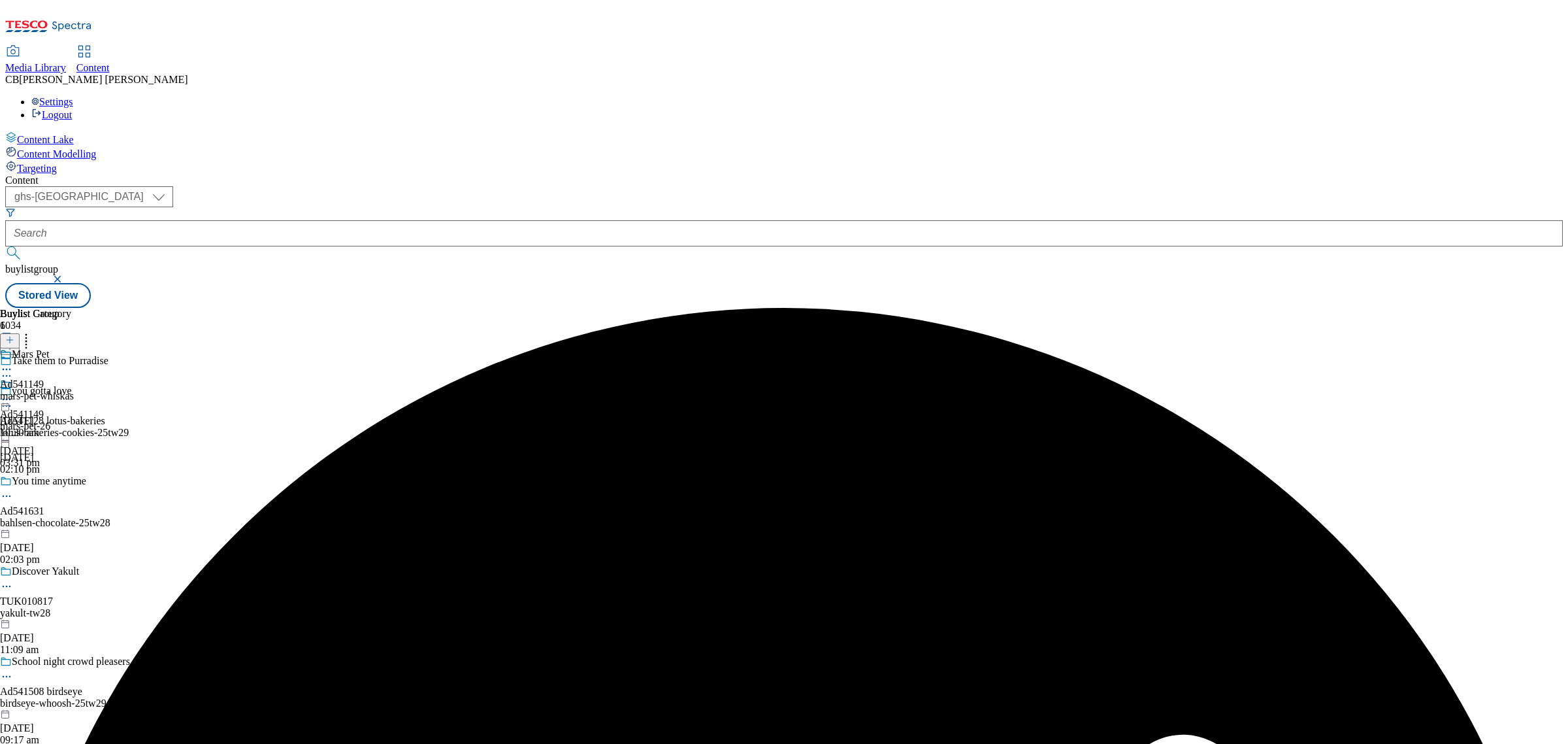
click at [13, 393] on icon at bounding box center [6, 399] width 13 height 13
click at [71, 482] on span "Preview" at bounding box center [56, 487] width 31 height 10
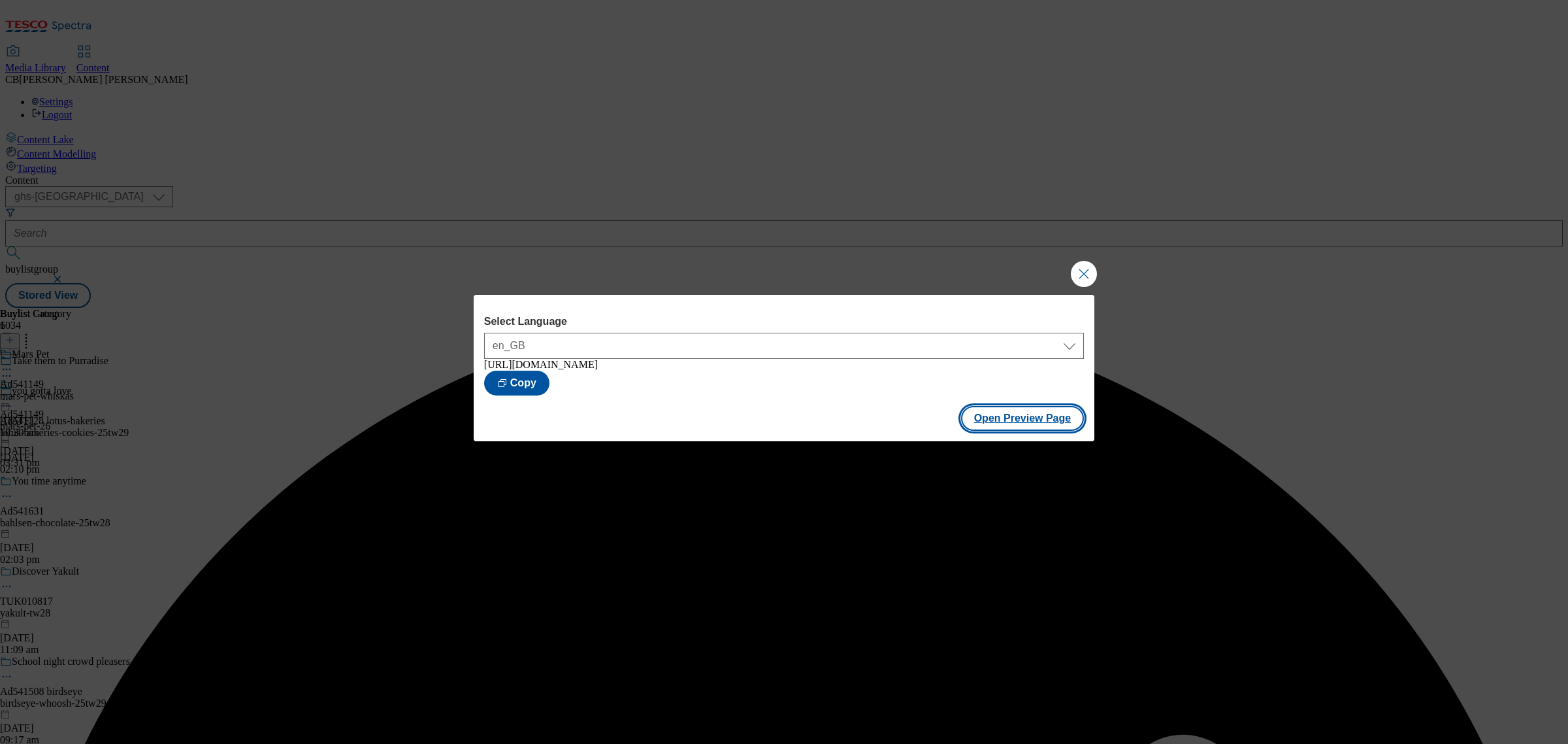
click at [1008, 419] on button "Open Preview Page" at bounding box center [1023, 418] width 123 height 25
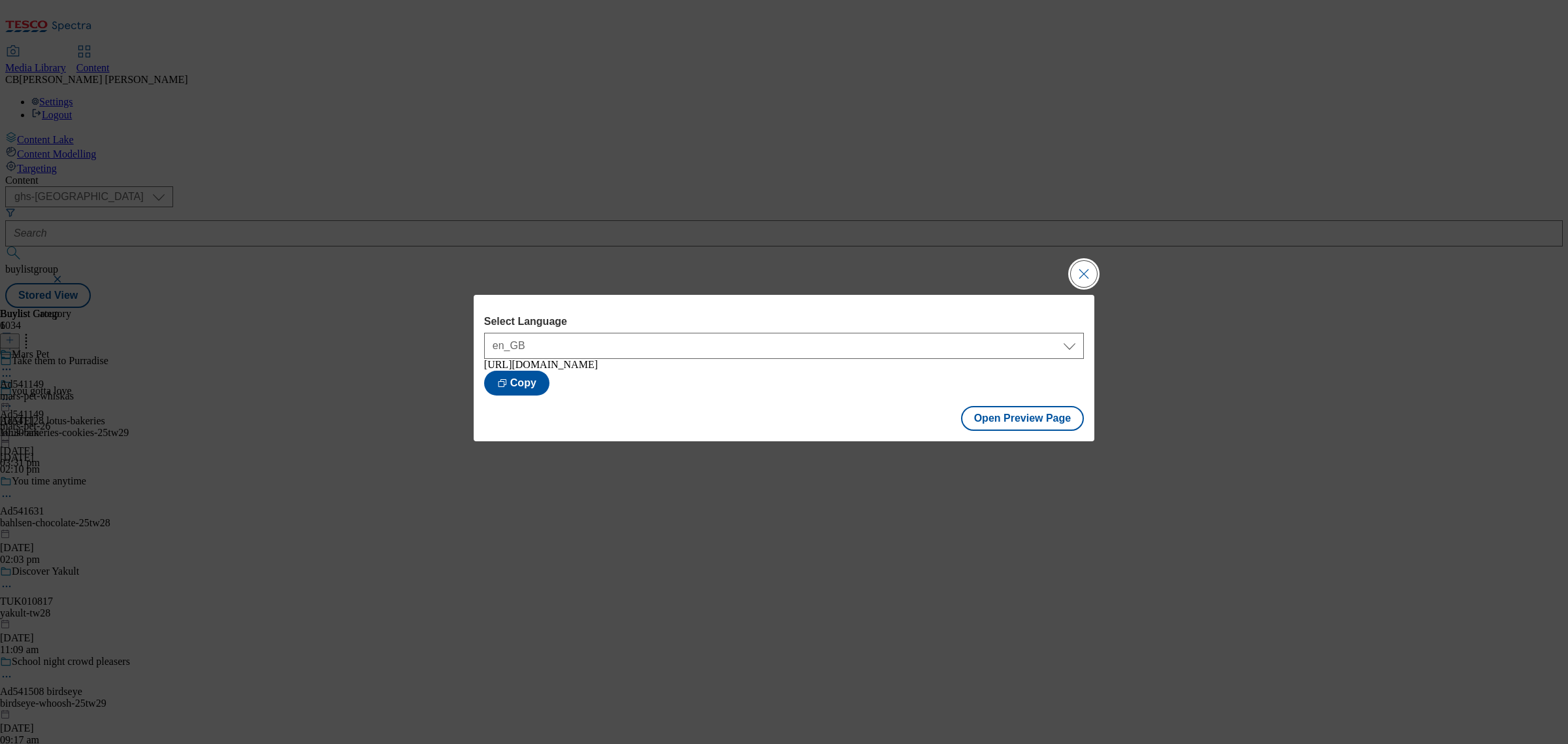
drag, startPoint x: 1083, startPoint y: 270, endPoint x: 1057, endPoint y: 270, distance: 26.0
click at [1083, 272] on button "Close Modal" at bounding box center [1084, 274] width 26 height 26
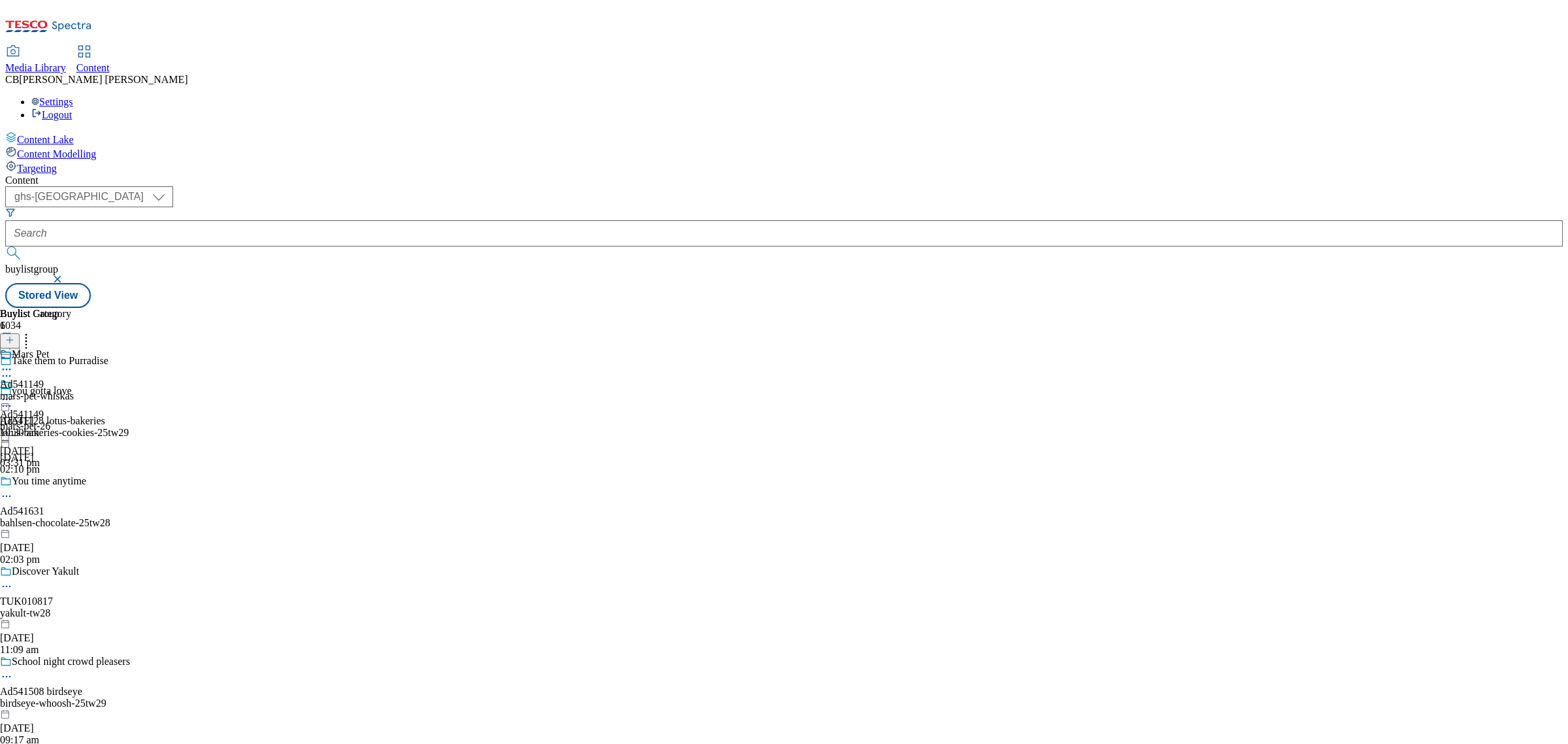
click at [13, 393] on icon at bounding box center [6, 399] width 13 height 13
click at [69, 528] on span "Publish" at bounding box center [55, 533] width 29 height 10
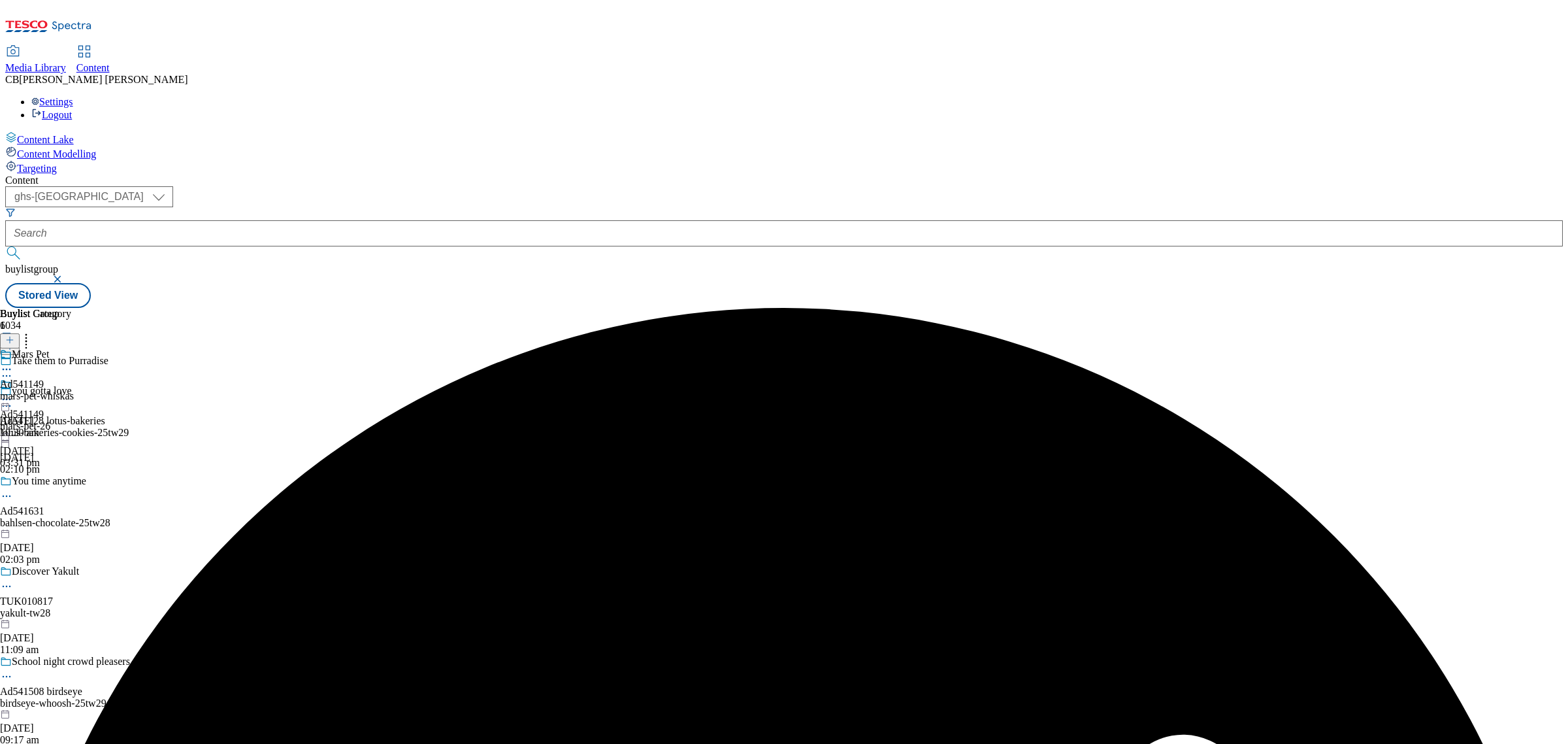
drag, startPoint x: 1140, startPoint y: 264, endPoint x: 241, endPoint y: 14, distance: 933.1
click at [1140, 308] on div "Buylist Group 6034 Take them to Purradise you gotta love Ad541128 lotus-bakerie…" at bounding box center [784, 308] width 1557 height 0
click at [1022, 308] on div "Buylist Group 6034 Take them to Purradise you gotta love Ad541128 lotus-bakerie…" at bounding box center [784, 308] width 1557 height 0
click at [1086, 308] on div "Buylist Group 6034 Take them to Purradise you gotta love Ad541128 lotus-bakerie…" at bounding box center [784, 308] width 1557 height 0
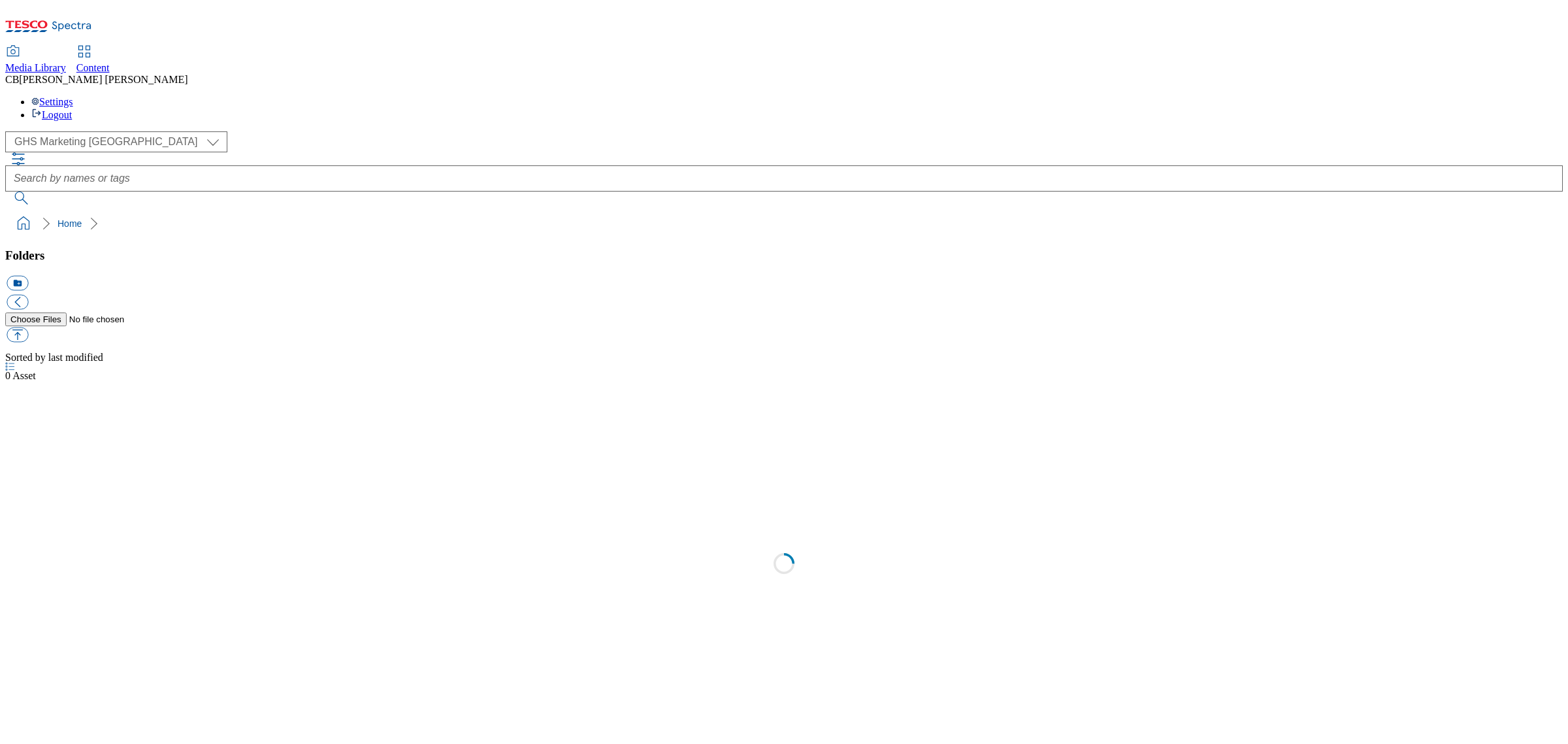
scroll to position [1, 0]
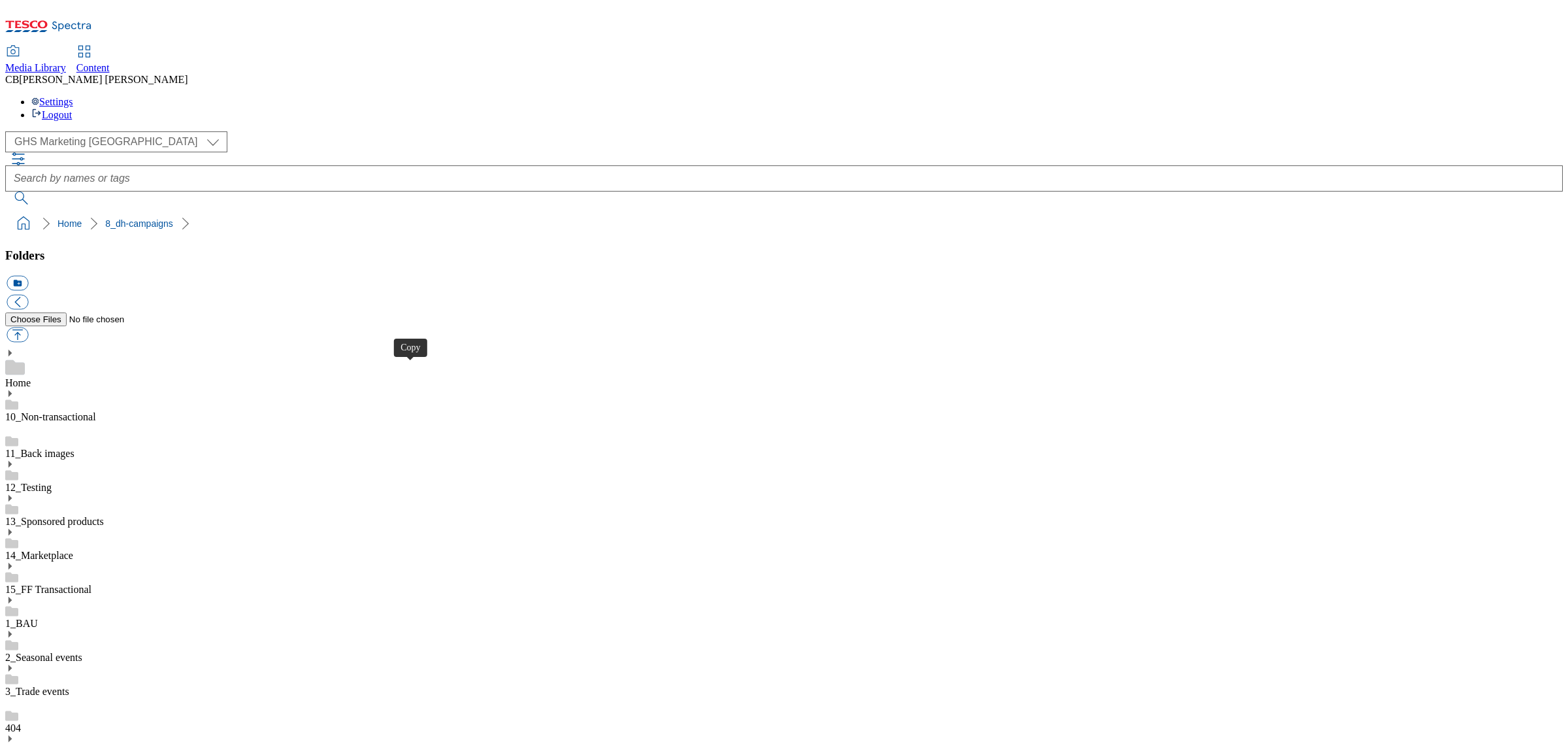
drag, startPoint x: 27, startPoint y: 520, endPoint x: 41, endPoint y: 513, distance: 15.7
click at [28, 328] on button "button" at bounding box center [17, 335] width 21 height 15
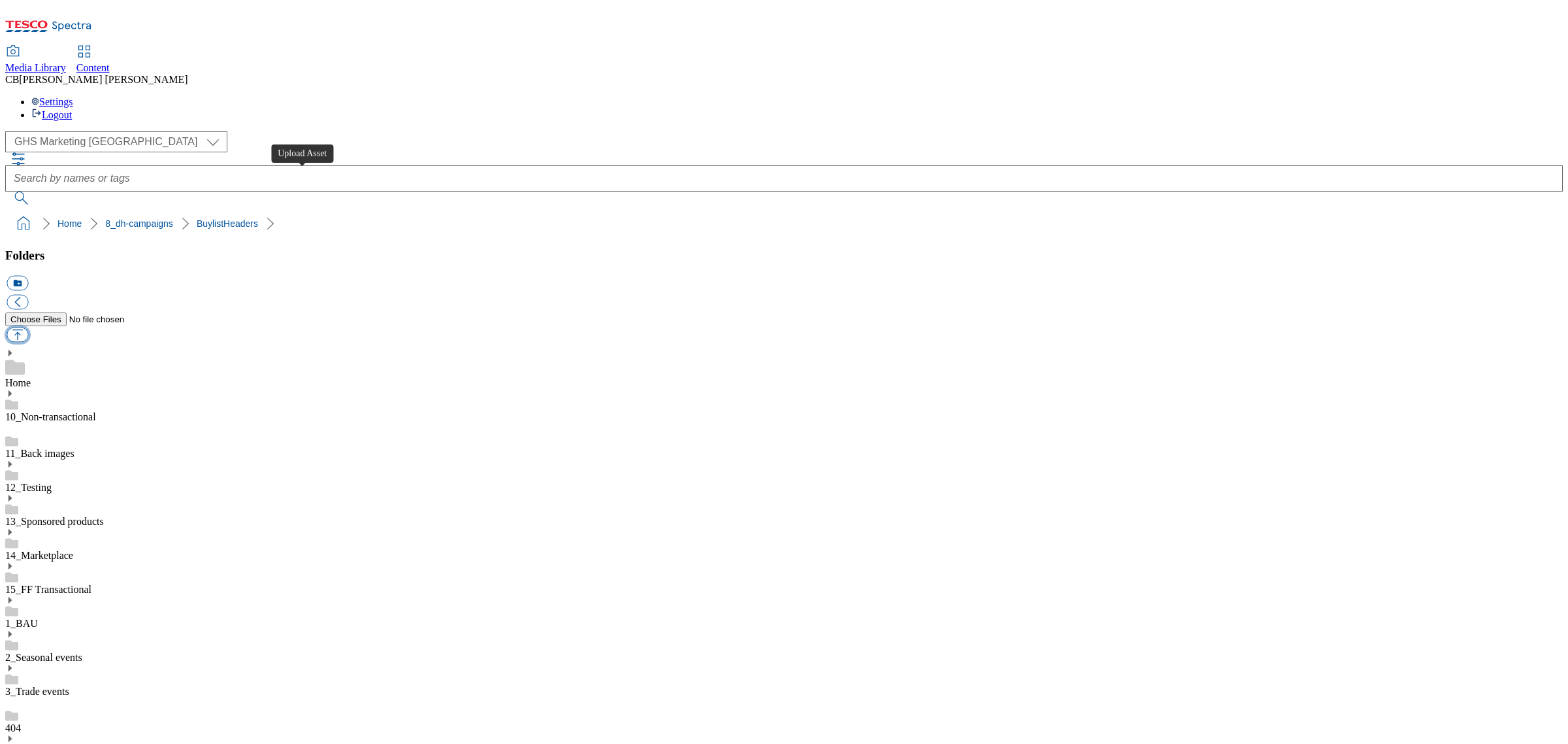
type input "C:\fakepath\1754987523384-ad541366_MDLZOreoNightMode_LegoBrand_H_1184x333_V1.jpg"
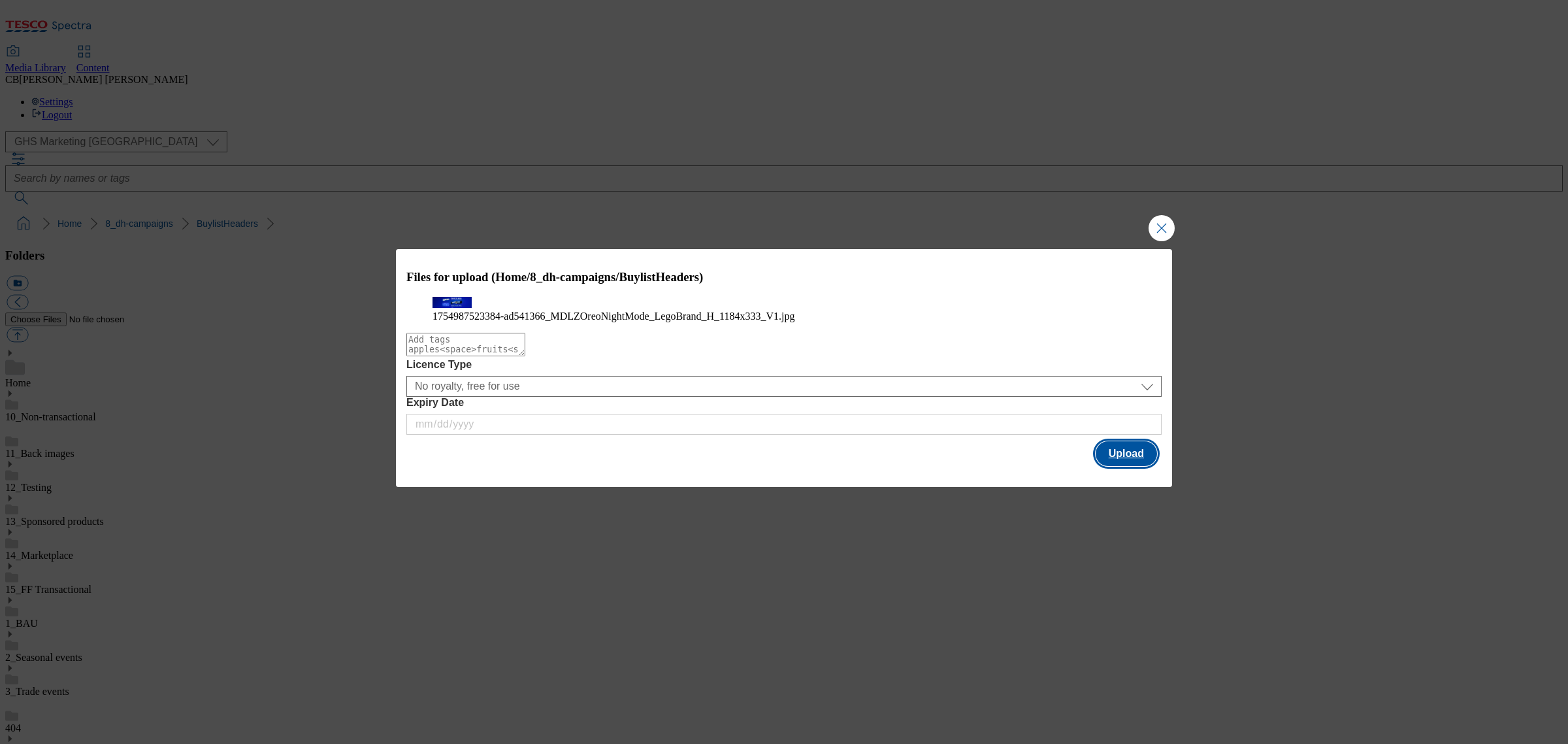
click at [1135, 466] on button "Upload" at bounding box center [1127, 454] width 62 height 25
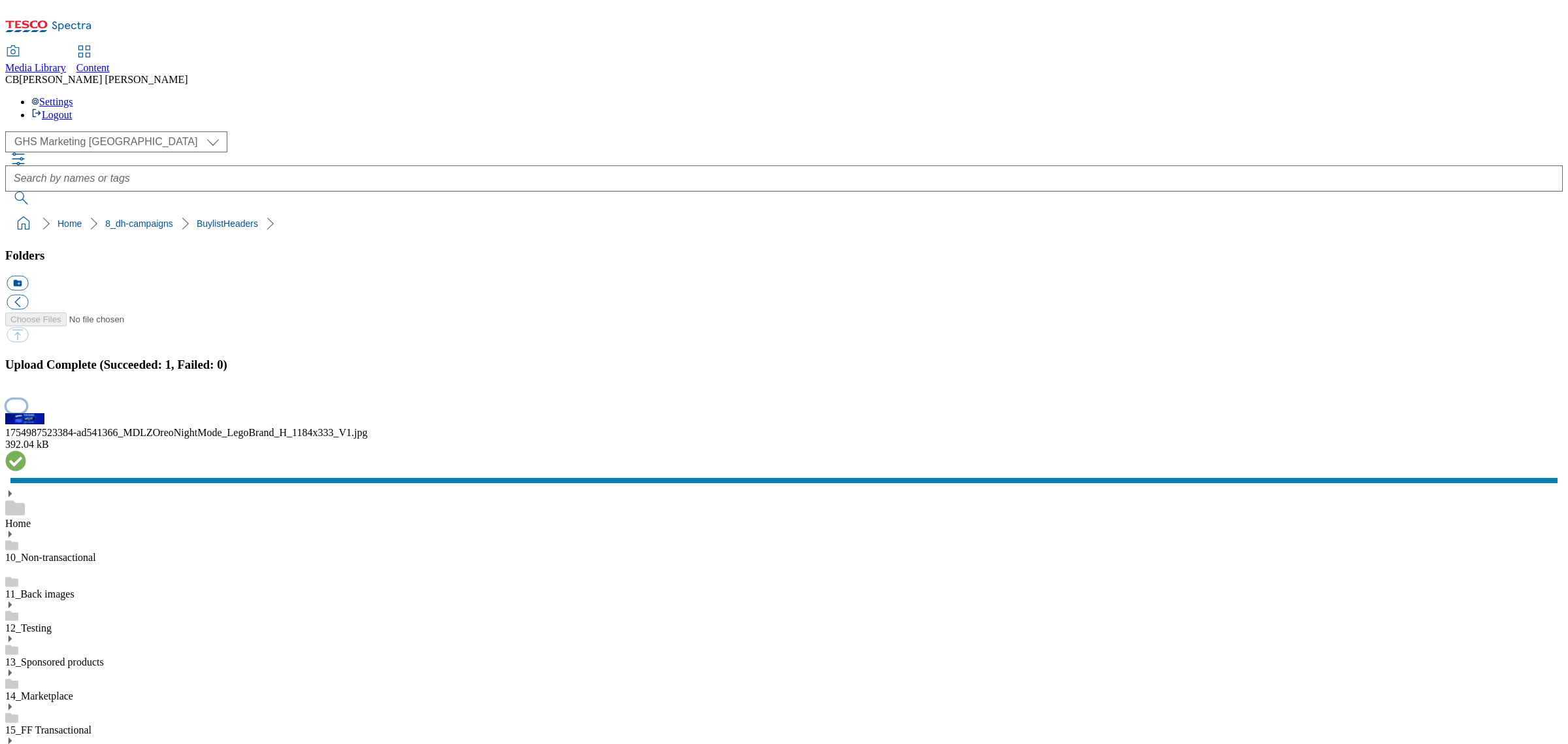
click at [26, 412] on button "button" at bounding box center [16, 405] width 19 height 12
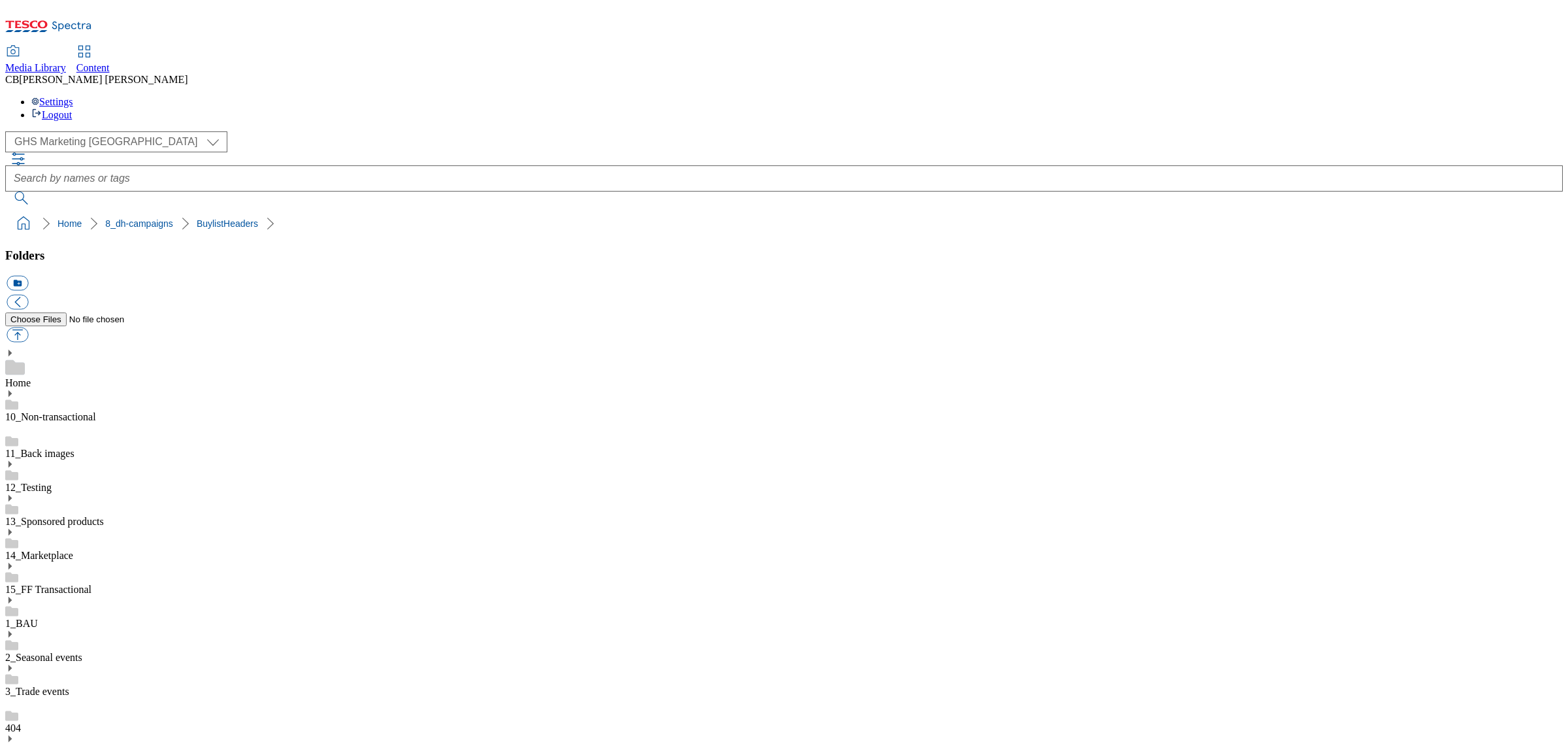
click at [28, 328] on button "button" at bounding box center [17, 335] width 21 height 15
type input "C:\fakepath\1754563730705-ad541514_Walkers_LegoBrand_H_1184x333_V1.jpg"
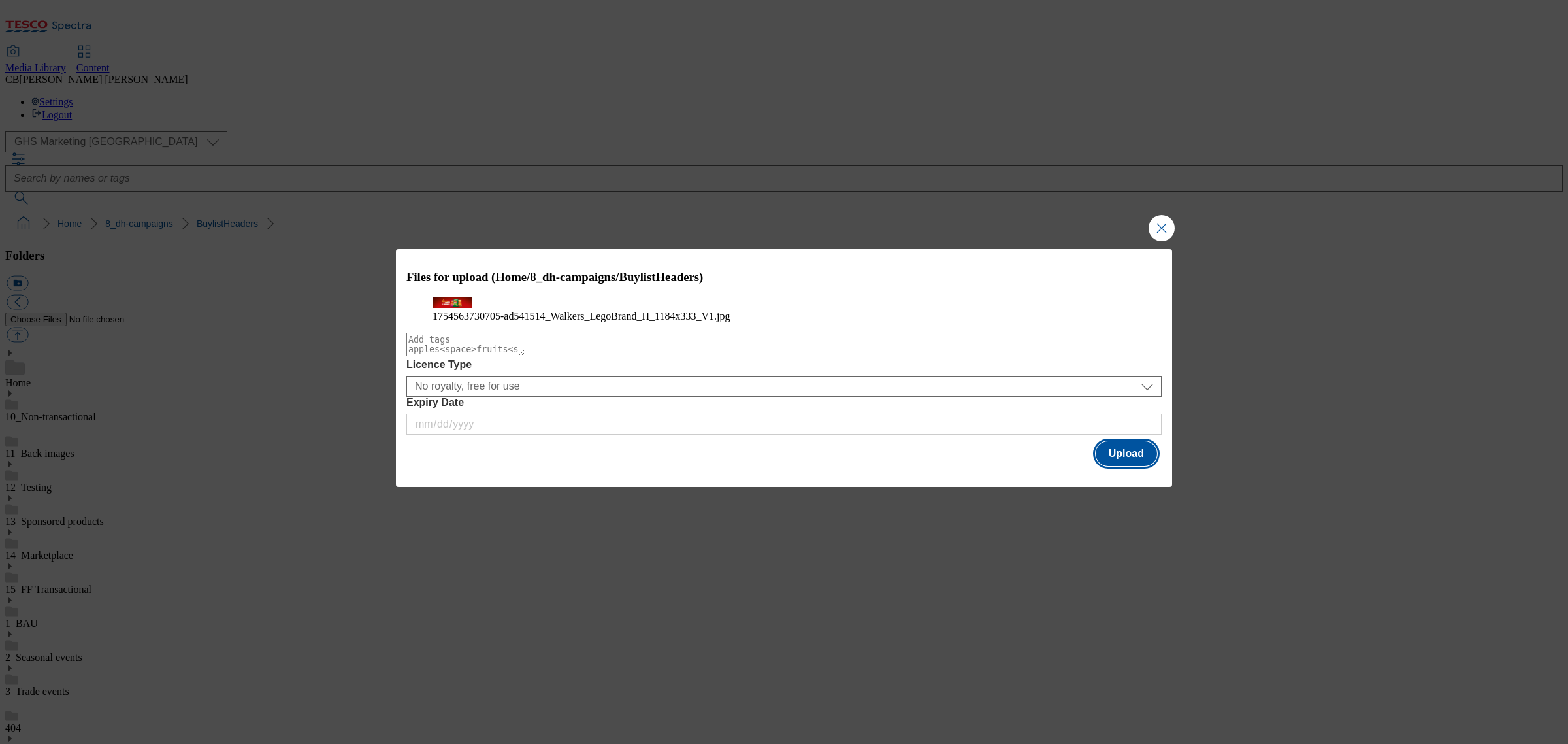
click at [1115, 466] on button "Upload" at bounding box center [1127, 454] width 62 height 25
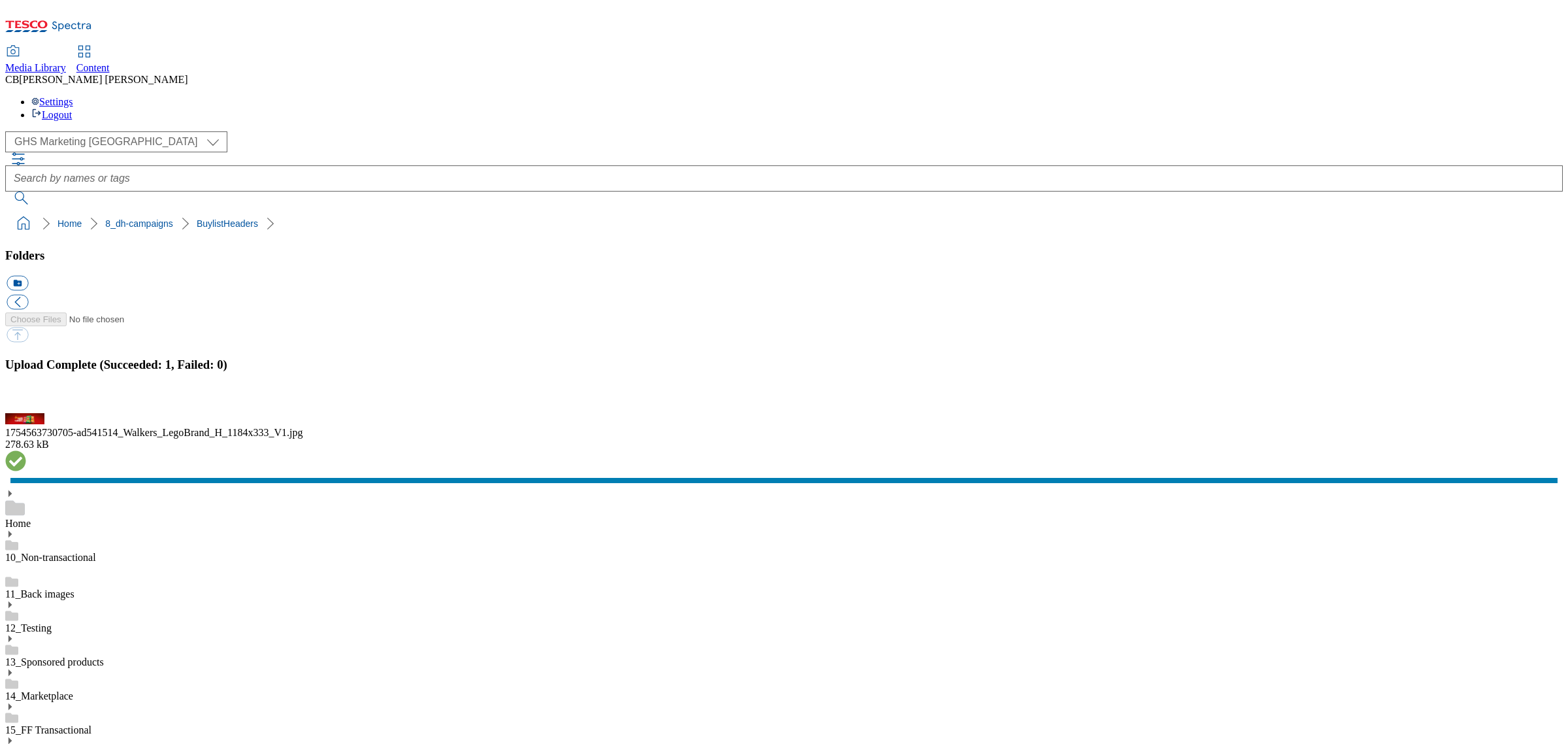
click at [26, 412] on button "button" at bounding box center [16, 405] width 19 height 12
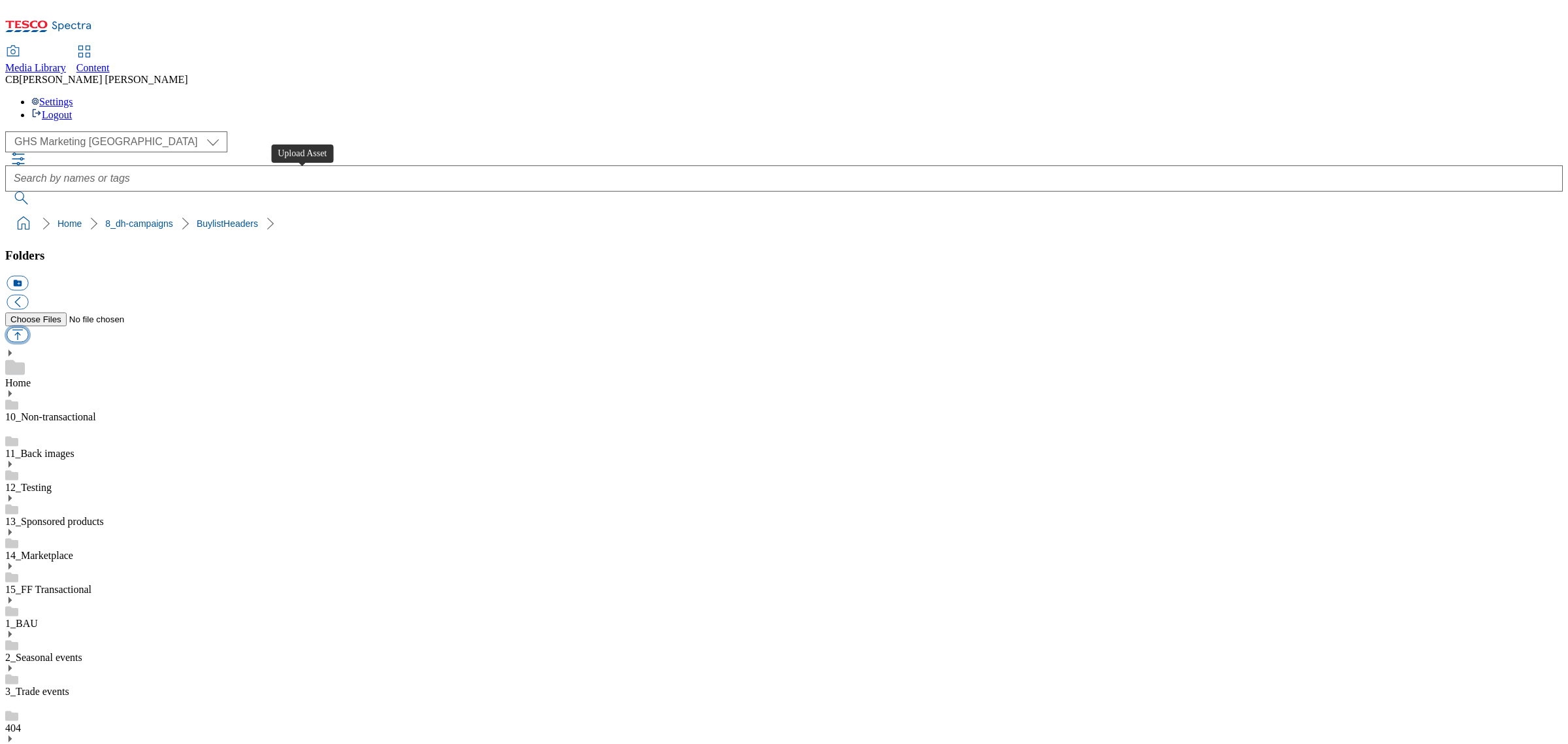
click at [28, 328] on button "button" at bounding box center [17, 335] width 21 height 15
type input "C:\fakepath\1755506271144-ad541679_Coregeo_Kiwi_Gold_LegoBrand_H_1184x333_V1.jpg"
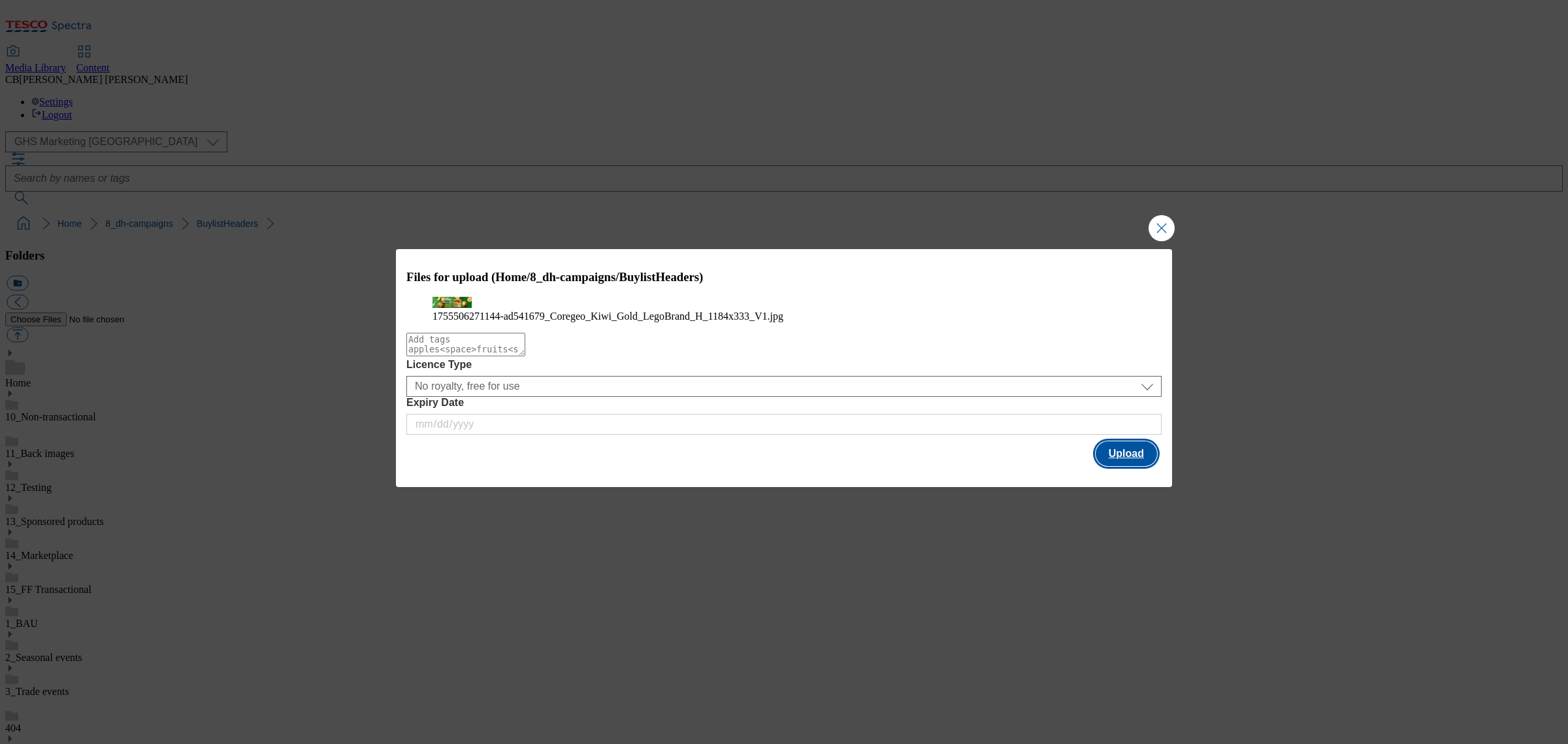
click at [1122, 466] on button "Upload" at bounding box center [1127, 454] width 62 height 25
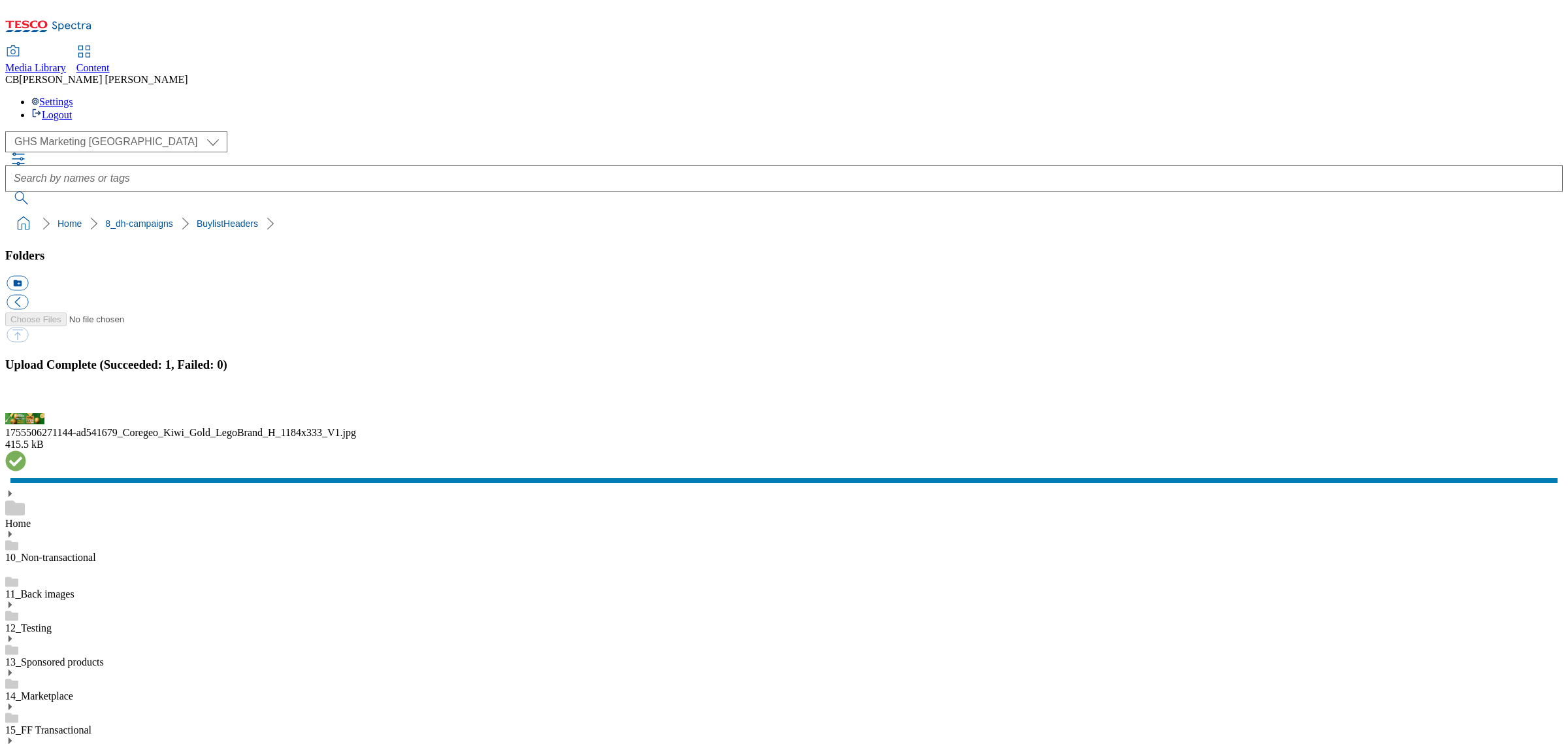
click at [26, 412] on button "button" at bounding box center [16, 405] width 19 height 12
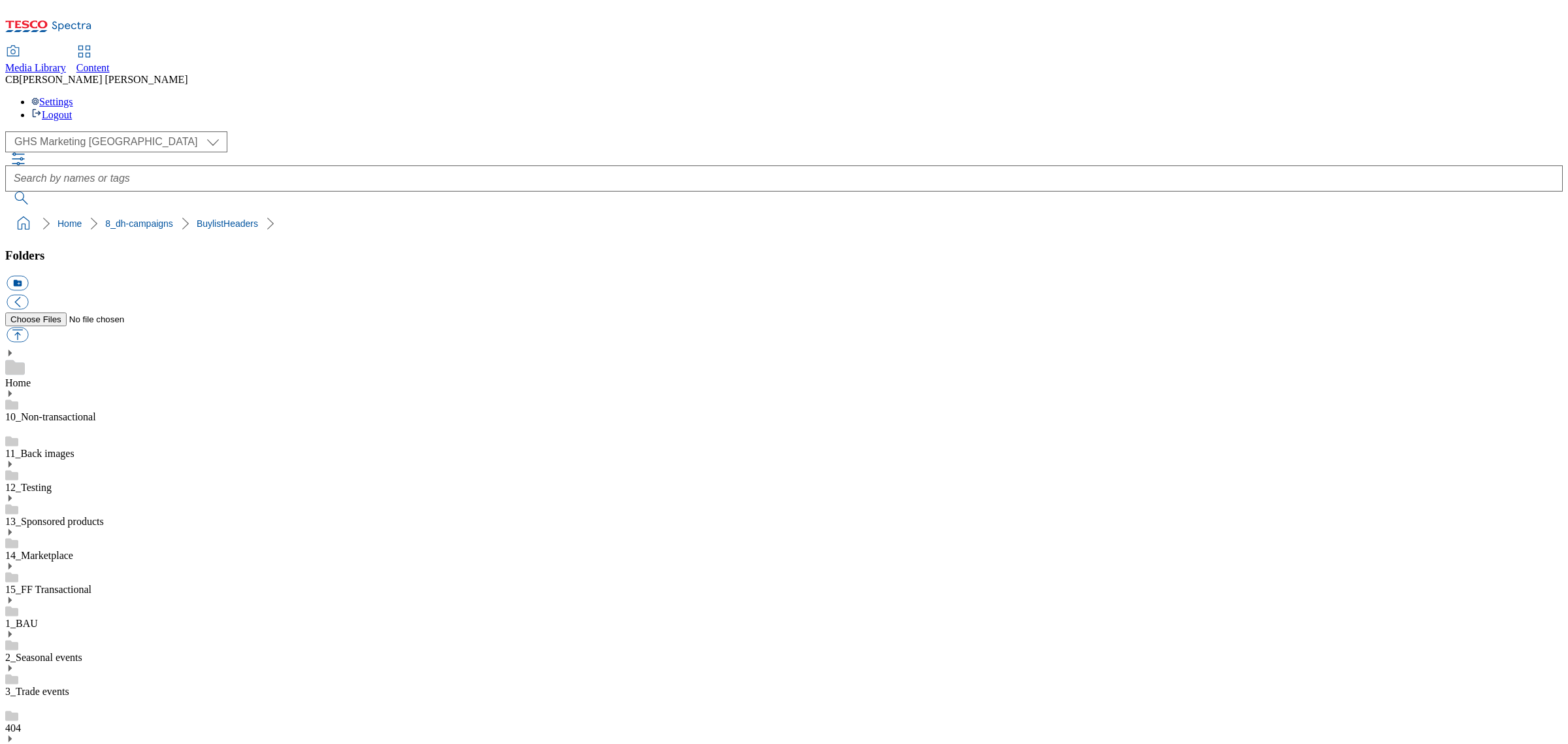
click at [28, 328] on button "button" at bounding box center [17, 335] width 21 height 15
type input "C:\fakepath\1755587887031-ad541855_BDF_Nivea_Body_LegoBrand_H_1184x333_V1.jpg"
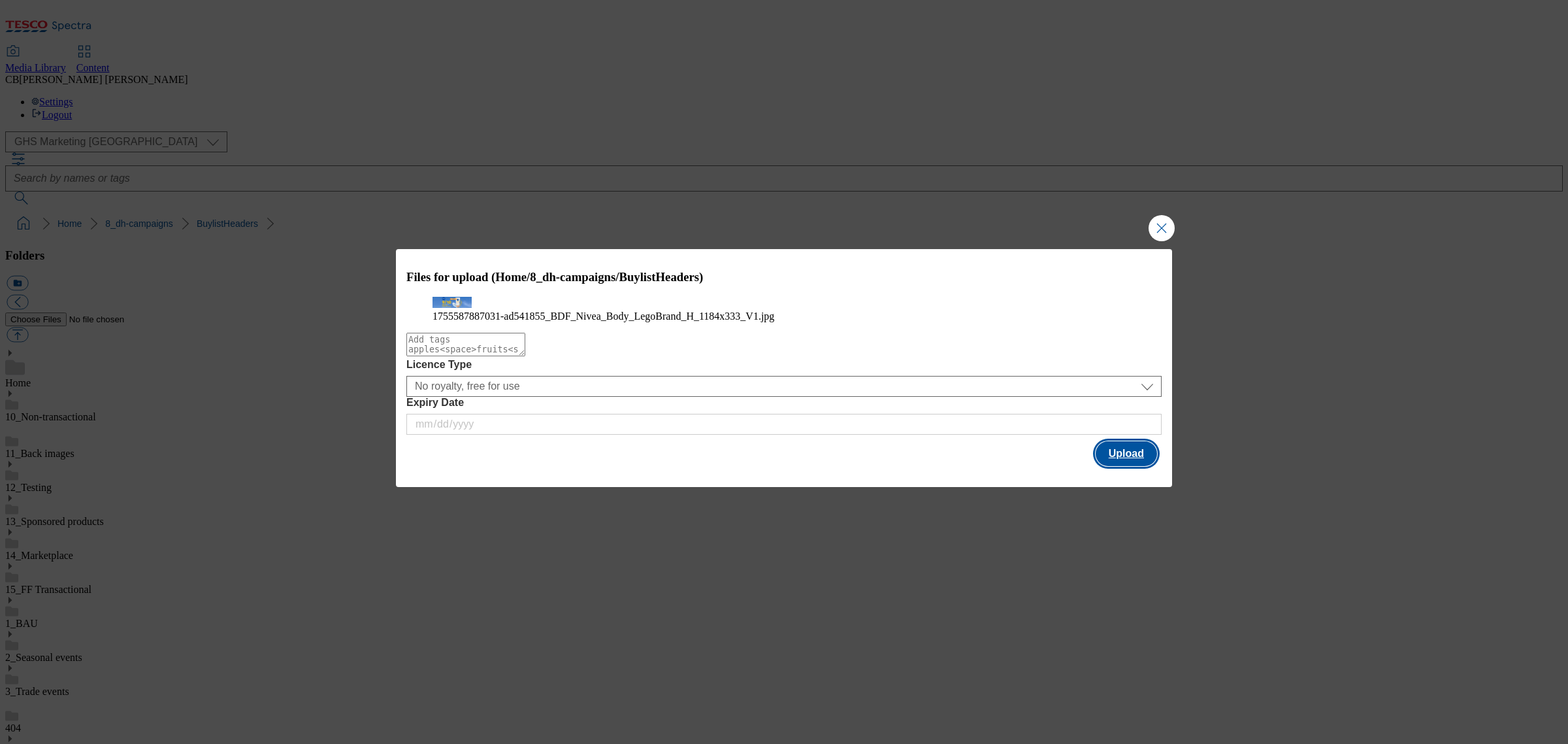
click at [1144, 466] on button "Upload" at bounding box center [1127, 454] width 62 height 25
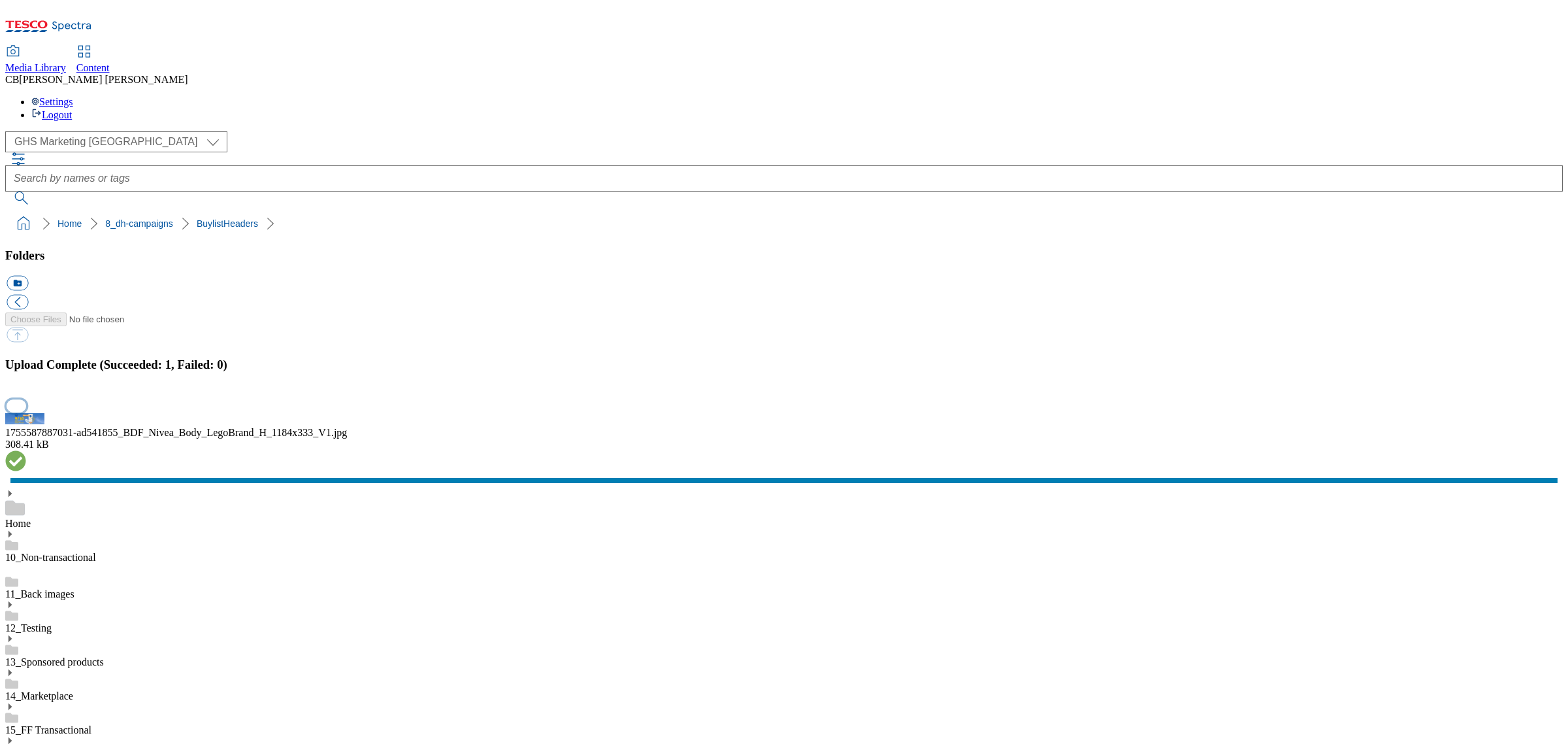
click at [26, 412] on button "button" at bounding box center [16, 405] width 19 height 12
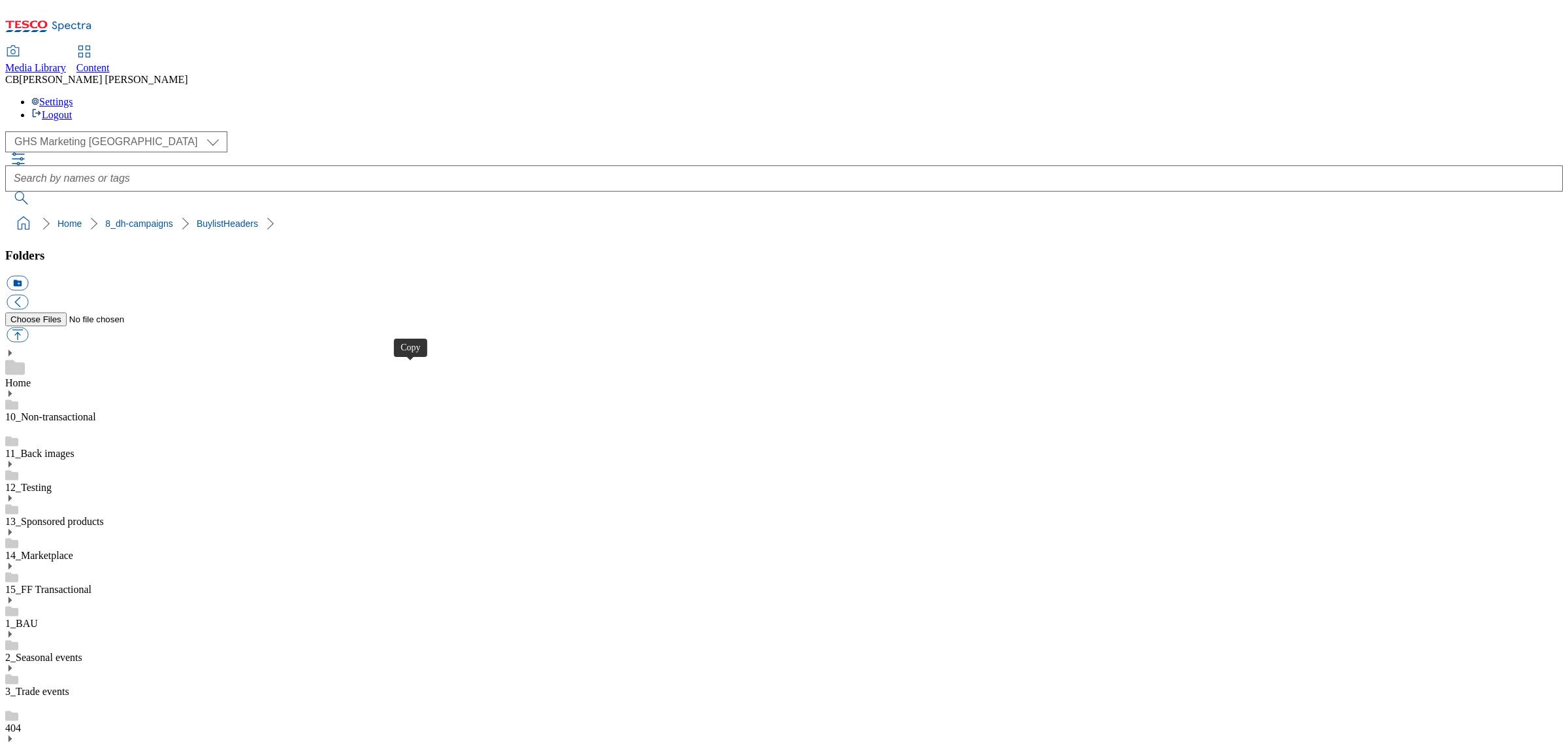
click at [28, 328] on button "button" at bounding box center [17, 335] width 21 height 15
type input "C:\fakepath\1755587887030-ad541855_BDF_Nivea_Body_LegoBrand_2560x320_V1.jpg"
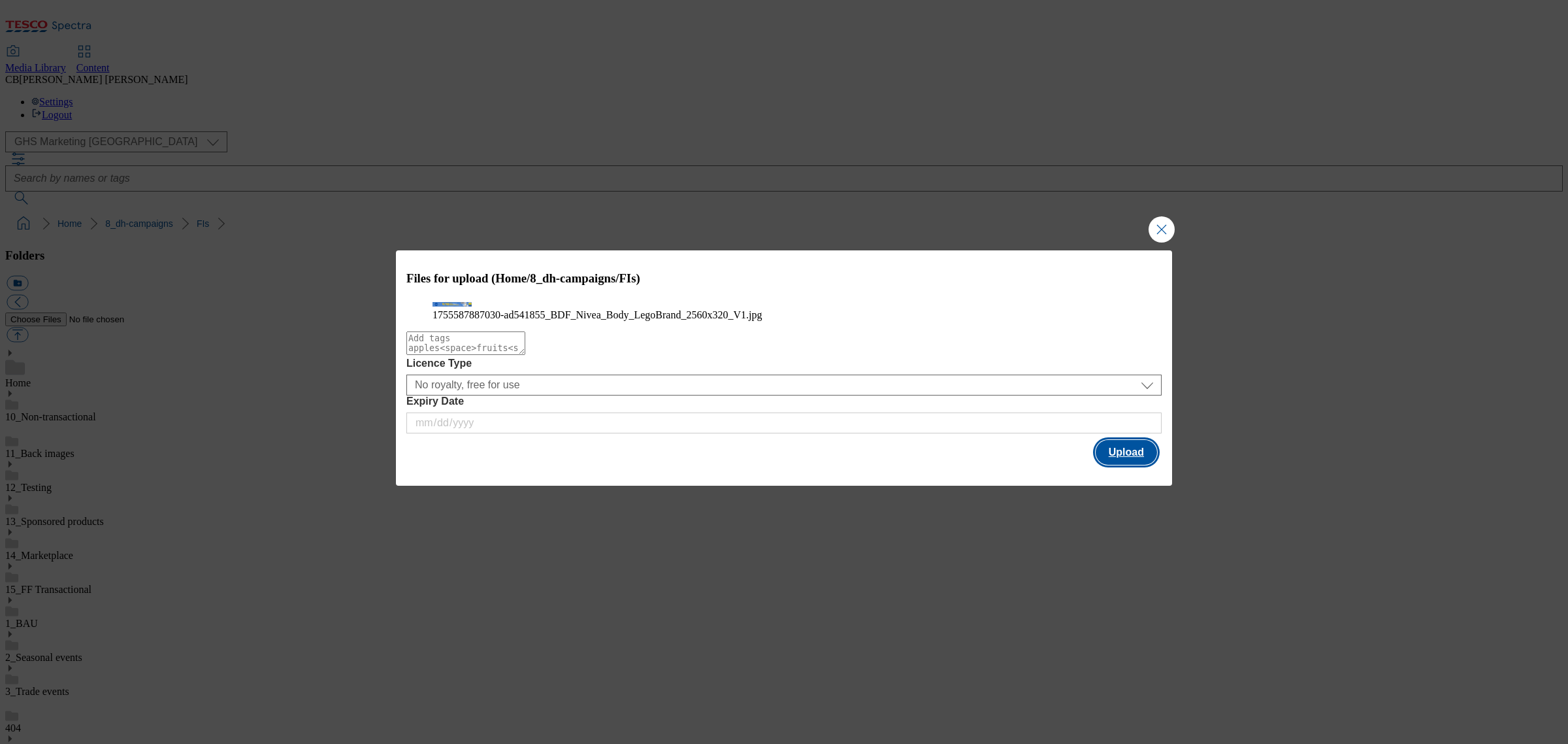
click at [1104, 464] on button "Upload" at bounding box center [1127, 452] width 62 height 25
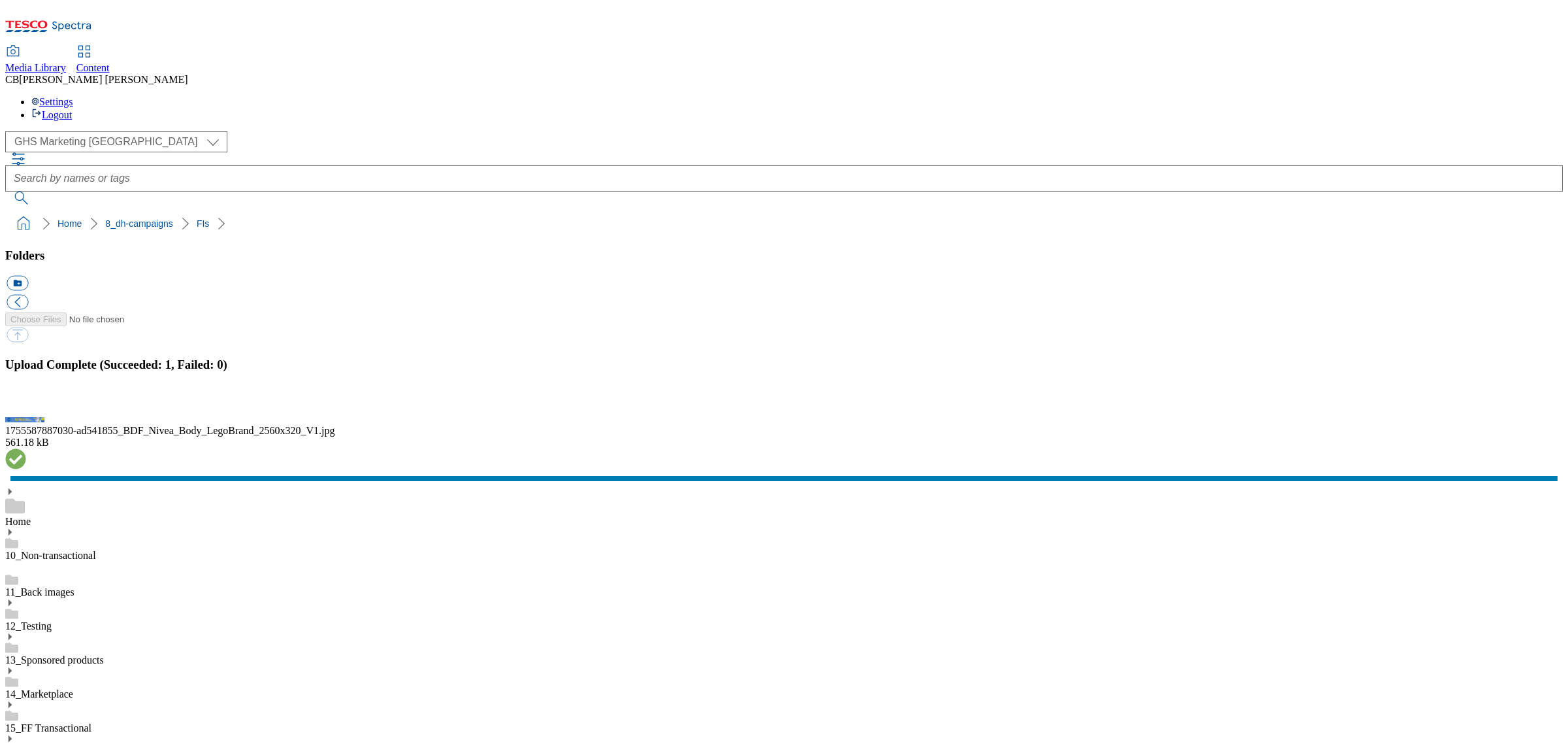
click at [26, 412] on button "button" at bounding box center [16, 405] width 19 height 12
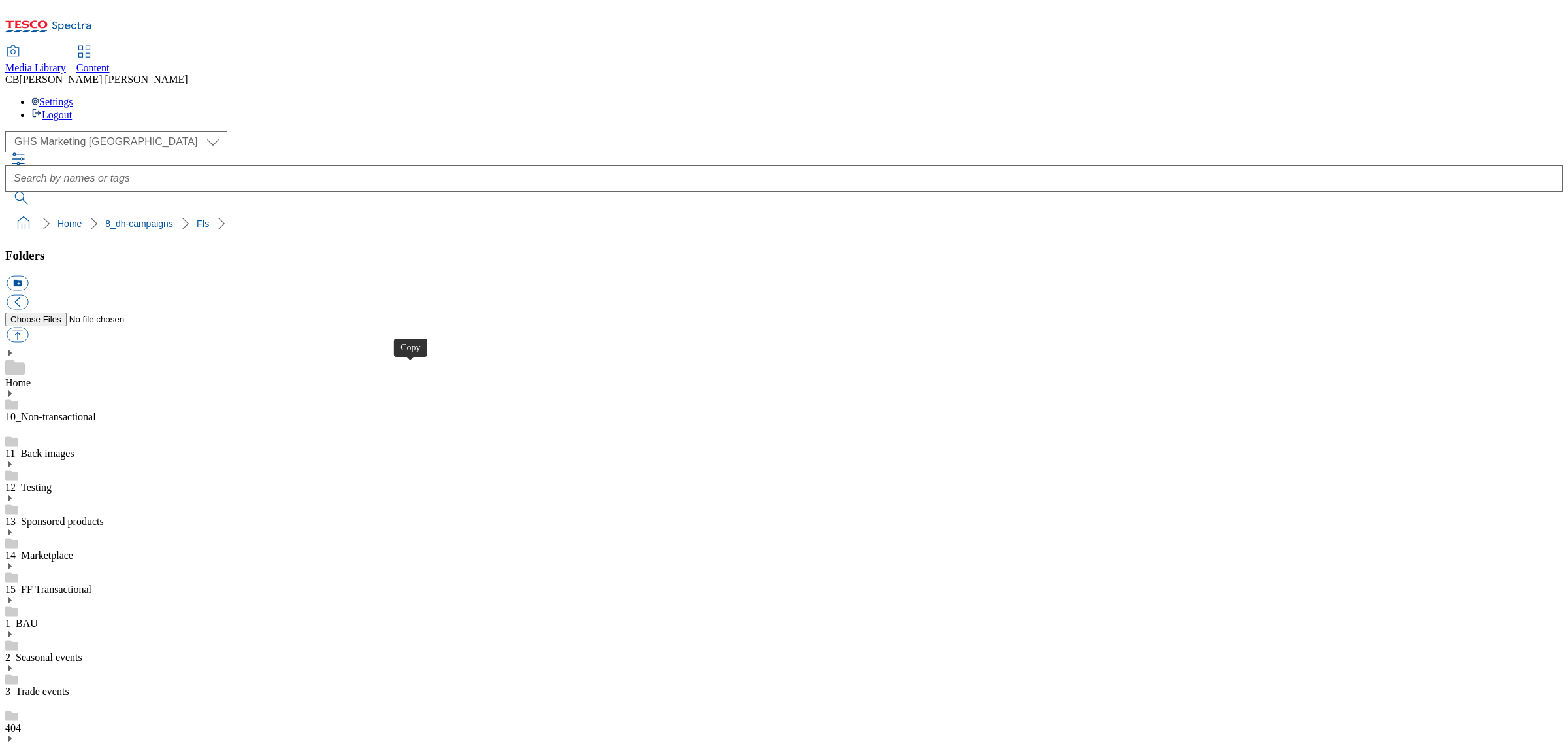
click at [28, 328] on button "button" at bounding box center [17, 335] width 21 height 15
type input "C:\fakepath\1755688405008-ad541856_Nivea_Deo_Women_Legobrand_H_1184x333_V2.jpg"
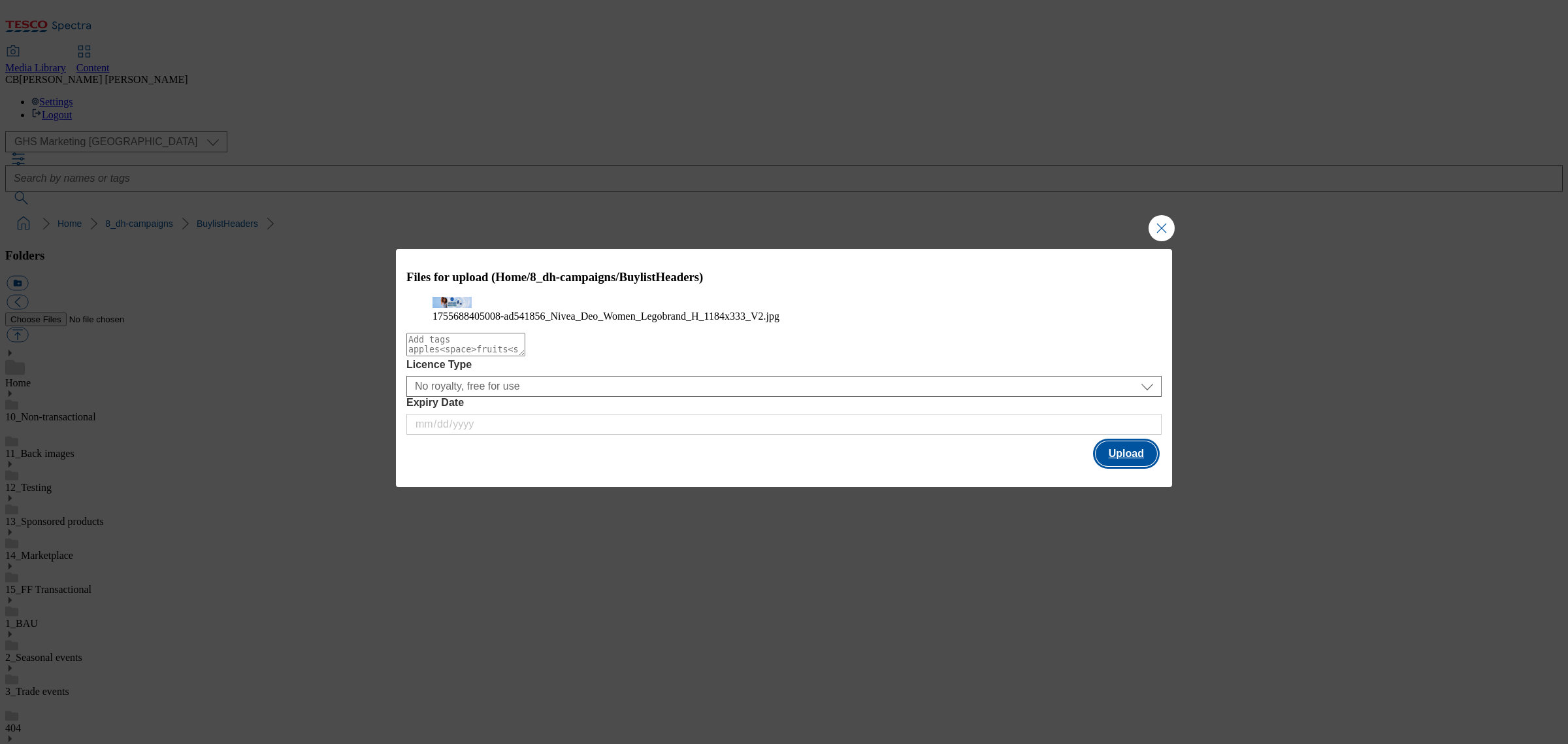
click at [1103, 466] on button "Upload" at bounding box center [1127, 454] width 62 height 25
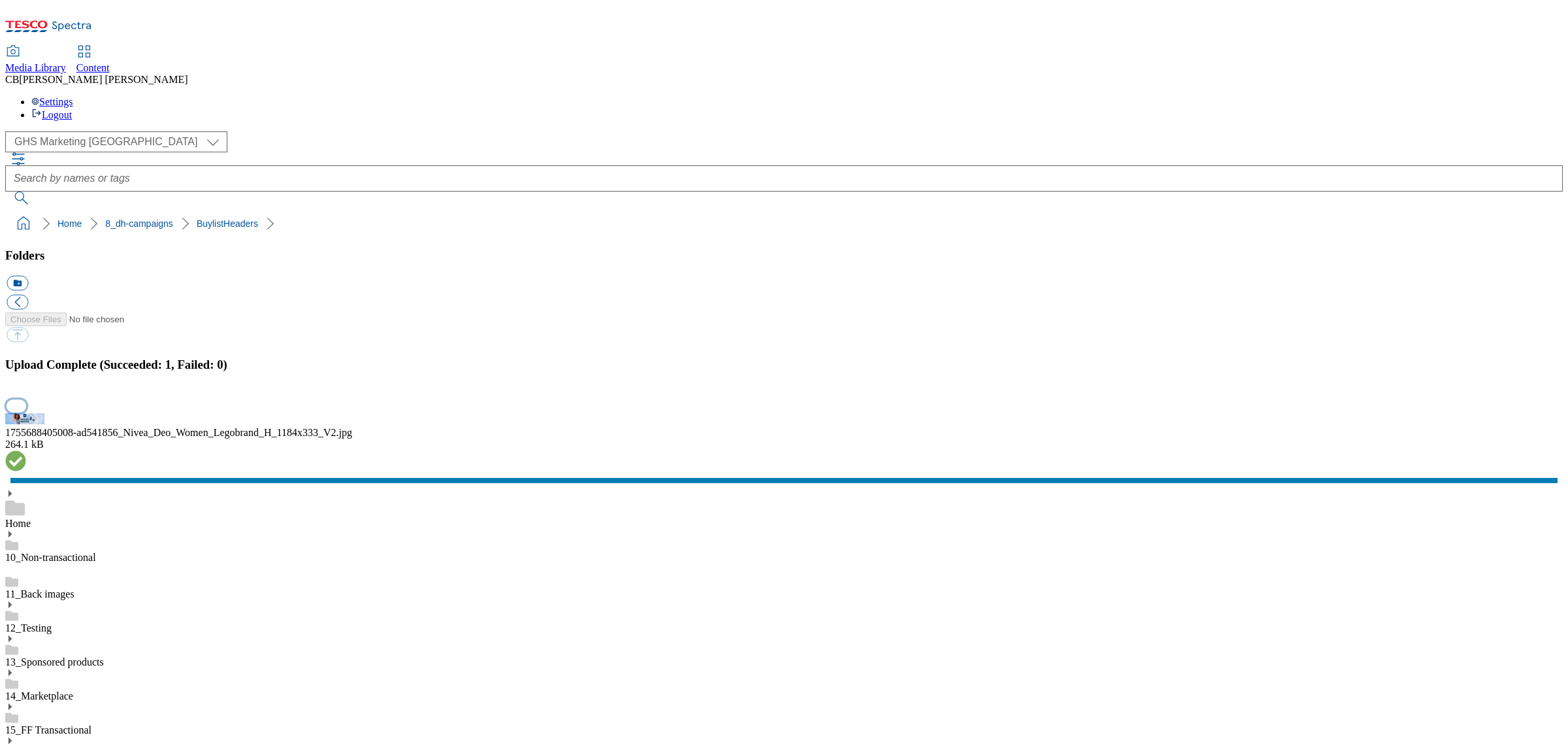
click at [26, 412] on button "button" at bounding box center [16, 405] width 19 height 12
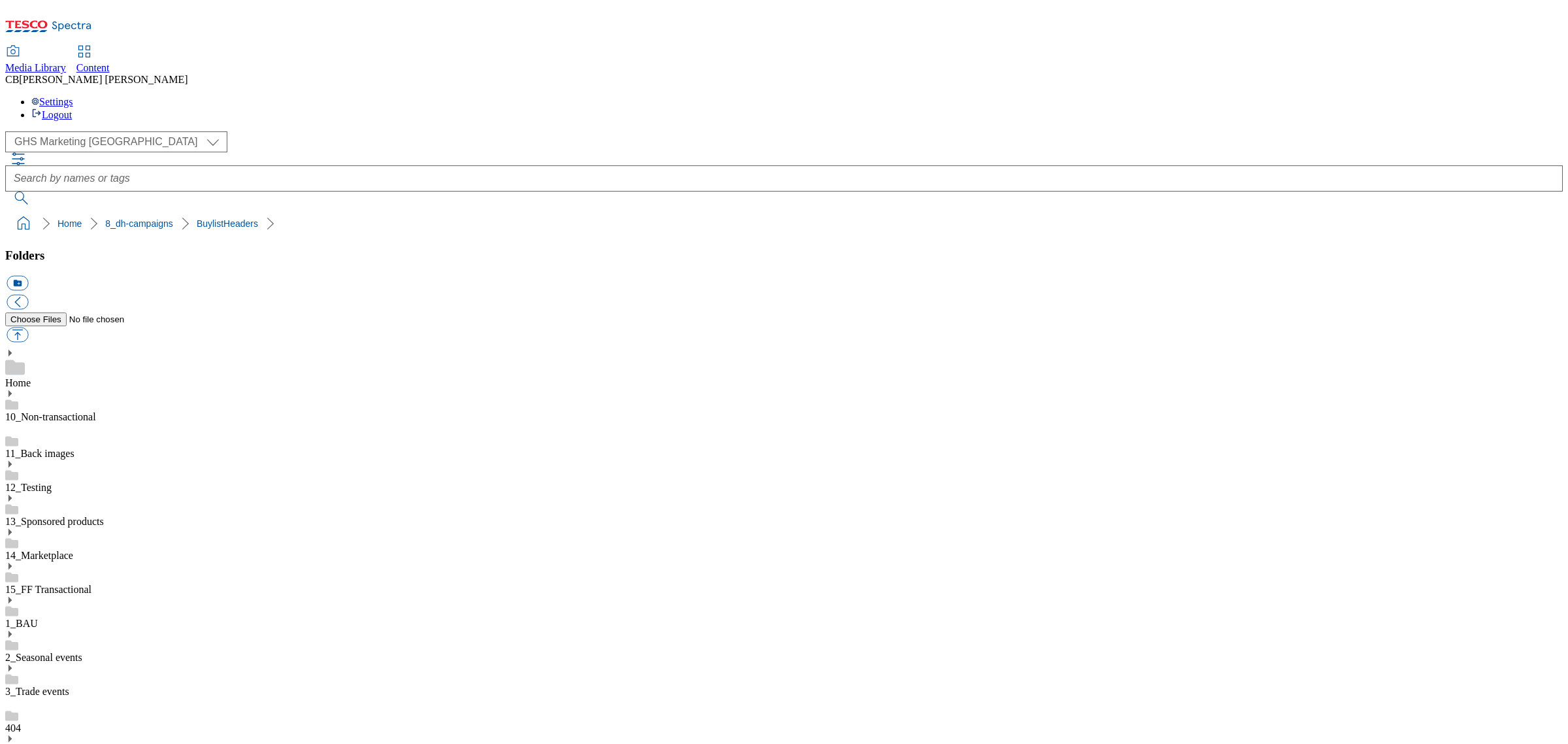
click at [28, 328] on button "button" at bounding box center [17, 335] width 21 height 15
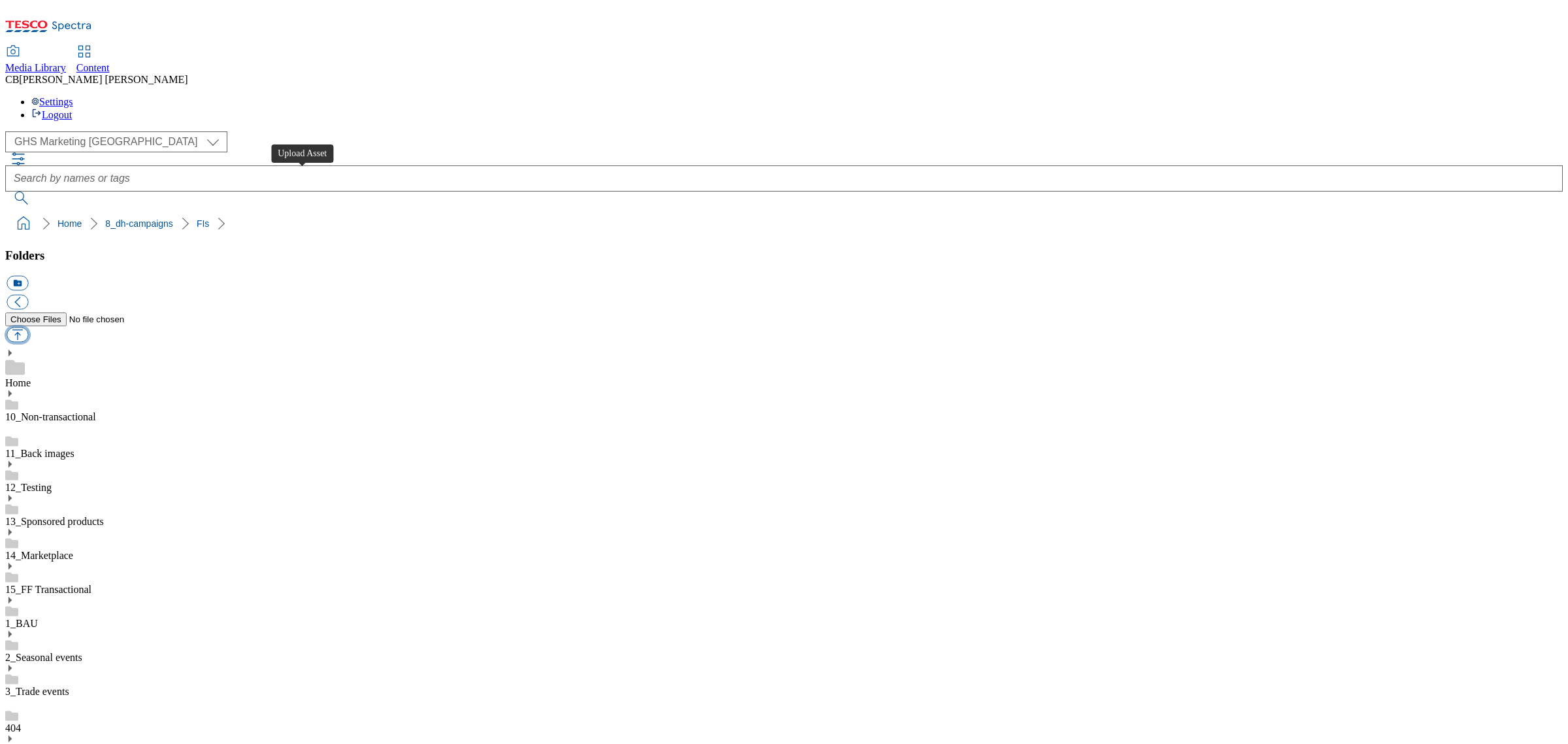
type input "C:\fakepath\1755859556308-ad541856_Nivea_Deo_Women_Legobrand_2560x320_V3 (1).jpg"
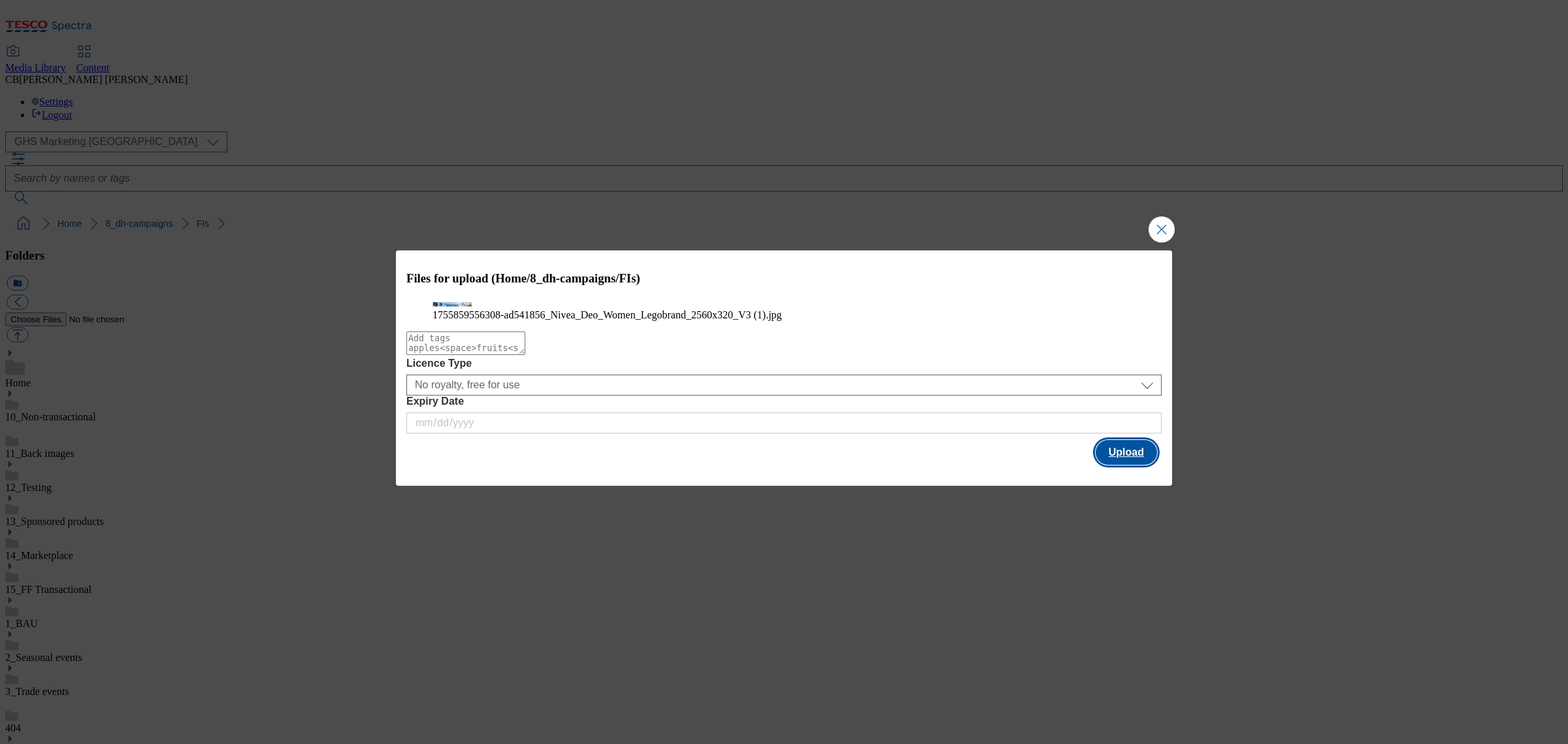
click at [1122, 464] on button "Upload" at bounding box center [1127, 452] width 62 height 25
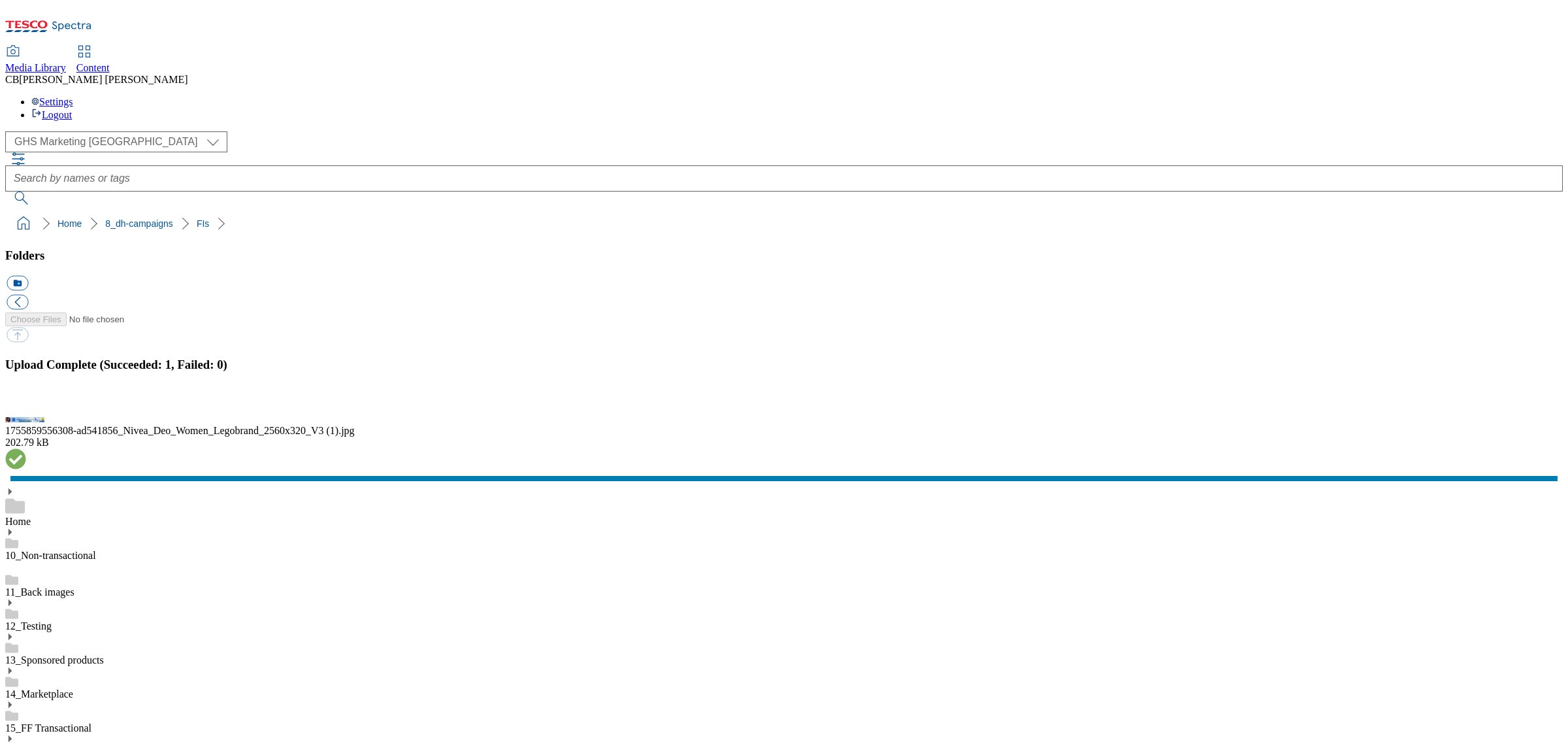
click at [26, 412] on button "button" at bounding box center [16, 405] width 19 height 12
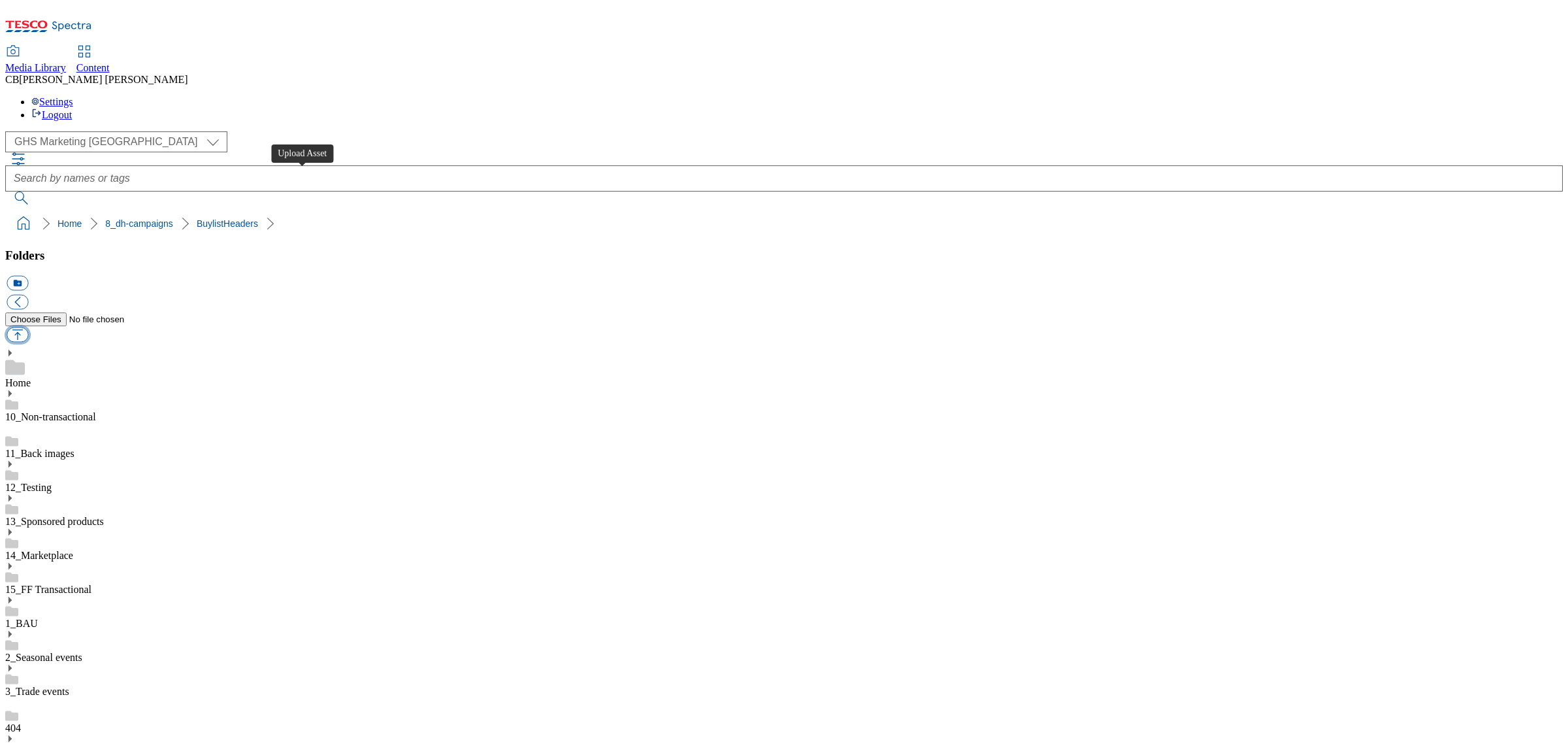
click at [28, 328] on button "button" at bounding box center [17, 335] width 21 height 15
type input "C:\fakepath\1755589498817-ad541858_Nivea_Legobrand_H_1184X333_V1.jpg"
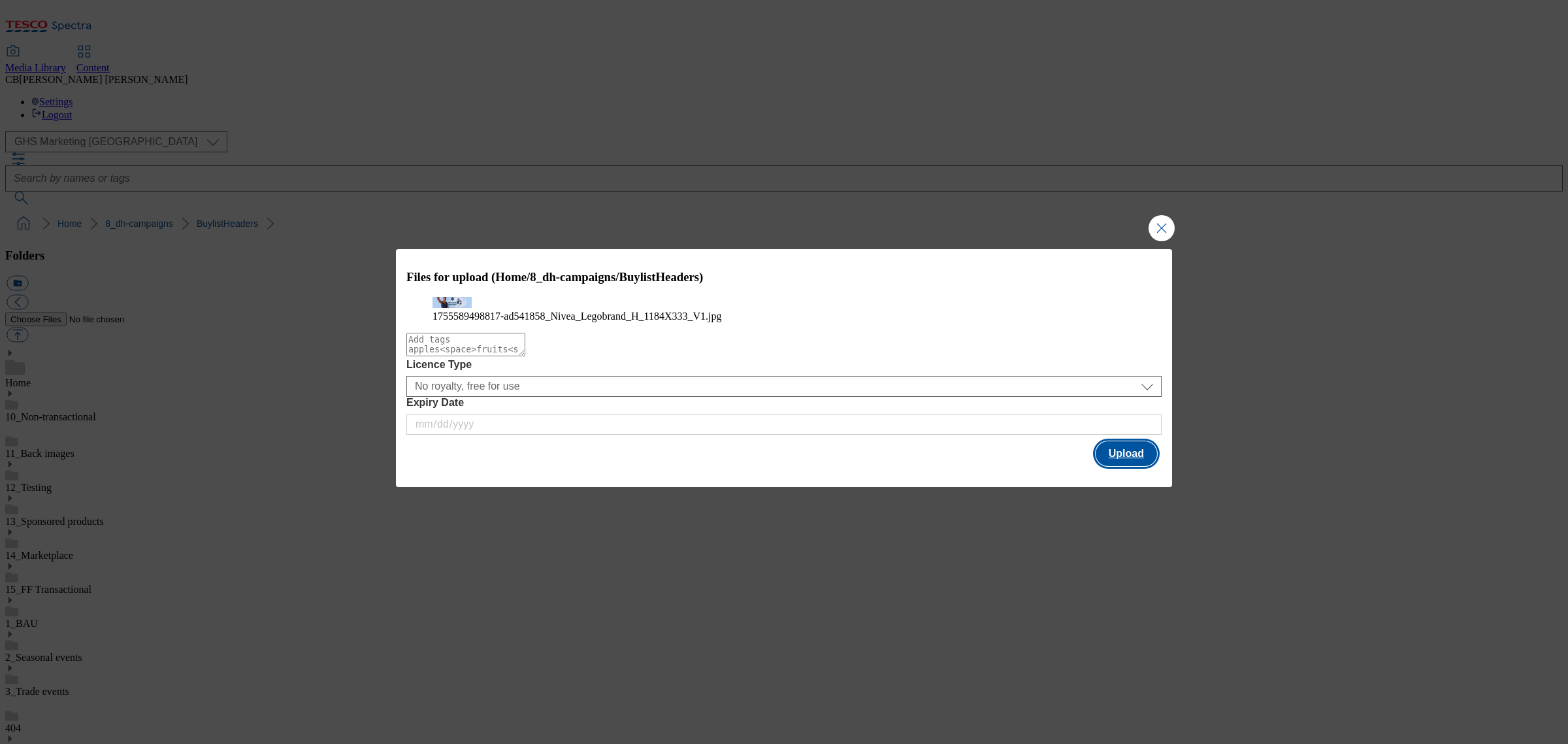
click at [1129, 466] on button "Upload" at bounding box center [1127, 454] width 62 height 25
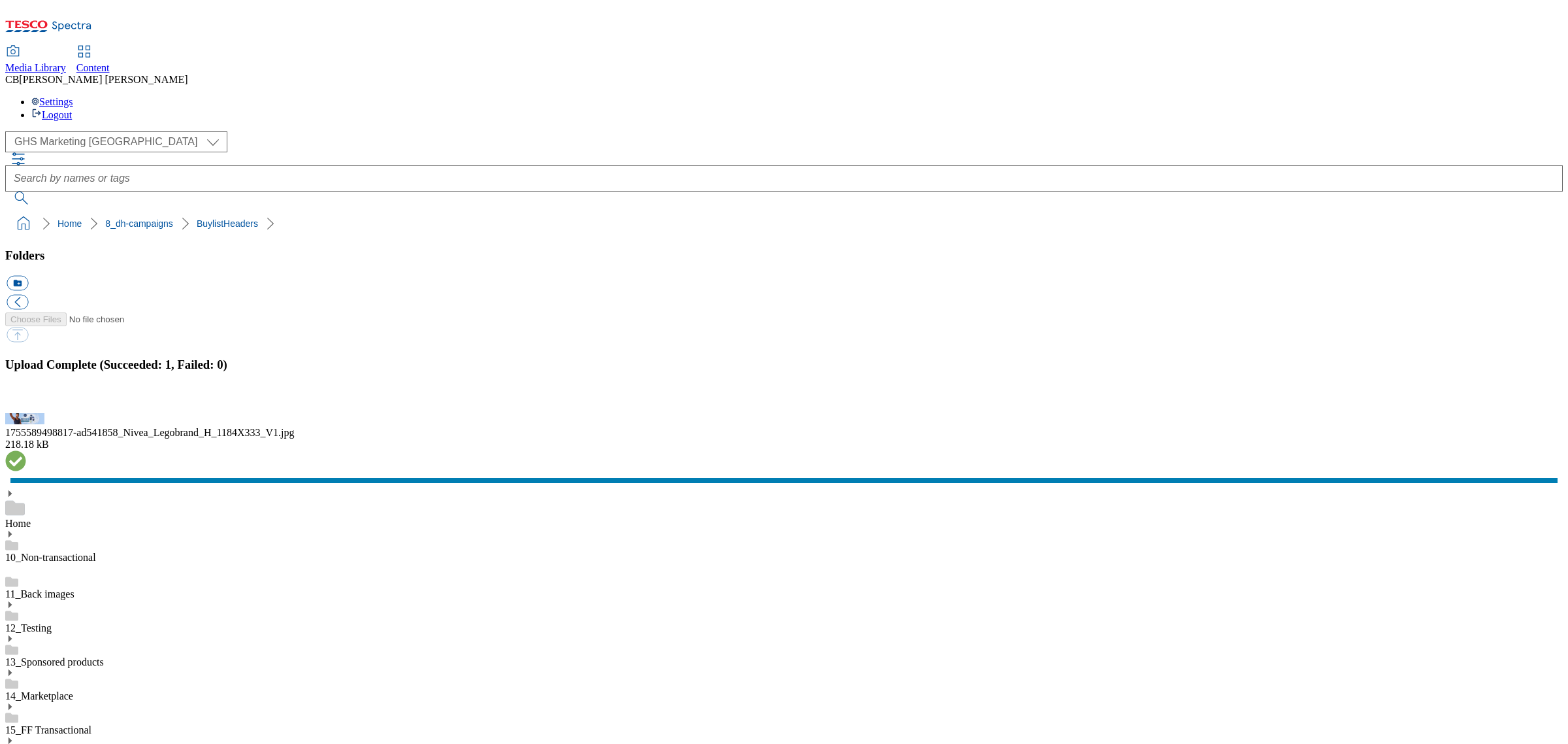
click at [26, 412] on button "button" at bounding box center [16, 405] width 19 height 12
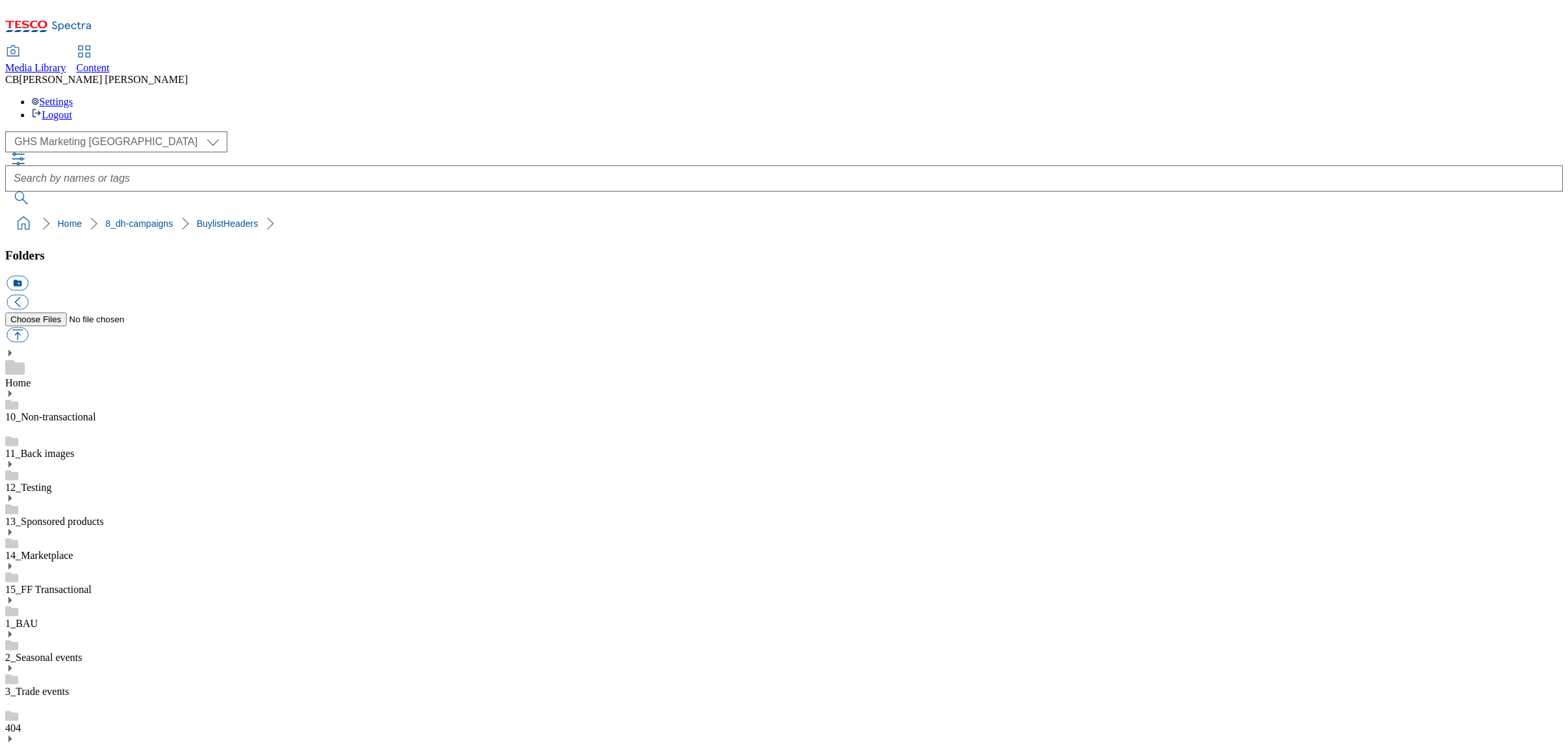
click at [28, 328] on button "button" at bounding box center [17, 335] width 21 height 15
type input "C:\fakepath\1755600966179-ad541858_Nivea_Legobrand_2560X320_V2.jpg"
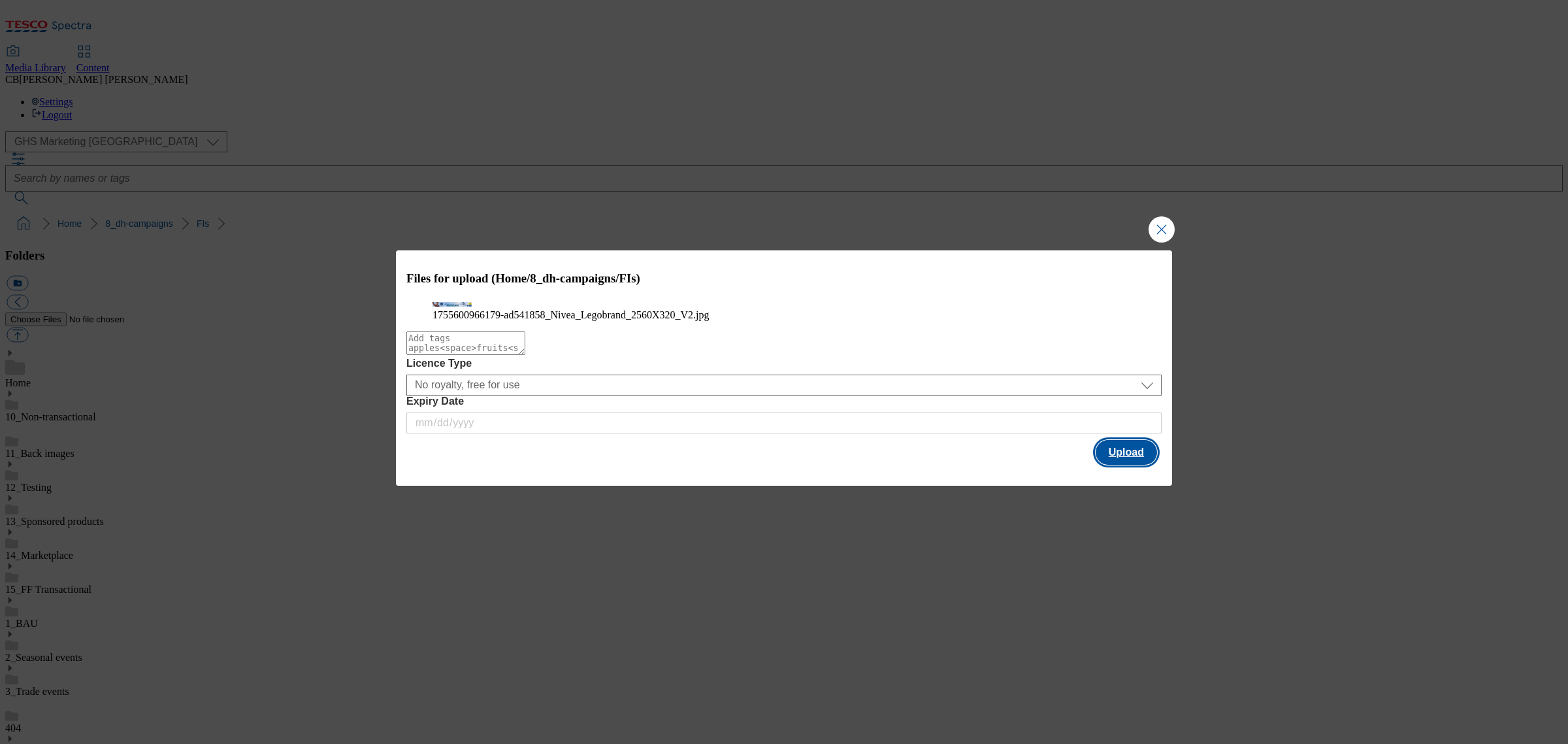
click at [1127, 464] on button "Upload" at bounding box center [1127, 452] width 62 height 25
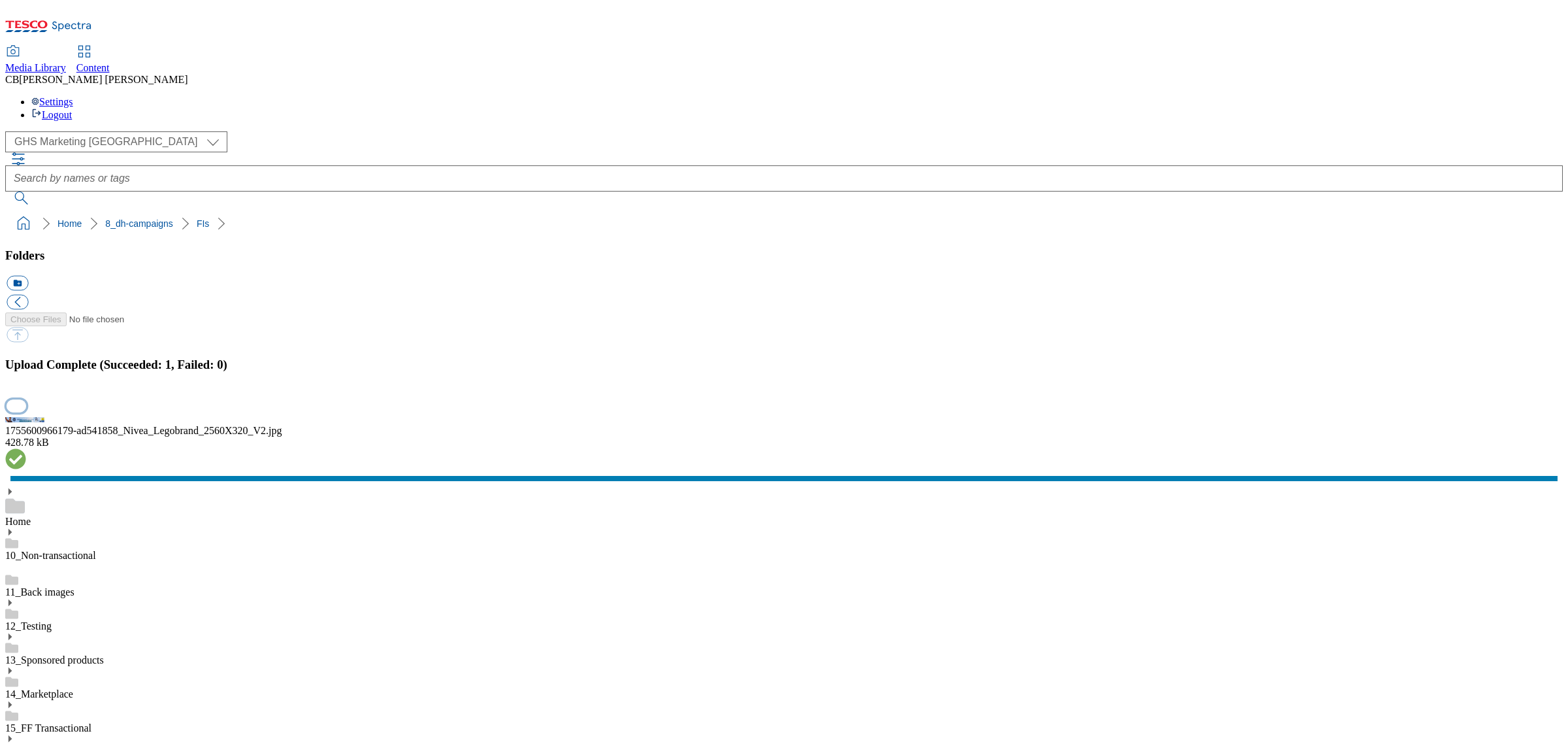
click at [26, 412] on button "button" at bounding box center [16, 405] width 19 height 12
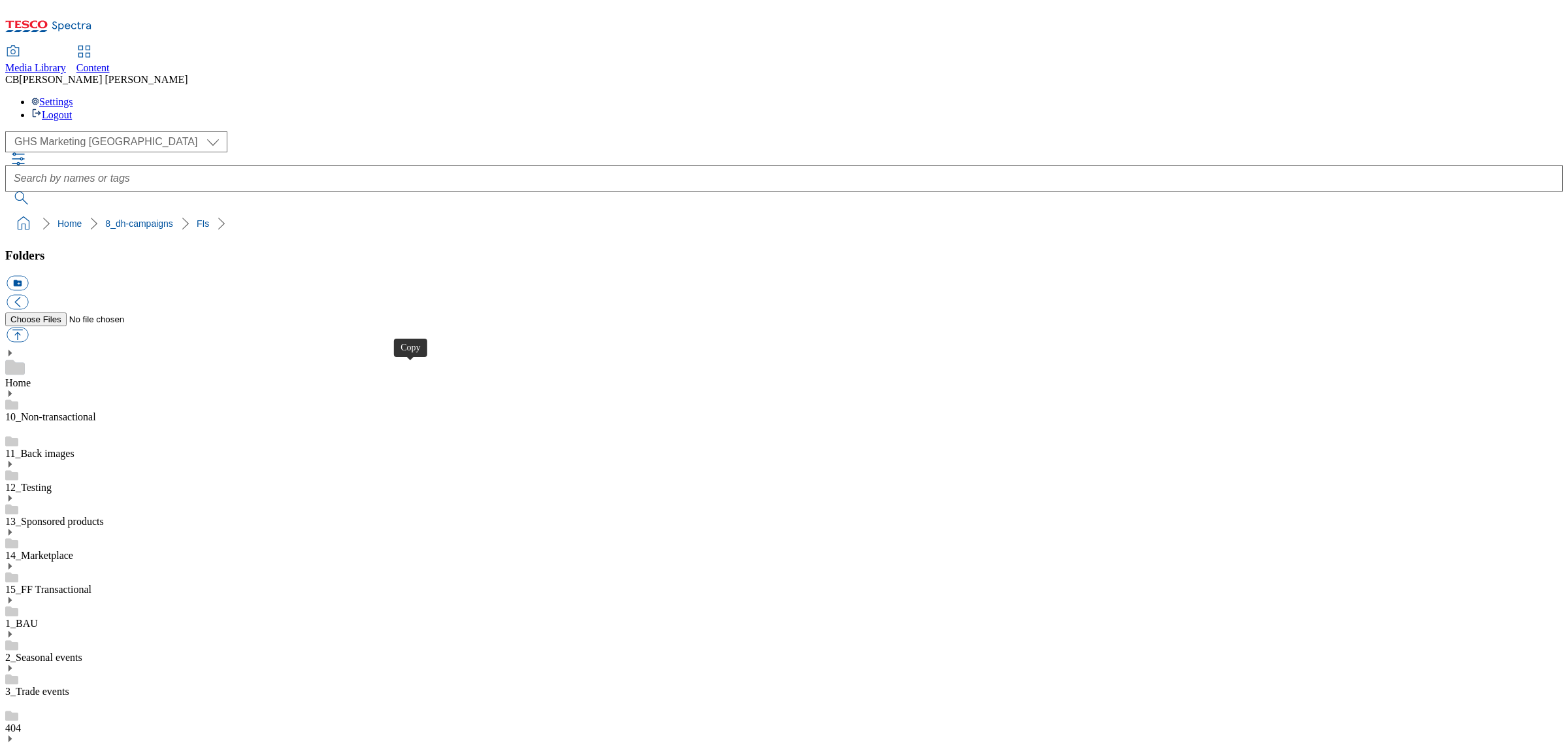
click at [28, 328] on button "button" at bounding box center [17, 335] width 21 height 15
type input "C:\fakepath\1755592540421-ad541860_Nivea_Deo_Men_Women_Legobrand_H_1184X333_V1.…"
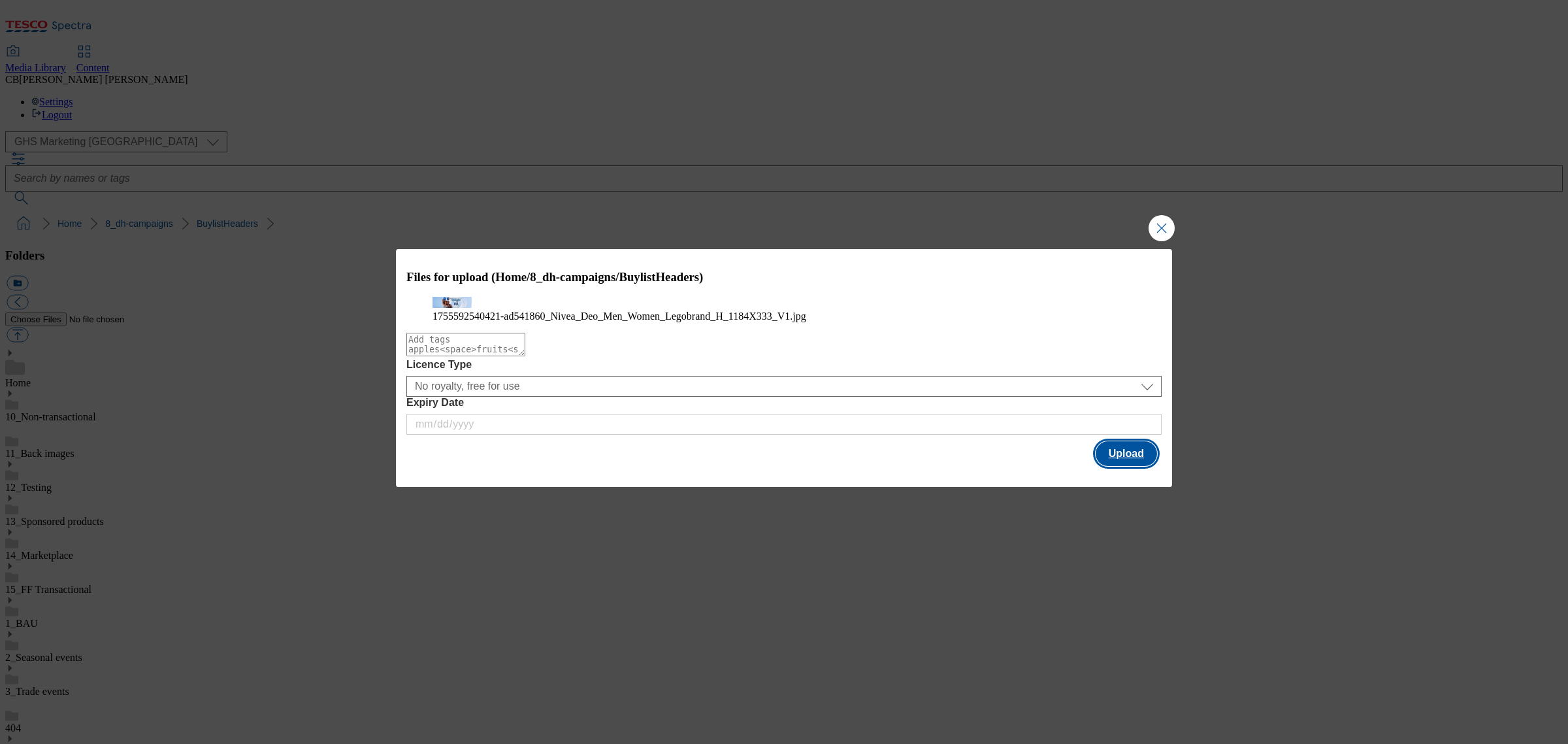
click at [1120, 466] on button "Upload" at bounding box center [1127, 454] width 62 height 25
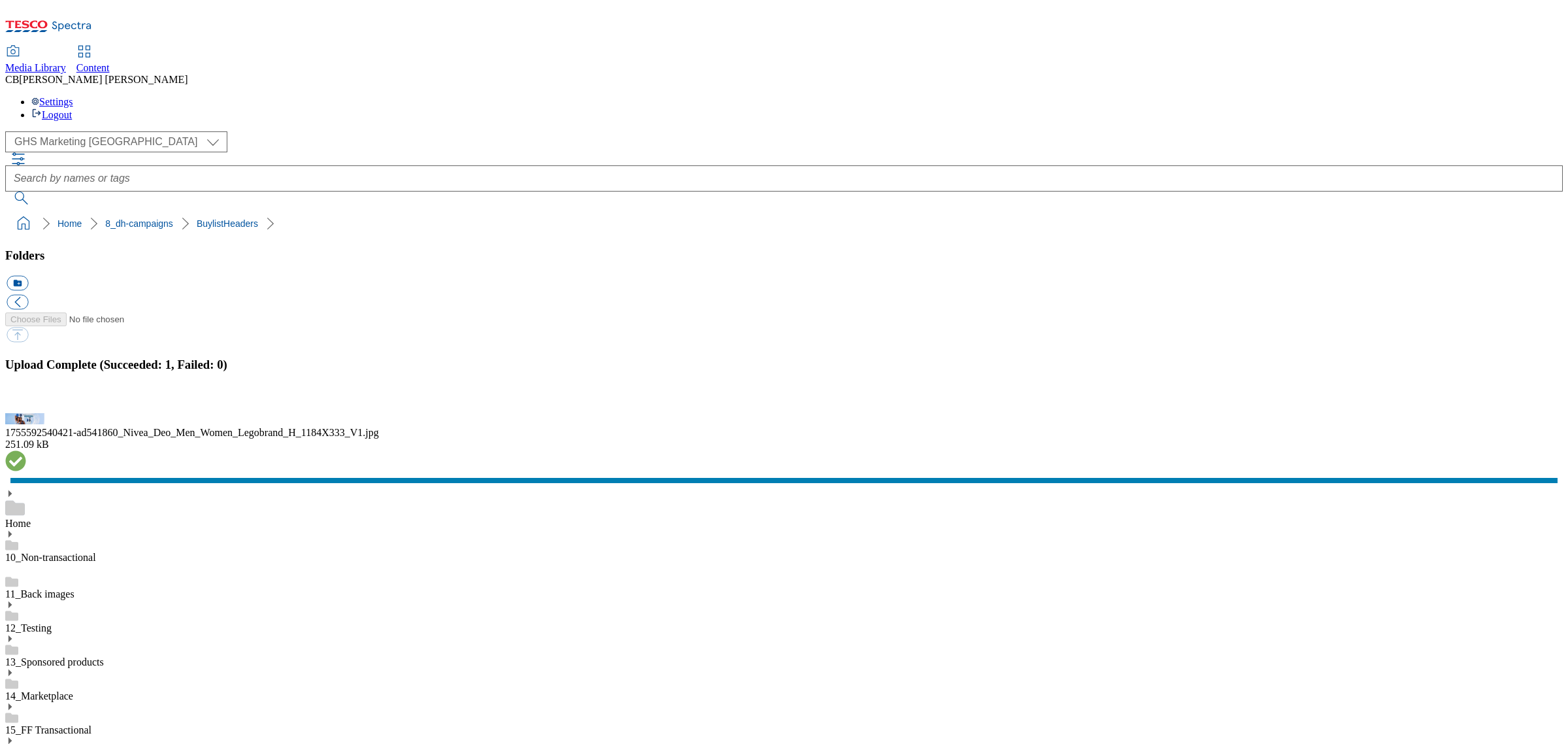
click at [26, 412] on button "button" at bounding box center [16, 405] width 19 height 12
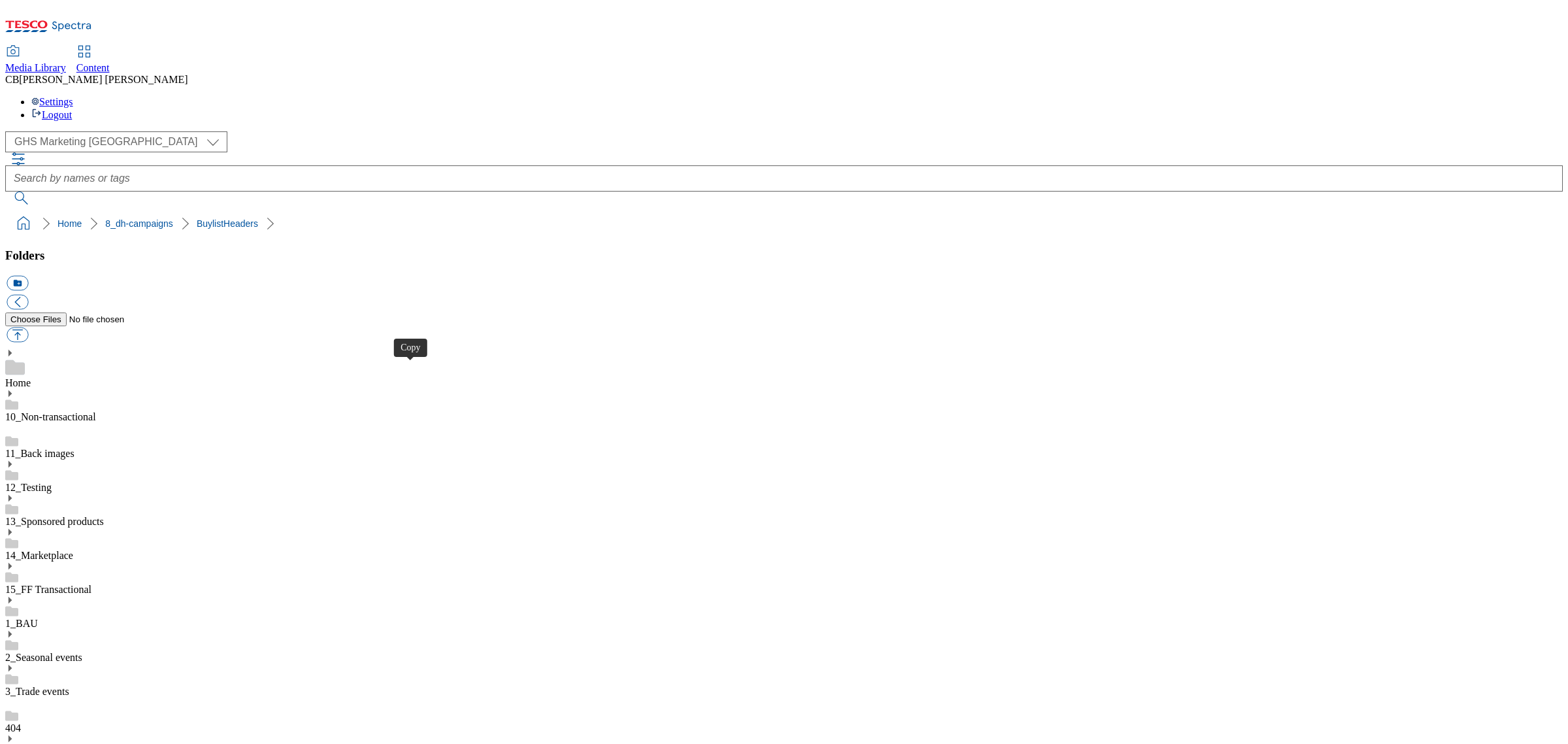
click at [28, 328] on button "button" at bounding box center [17, 335] width 21 height 15
type input "C:\fakepath\1755592540421-ad541860_Nivea_Deo_Men_Women_Legobrand_2560X320_V1.jpg"
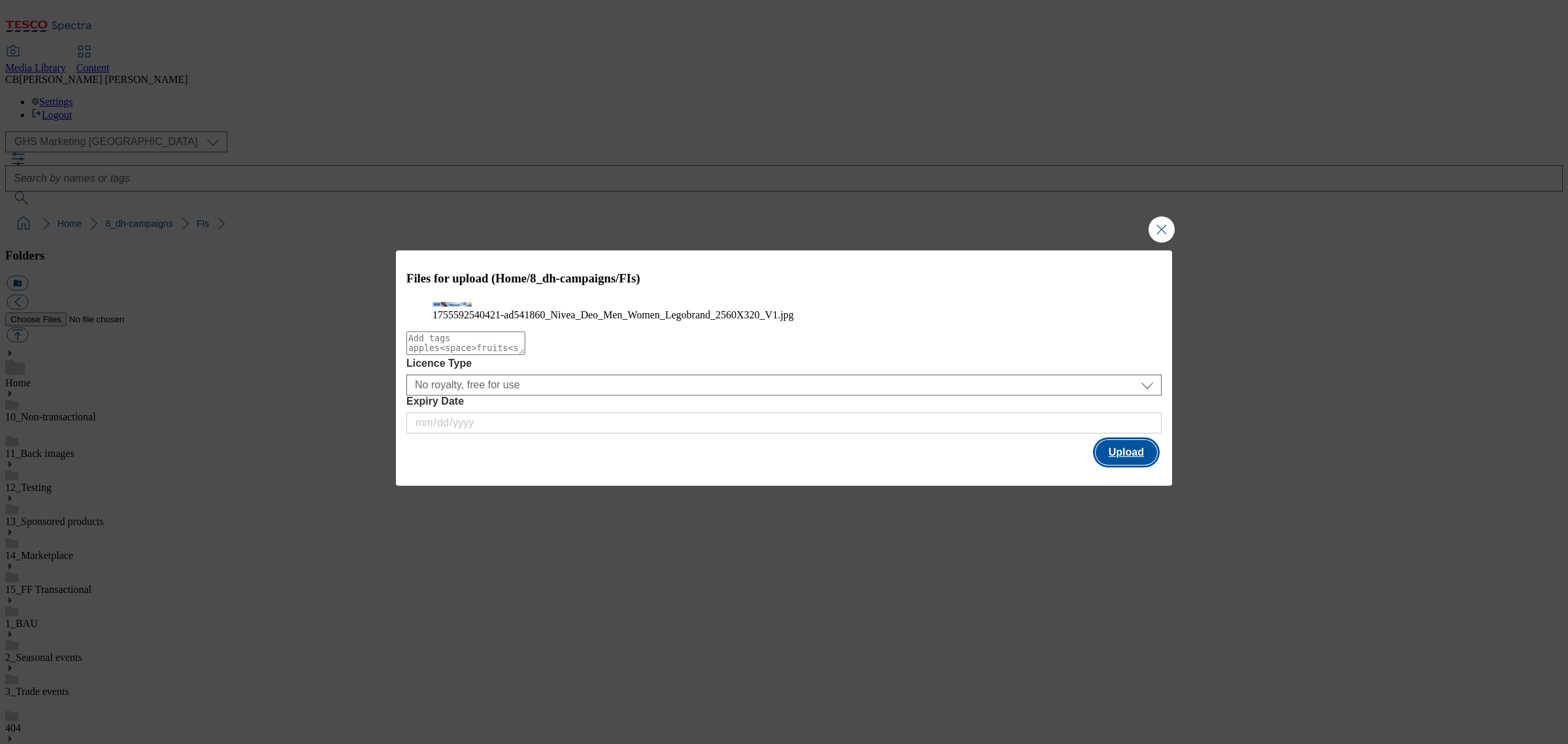
click at [1121, 464] on button "Upload" at bounding box center [1127, 452] width 62 height 25
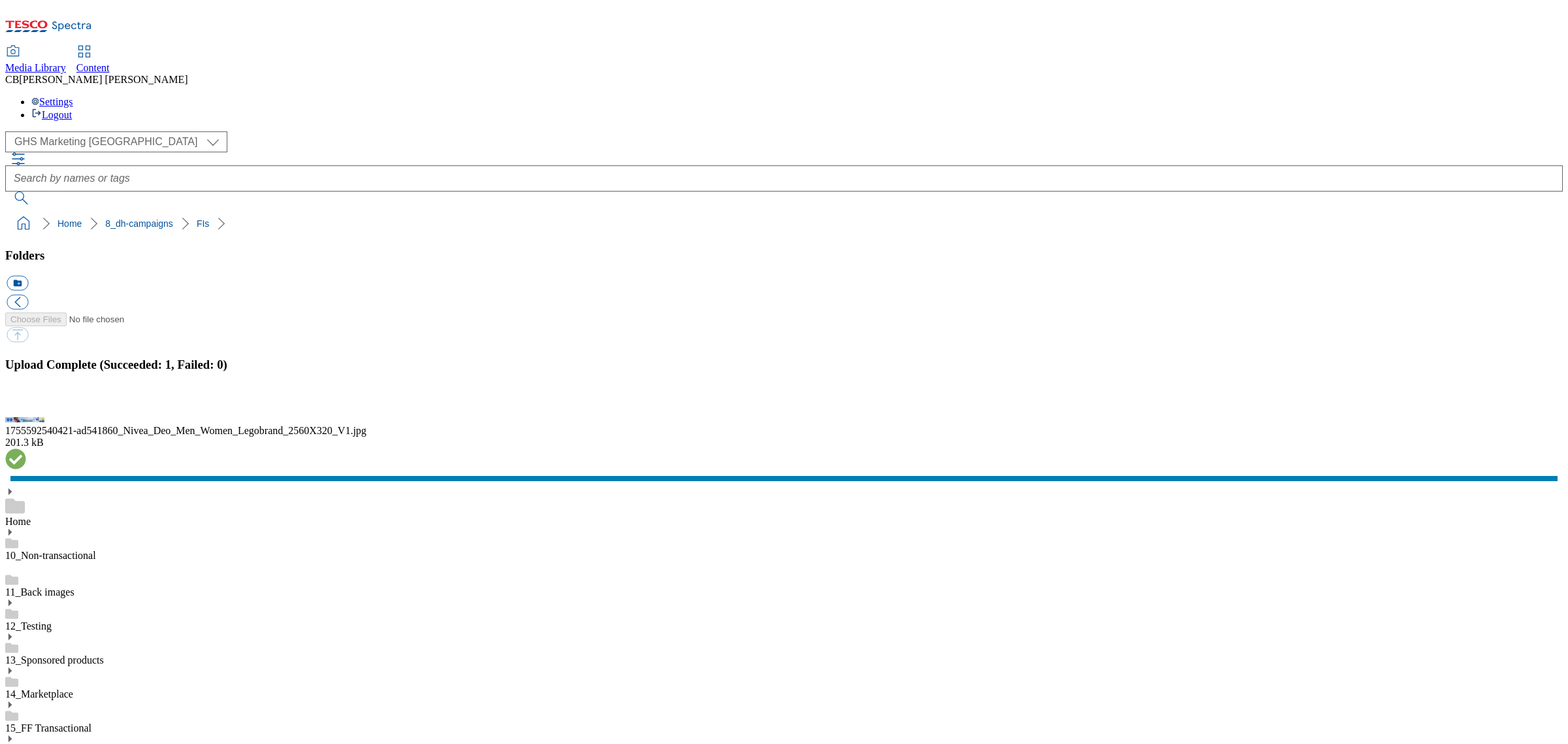
click at [26, 412] on button "button" at bounding box center [16, 405] width 19 height 12
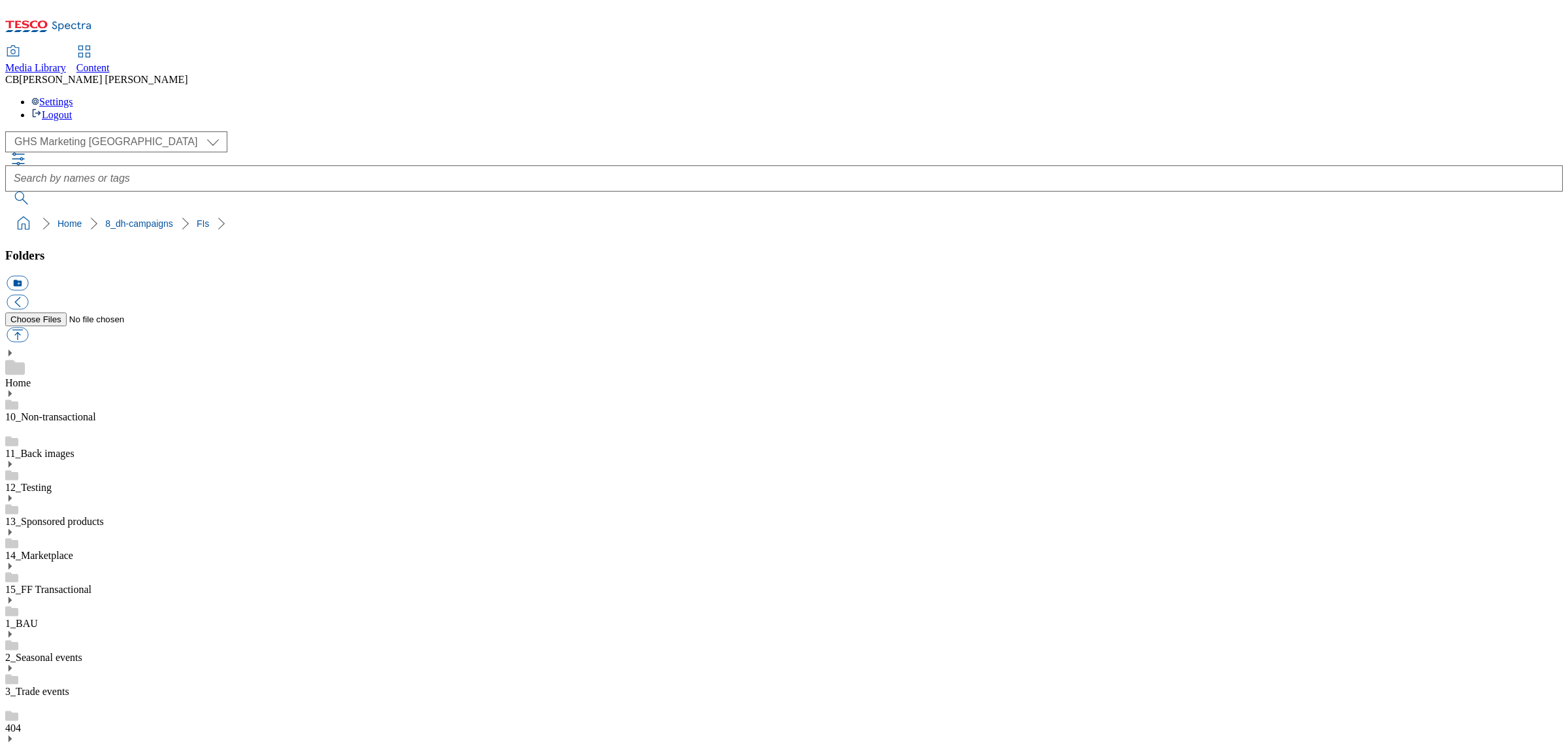
click at [28, 328] on button "button" at bounding box center [17, 335] width 21 height 15
type input "C:\fakepath\1749655777268-BLH_1184x333.png"
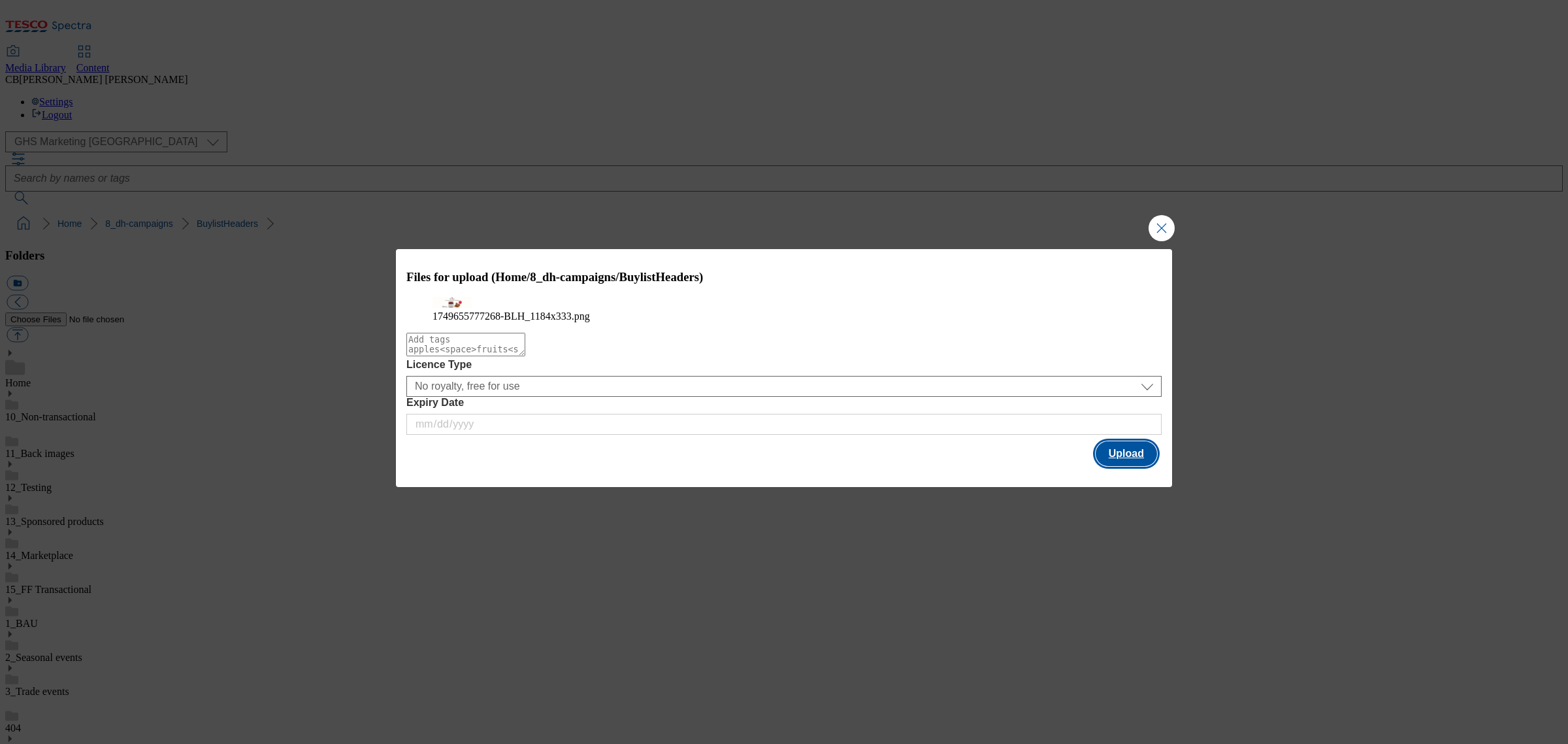
click at [1139, 466] on button "Upload" at bounding box center [1127, 454] width 62 height 25
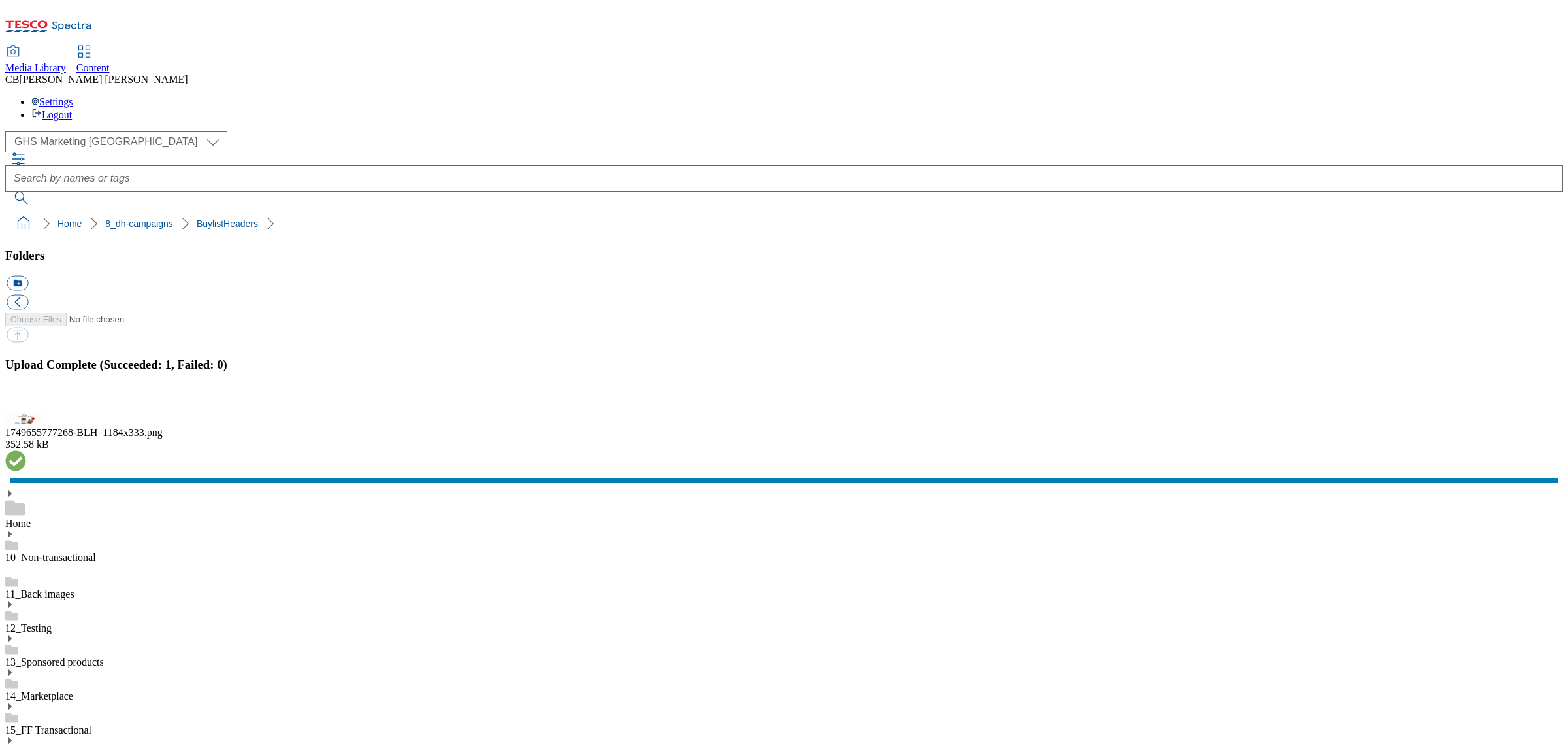
scroll to position [82, 0]
click at [26, 412] on button "button" at bounding box center [16, 405] width 19 height 12
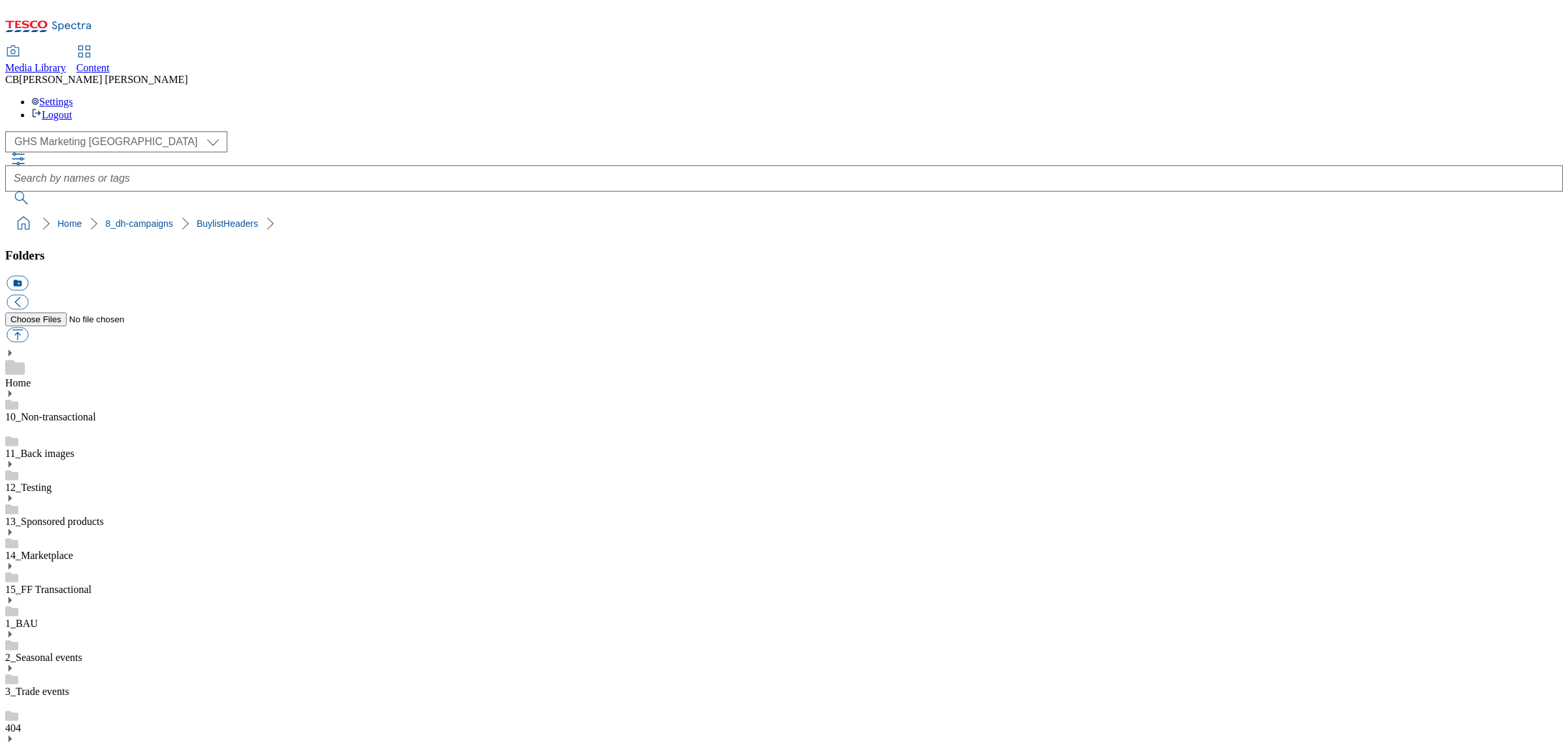
click at [28, 328] on button "button" at bounding box center [17, 335] width 21 height 15
type input "C:\fakepath\1752146377316-ad541148_Pet_Whiskas_LegoBrand_H_1184x333_V1 (1).jpg"
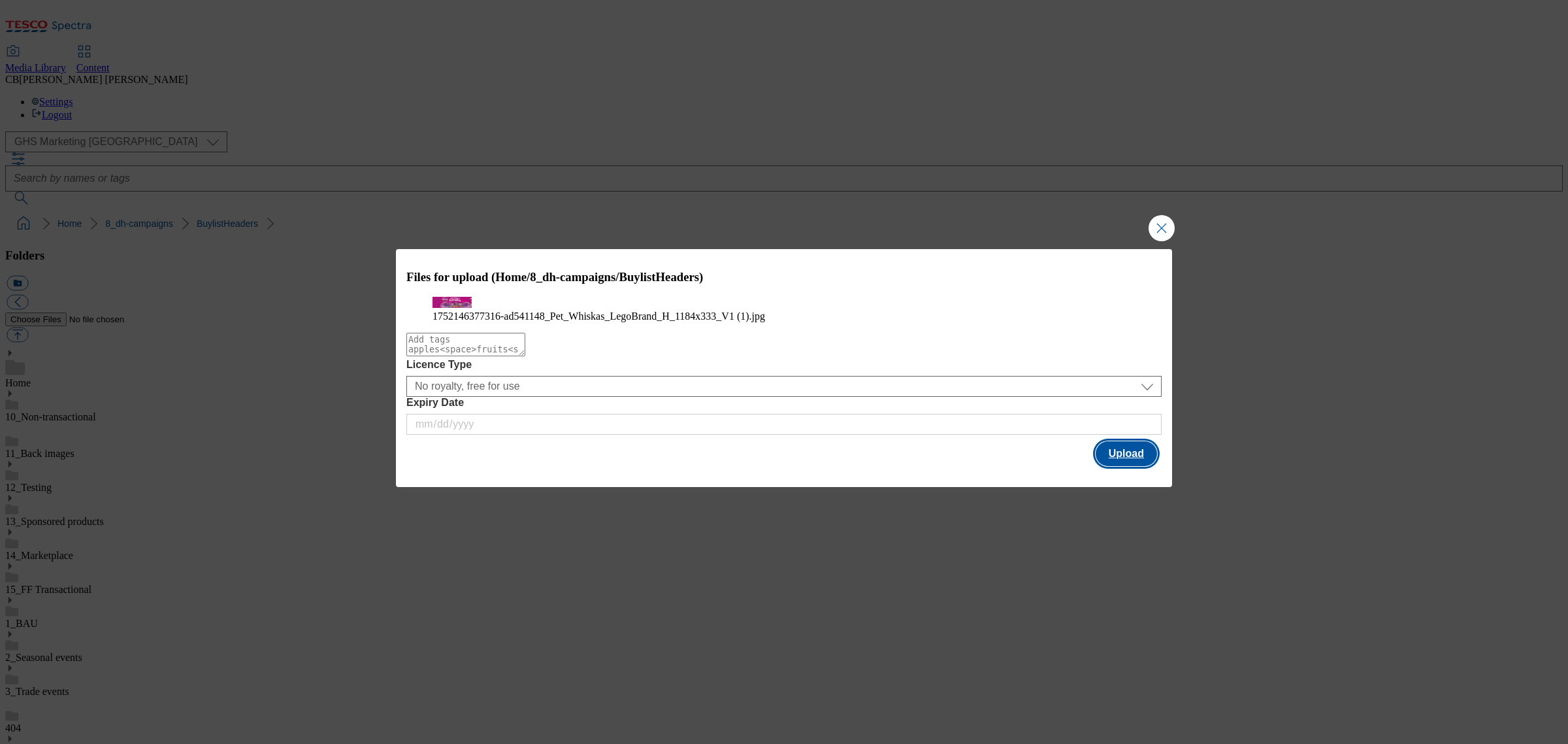
click at [1148, 466] on button "Upload" at bounding box center [1127, 454] width 62 height 25
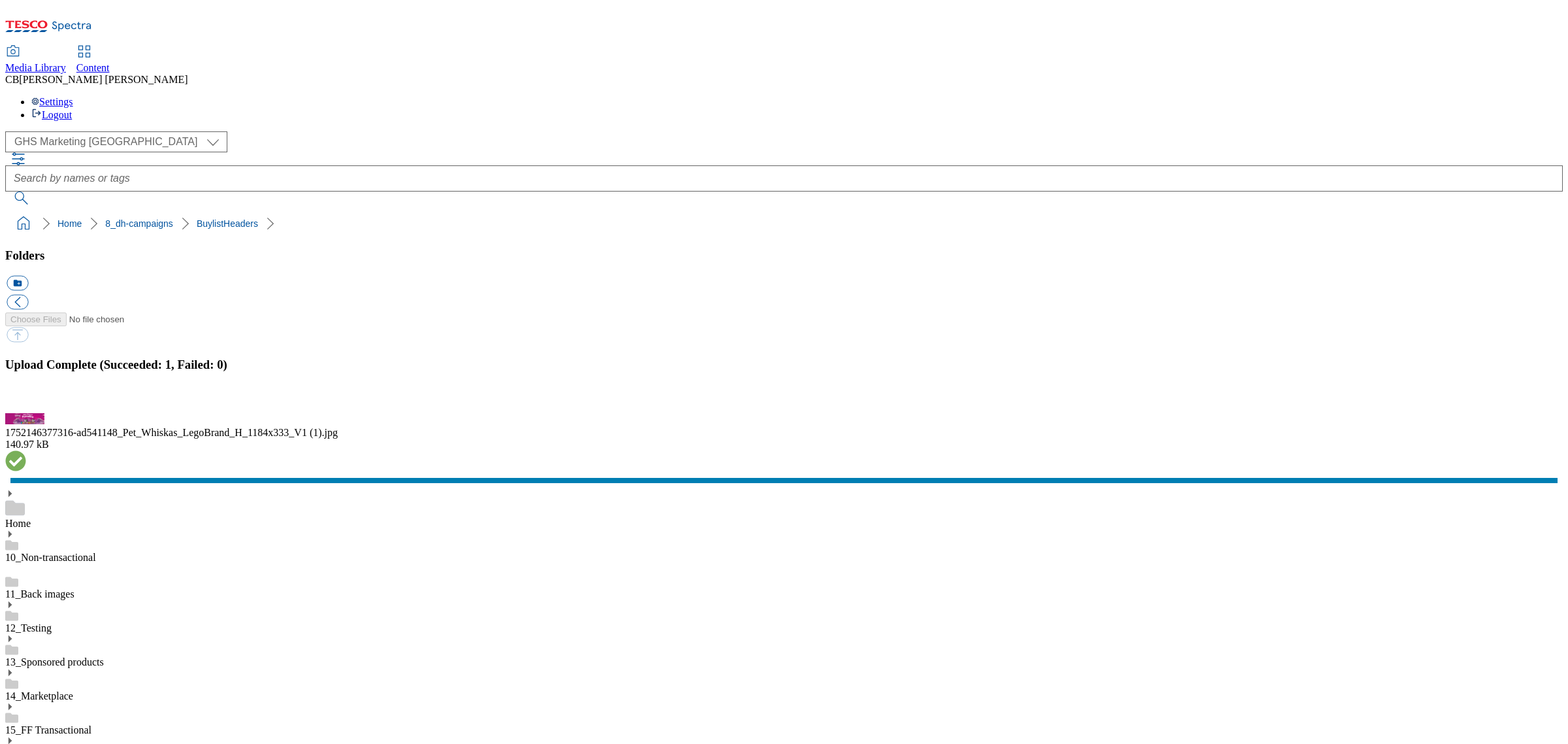
click at [26, 412] on button "button" at bounding box center [16, 405] width 19 height 12
